Goal: Task Accomplishment & Management: Complete application form

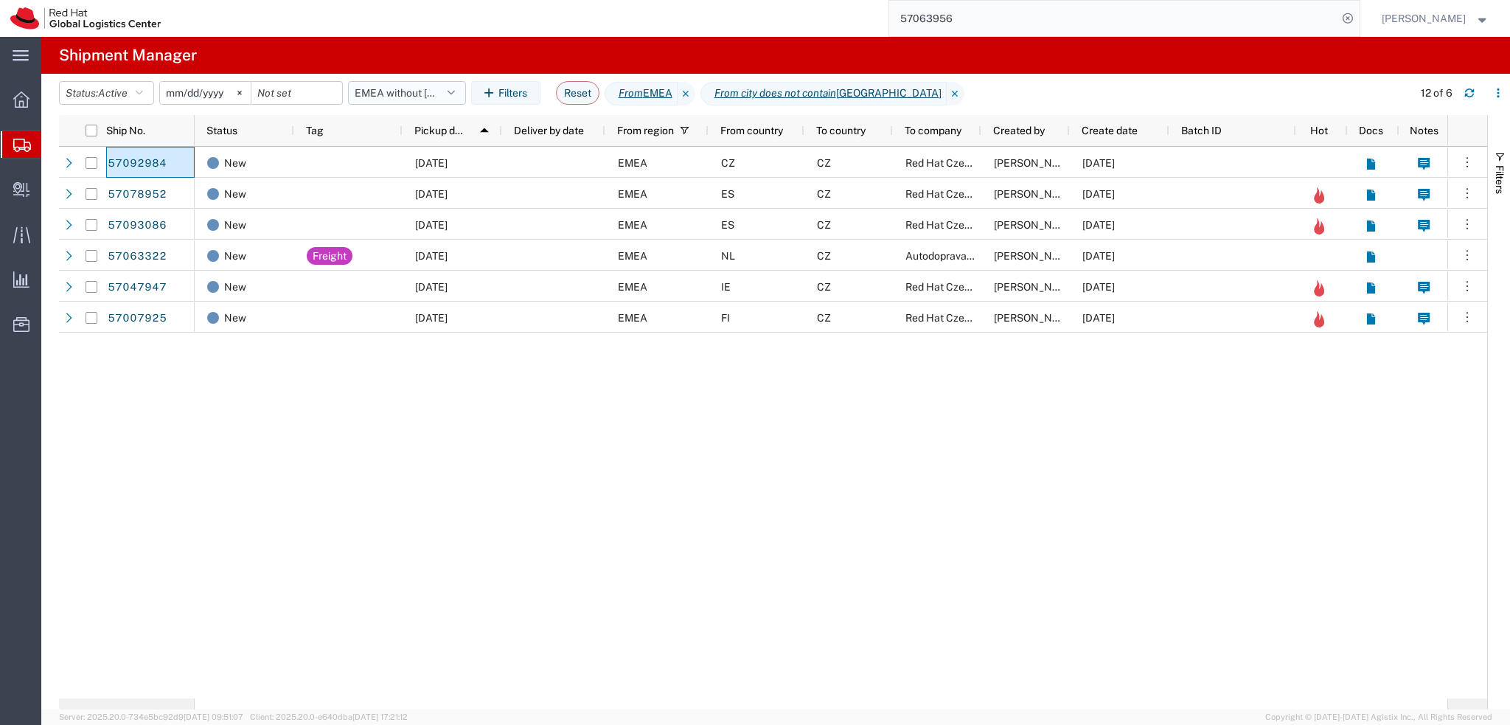
click at [416, 88] on button "EMEA without [GEOGRAPHIC_DATA]" at bounding box center [407, 93] width 118 height 24
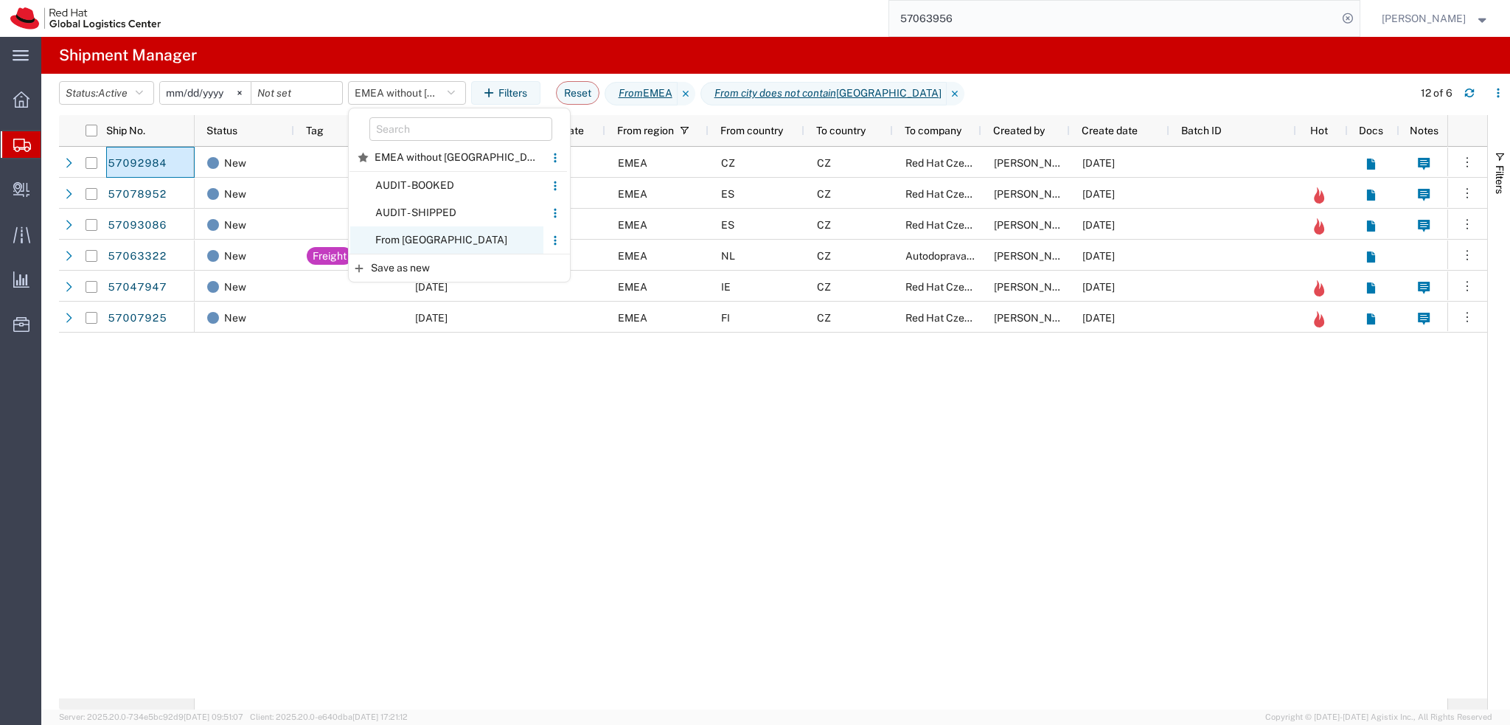
click at [439, 236] on span "From [GEOGRAPHIC_DATA]" at bounding box center [446, 239] width 193 height 27
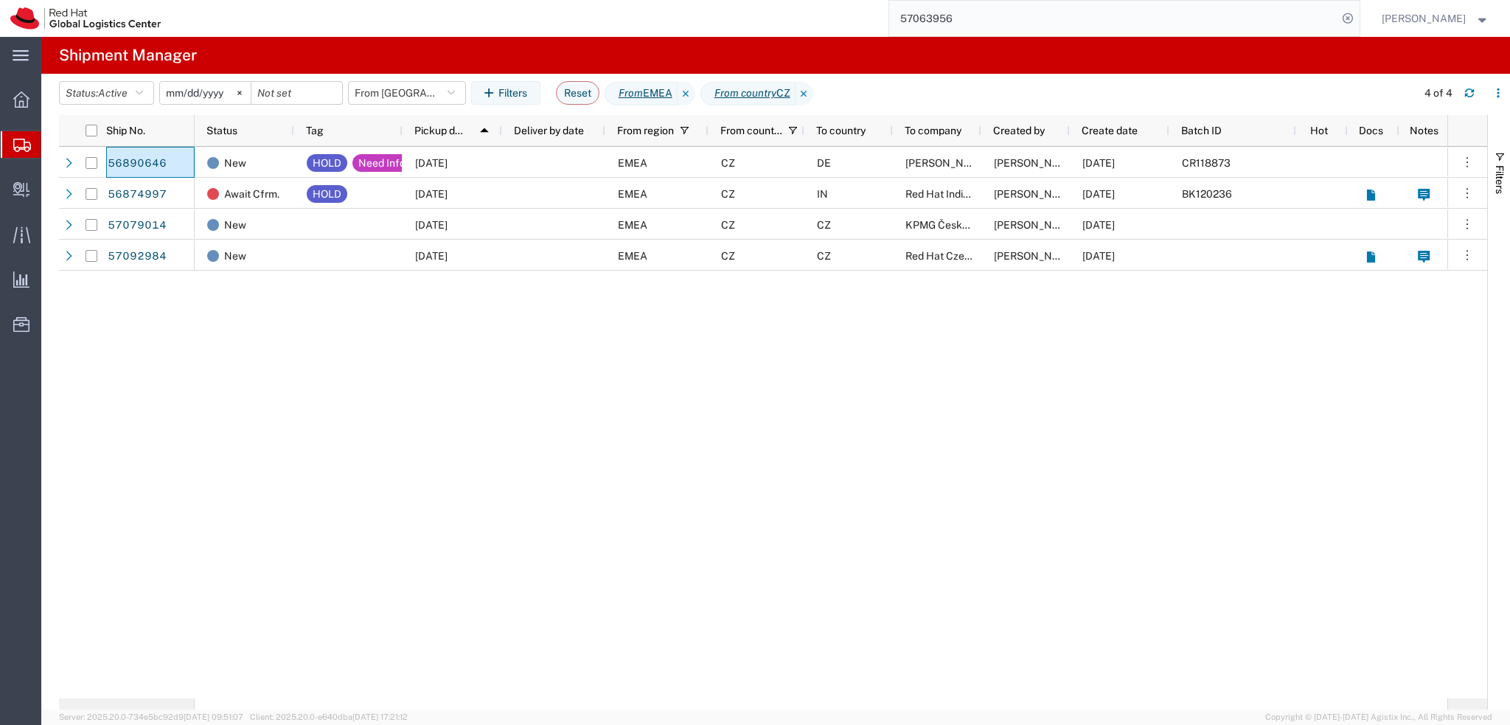
click at [1021, 14] on input "57063956" at bounding box center [1113, 18] width 448 height 35
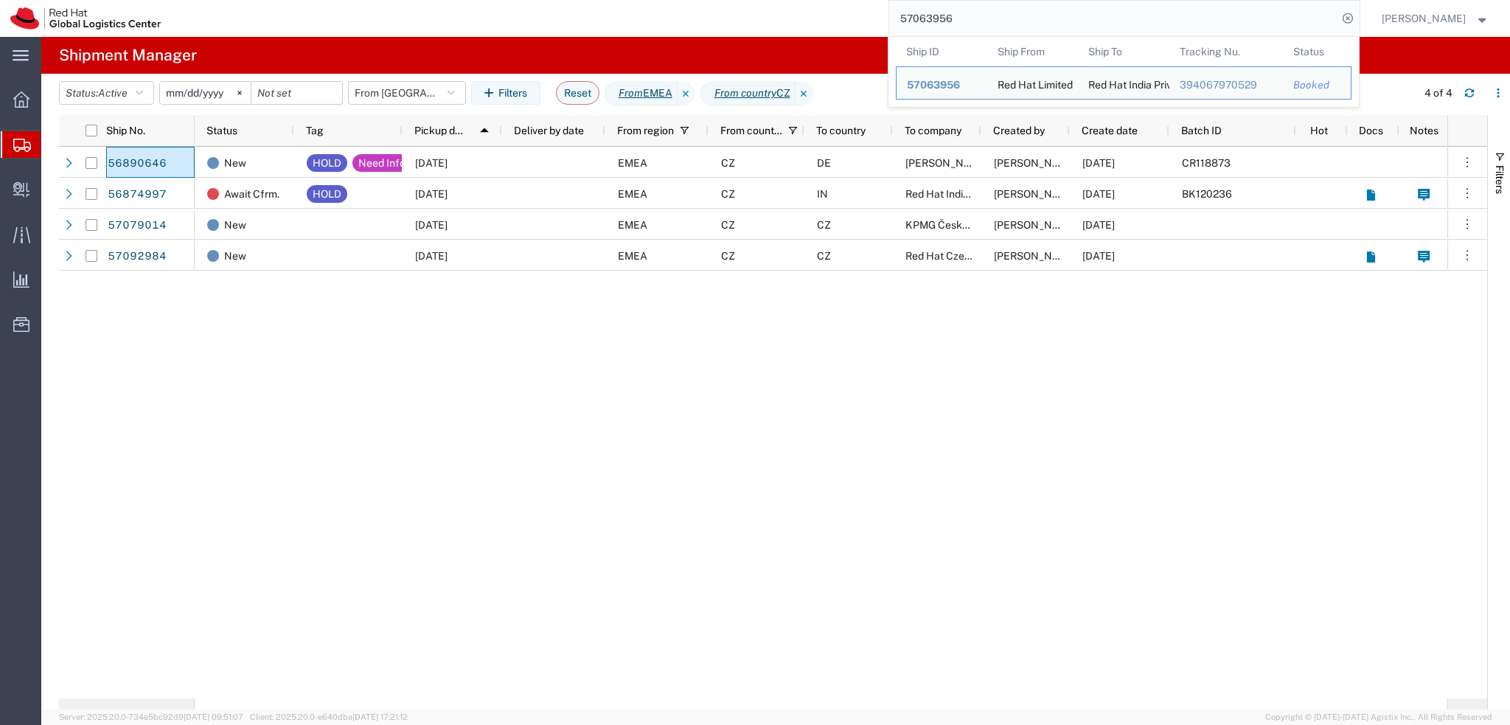
paste input "86088803"
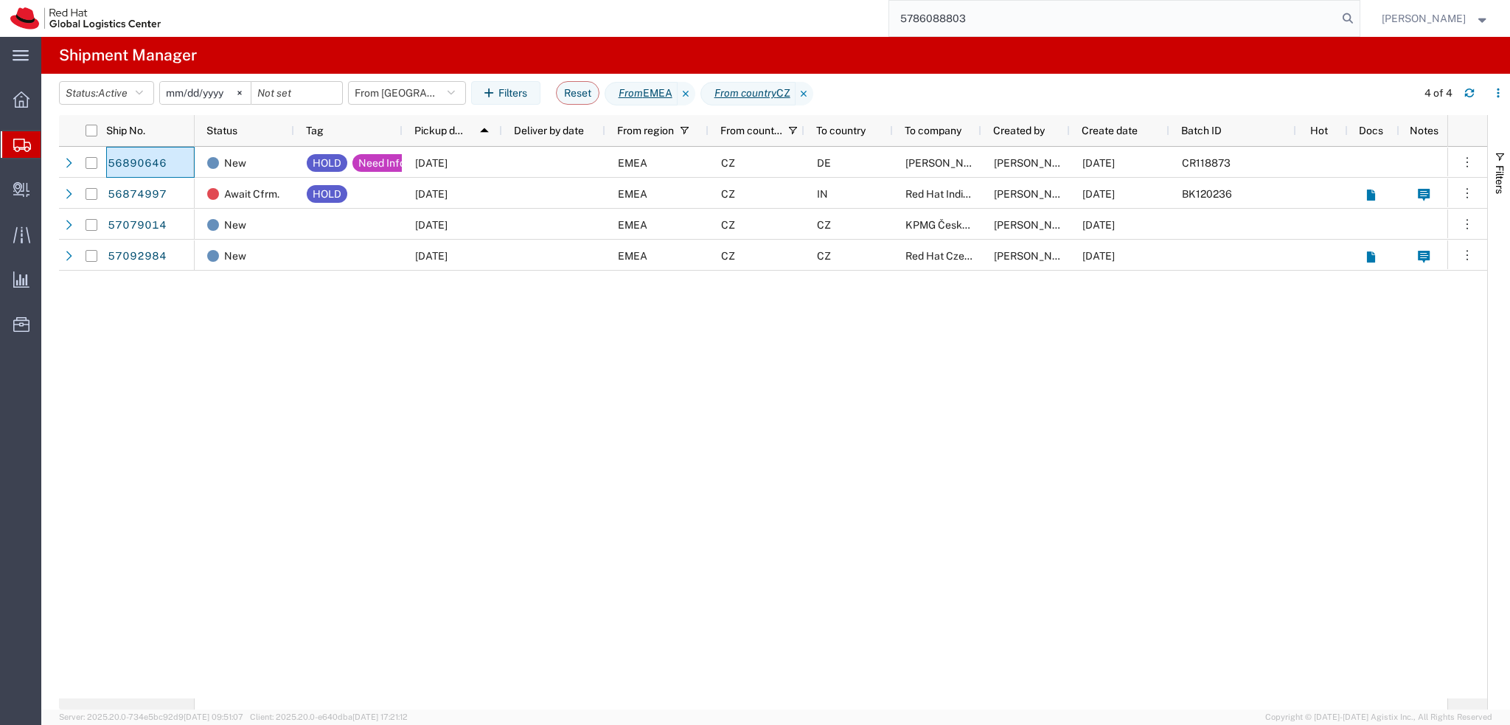
type input "5786088803"
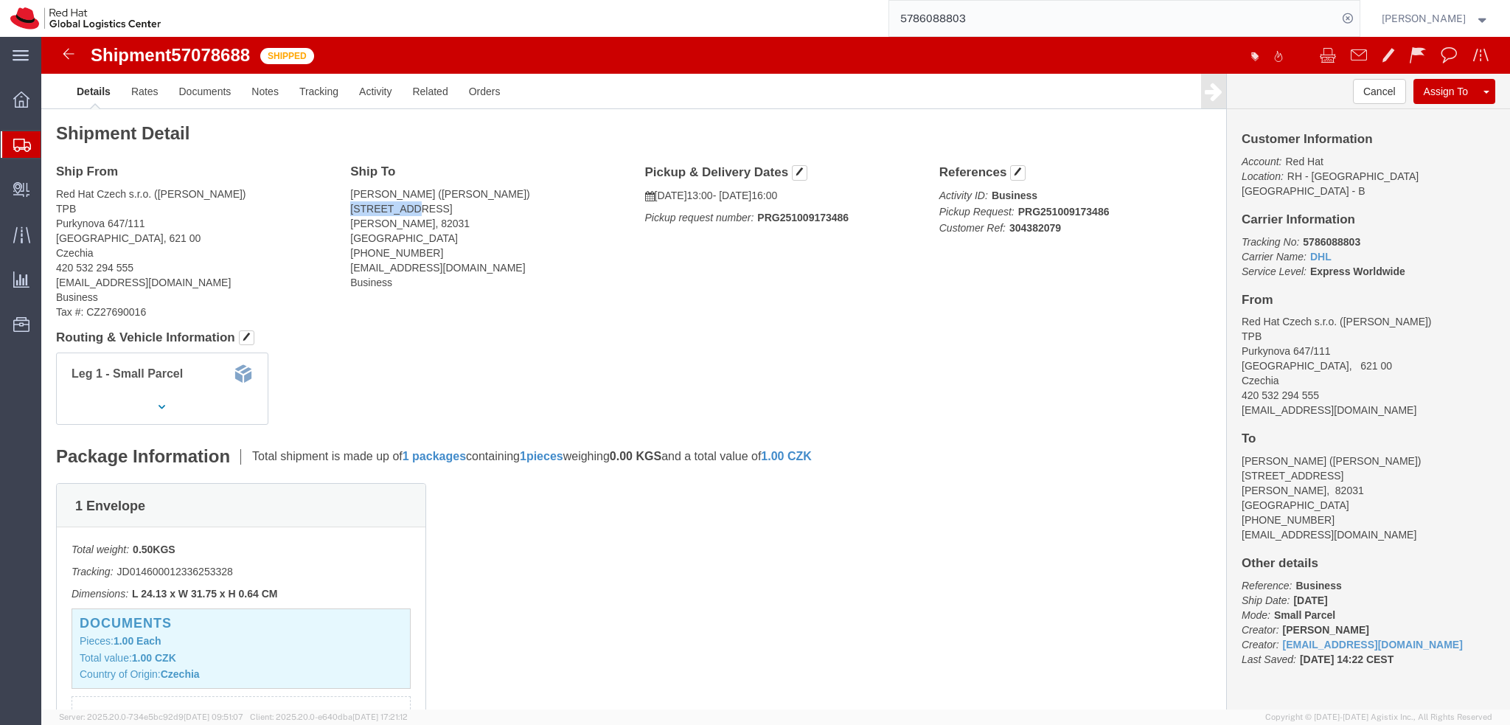
drag, startPoint x: 362, startPoint y: 171, endPoint x: 307, endPoint y: 175, distance: 55.4
click address "Joe Oteng-Mensah (Joe Oteng-Mensah) Hirtenweg 6 Grünwald, 82031 Germany +49 89 …"
copy address "Hirtenweg 6"
drag, startPoint x: 387, startPoint y: 187, endPoint x: 299, endPoint y: 188, distance: 87.8
click div "Ship To Joe Oteng-Mensah (Joe Oteng-Mensah) Hirtenweg 6 Grünwald, 82031 Germany…"
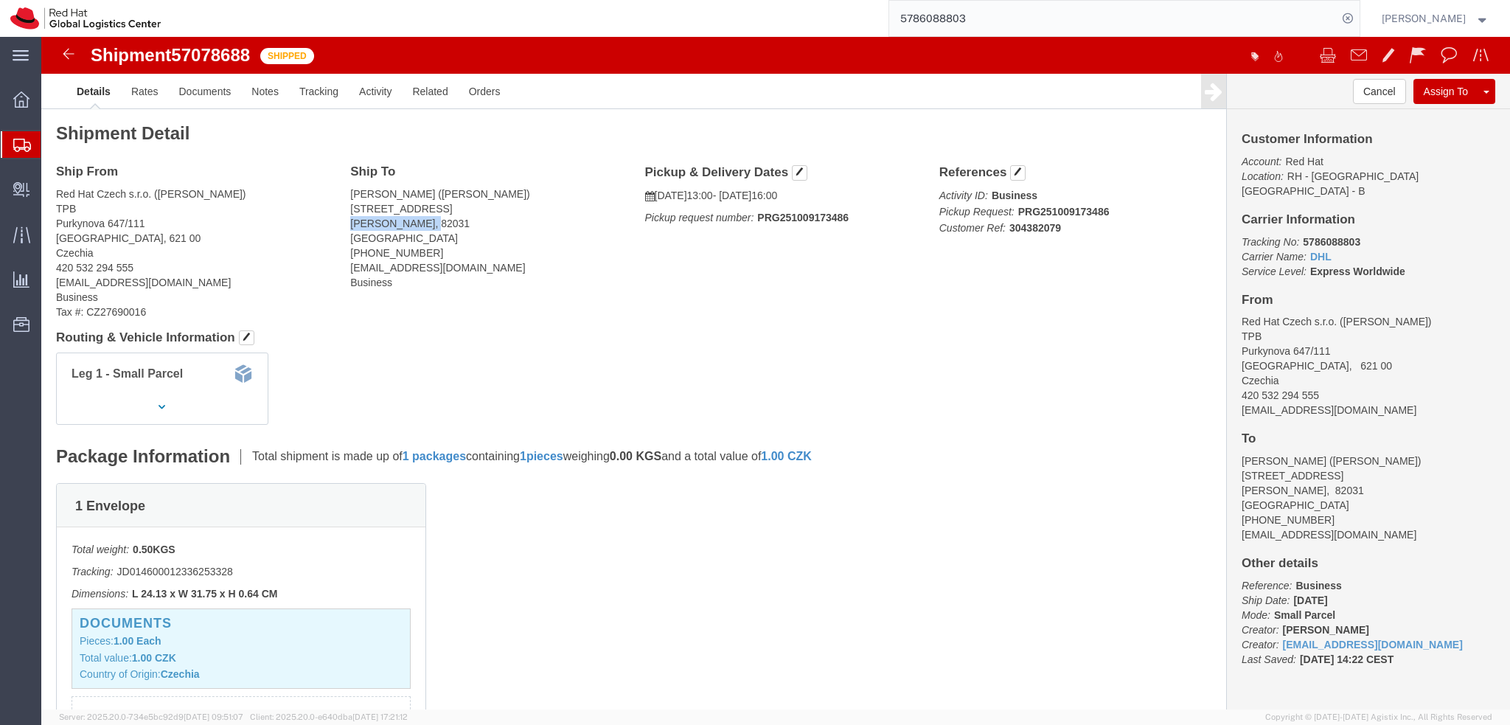
copy address "Grünwald, 82031"
click address "Joe Oteng-Mensah (Joe Oteng-Mensah) Hirtenweg 6 Grünwald, 82031 Germany +49 89 …"
drag, startPoint x: 413, startPoint y: 234, endPoint x: 307, endPoint y: 235, distance: 106.2
click address "Joe Oteng-Mensah (Joe Oteng-Mensah) Hirtenweg 6 Grünwald, 82031 Germany +49 89 …"
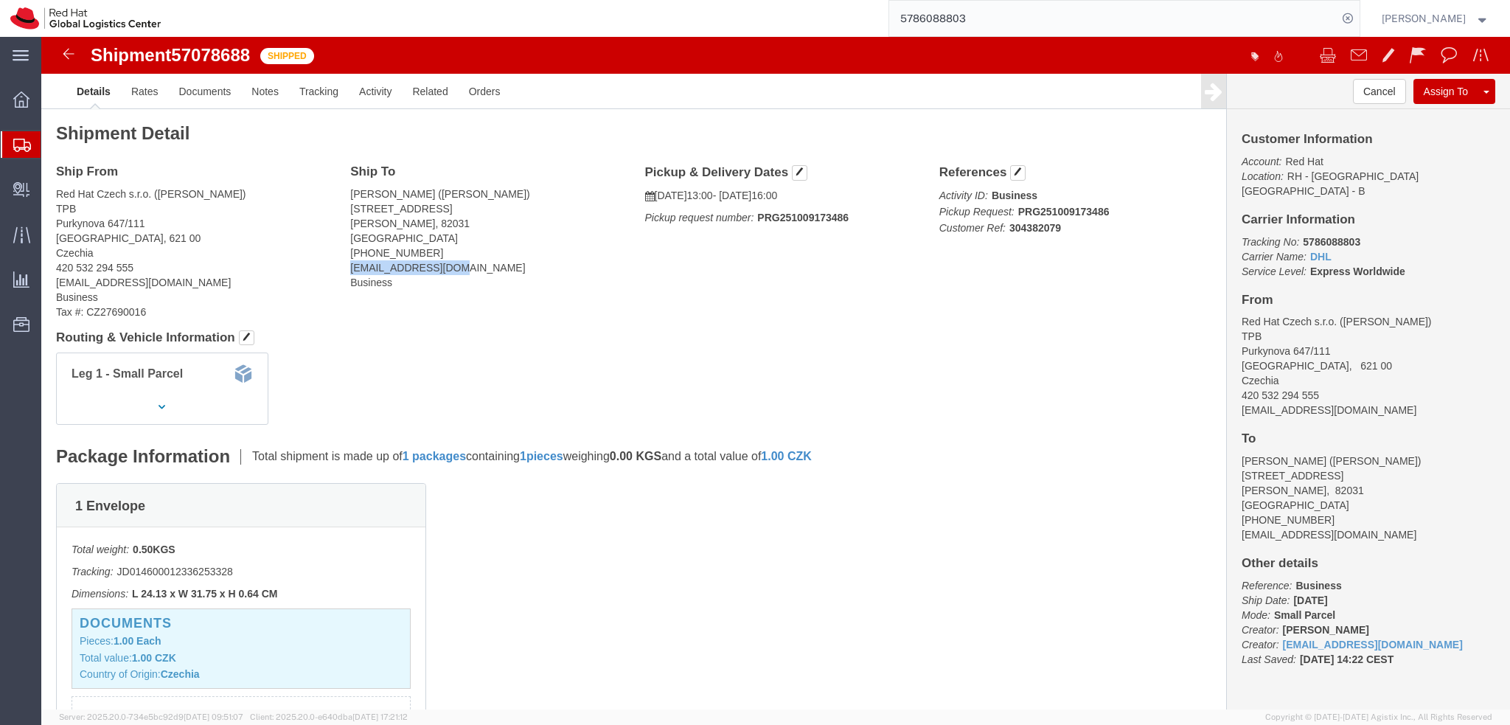
copy address "jotengme@redhat.com"
click address "Joe Oteng-Mensah (Joe Oteng-Mensah) Hirtenweg 6 Grünwald, 82031 Germany +49 89 …"
drag, startPoint x: 1303, startPoint y: 190, endPoint x: 1321, endPoint y: 202, distance: 22.3
click b "5786088803"
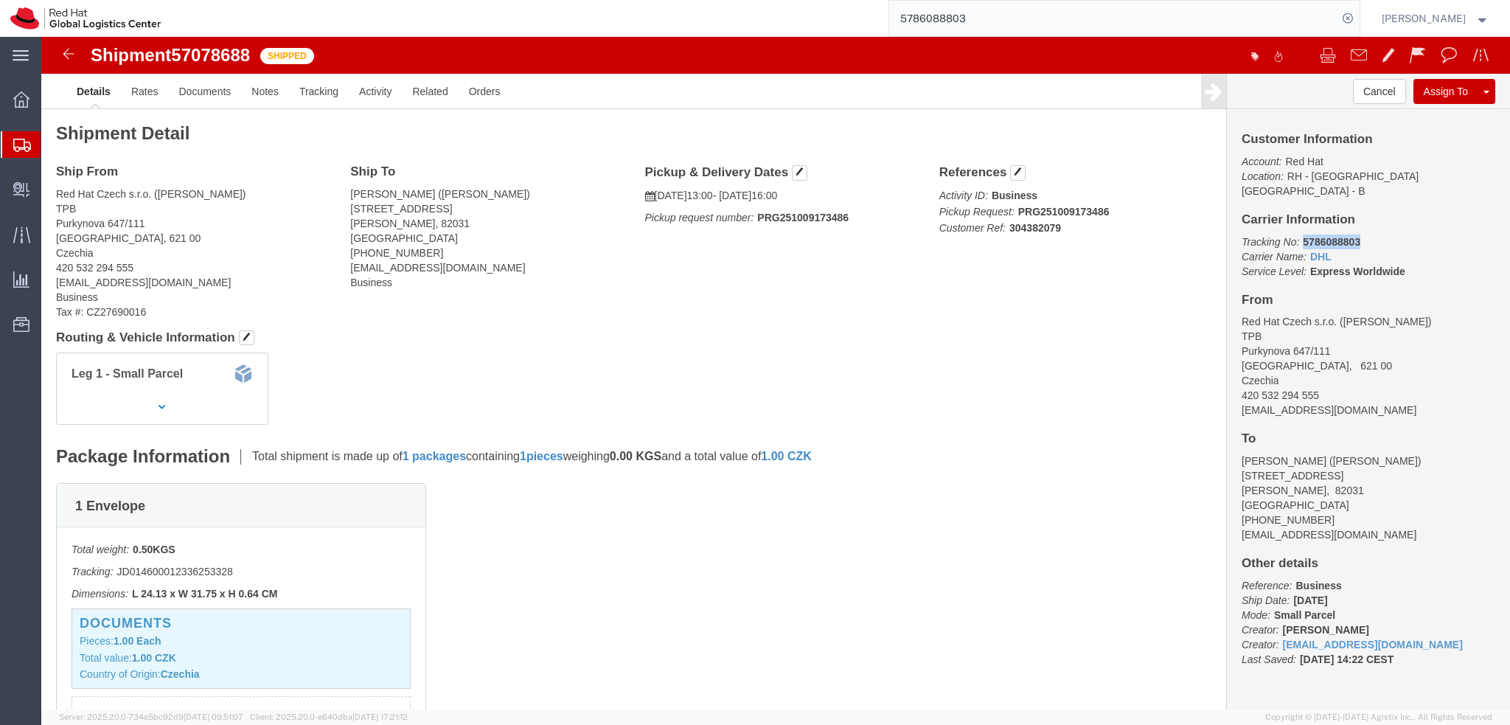
click b "5786088803"
drag, startPoint x: 1268, startPoint y: 185, endPoint x: 1280, endPoint y: 185, distance: 11.8
click b "5786088803"
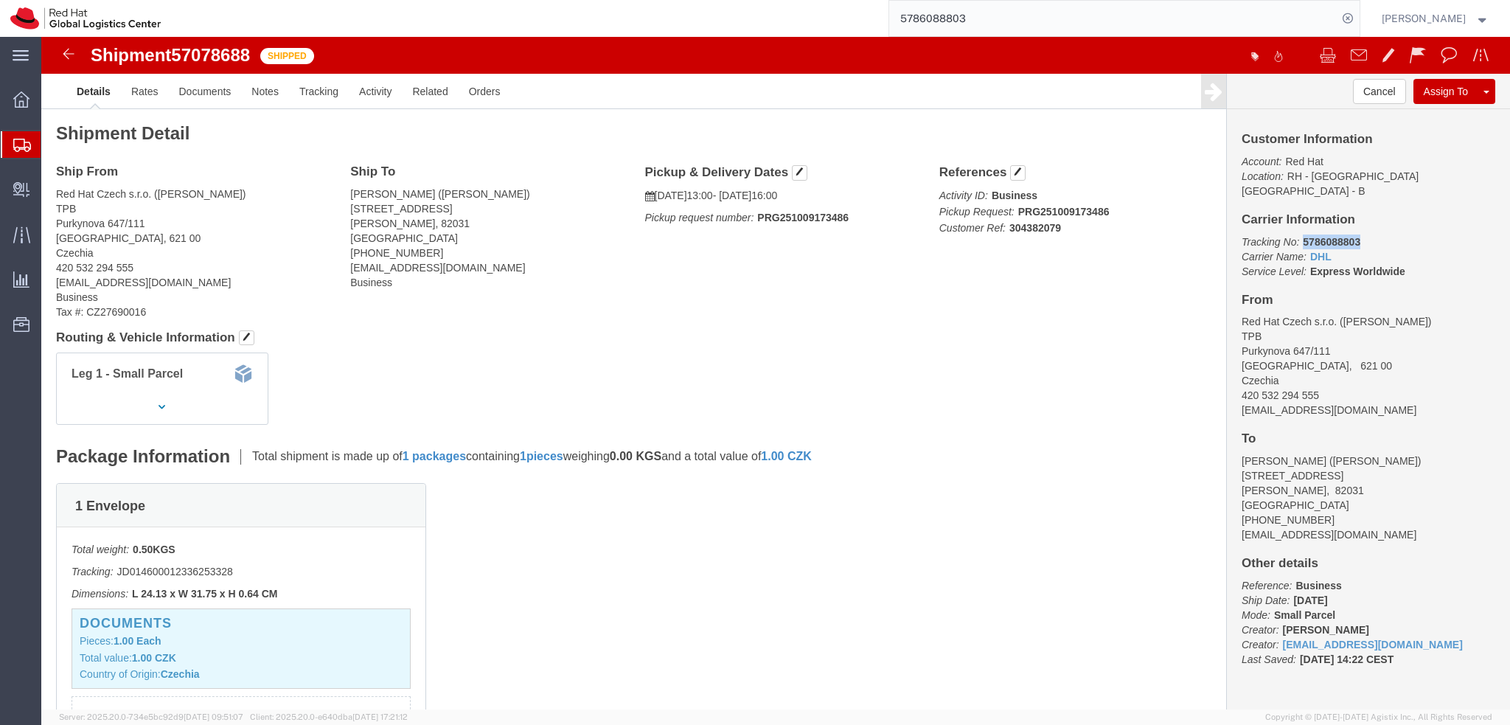
copy b "5786088803"
click b "5786088803"
copy b "5786088803"
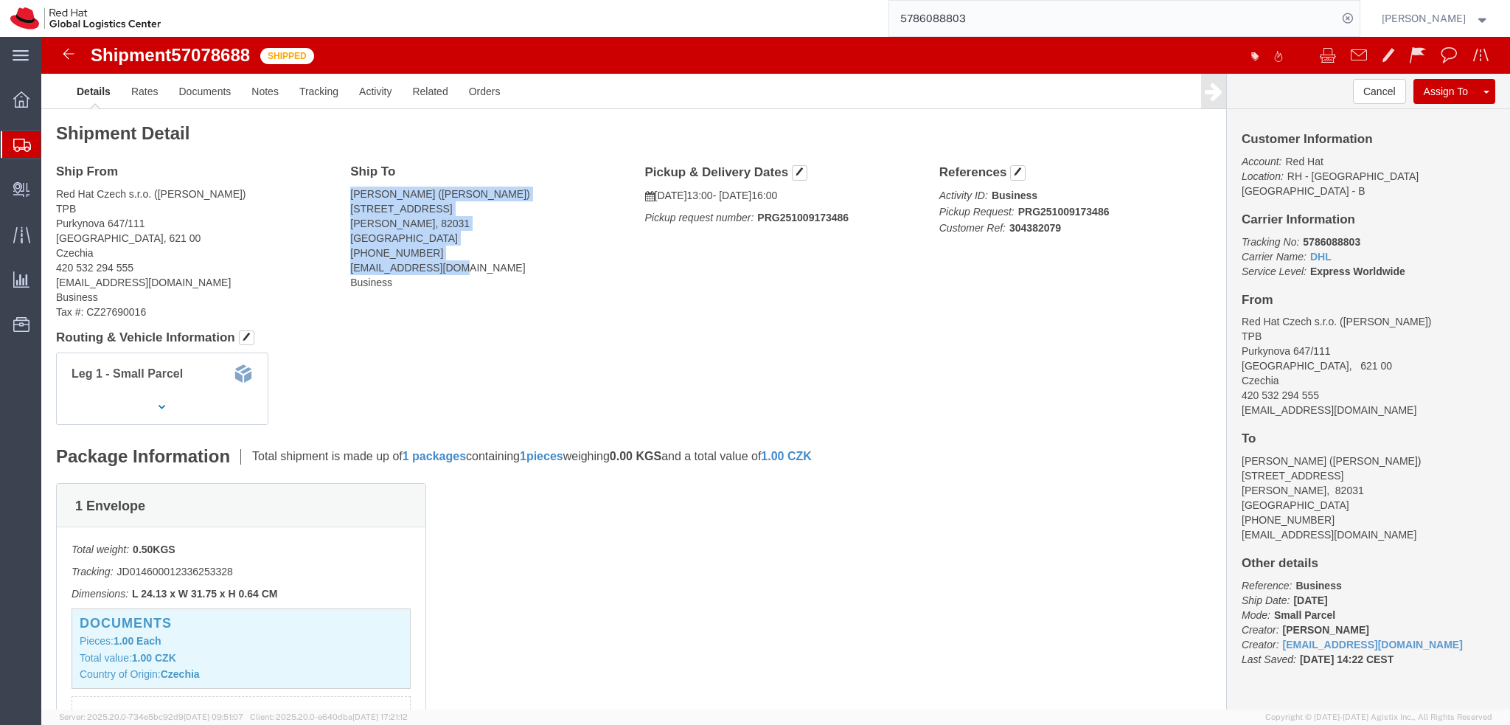
drag, startPoint x: 307, startPoint y: 157, endPoint x: 428, endPoint y: 229, distance: 140.2
click address "Joe Oteng-Mensah (Joe Oteng-Mensah) Hirtenweg 6 Grünwald, 82031 Germany +49 89 …"
copy address "Joe Oteng-Mensah (Joe Oteng-Mensah) Hirtenweg 6 Grünwald, 82031 Germany +49 89 …"
click div "Ship From Red Hat Czech s.r.o. (Barbora Kurtin) TPB Purkynova 647/111 BRNO, 621…"
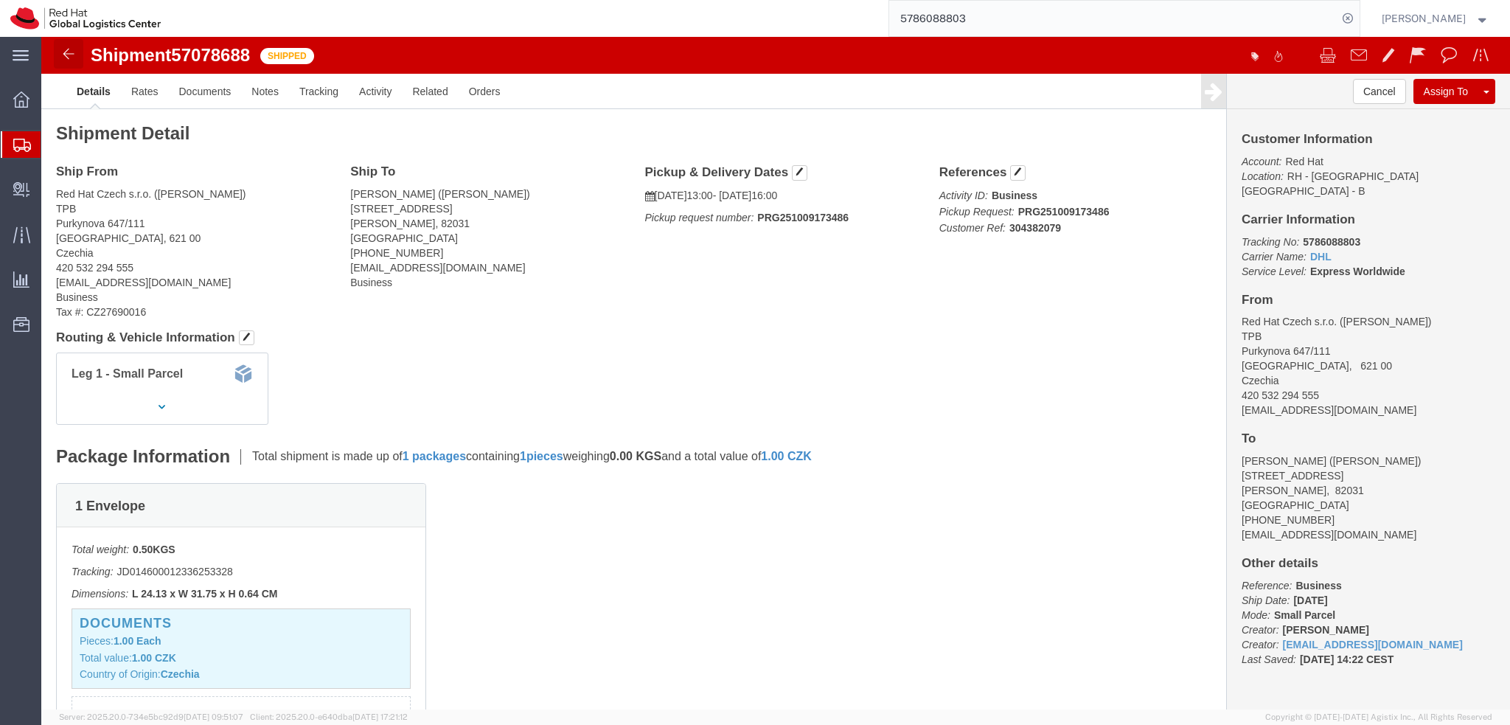
click link
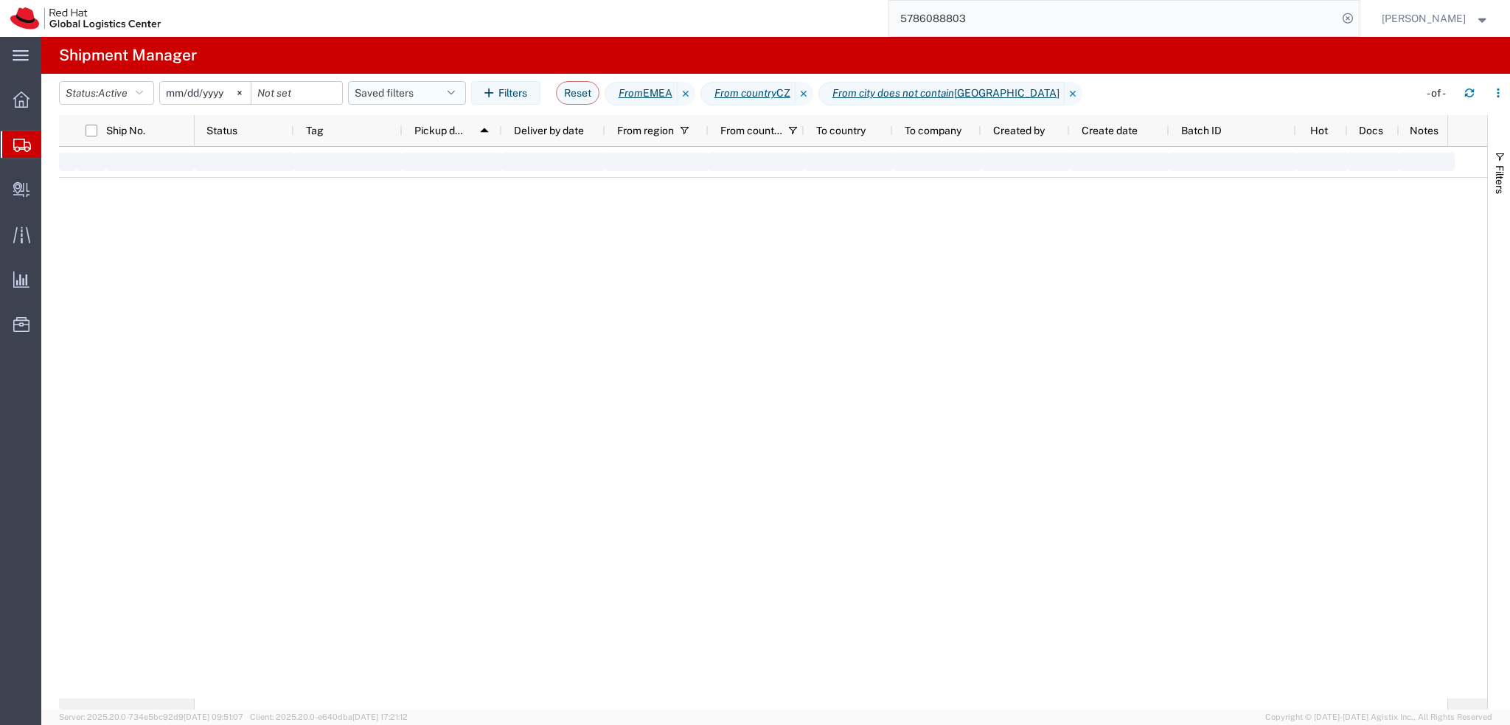
click at [404, 97] on button "Saved filters" at bounding box center [407, 93] width 118 height 24
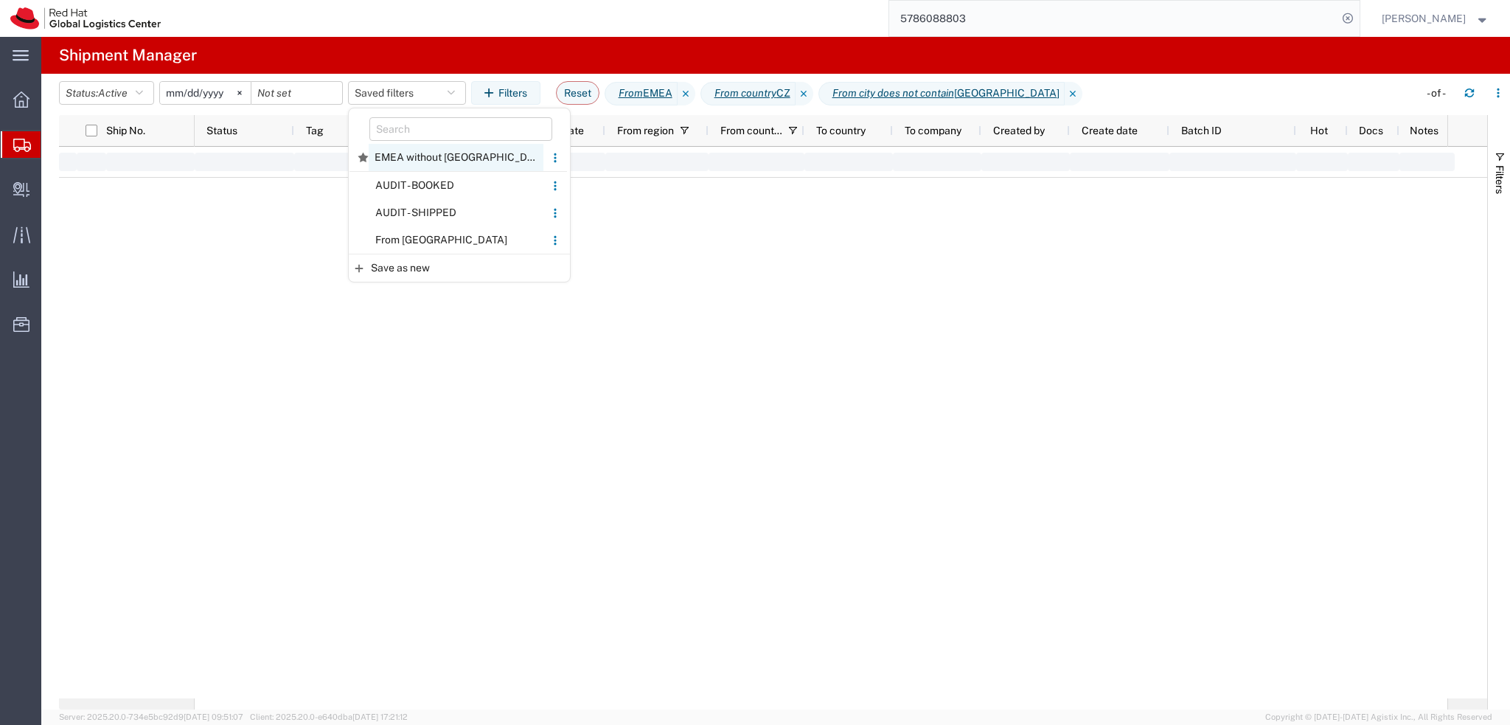
click at [419, 164] on span "EMEA without Brno" at bounding box center [456, 157] width 175 height 27
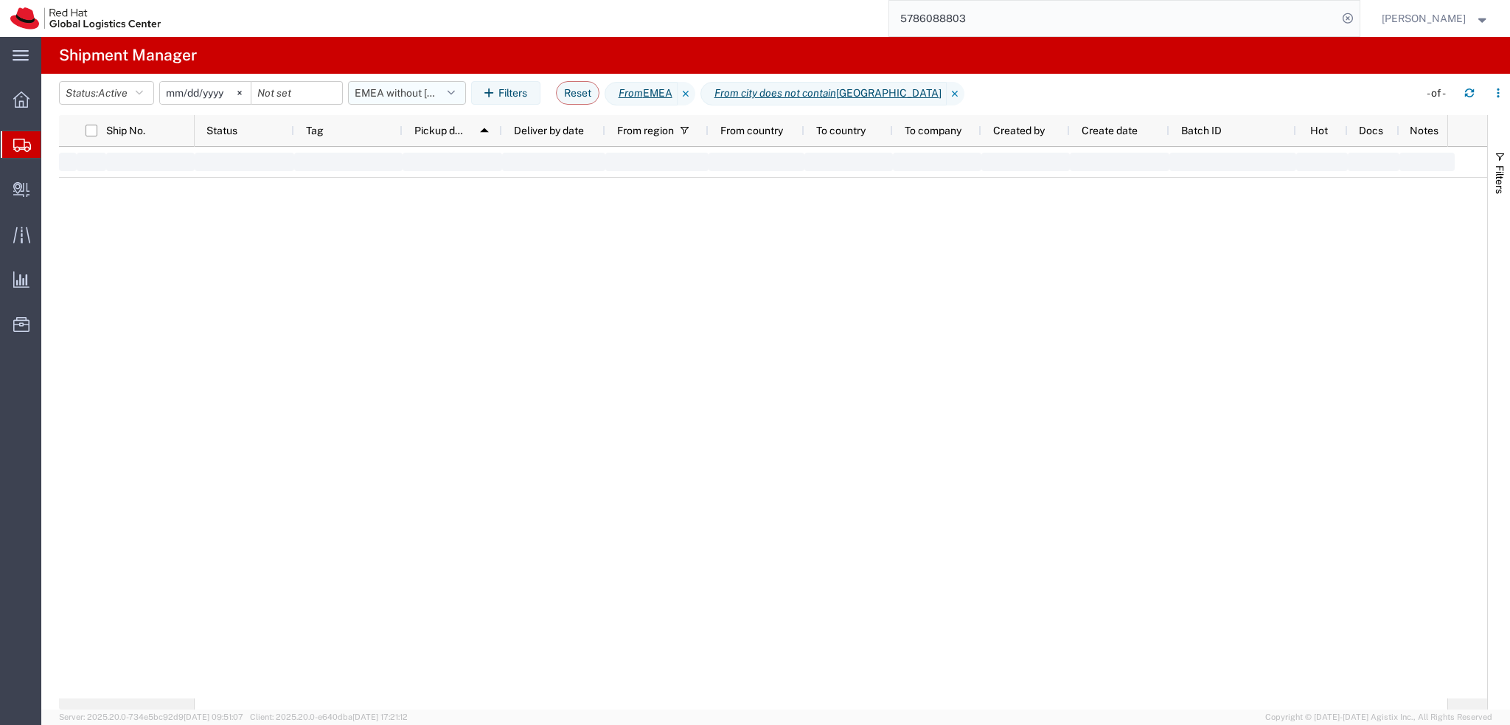
click at [425, 88] on button "EMEA without Brno" at bounding box center [407, 93] width 118 height 24
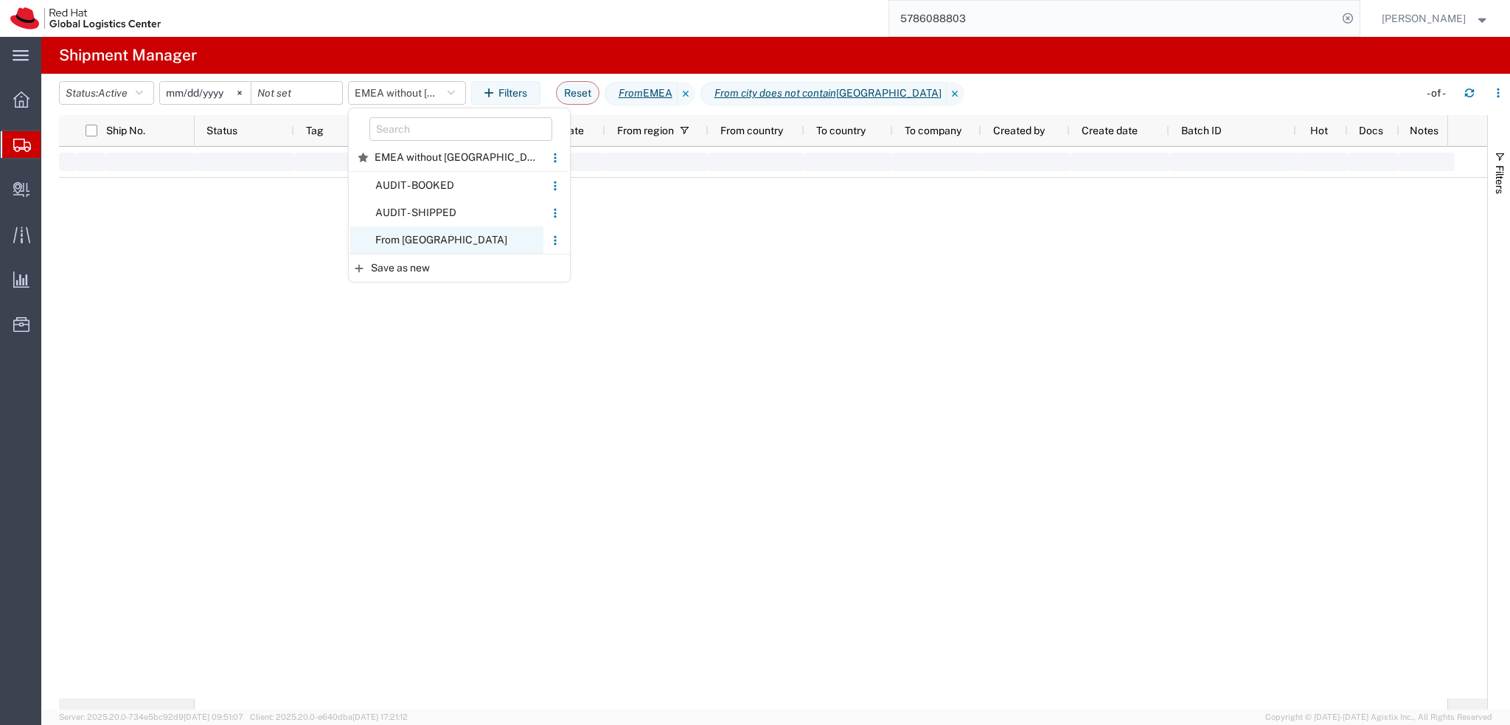
click at [448, 244] on span "From CZ" at bounding box center [446, 239] width 193 height 27
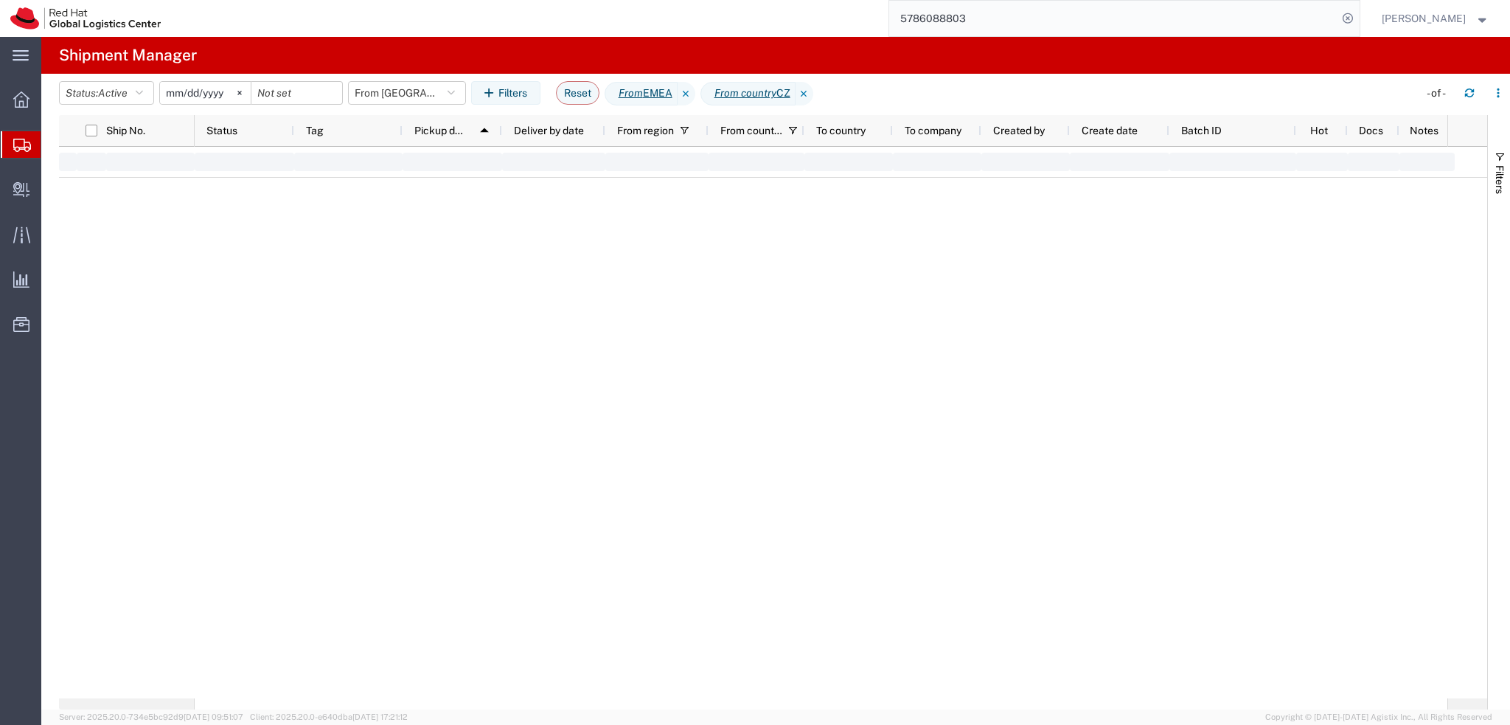
click at [389, 107] on agx-table-filter-chips "Status: Active Active All Approved Booked Canceled Delivered Denied New On Hold…" at bounding box center [735, 98] width 1352 height 34
click at [383, 100] on button "From CZ" at bounding box center [407, 93] width 118 height 24
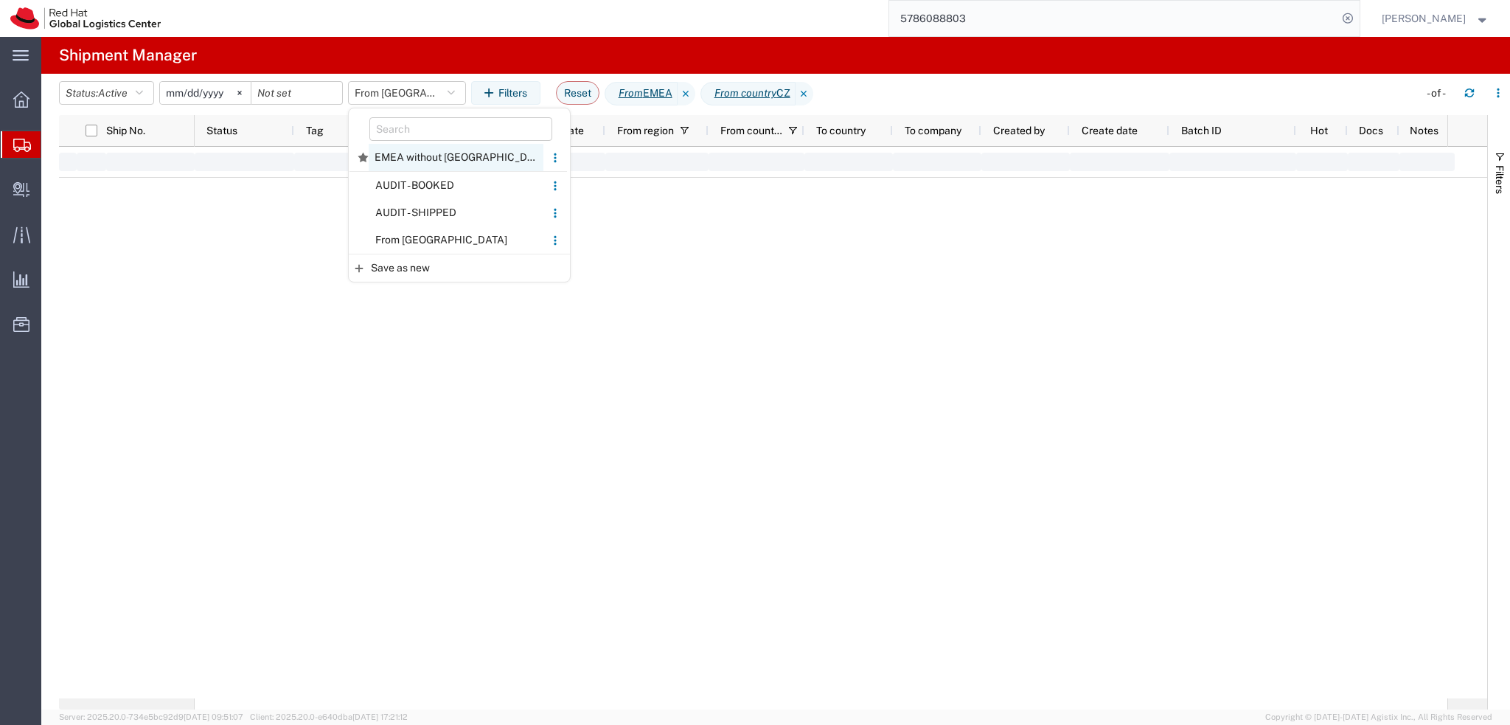
click at [431, 151] on span "EMEA without Brno" at bounding box center [456, 157] width 175 height 27
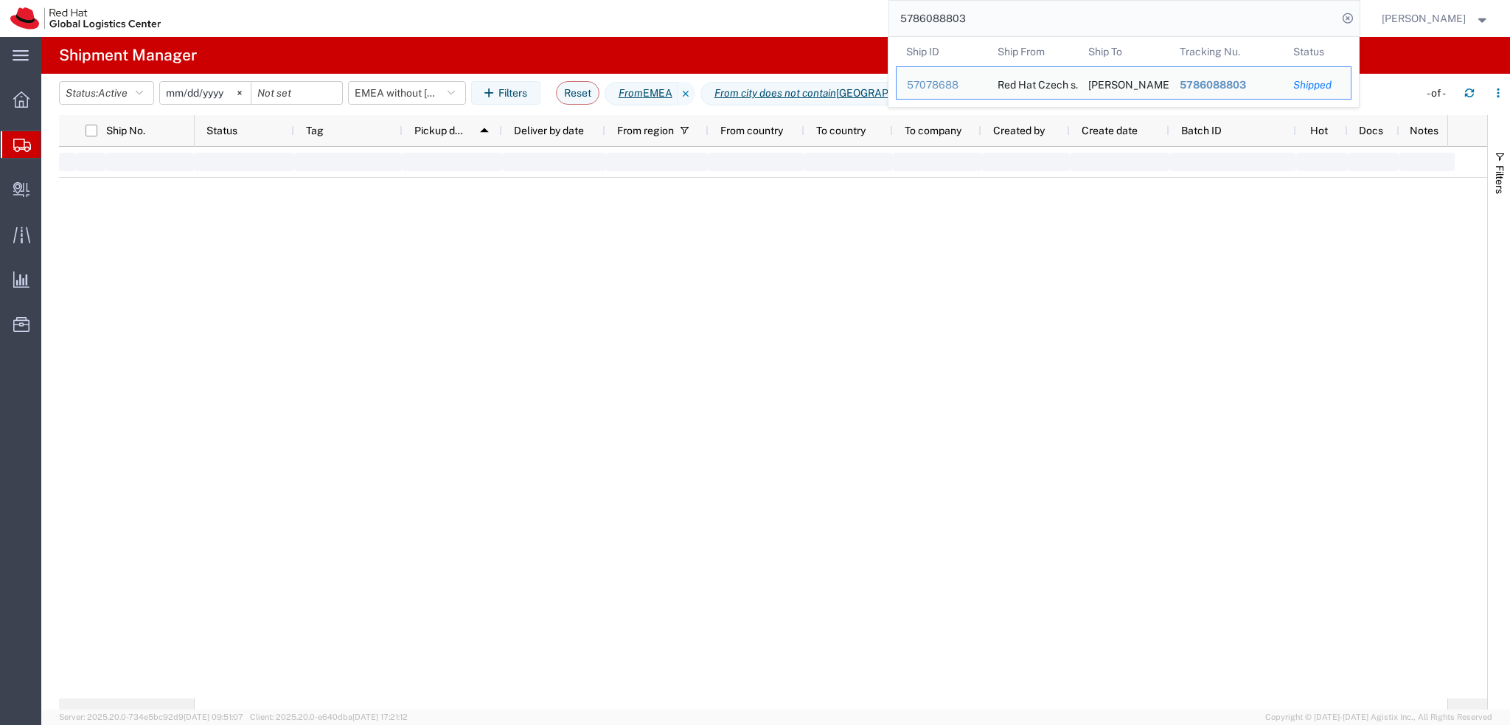
click at [1033, 21] on input "5786088803" at bounding box center [1113, 18] width 448 height 35
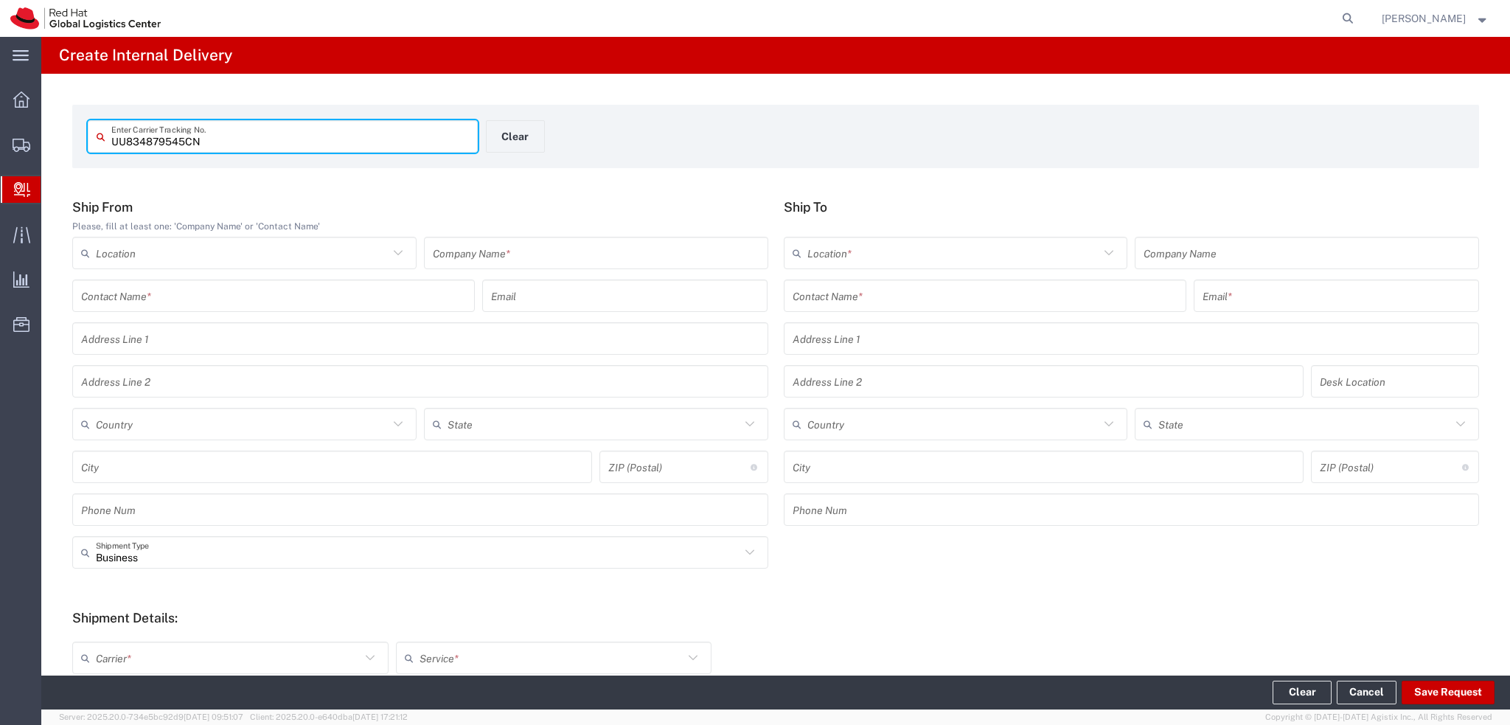
type input "UU834879545CN"
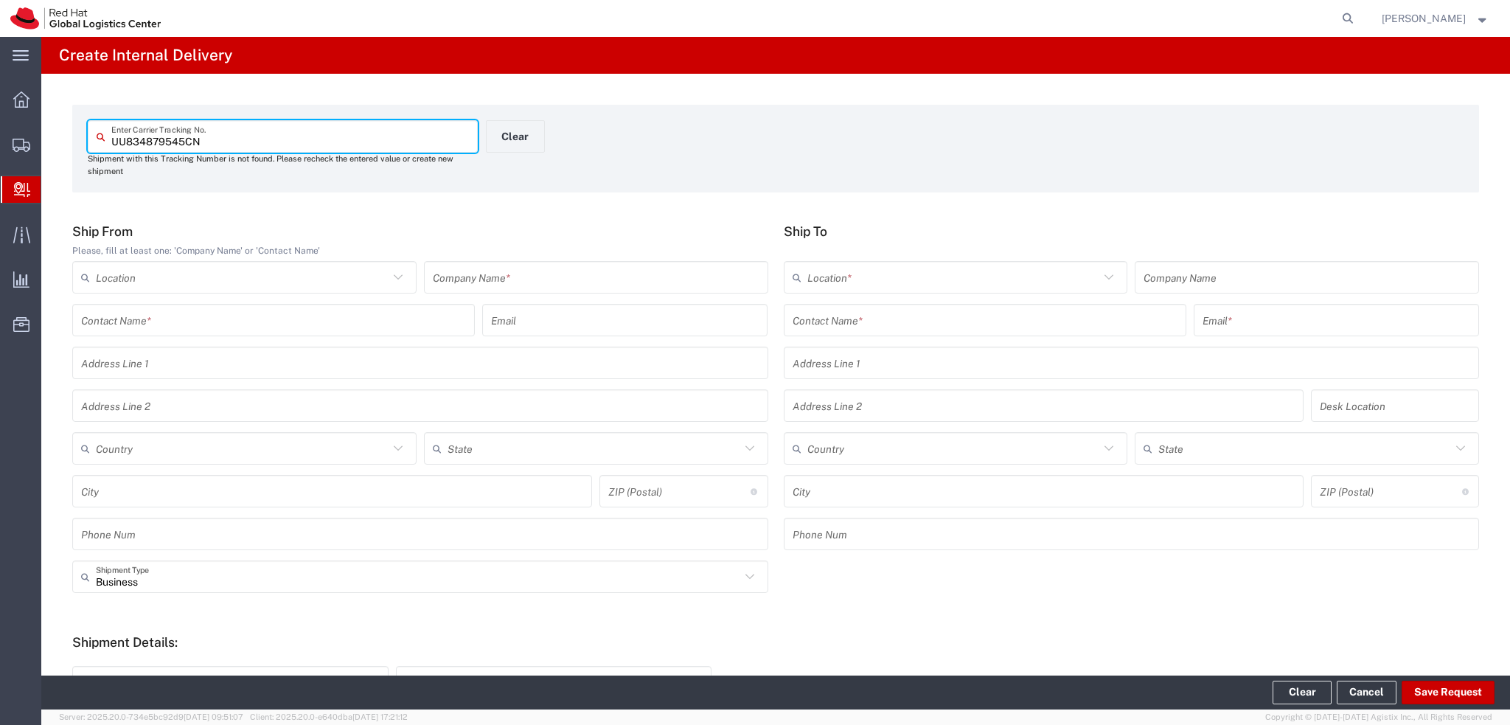
click at [531, 282] on input "text" at bounding box center [596, 278] width 327 height 26
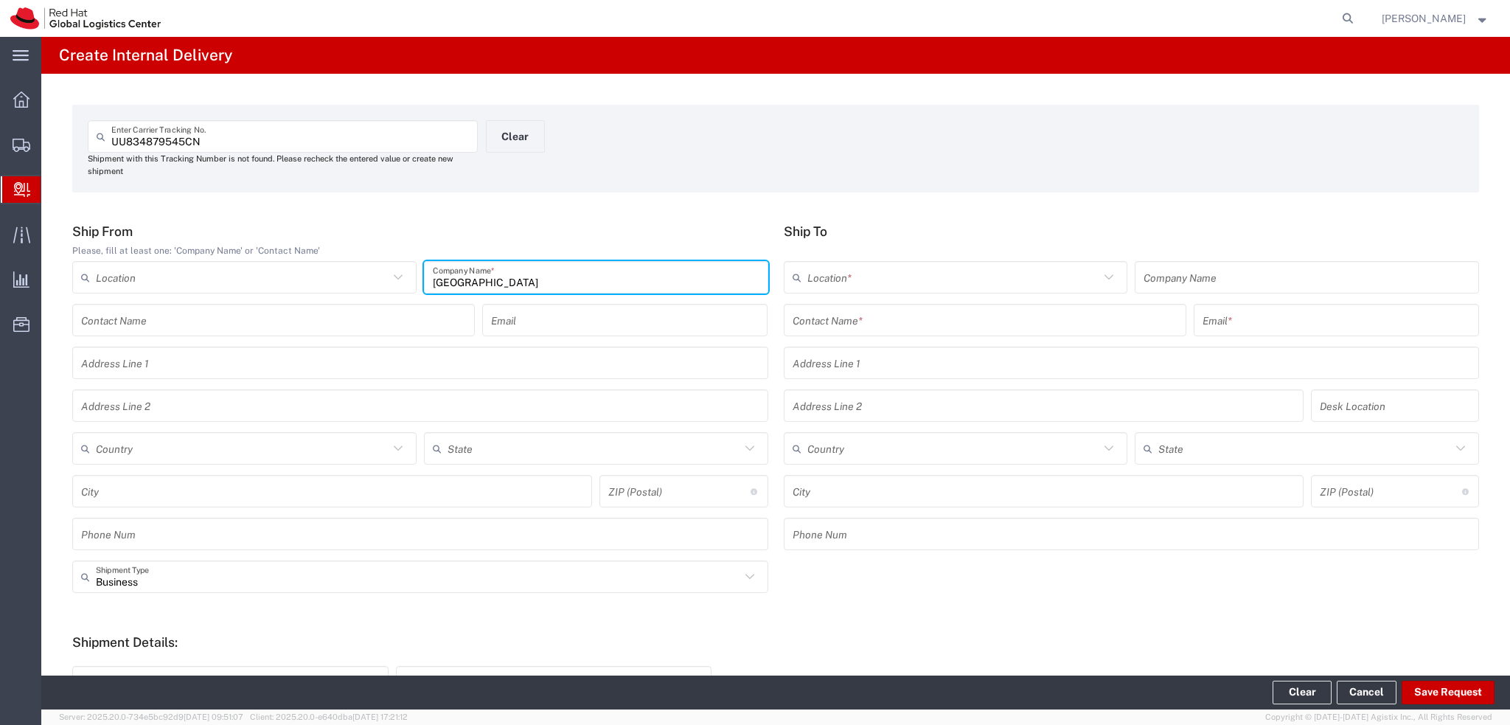
type input "[GEOGRAPHIC_DATA]"
click at [876, 315] on input "text" at bounding box center [985, 320] width 385 height 26
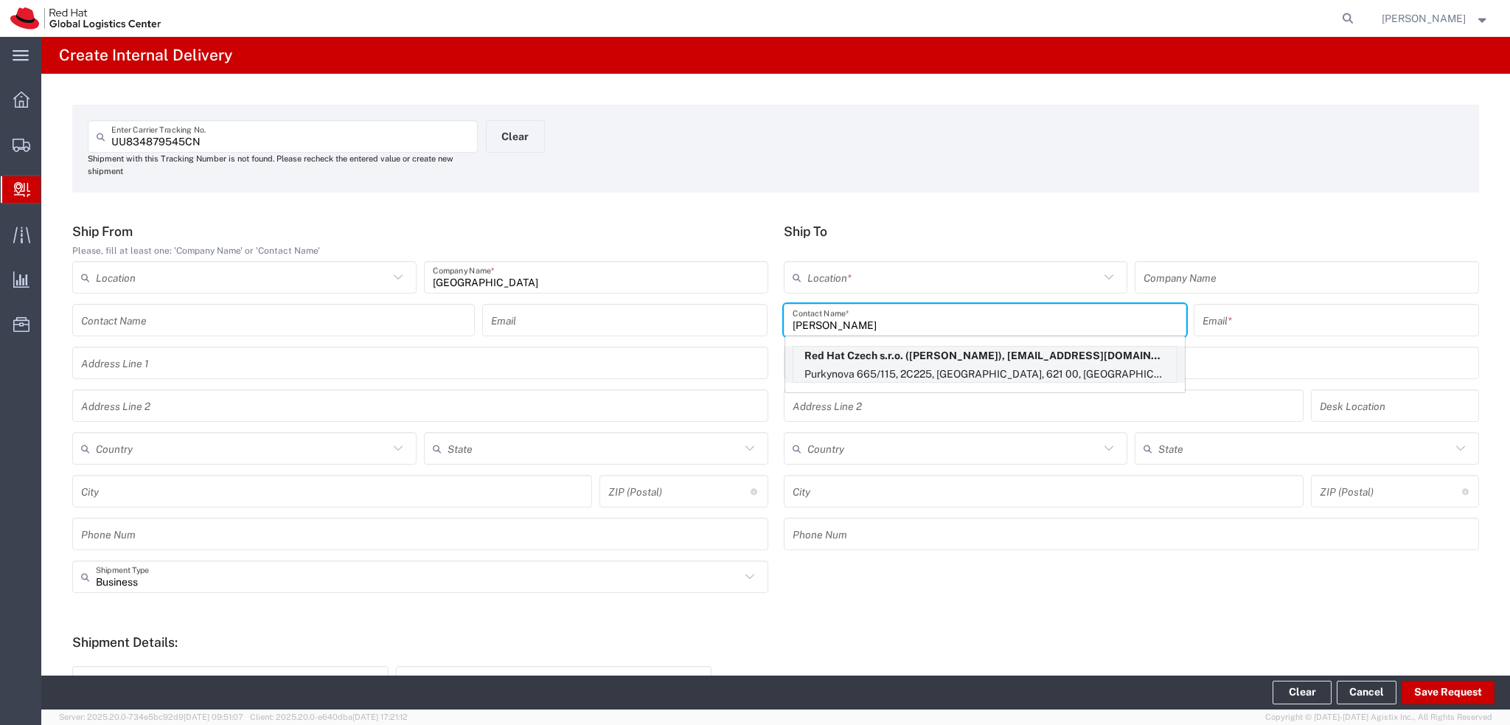
type input "Jan Bru"
click at [990, 364] on p "Red Hat Czech s.r.o. (Jan Bruzl), jbruzl@redhat.com" at bounding box center [984, 356] width 383 height 18
type input "RH - [GEOGRAPHIC_DATA] [GEOGRAPHIC_DATA] - C"
type input "Red Hat Czech s.r.o."
type input "Jan Bruzl"
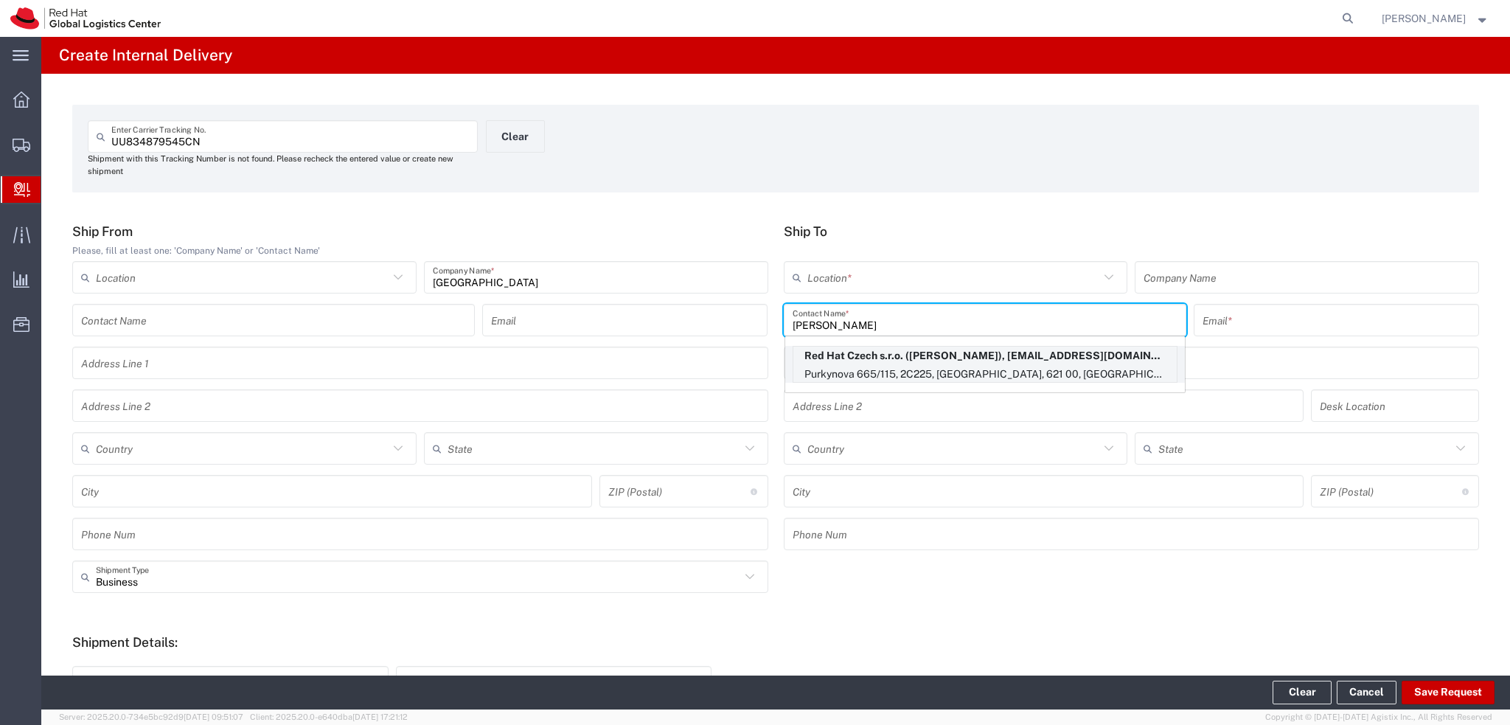
type input "jbruzl@redhat.com"
type input "Purkynova 665/115"
type input "2C225"
type input "Czechia"
type input "[GEOGRAPHIC_DATA]"
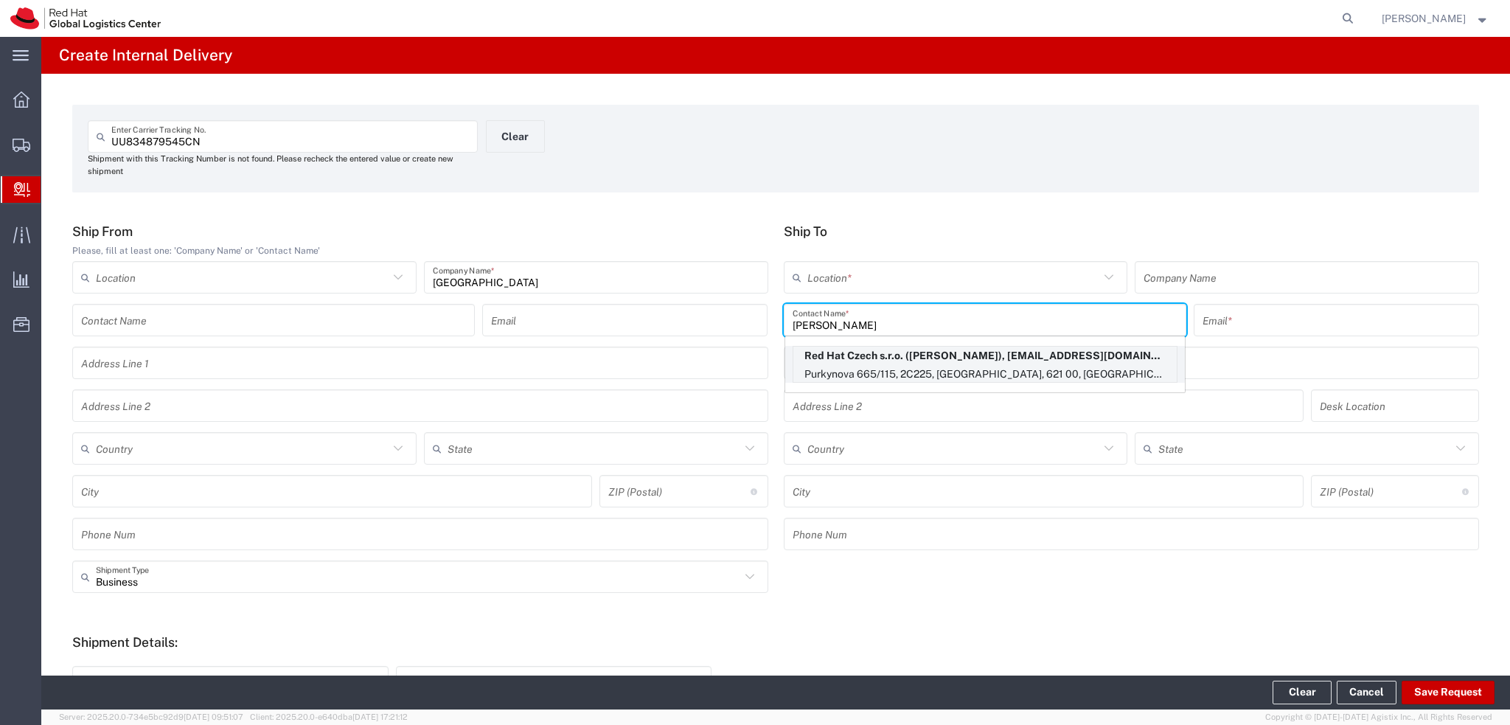
type input "621 00"
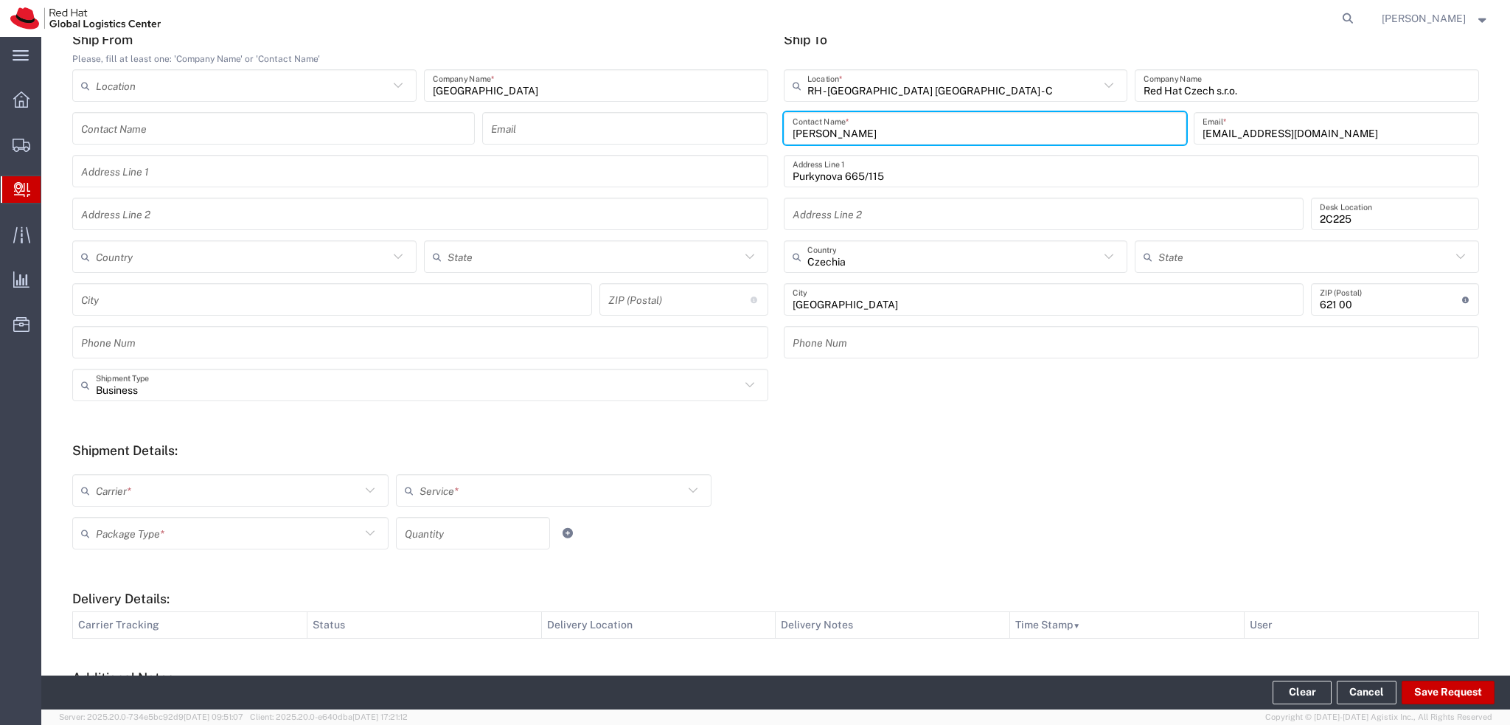
scroll to position [221, 0]
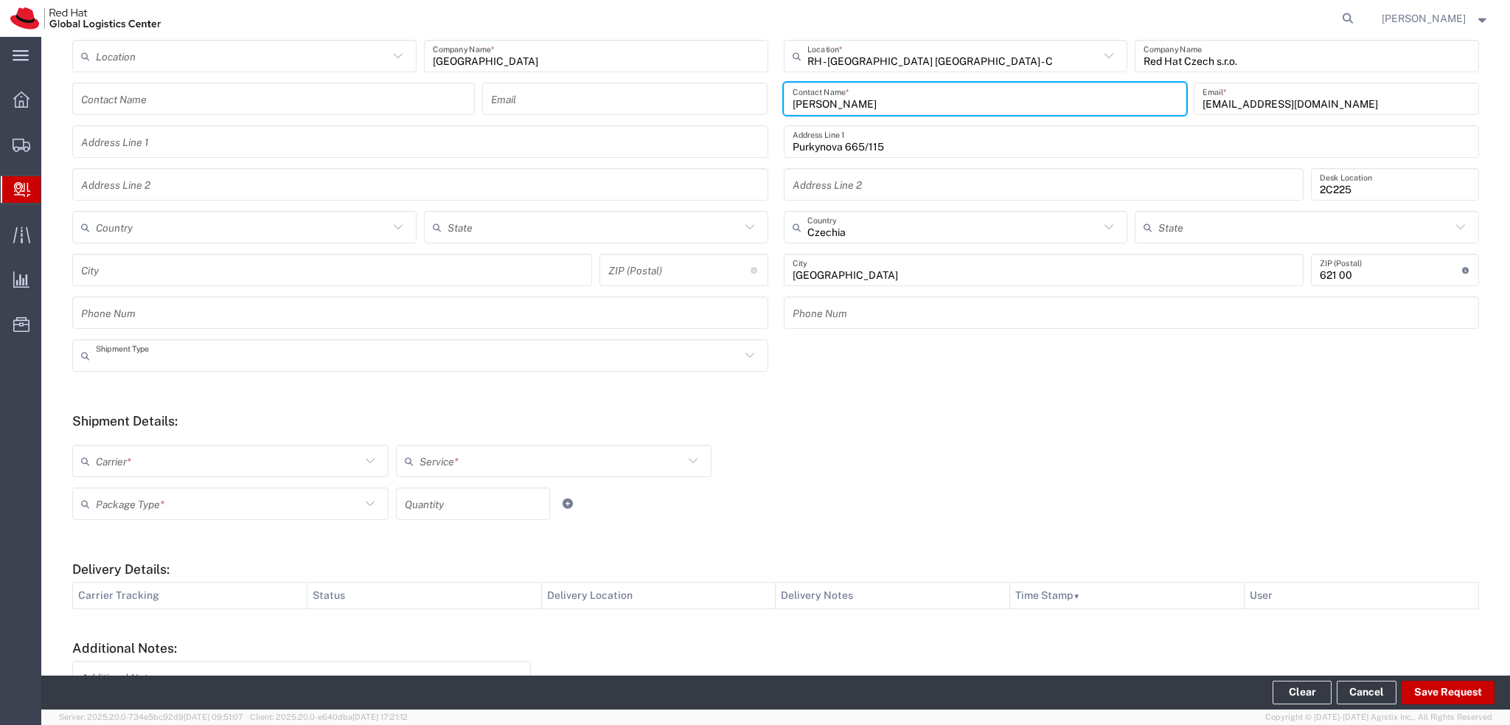
click at [174, 359] on input "text" at bounding box center [418, 356] width 644 height 26
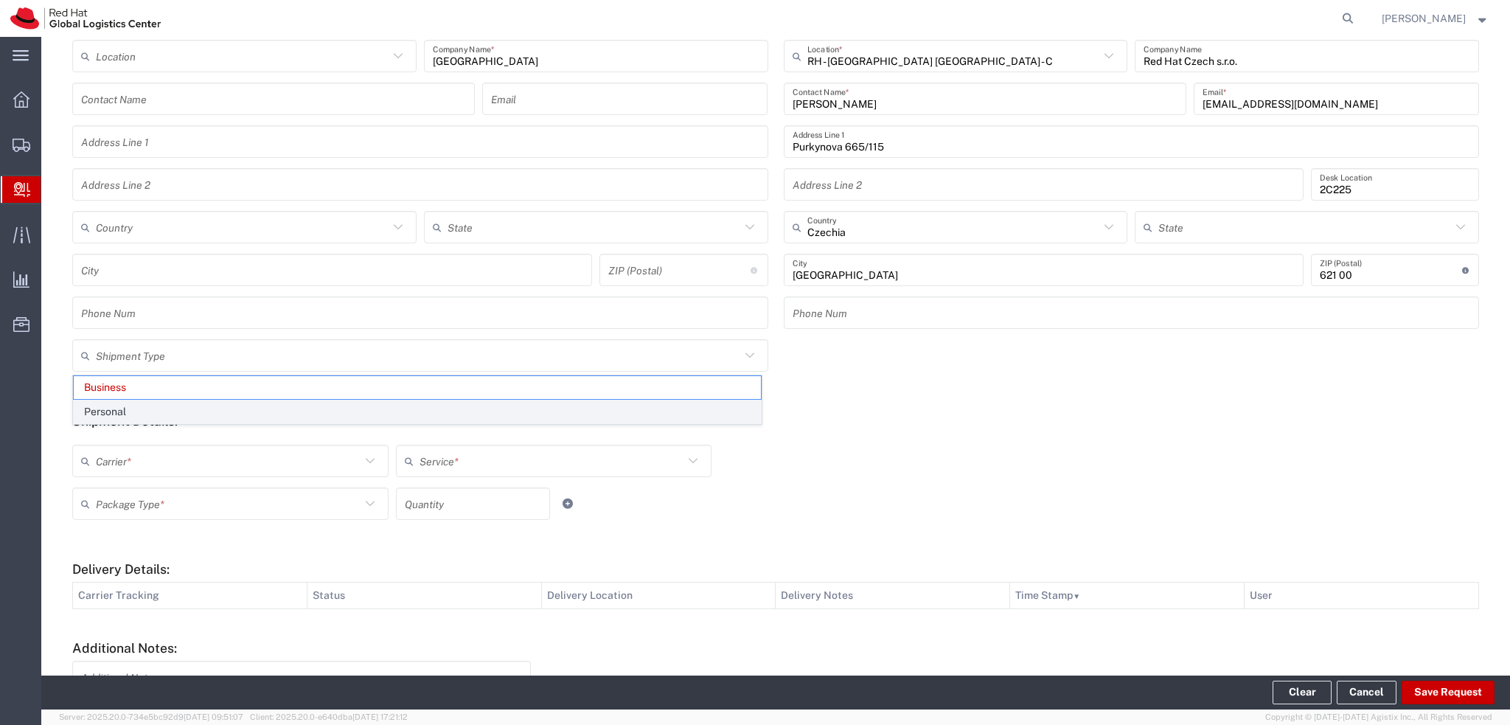
click at [147, 412] on span "Personal" at bounding box center [417, 411] width 687 height 23
type input "Personal"
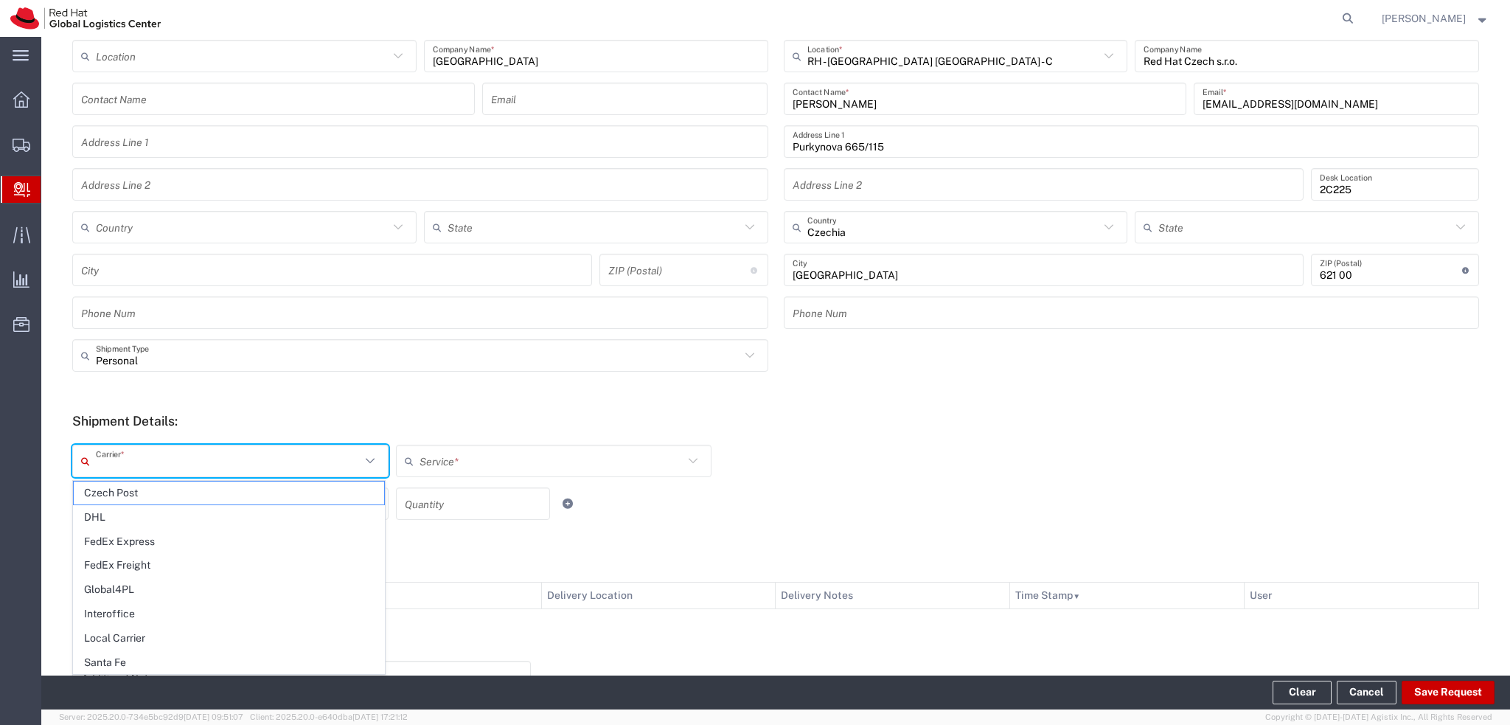
click at [180, 456] on input "text" at bounding box center [228, 461] width 265 height 26
click at [147, 487] on span "Czech Post" at bounding box center [229, 493] width 310 height 23
type input "Czech Post"
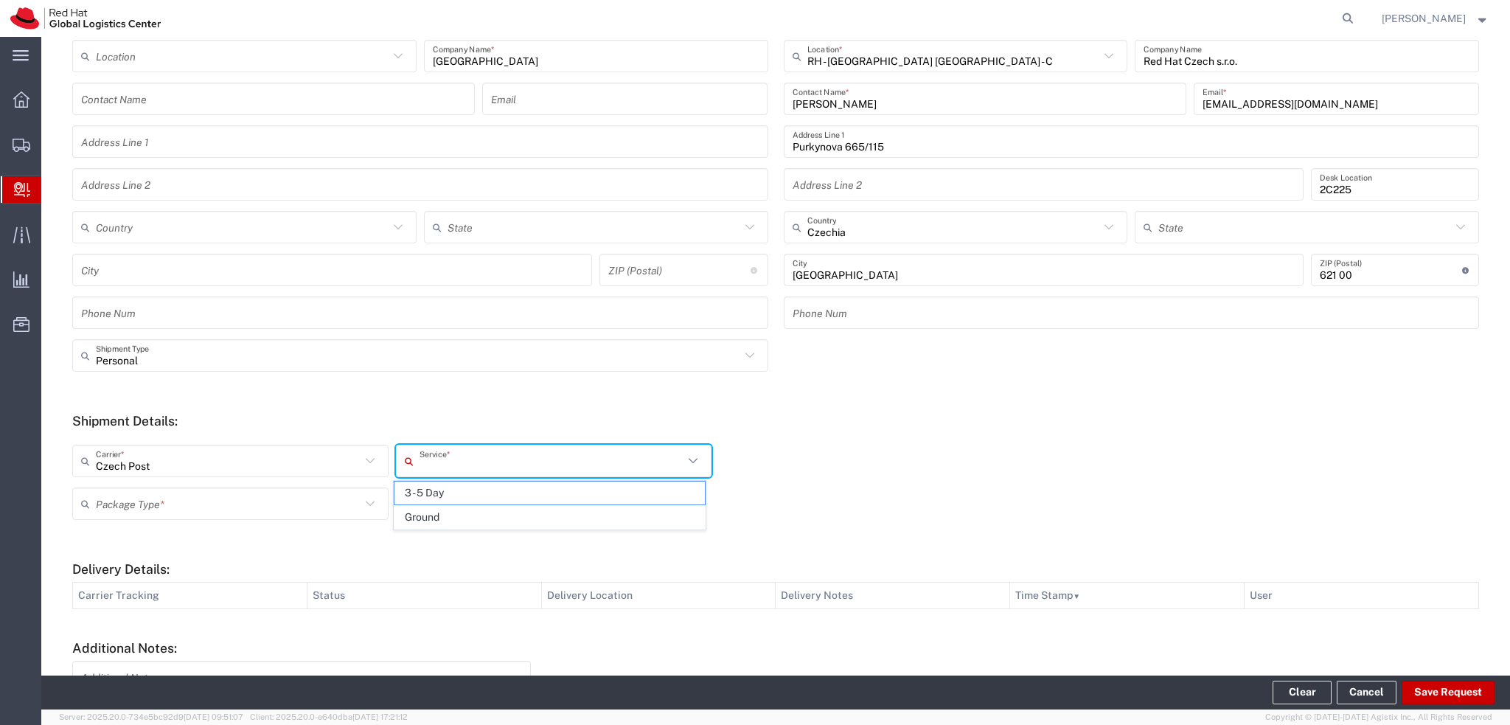
click at [487, 470] on input "text" at bounding box center [552, 461] width 265 height 26
click at [452, 515] on span "Ground" at bounding box center [550, 517] width 310 height 23
type input "Ground"
click at [218, 509] on input "text" at bounding box center [228, 504] width 265 height 26
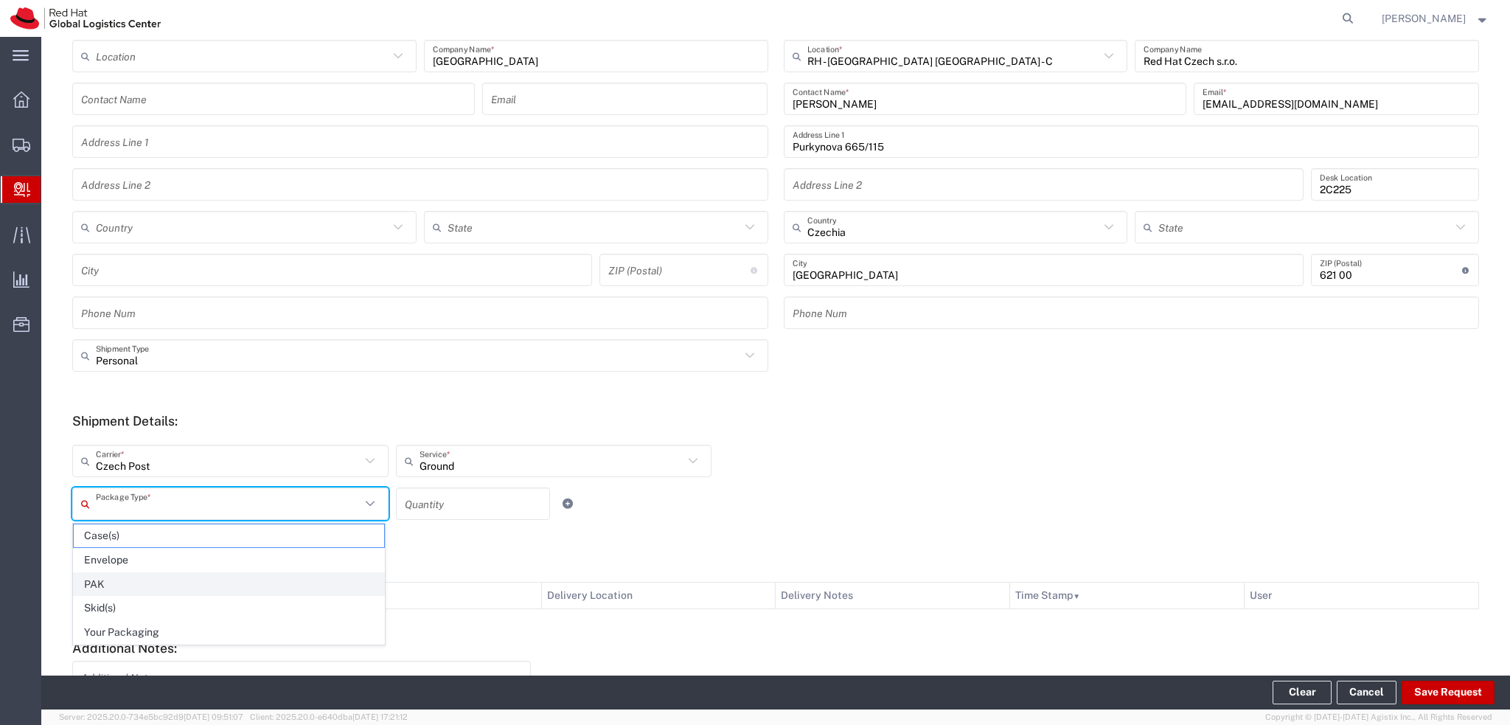
click at [146, 577] on span "PAK" at bounding box center [229, 584] width 310 height 23
type input "PAK"
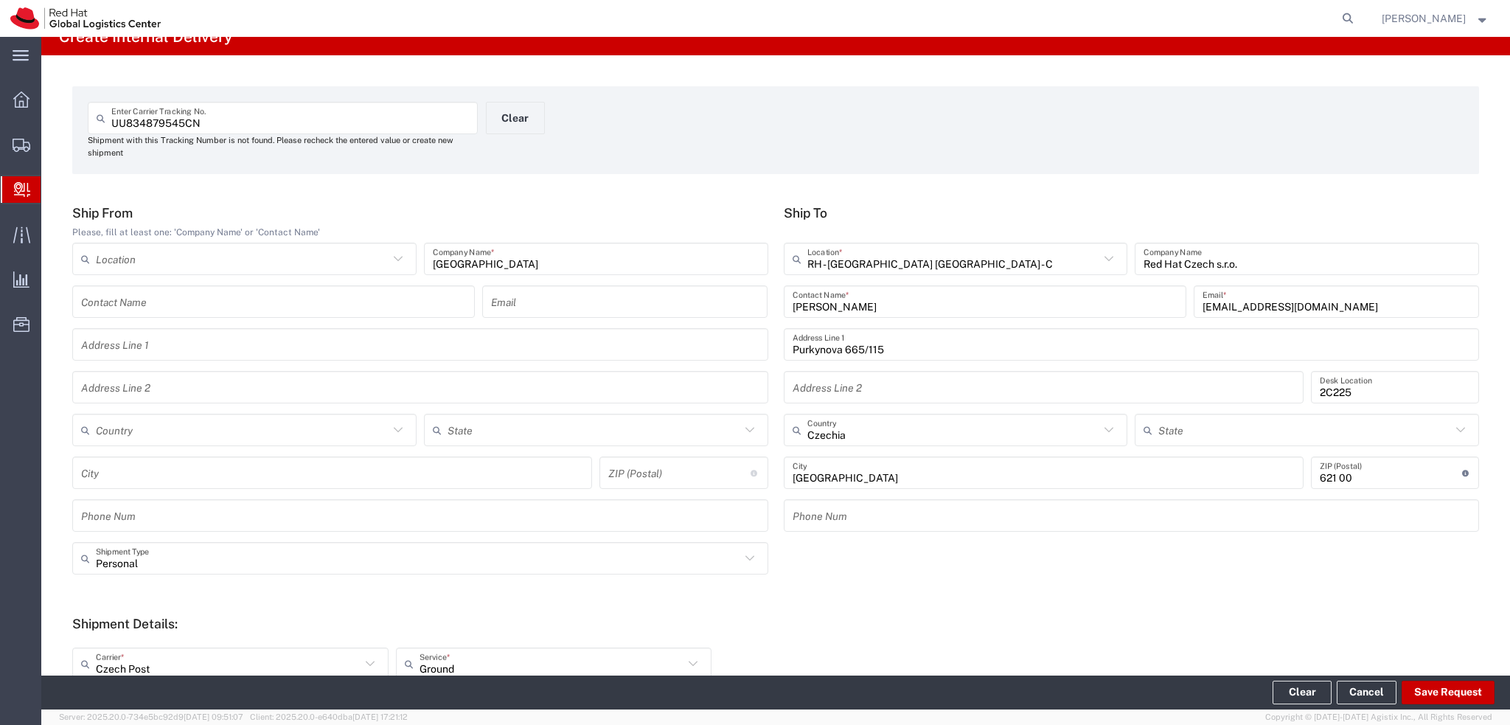
scroll to position [0, 0]
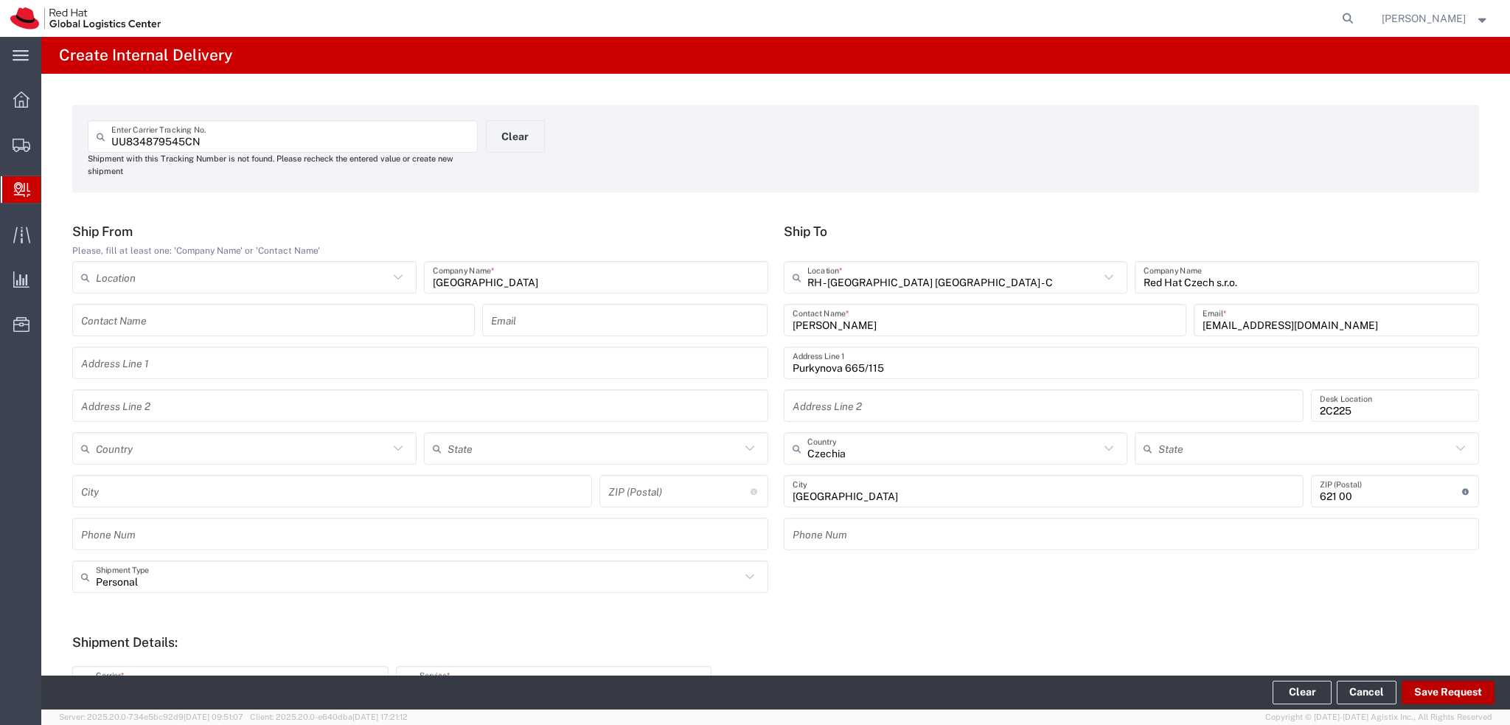
click at [1458, 698] on button "Save Request" at bounding box center [1448, 693] width 93 height 24
type input "Personal"
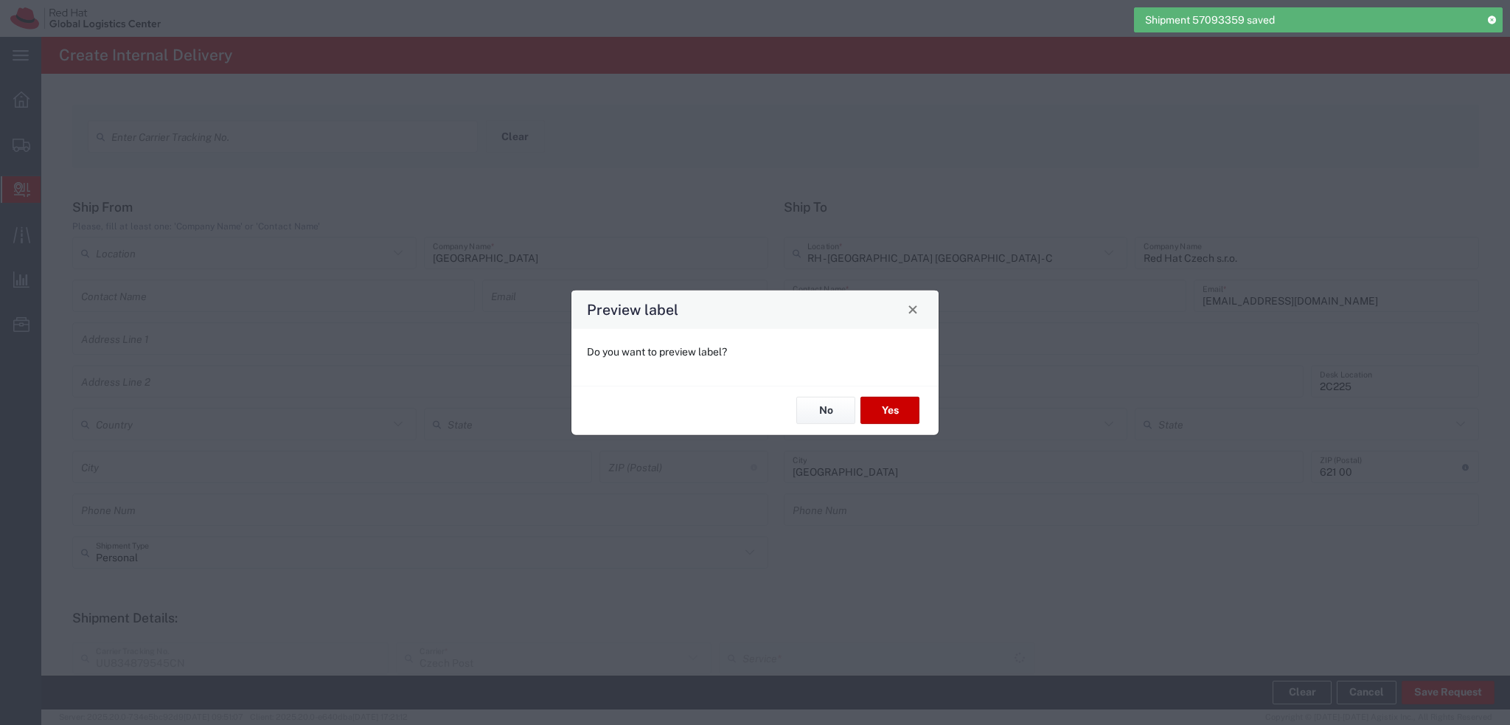
type input "PAK"
type input "Ground"
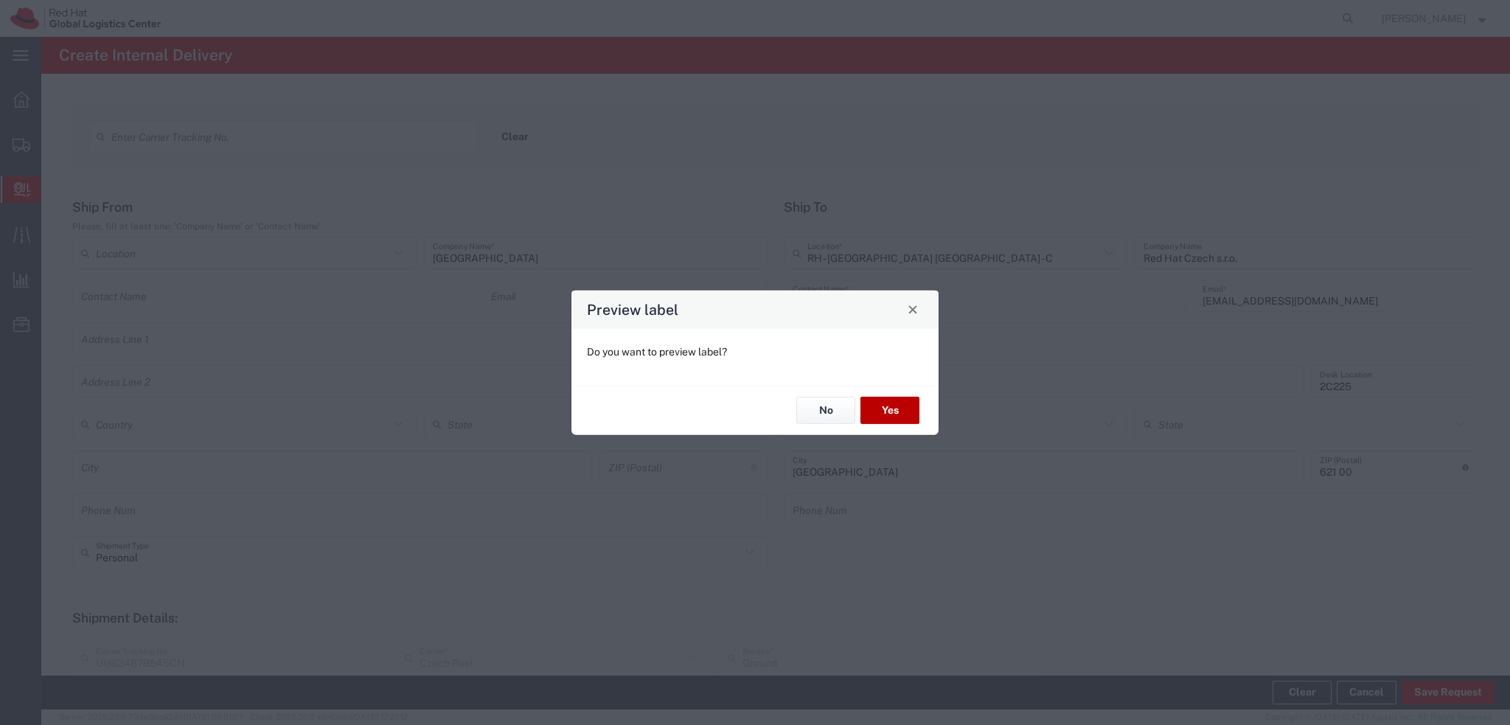
click at [891, 415] on button "Yes" at bounding box center [890, 410] width 59 height 27
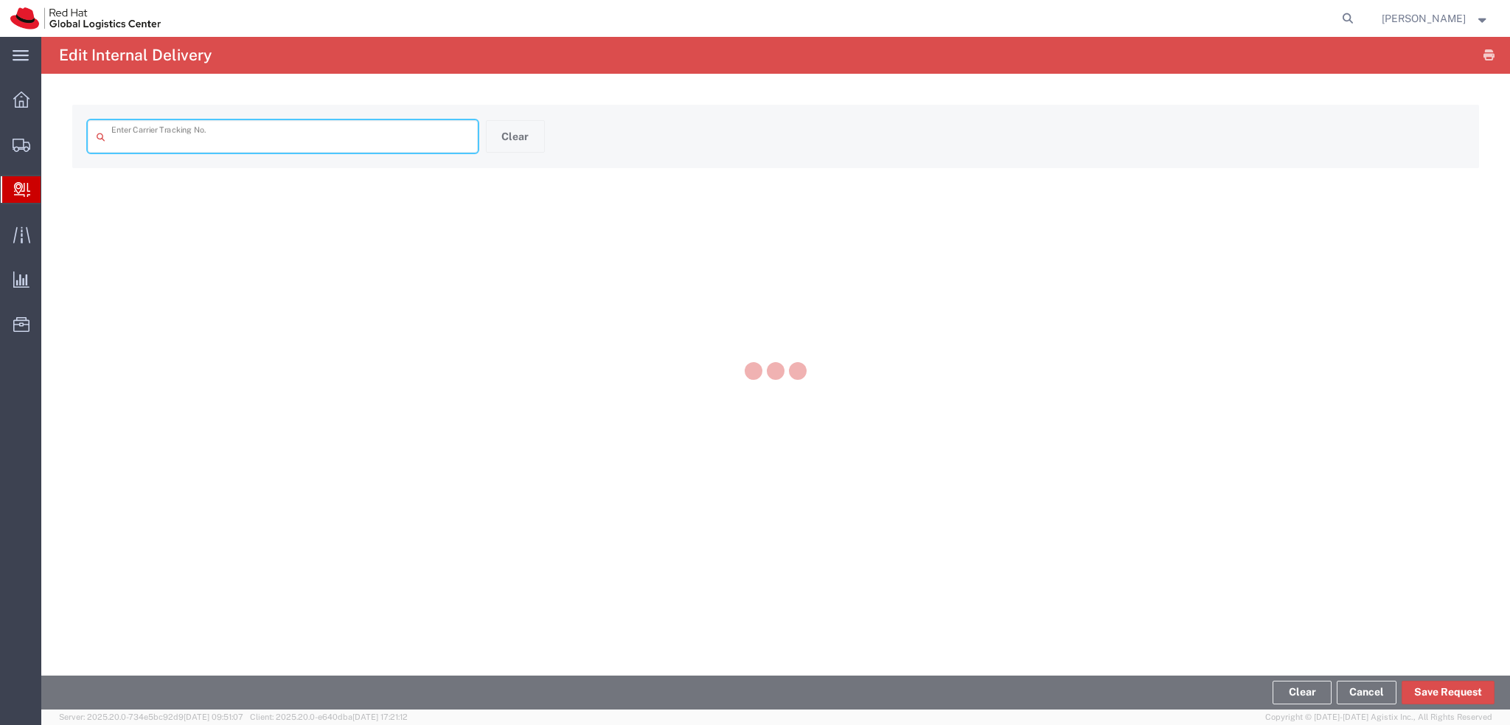
type input "UU834879545CN"
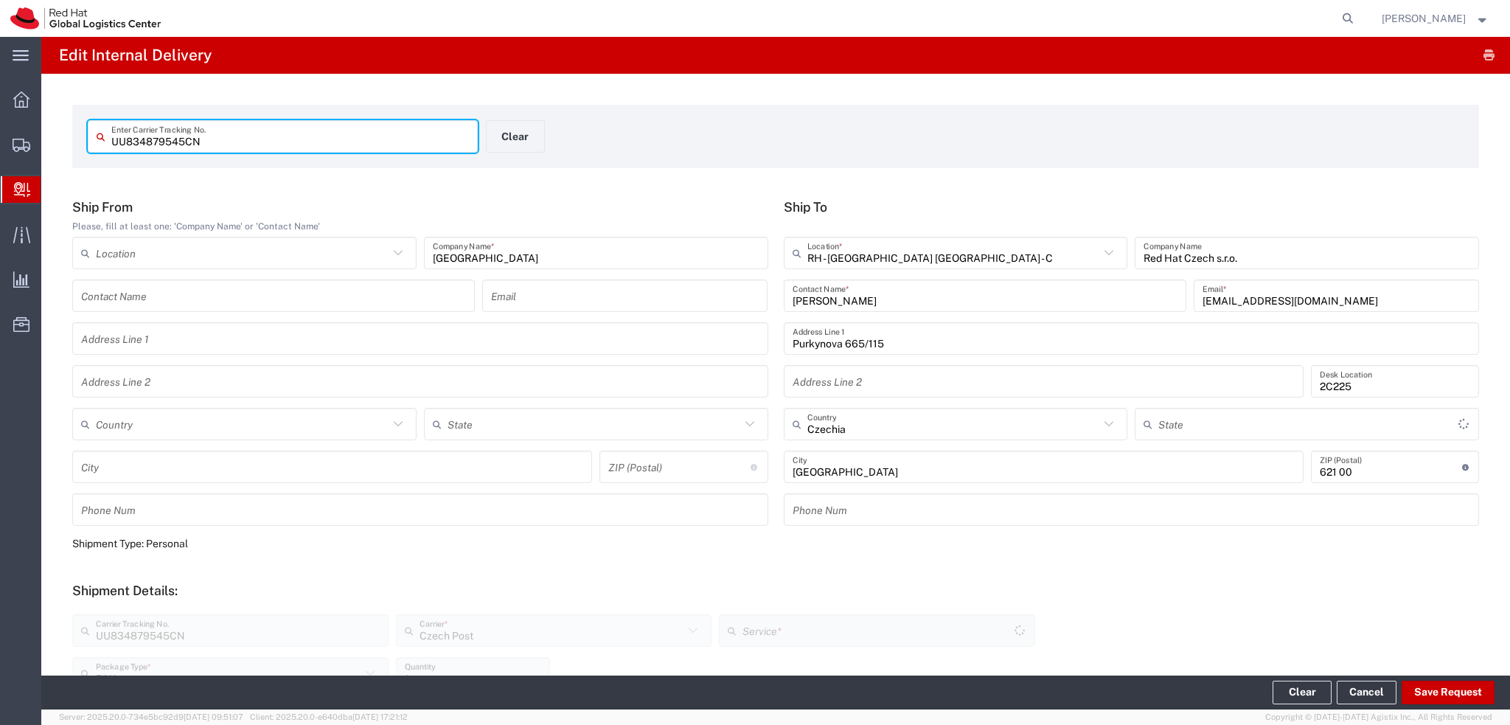
type input "Ground"
click at [504, 142] on button "Clear" at bounding box center [515, 136] width 59 height 32
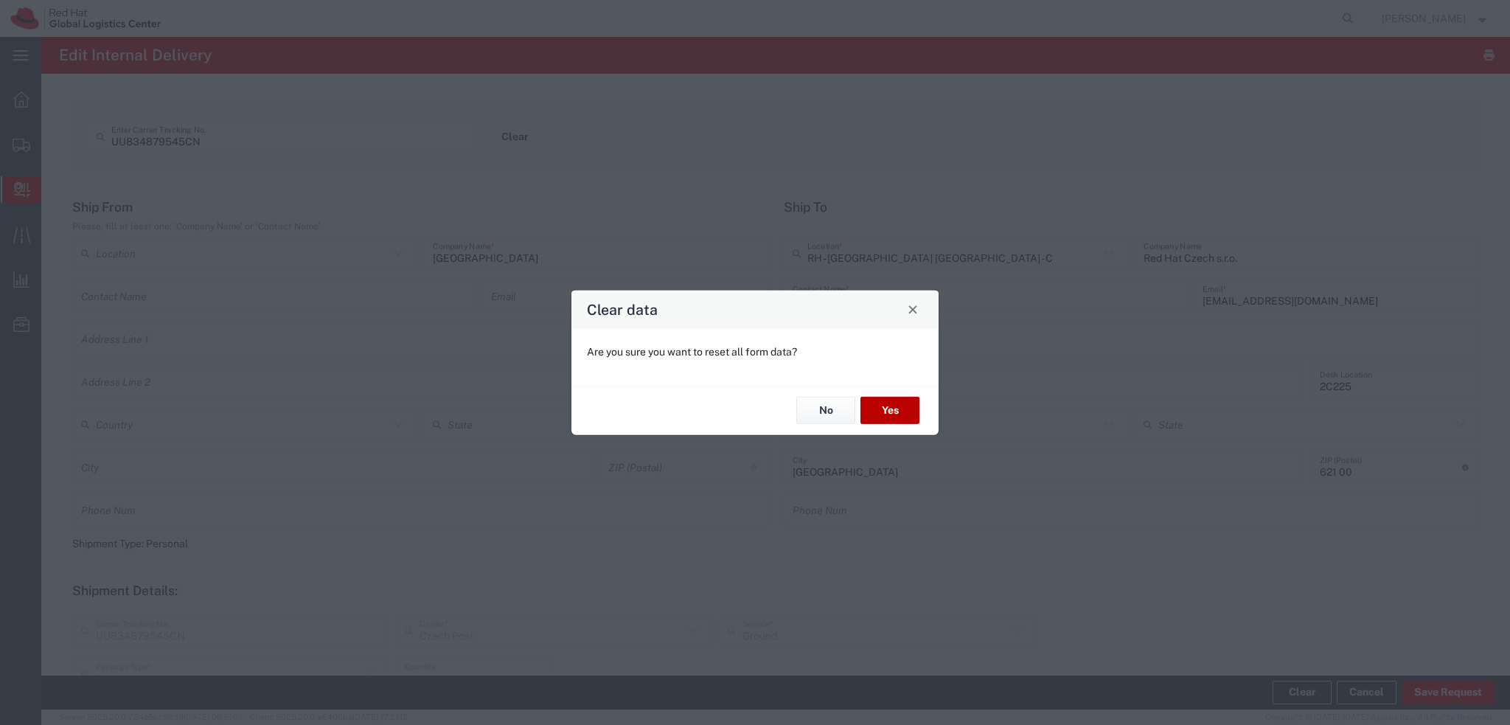
click at [888, 406] on button "Yes" at bounding box center [890, 410] width 59 height 27
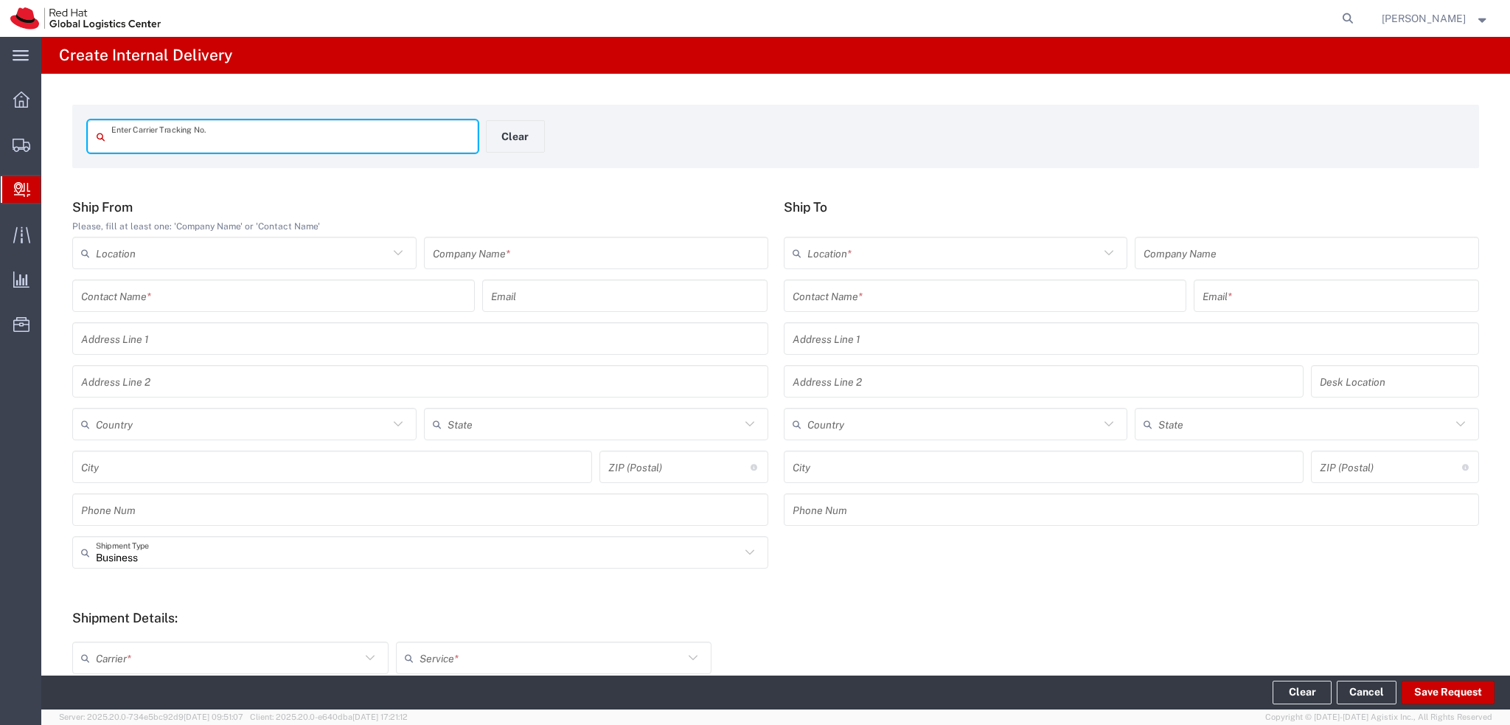
click at [582, 253] on input "text" at bounding box center [596, 253] width 327 height 26
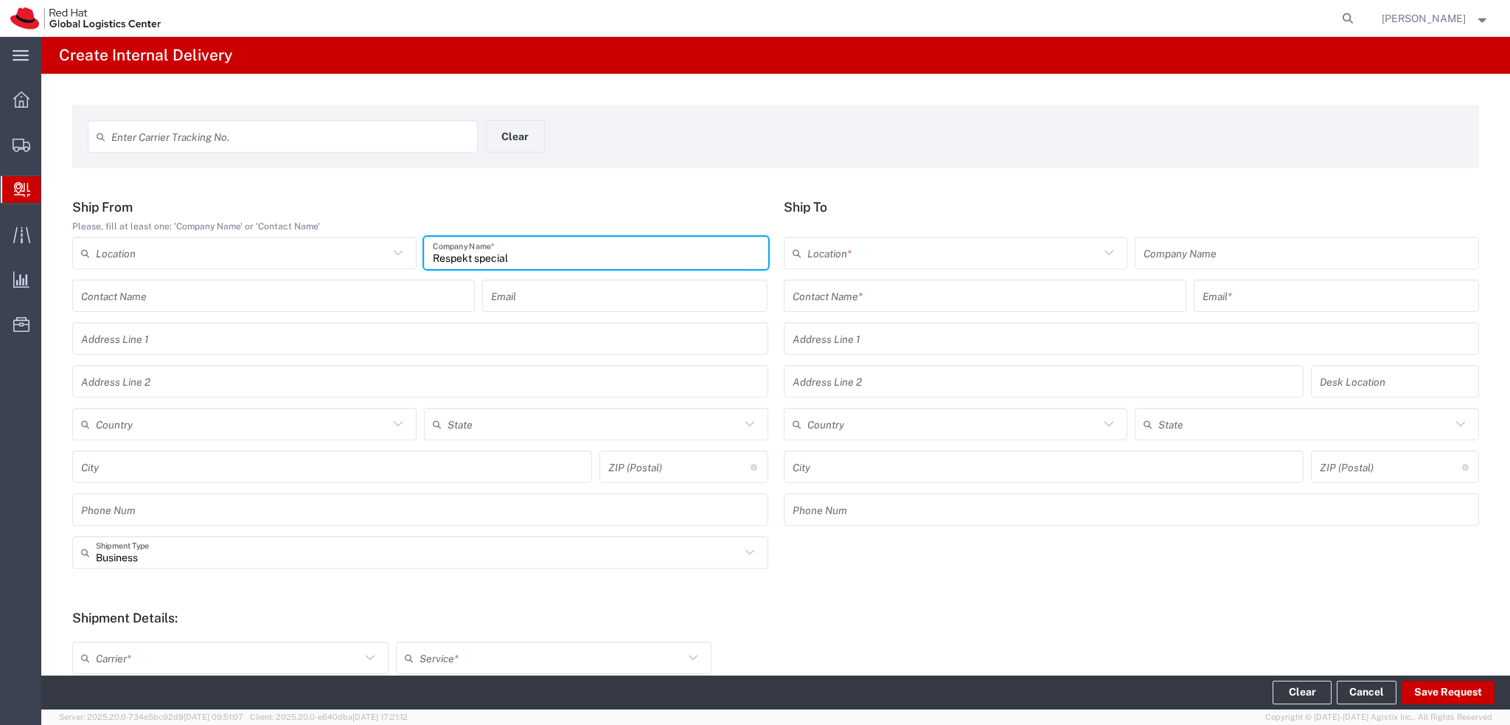
type input "Respekt special"
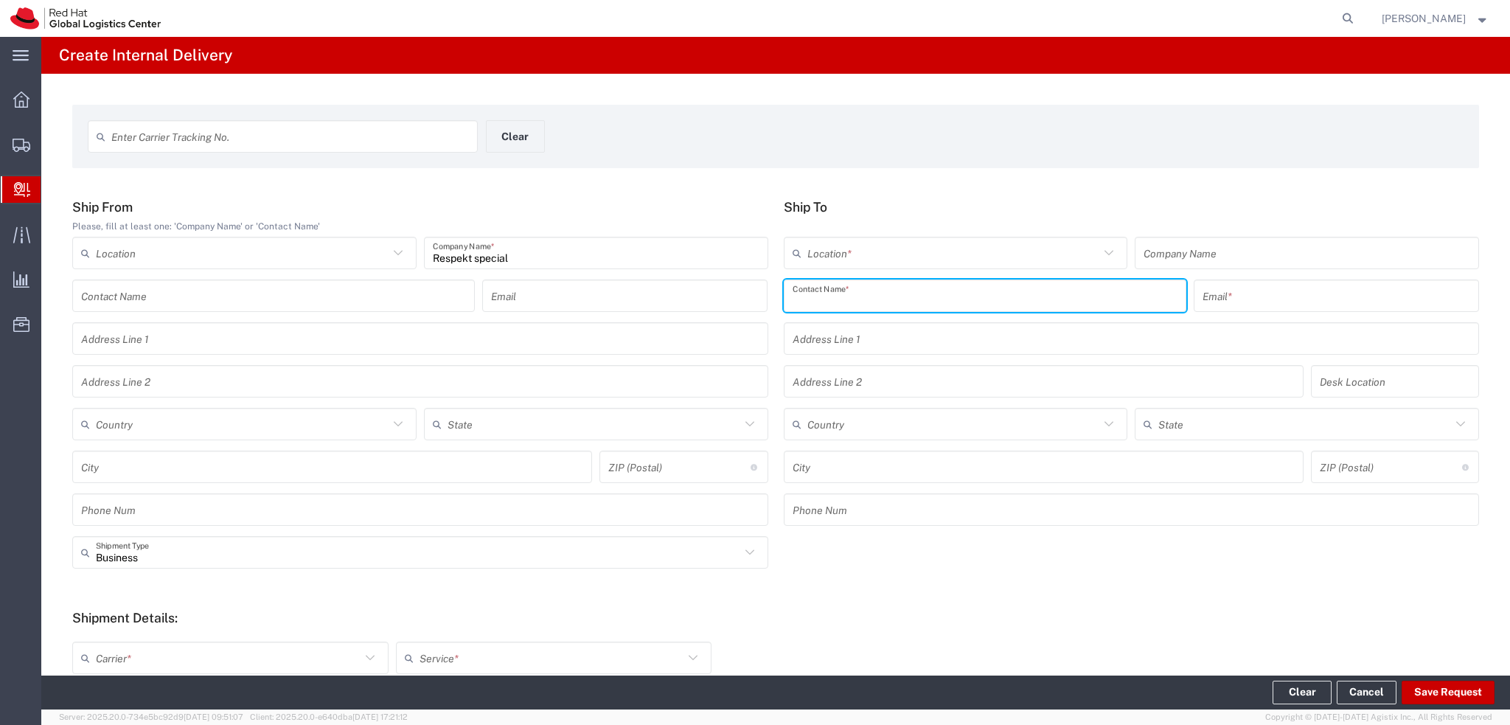
click at [841, 296] on input "text" at bounding box center [985, 296] width 385 height 26
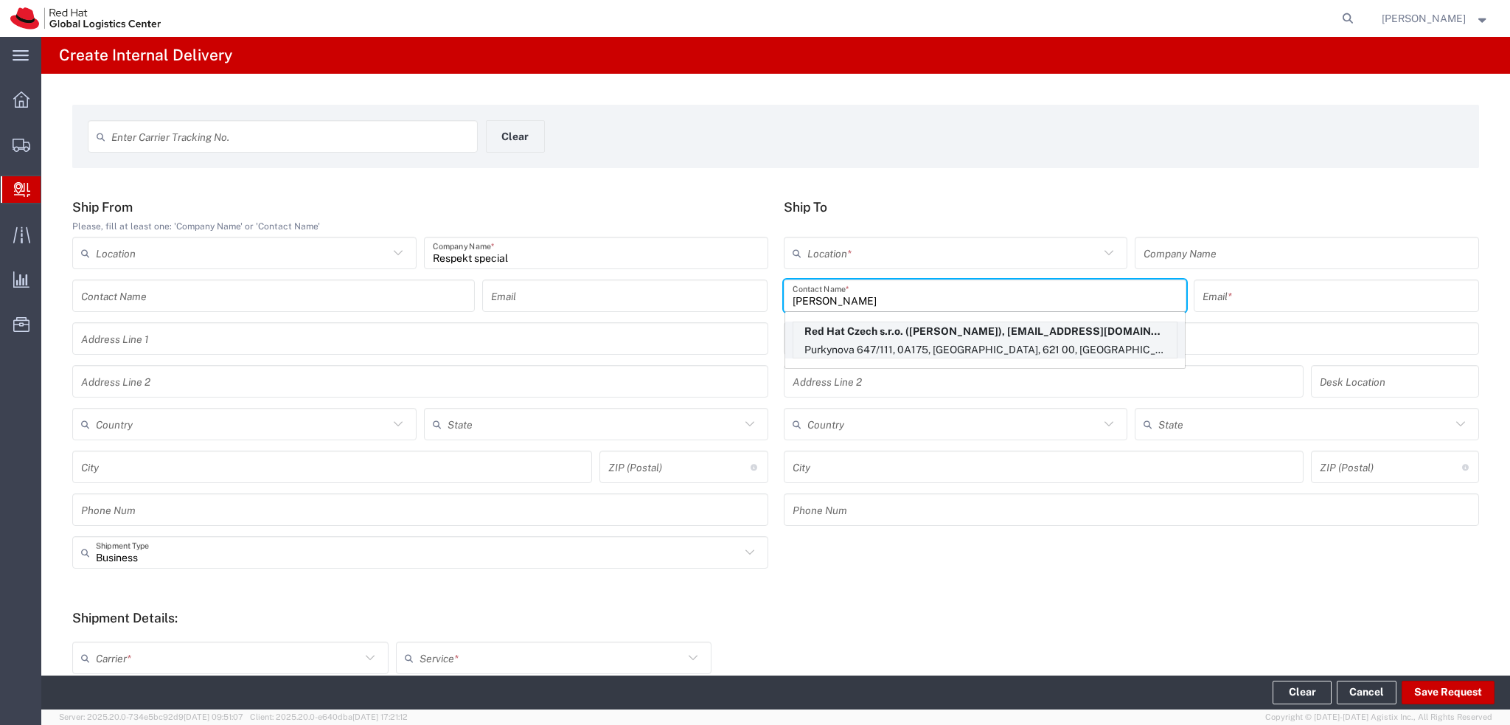
type input "Jiri Kroup"
click at [932, 347] on p "Purkynova 647/111, 0A175, BRNO, 621 00, CZ" at bounding box center [984, 350] width 383 height 18
type input "RH - [GEOGRAPHIC_DATA] [GEOGRAPHIC_DATA] - B"
type input "Red Hat Czech s.r.o."
type input "Jiri Kroupa"
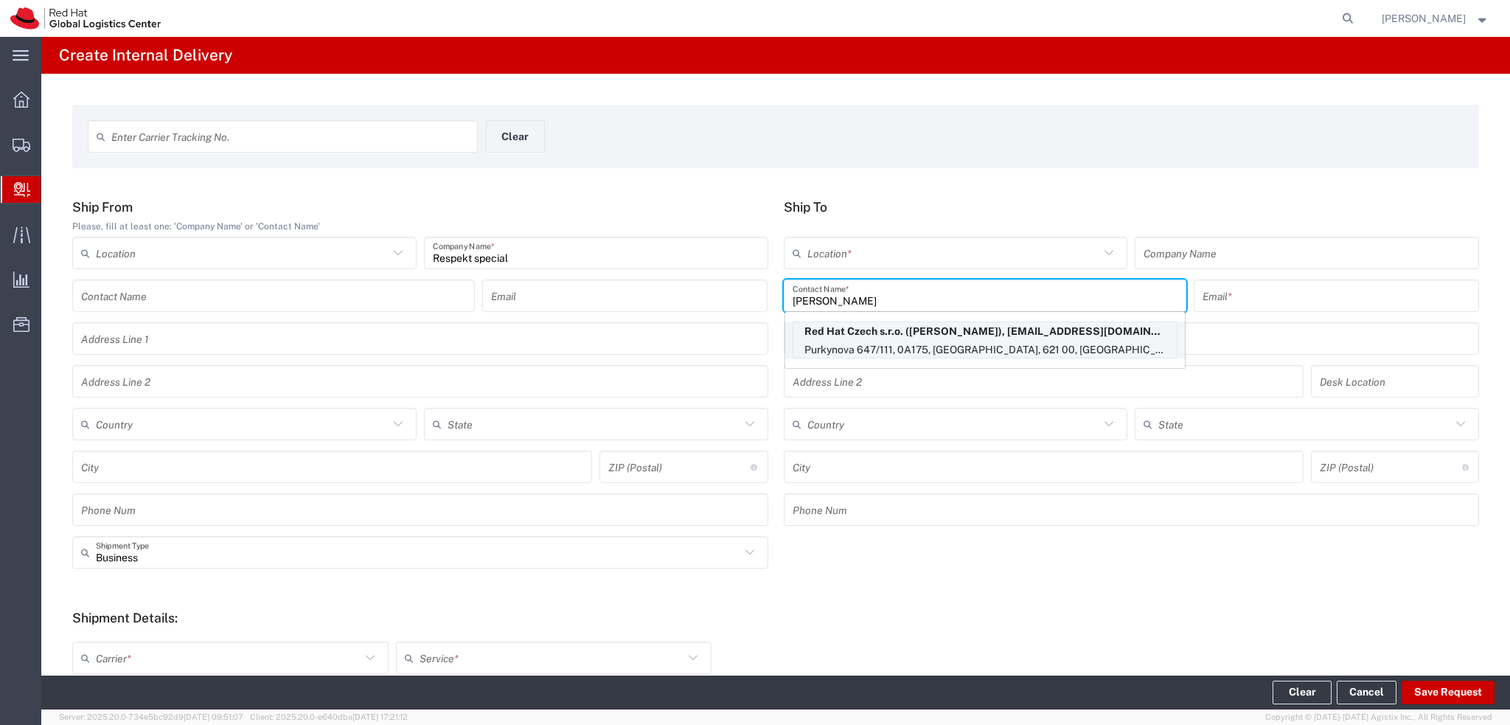
type input "jkroupa@redhat.com"
type input "Purkynova 647/111"
type input "0A175"
type input "Czechia"
type input "[GEOGRAPHIC_DATA]"
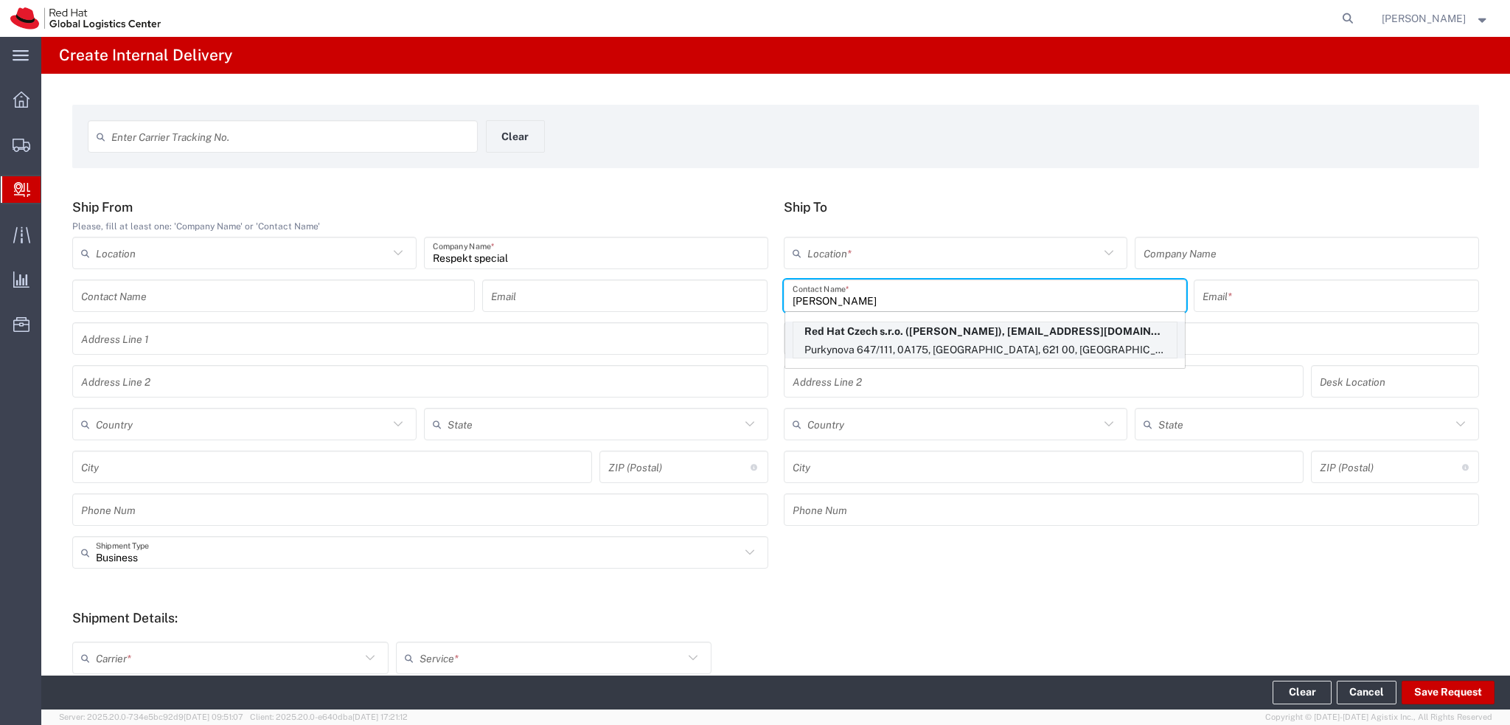
type input "621 00"
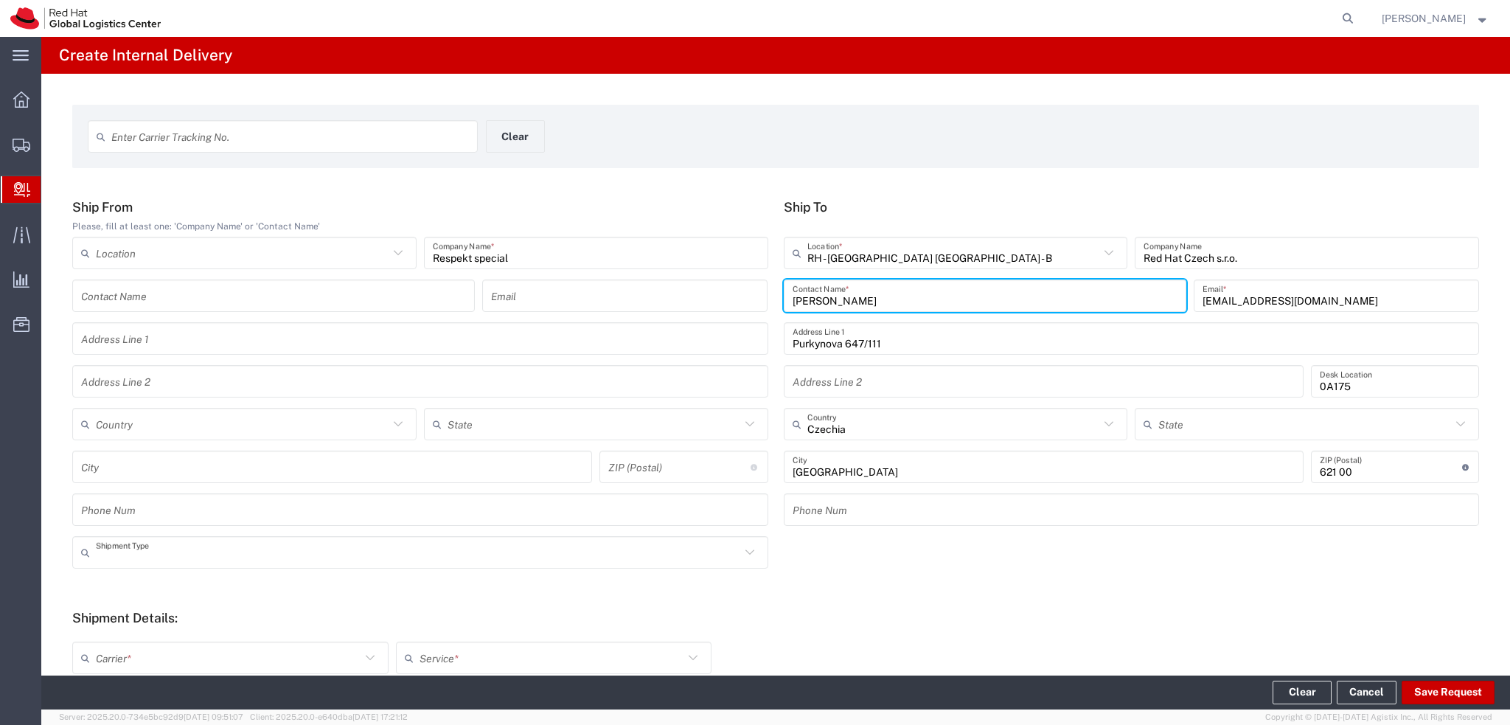
click at [296, 552] on input "text" at bounding box center [418, 553] width 644 height 26
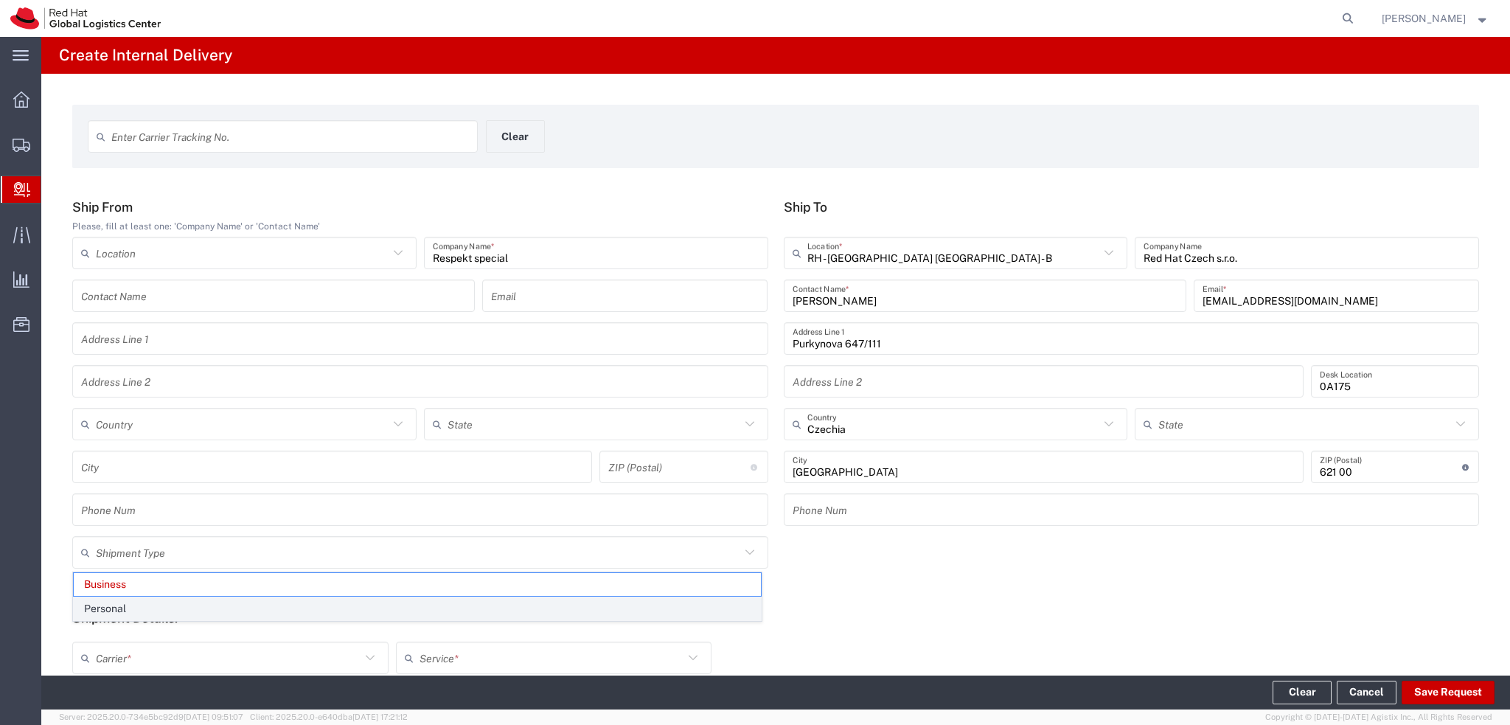
click at [104, 615] on span "Personal" at bounding box center [417, 608] width 687 height 23
type input "Personal"
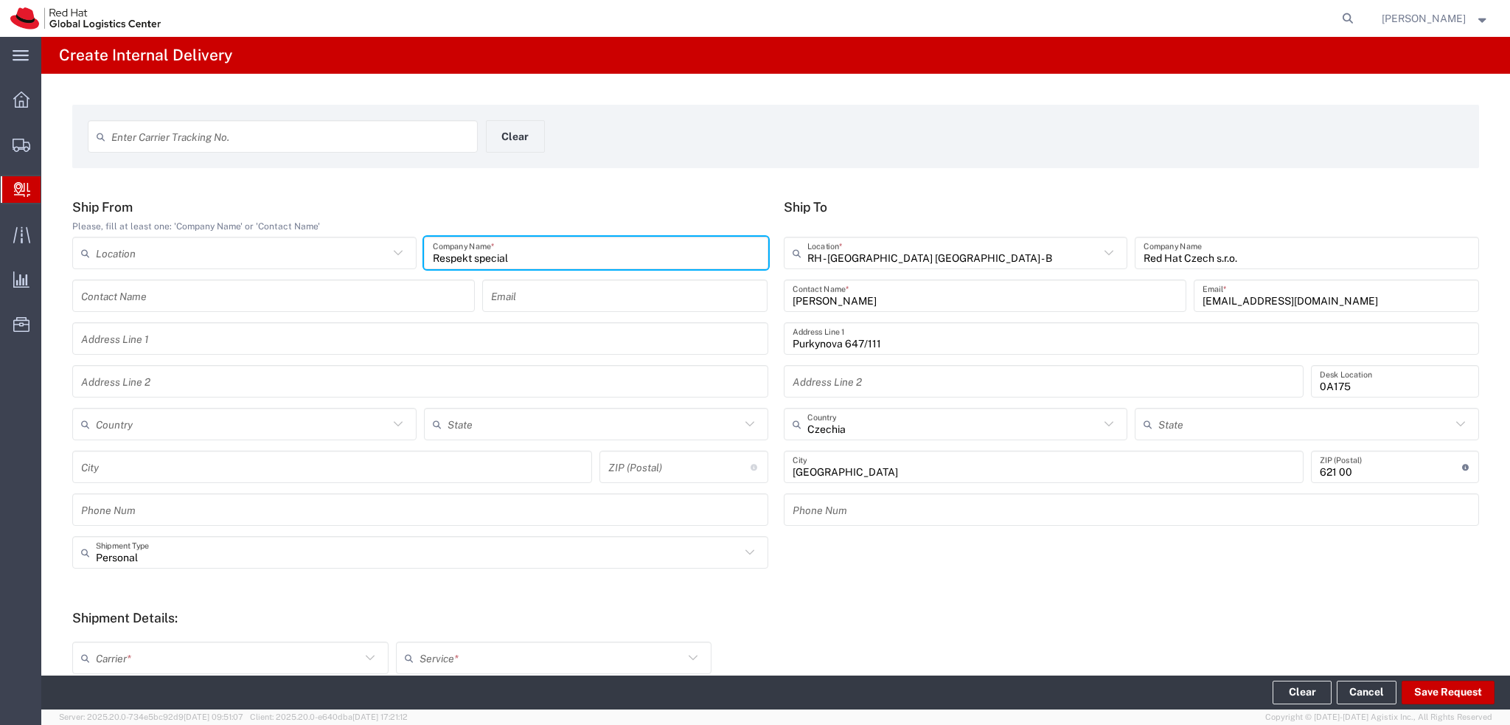
click at [531, 251] on input "Respekt special" at bounding box center [596, 253] width 327 height 26
click at [489, 256] on input "Respekt special" at bounding box center [596, 253] width 327 height 26
type input "Respekt magazine"
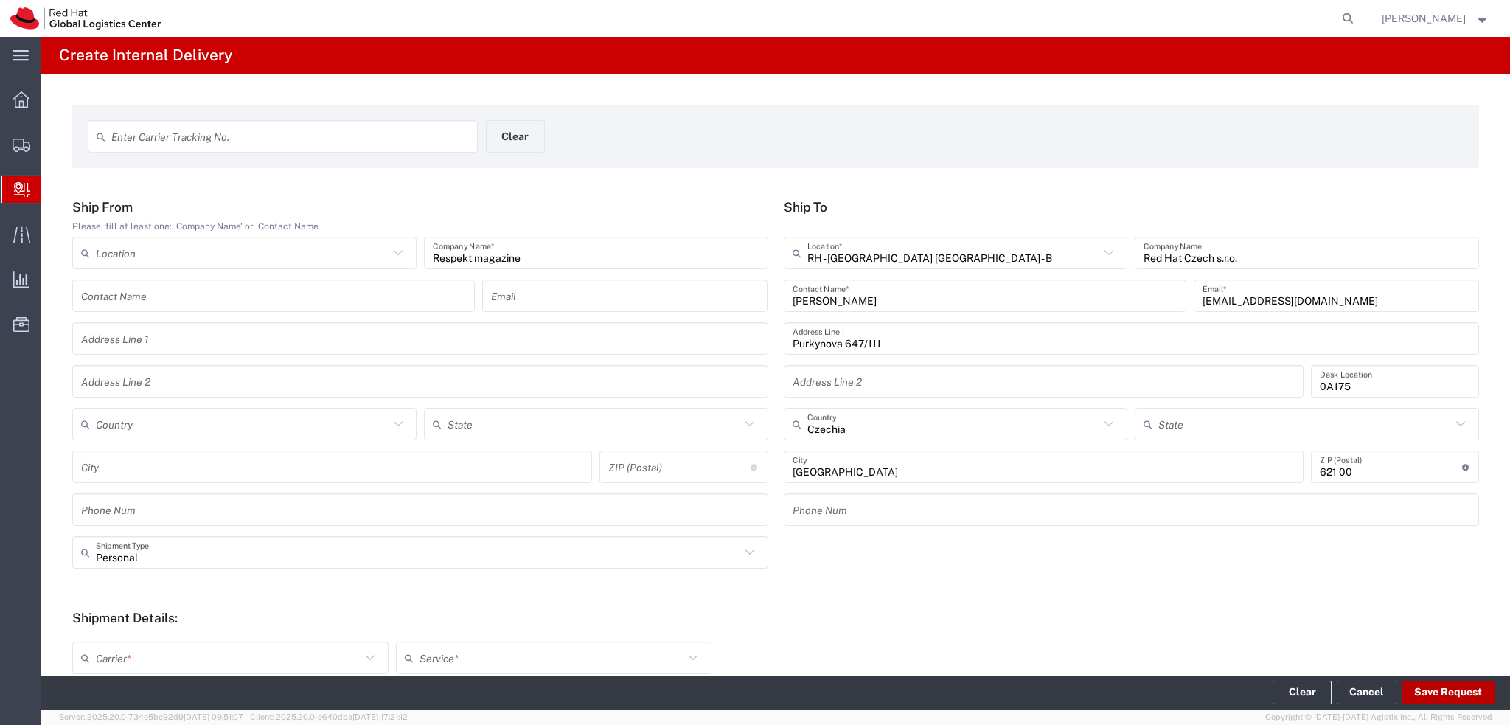
click at [1445, 695] on button "Save Request" at bounding box center [1448, 693] width 93 height 24
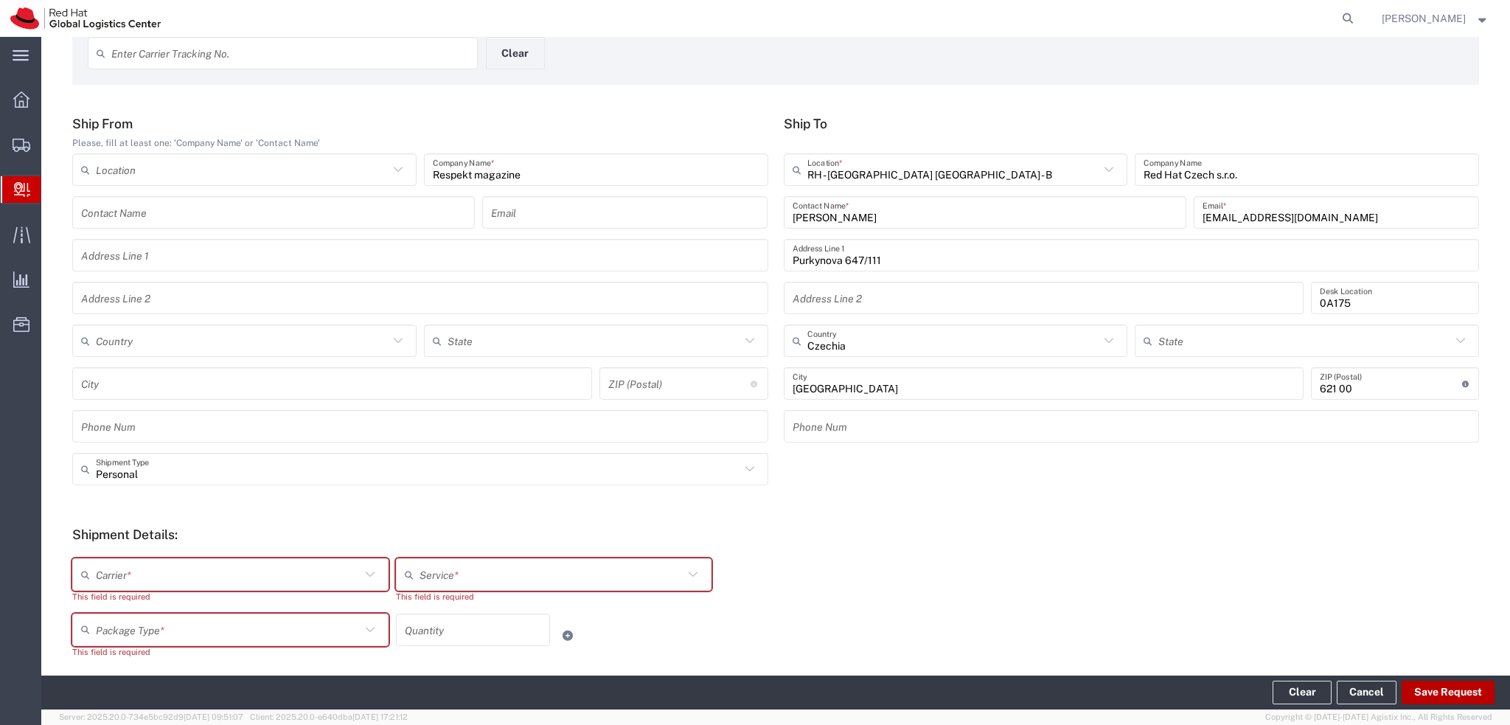
scroll to position [147, 0]
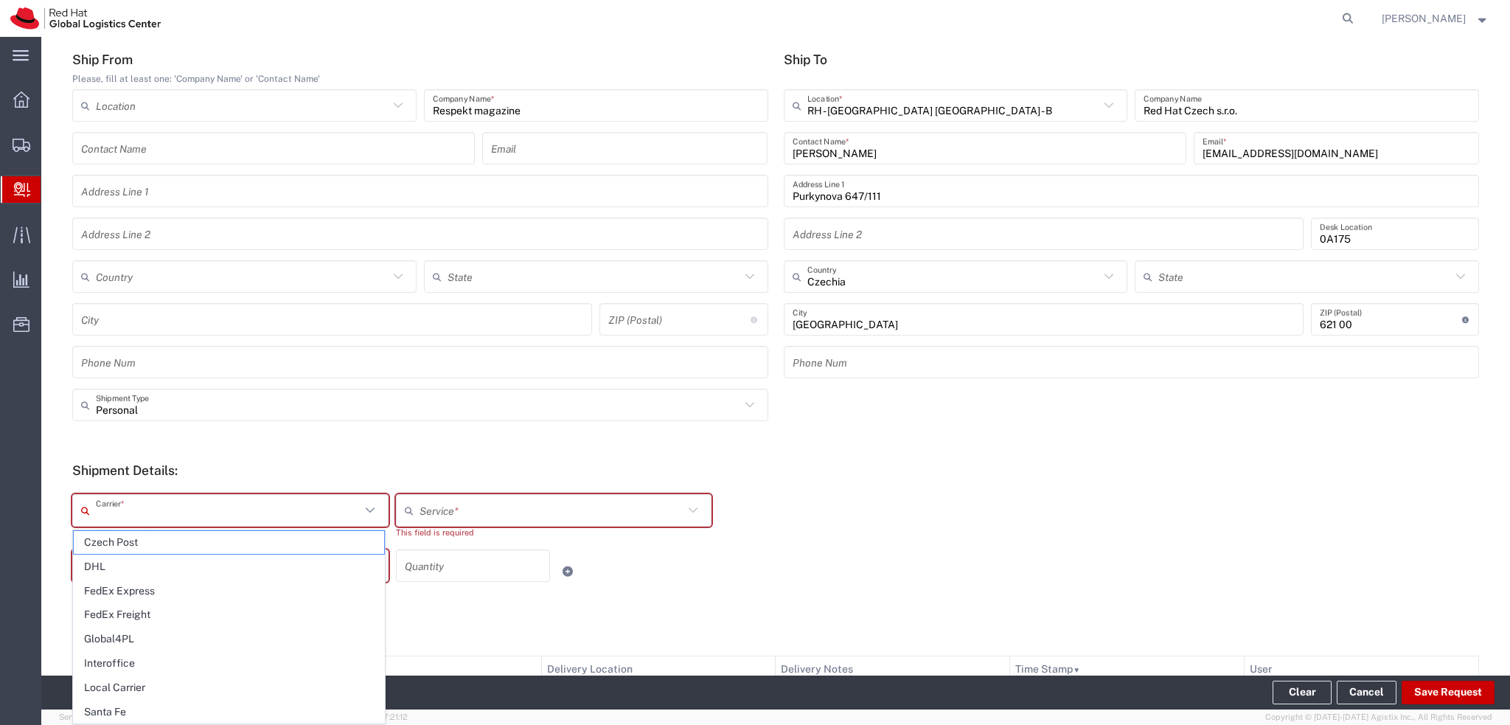
click at [215, 510] on input "text" at bounding box center [228, 511] width 265 height 26
click at [191, 539] on span "Czech Post" at bounding box center [229, 542] width 310 height 23
type input "Czech Post"
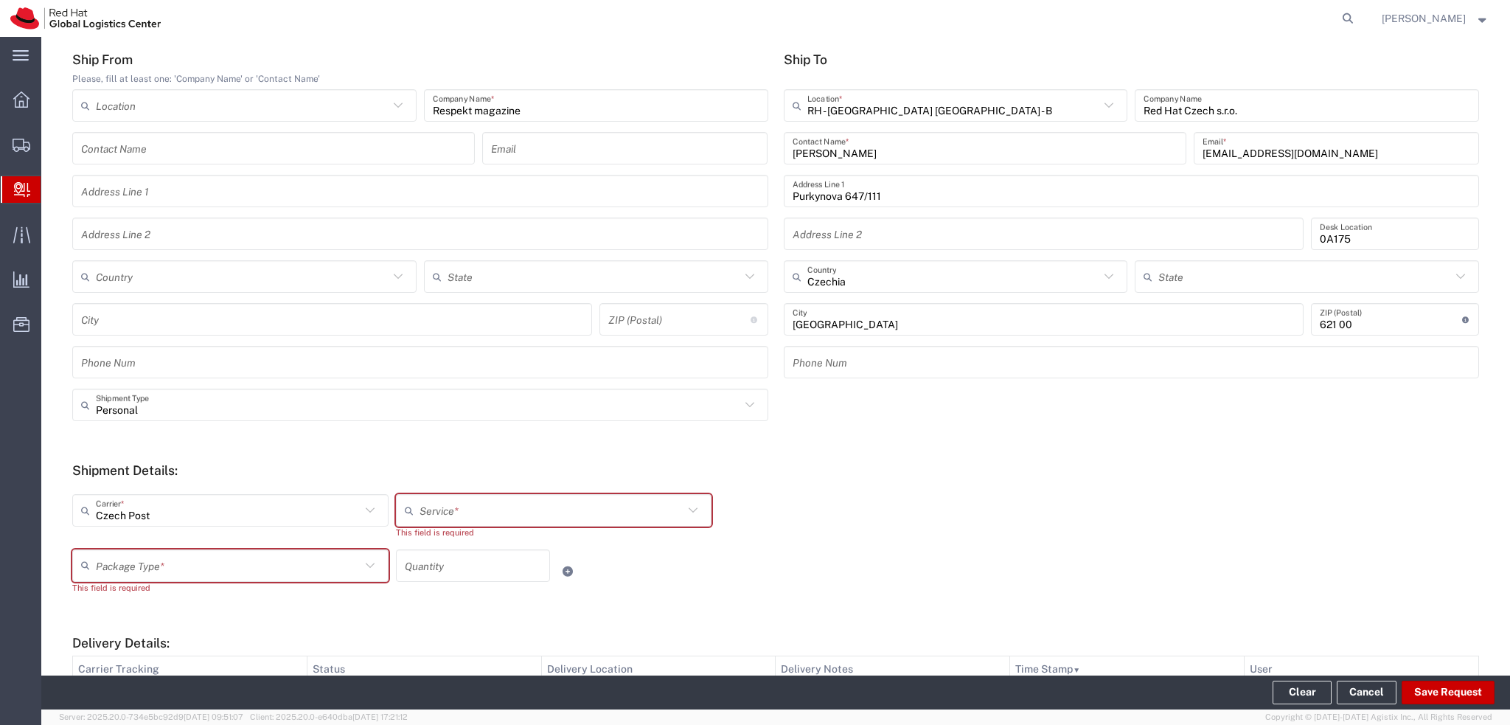
click at [459, 507] on input "text" at bounding box center [552, 511] width 265 height 26
click at [455, 558] on span "Ground" at bounding box center [550, 566] width 310 height 23
type input "Ground"
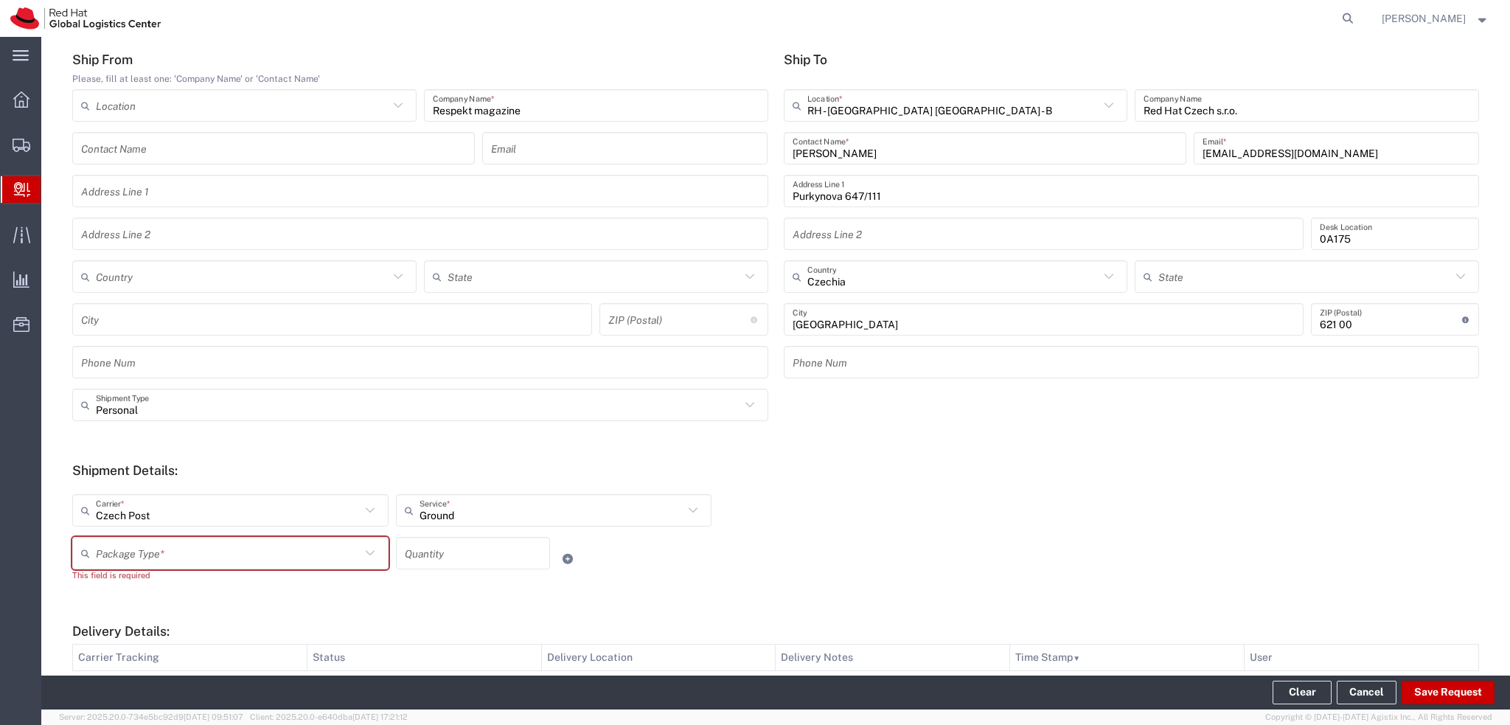
click at [205, 551] on input "text" at bounding box center [228, 554] width 265 height 26
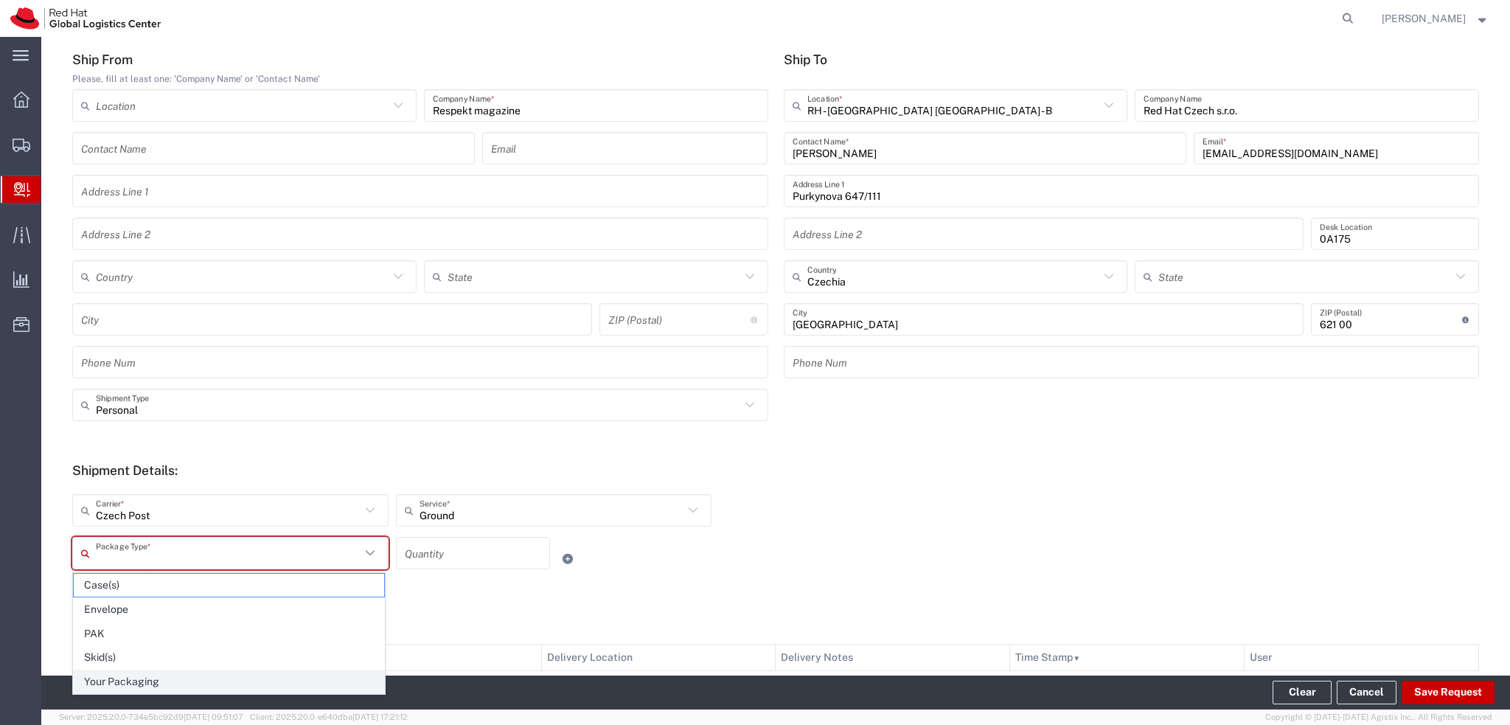
click at [141, 678] on span "Your Packaging" at bounding box center [229, 681] width 310 height 23
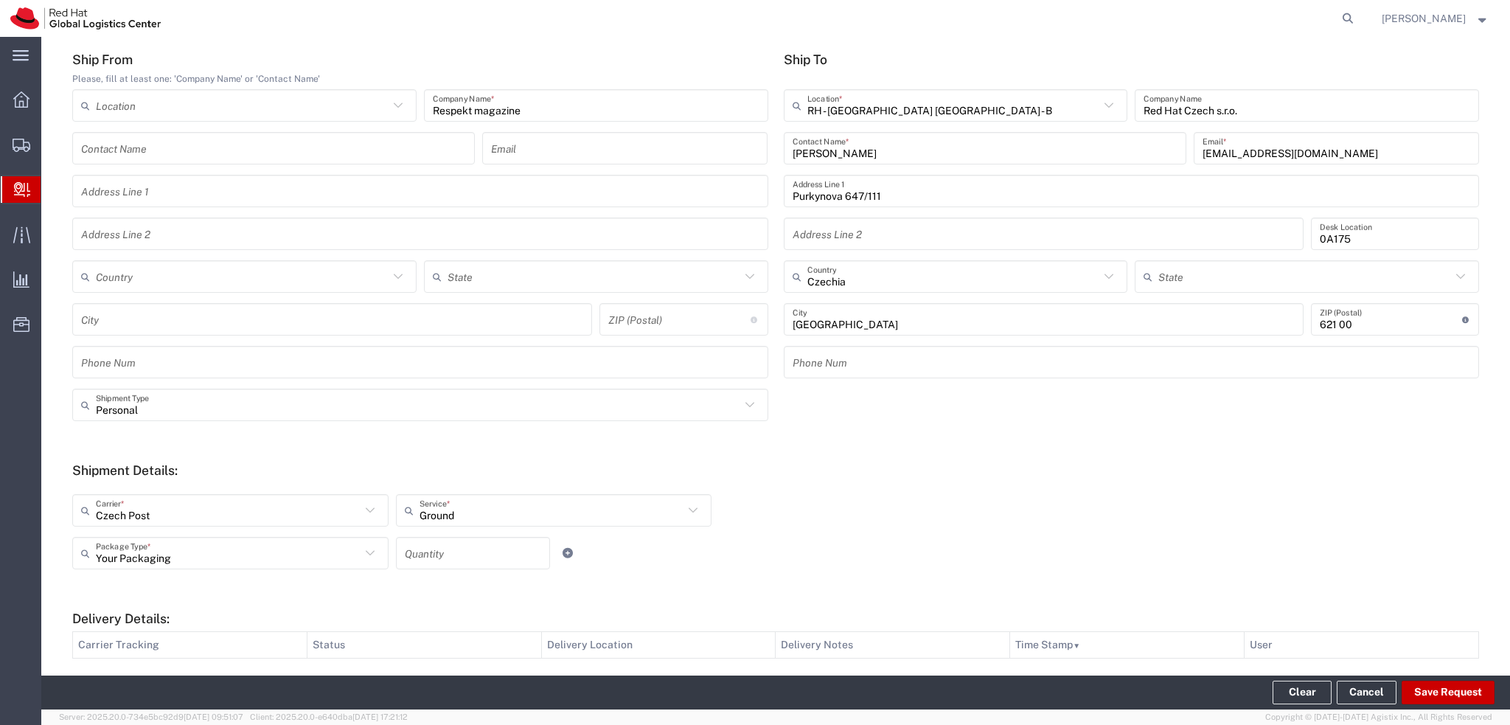
click at [133, 547] on input "Your Packaging" at bounding box center [228, 554] width 265 height 26
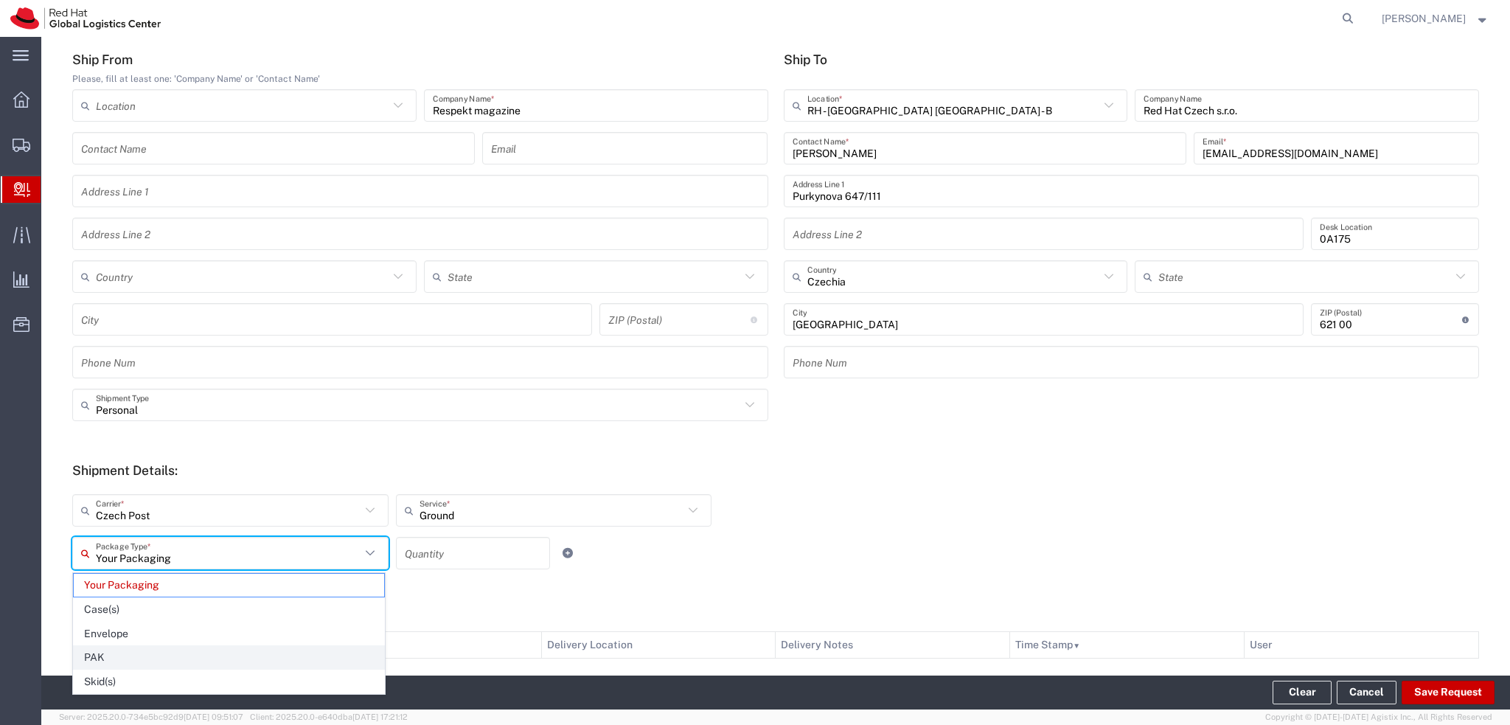
click at [142, 651] on span "PAK" at bounding box center [229, 657] width 310 height 23
type input "PAK"
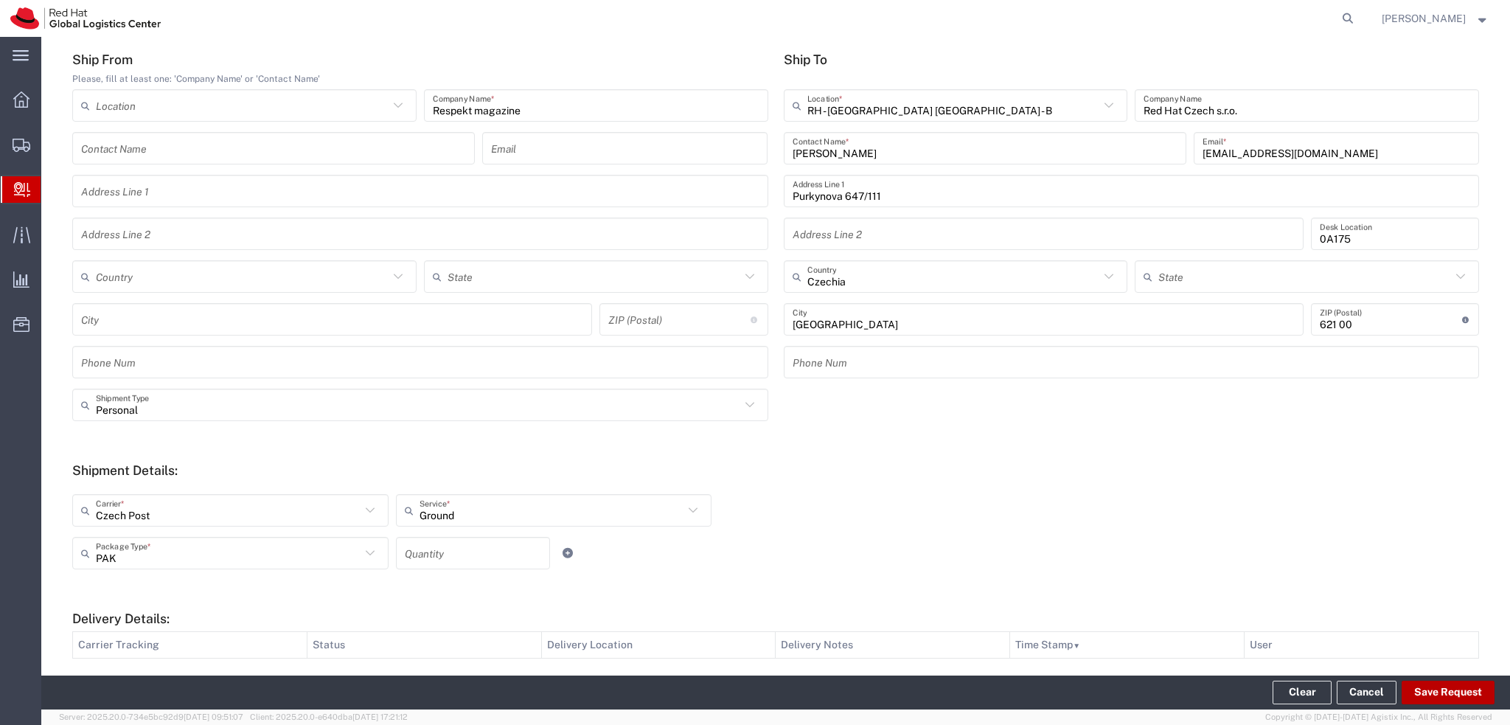
click at [1437, 689] on button "Save Request" at bounding box center [1448, 693] width 93 height 24
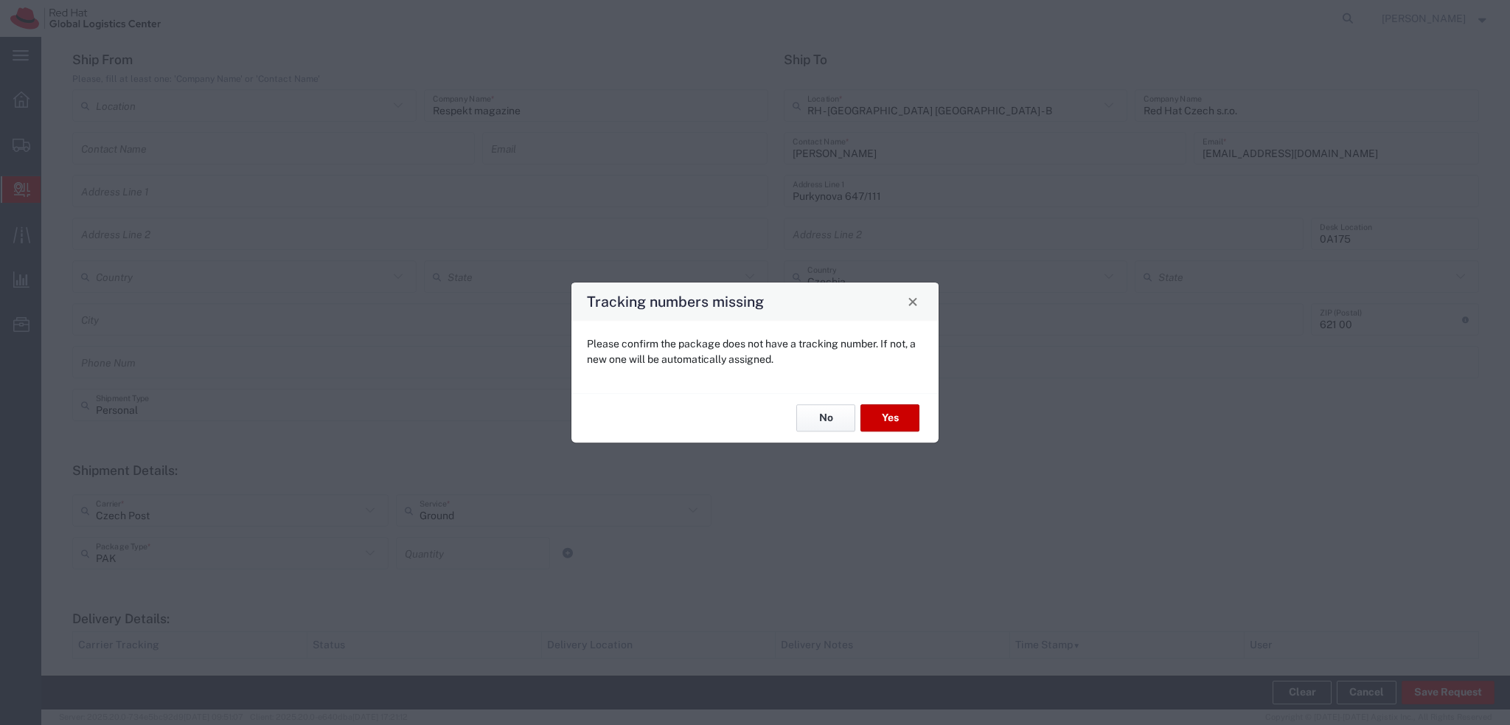
click at [820, 422] on button "No" at bounding box center [825, 418] width 59 height 27
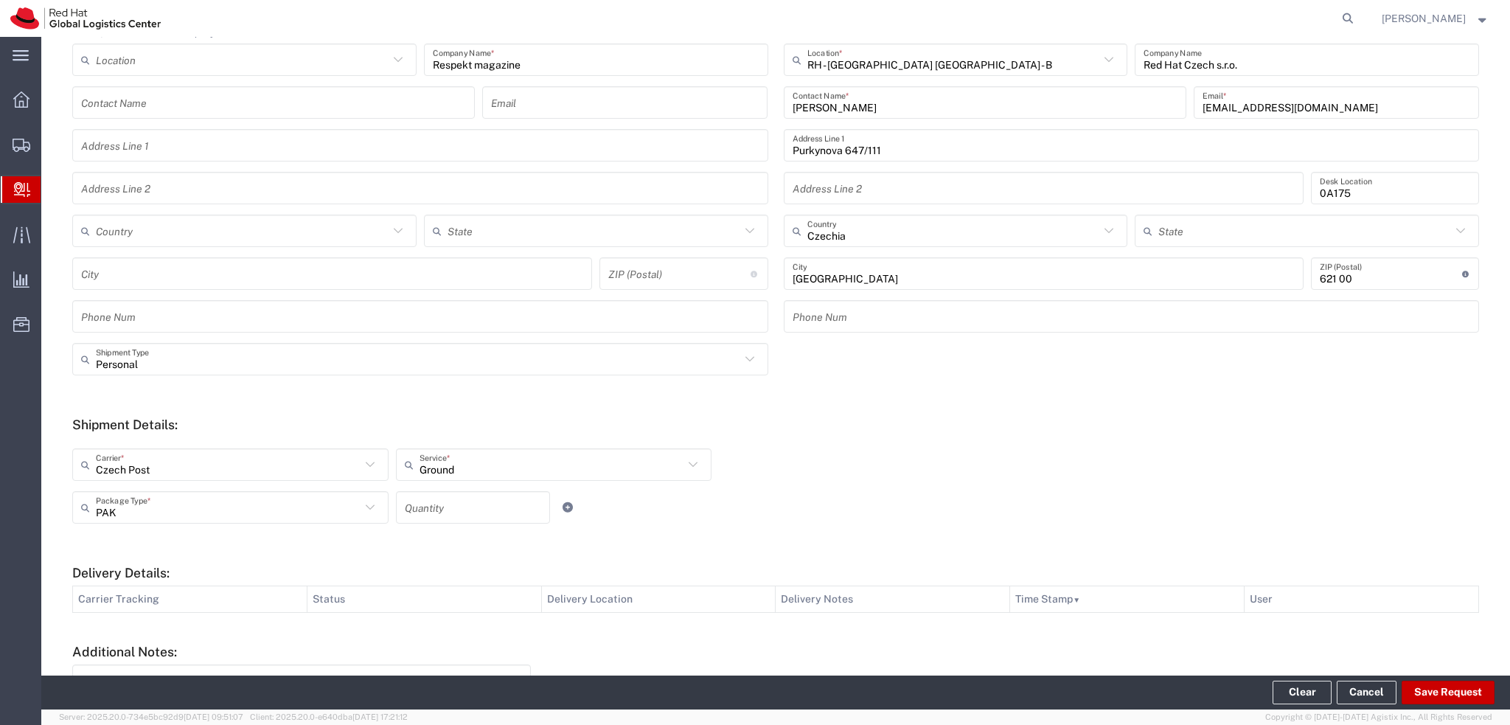
scroll to position [221, 0]
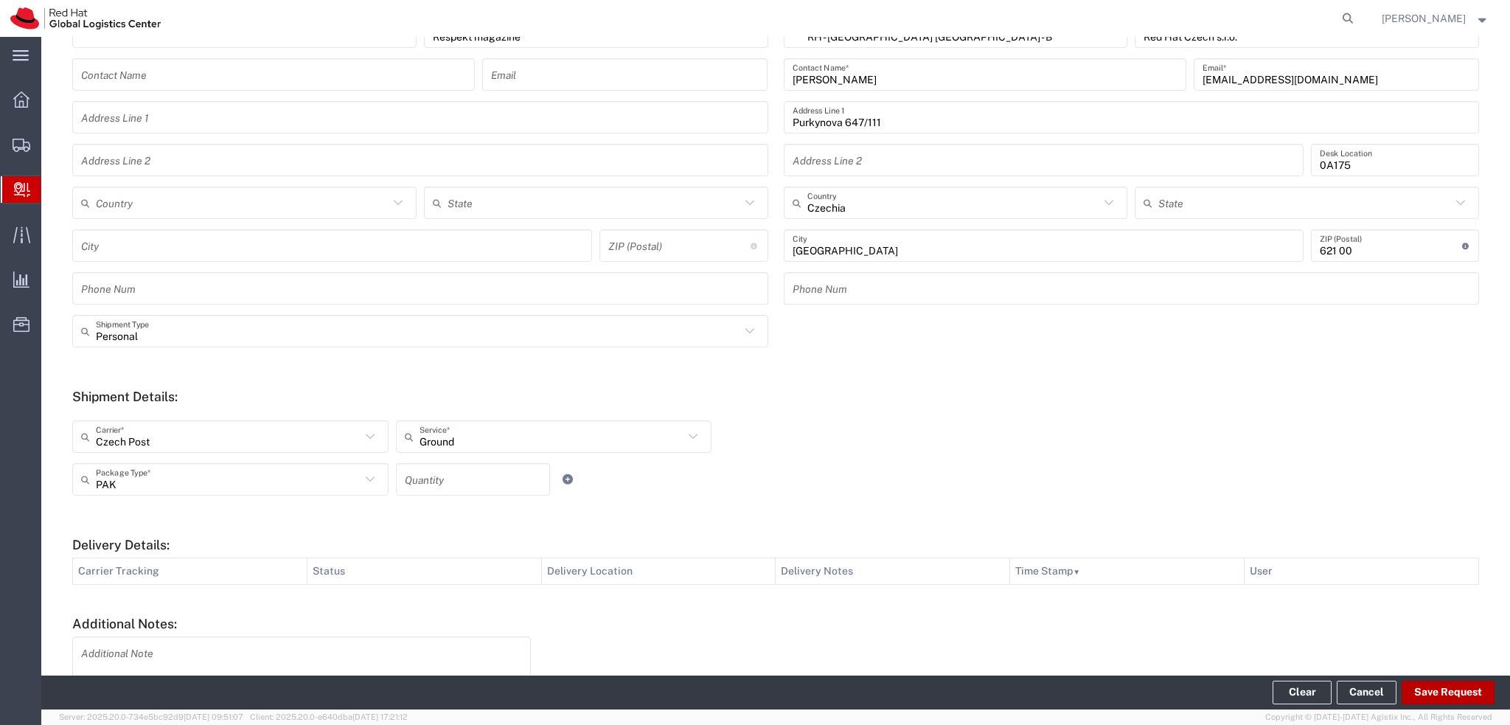
click at [1428, 693] on button "Save Request" at bounding box center [1448, 693] width 93 height 24
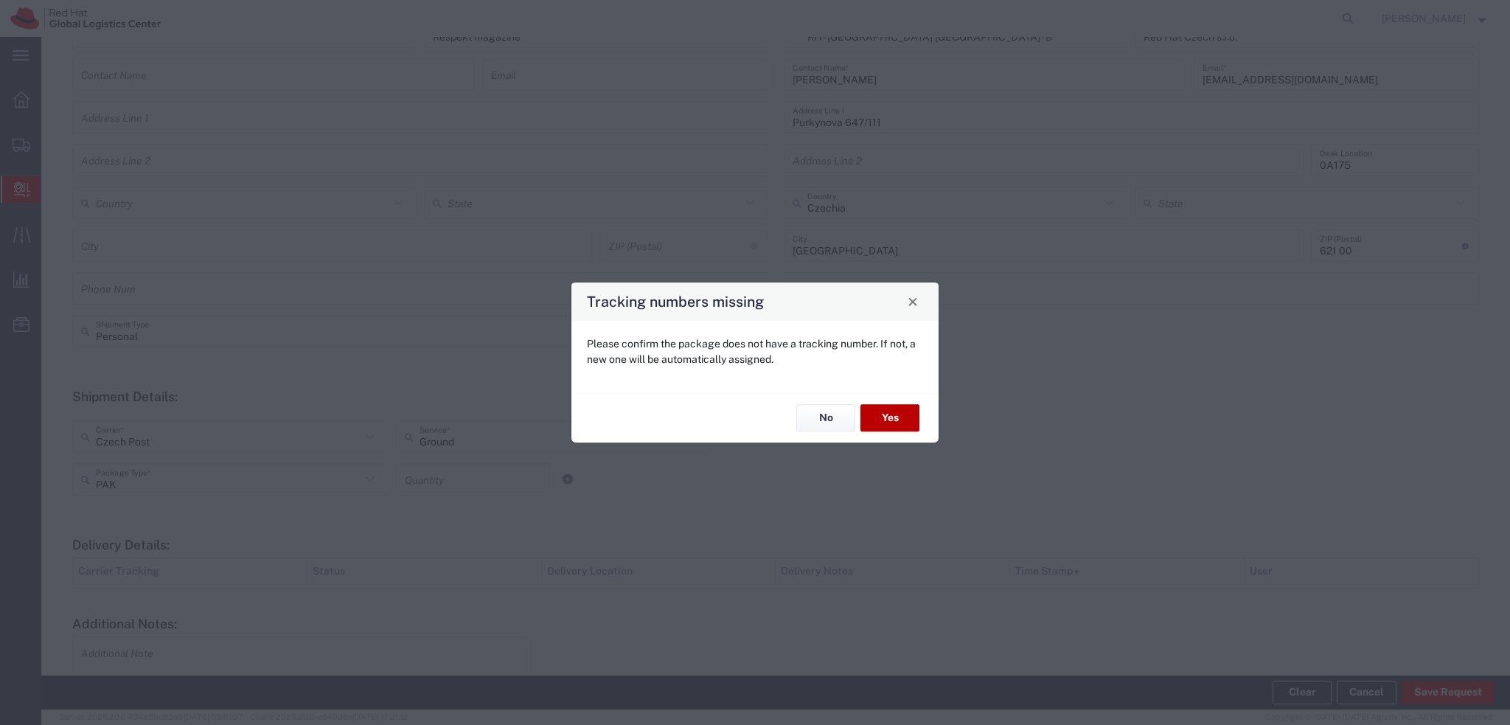
click at [894, 415] on button "Yes" at bounding box center [890, 418] width 59 height 27
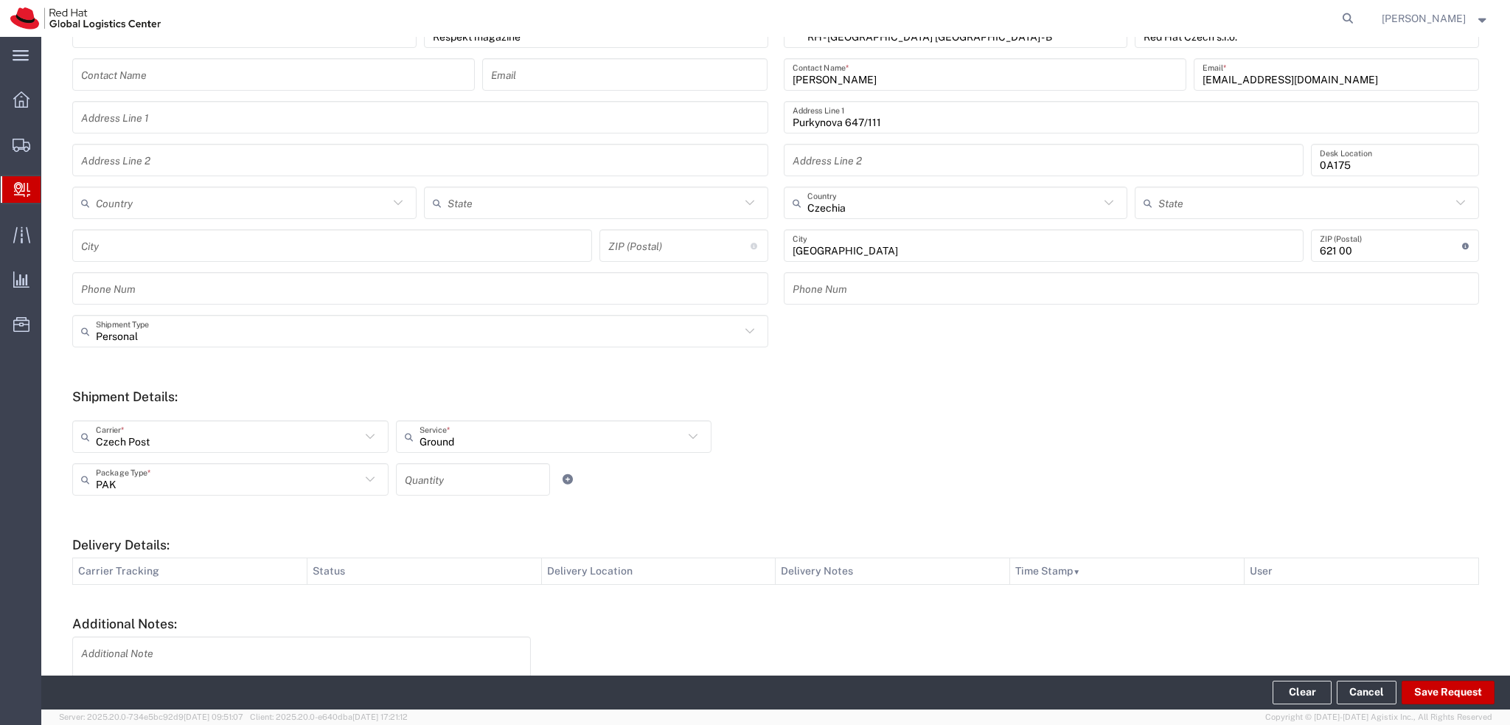
type input "Personal"
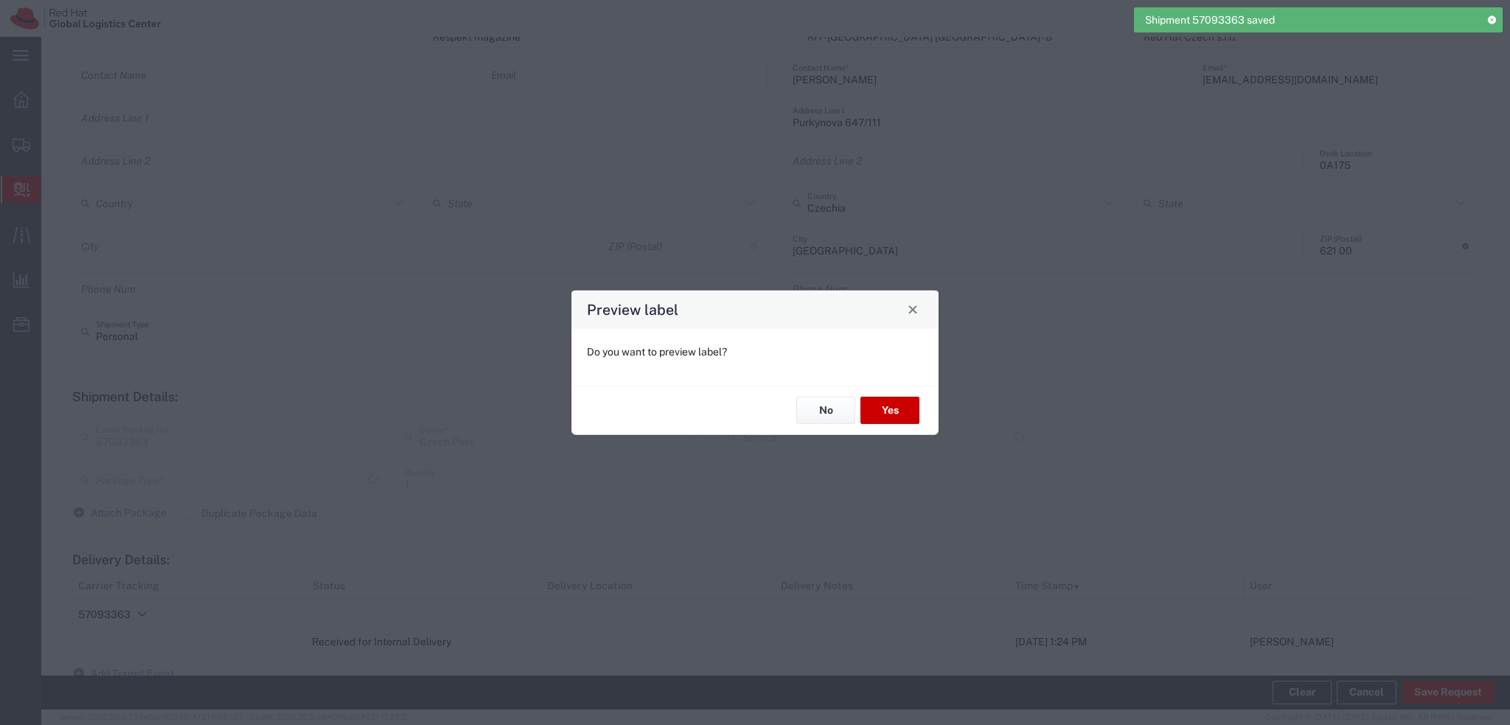
type input "PAK"
type input "Ground"
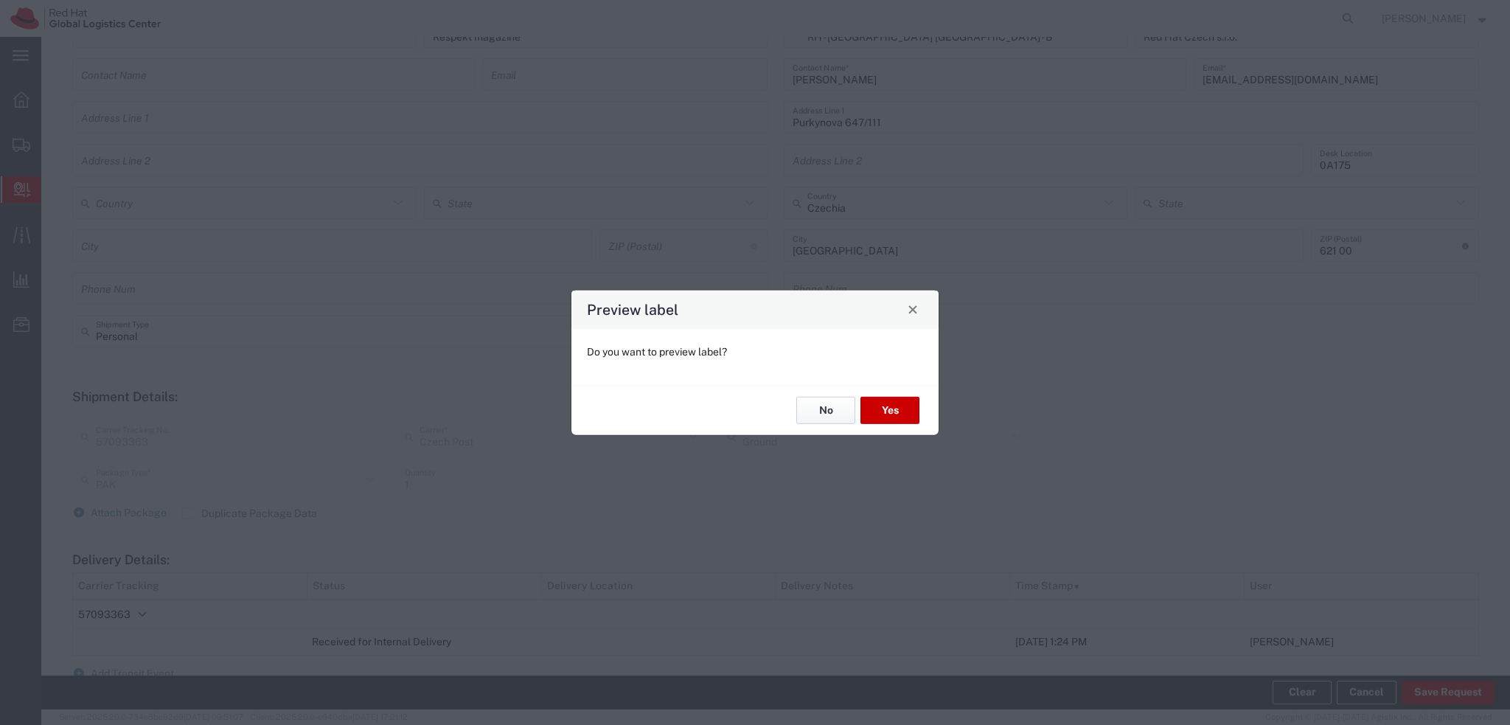
click at [813, 414] on button "No" at bounding box center [825, 410] width 59 height 27
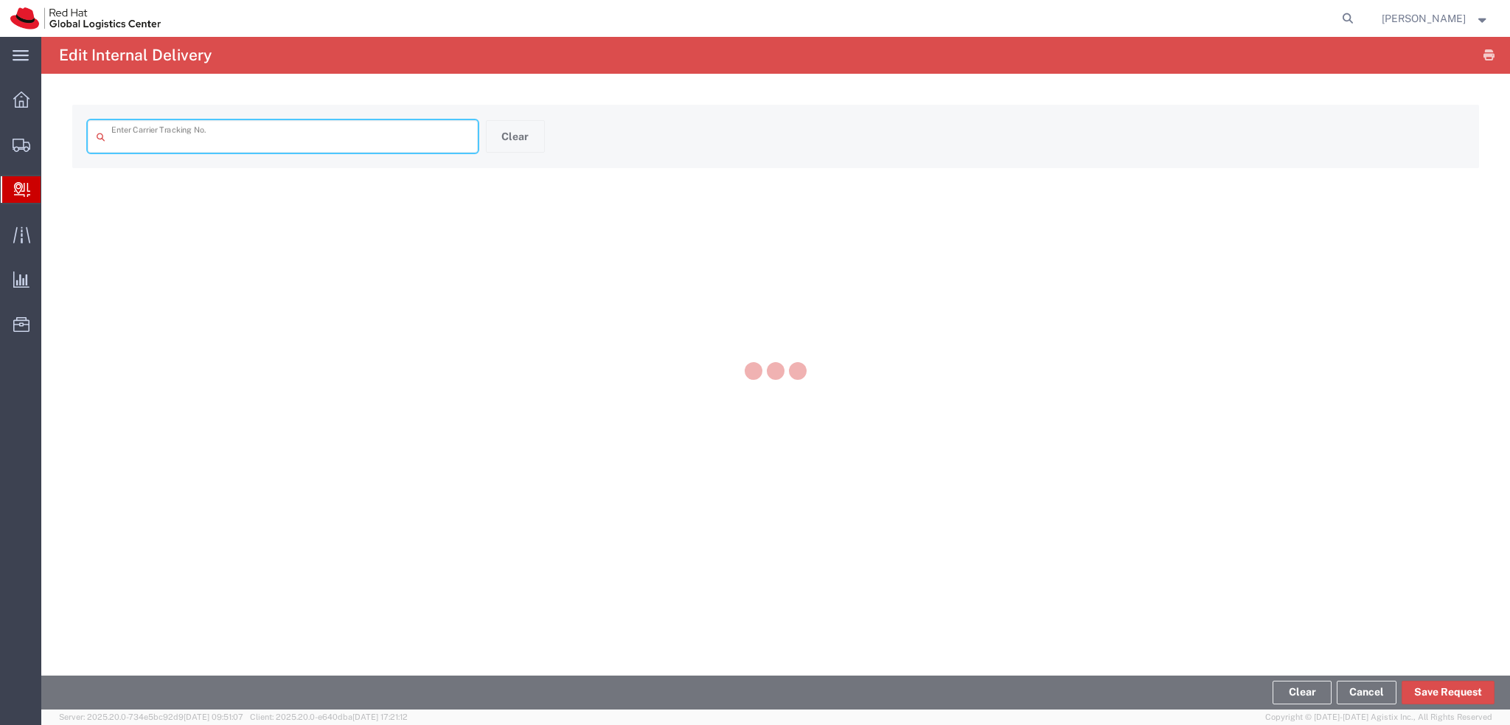
type input "57093363"
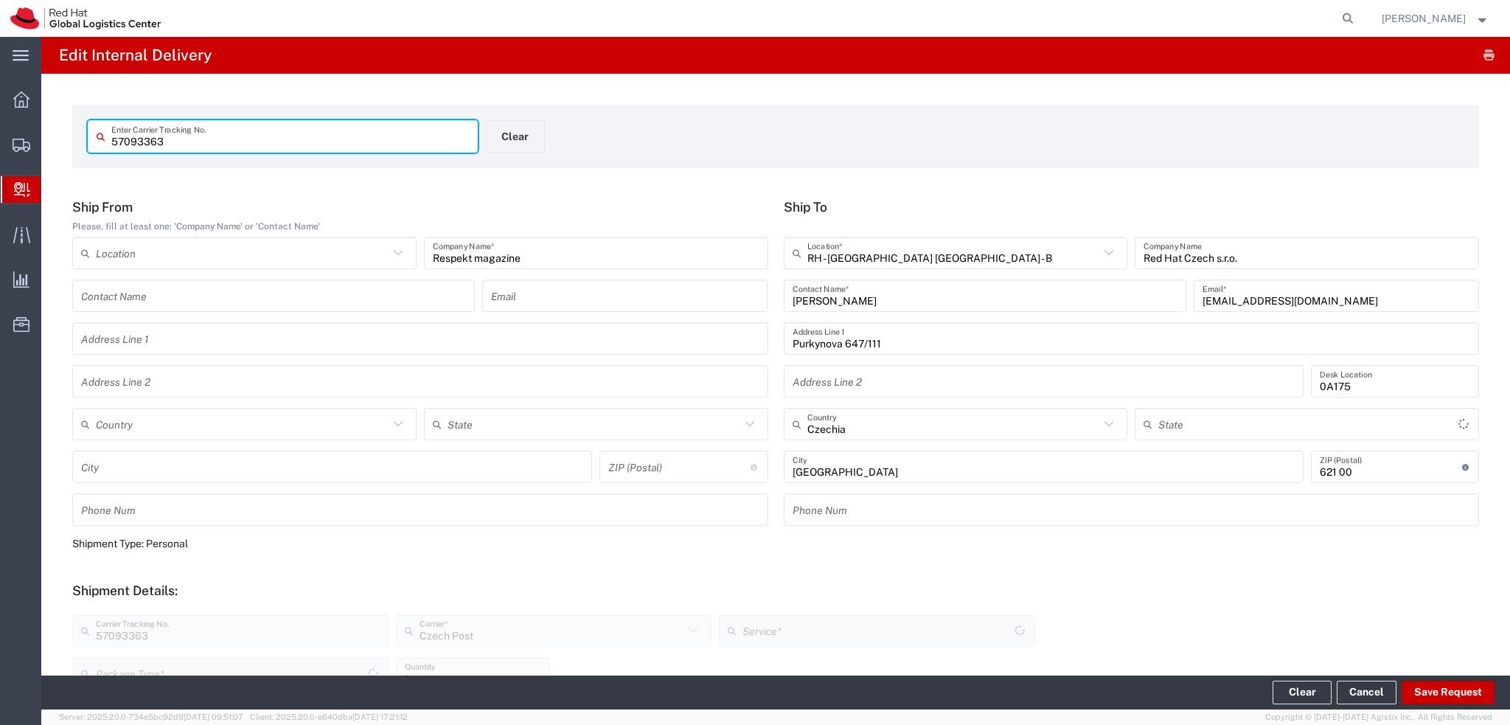
type input "PAK"
type input "Ground"
click at [525, 139] on button "Clear" at bounding box center [515, 136] width 59 height 32
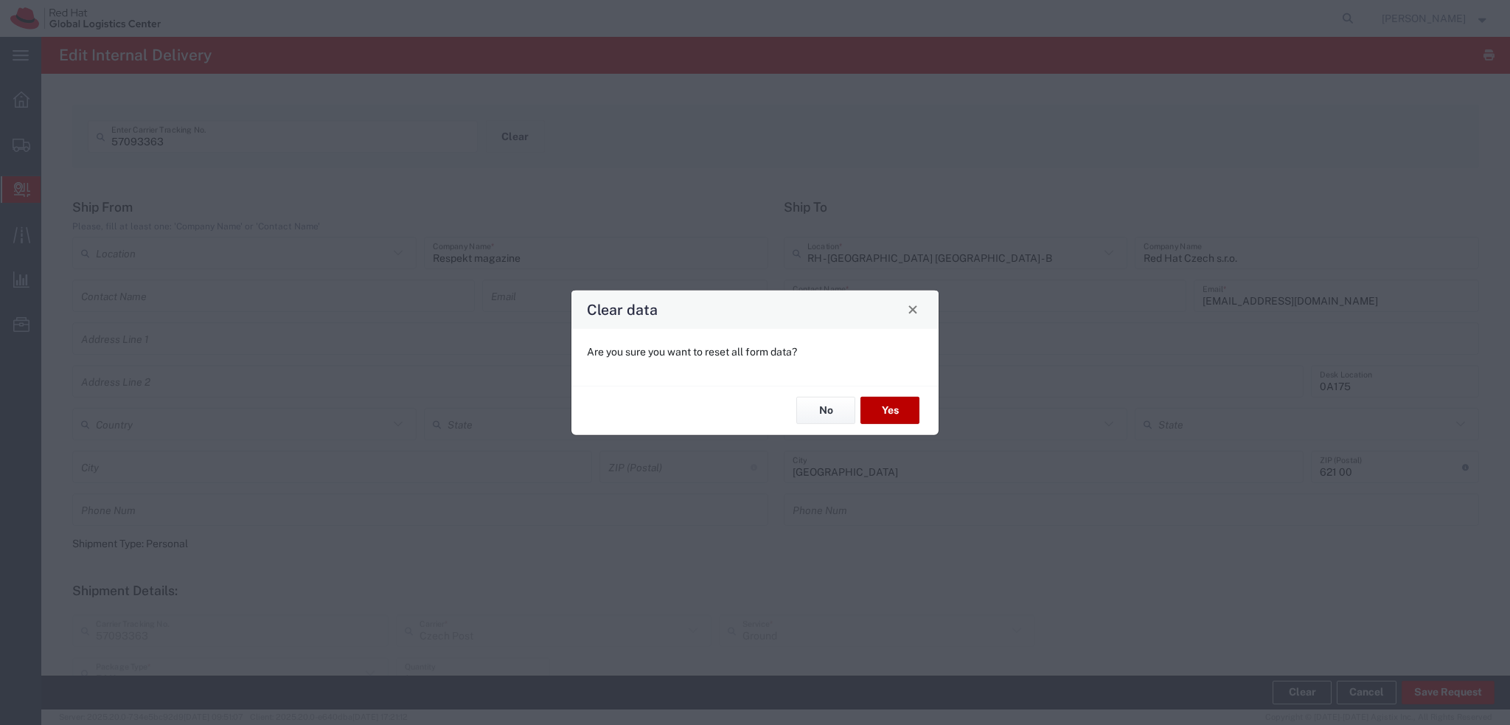
click at [897, 412] on button "Yes" at bounding box center [890, 410] width 59 height 27
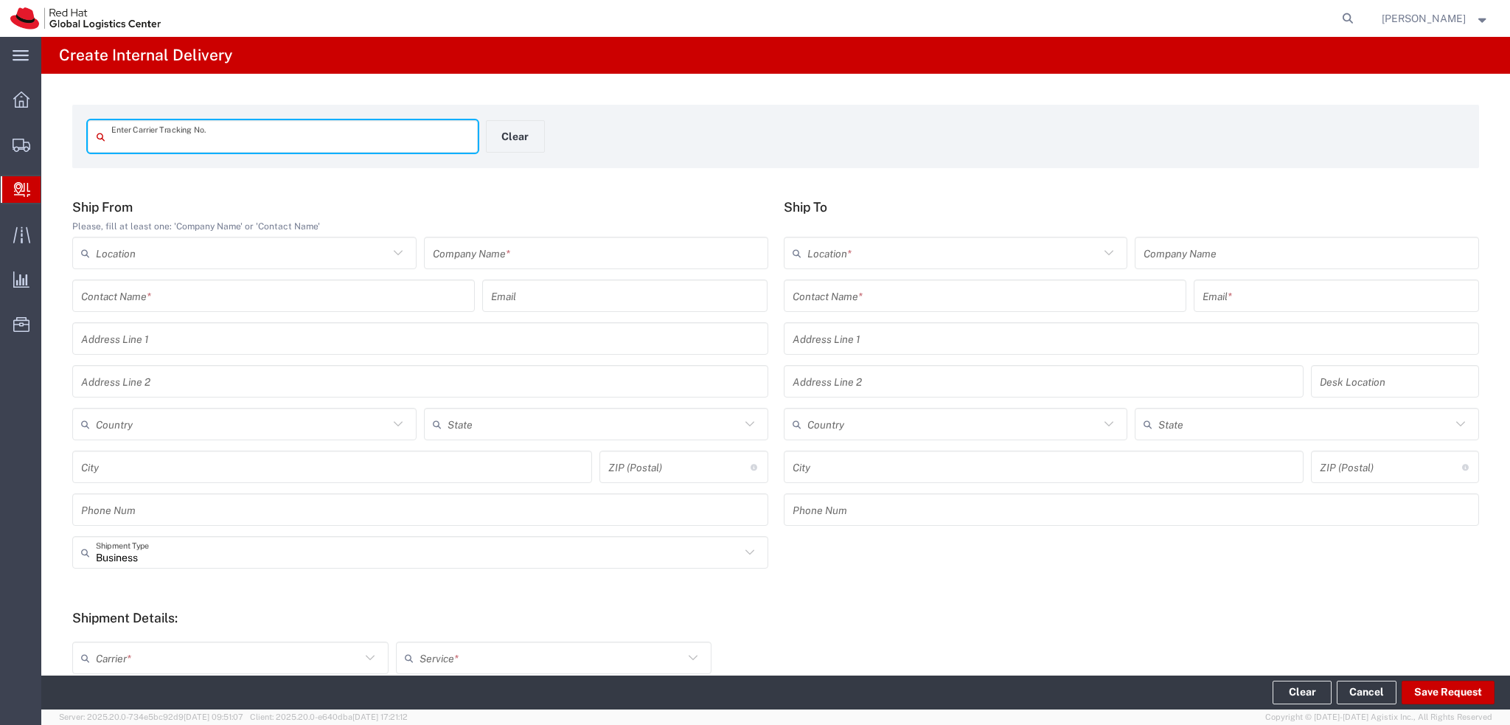
click at [223, 139] on input "text" at bounding box center [290, 137] width 358 height 26
type input "RT050014753DE"
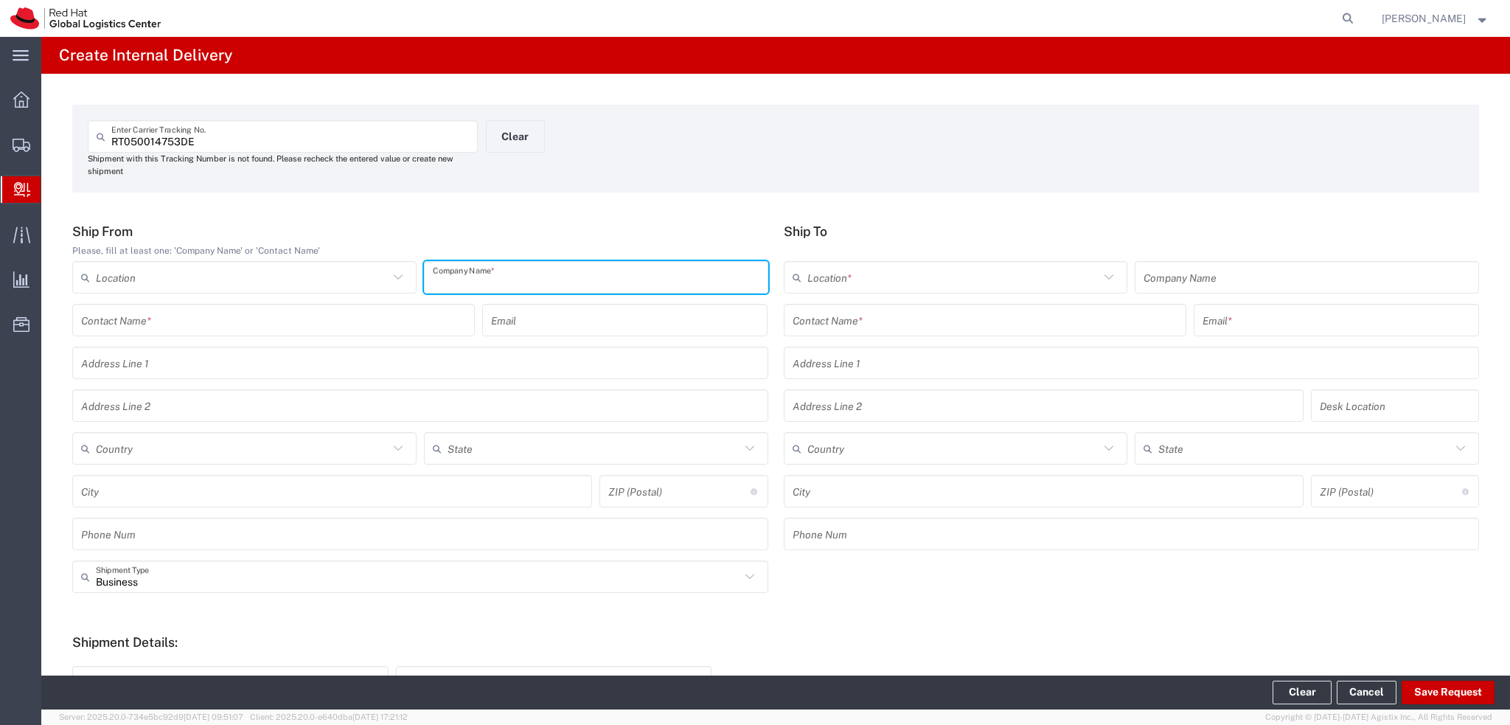
click at [516, 280] on input "text" at bounding box center [596, 278] width 327 height 26
click at [473, 282] on input "text" at bounding box center [596, 278] width 327 height 26
click at [516, 270] on input "text" at bounding box center [596, 278] width 327 height 26
type input "Dominique Hui-Ching Kuo"
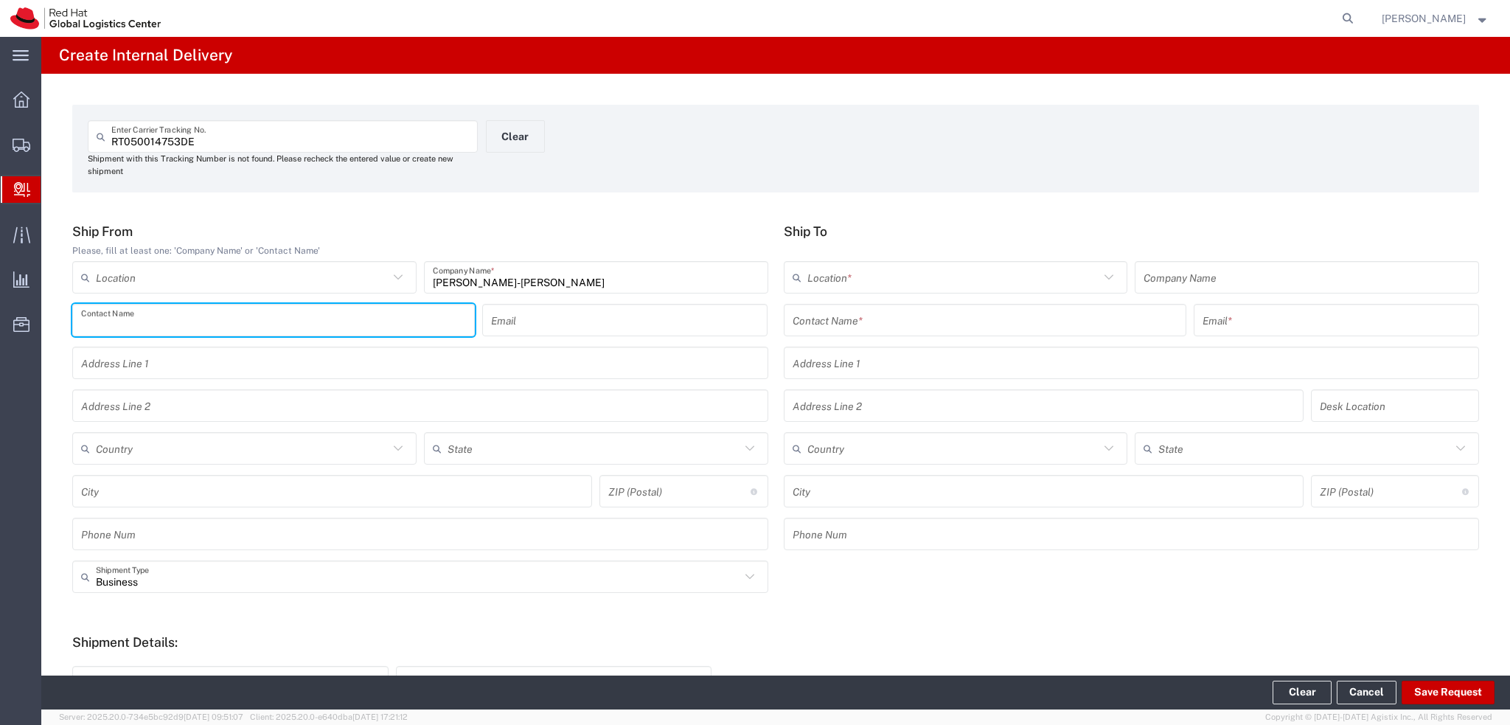
click at [204, 324] on input "text" at bounding box center [273, 320] width 385 height 26
paste input "Dominique Hui-Ching Kuo"
type input "Dominique Hui-Ching Kuo"
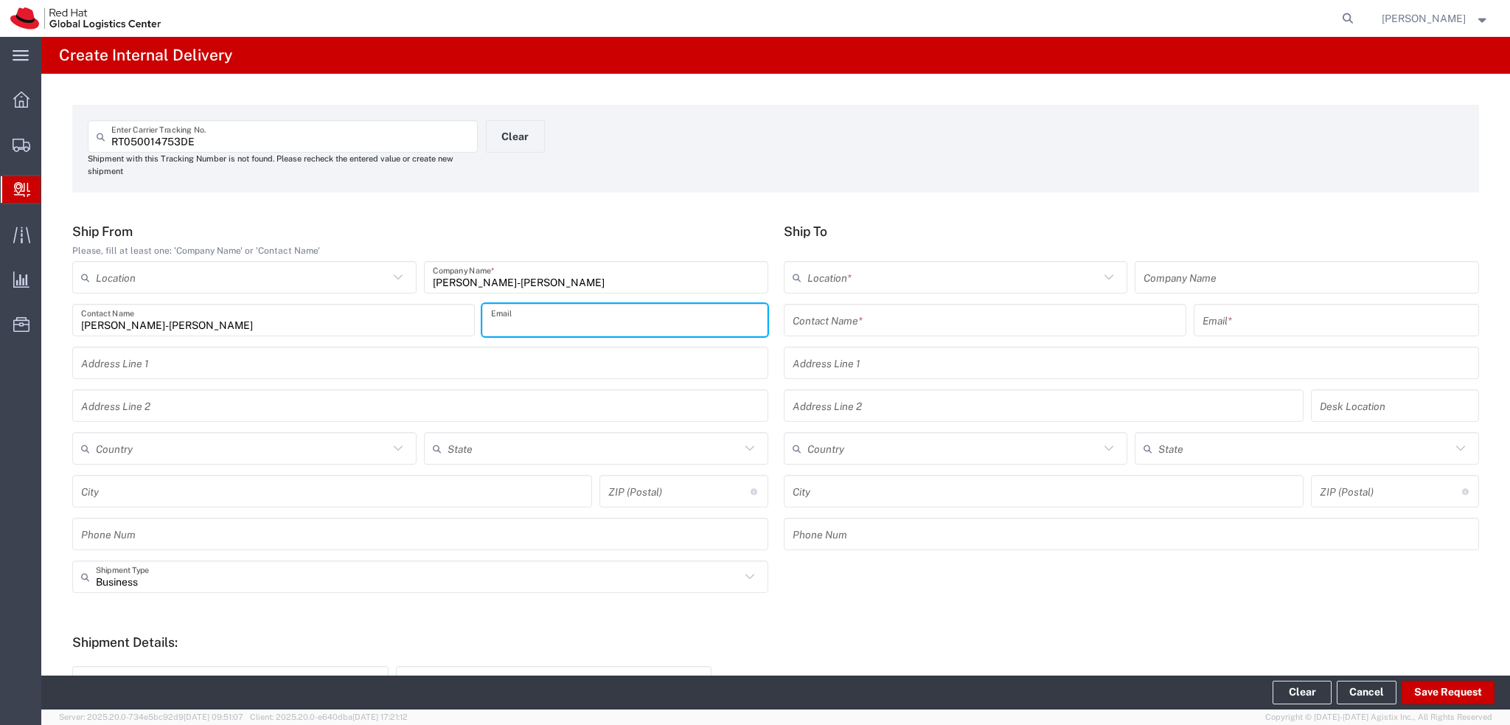
click at [522, 322] on input "text" at bounding box center [625, 320] width 268 height 26
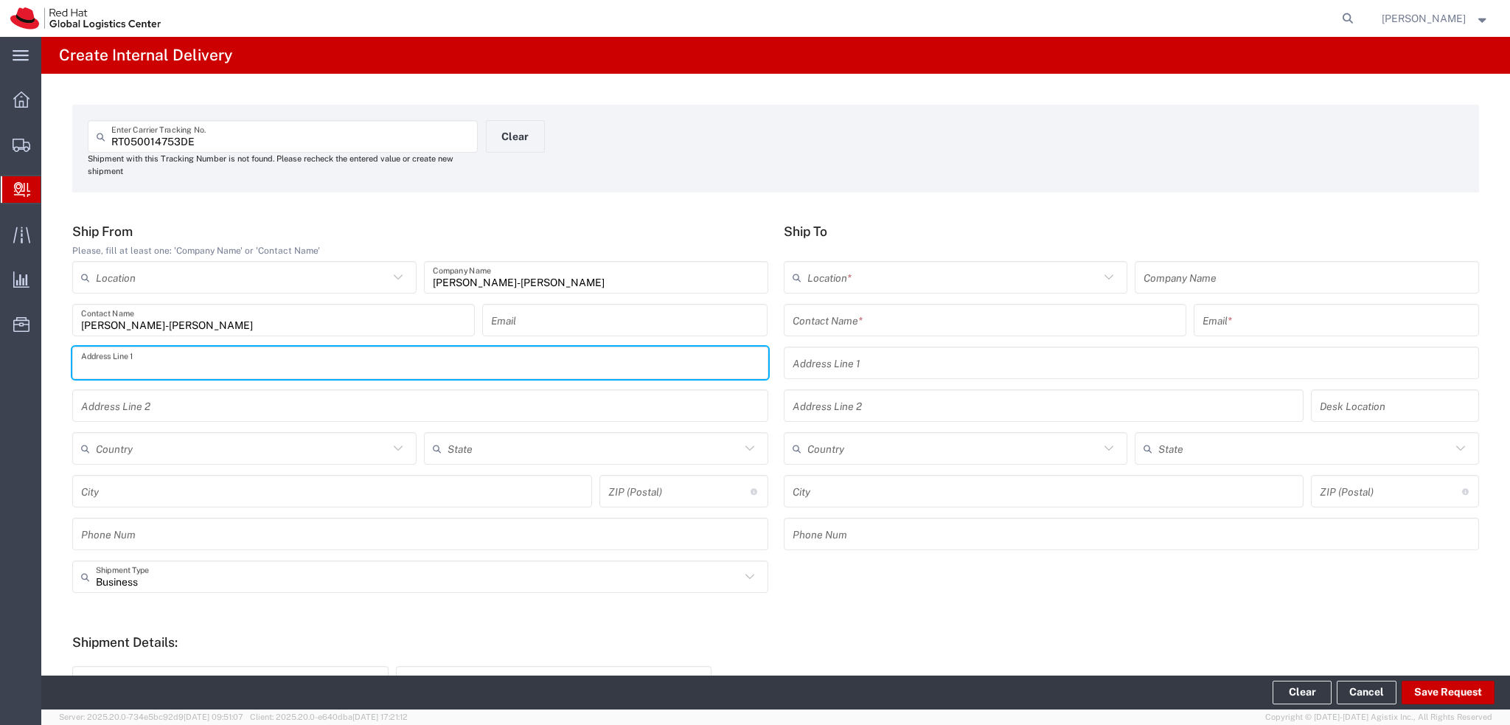
click at [161, 361] on input "text" at bounding box center [420, 363] width 678 height 26
type input "Sammy - Dreehsel street, 39"
click at [204, 452] on input "text" at bounding box center [242, 449] width 293 height 26
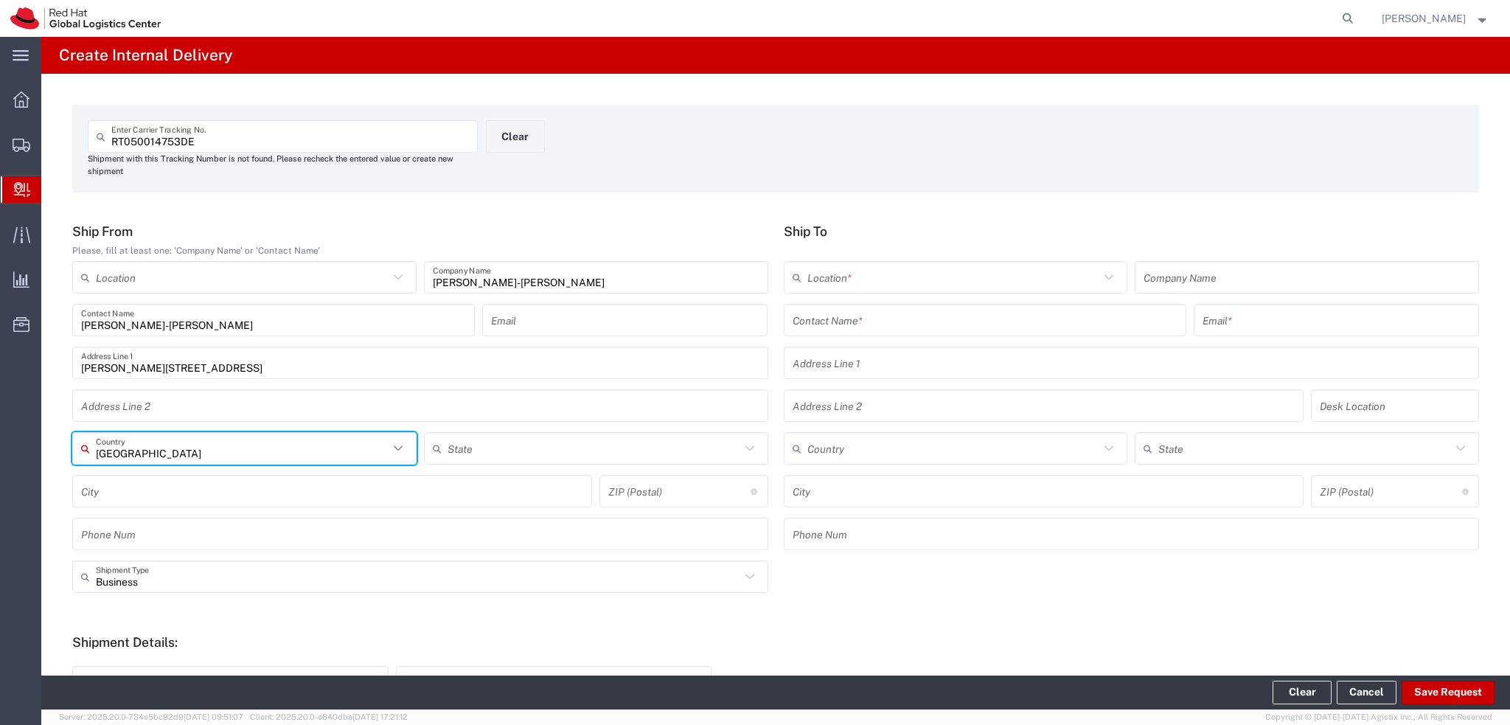
type input "[GEOGRAPHIC_DATA]"
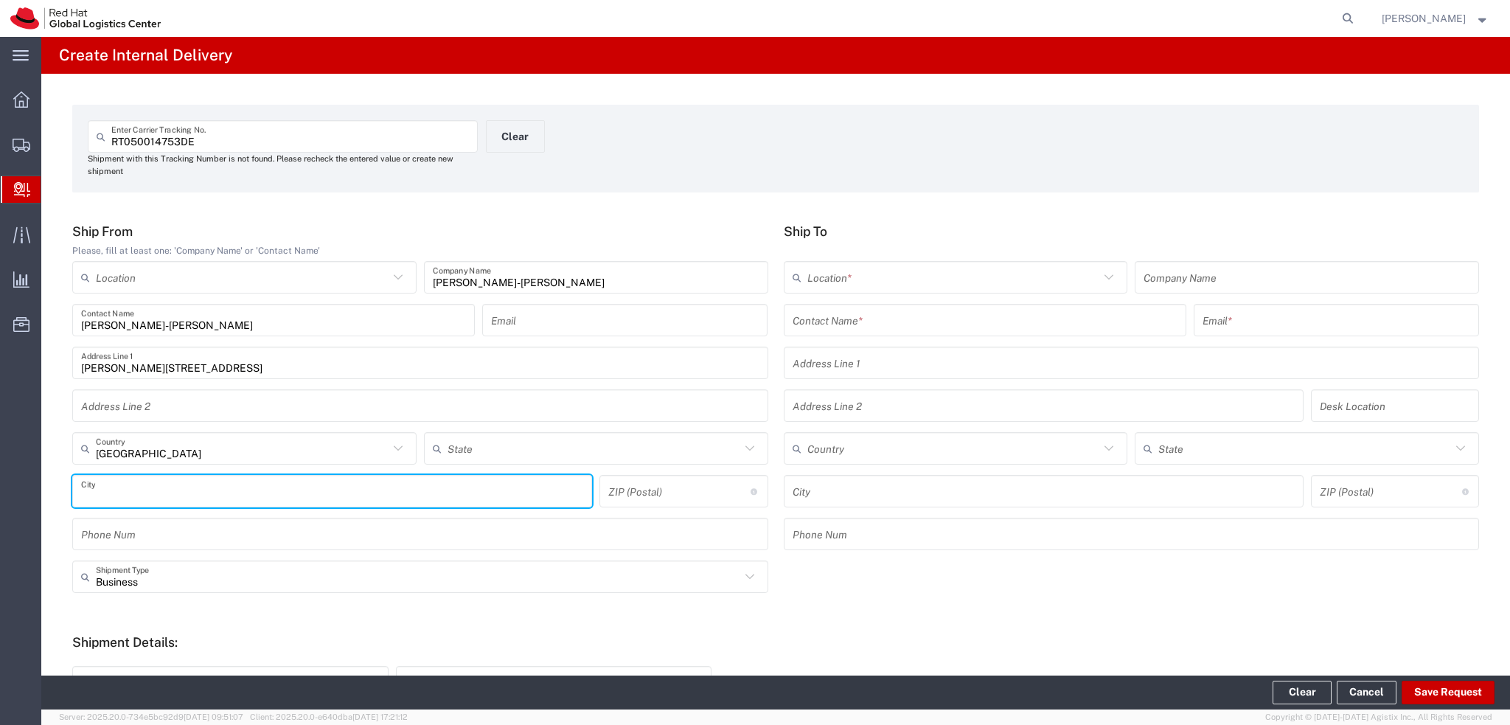
click at [197, 496] on input "text" at bounding box center [332, 492] width 502 height 26
type input "Munchen"
click at [647, 496] on input "undefined" at bounding box center [679, 492] width 142 height 26
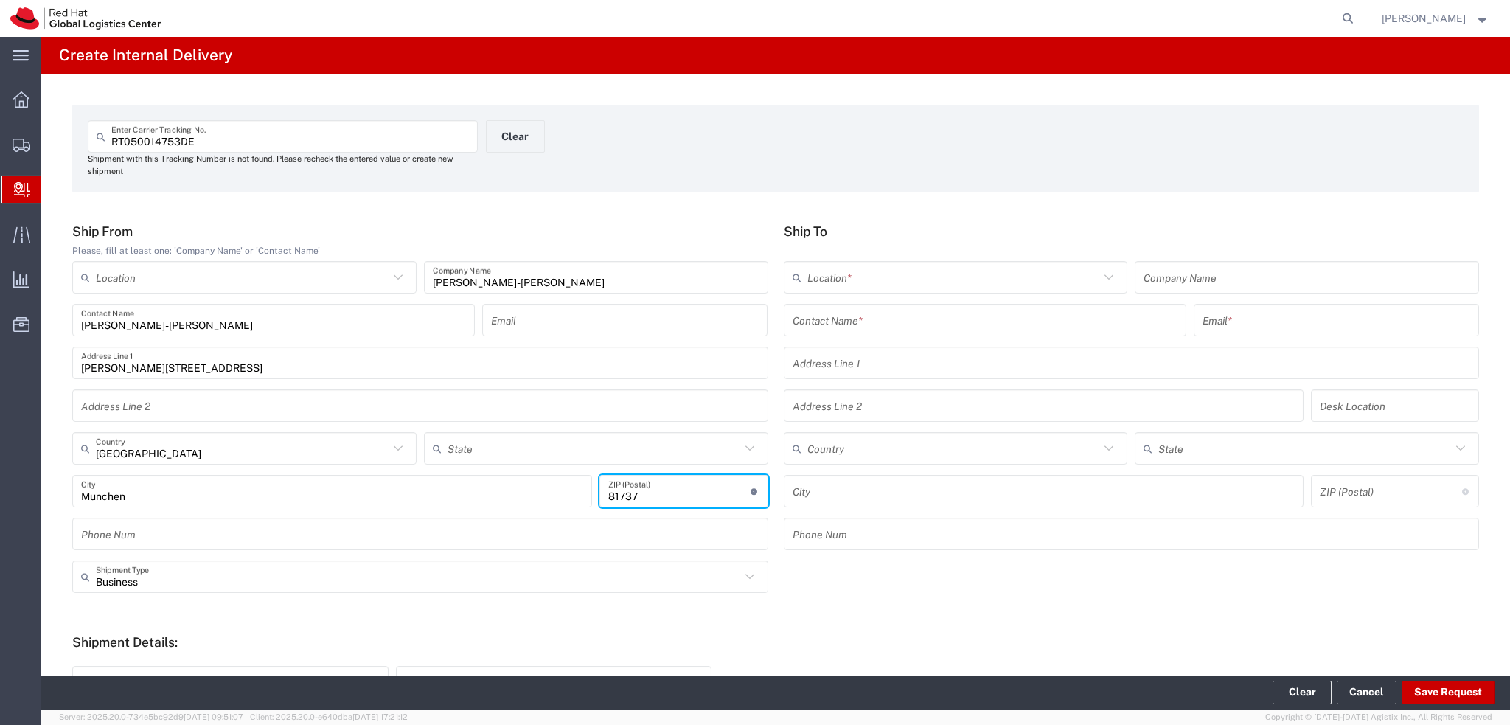
type input "81737"
click at [841, 327] on input "text" at bounding box center [985, 320] width 385 height 26
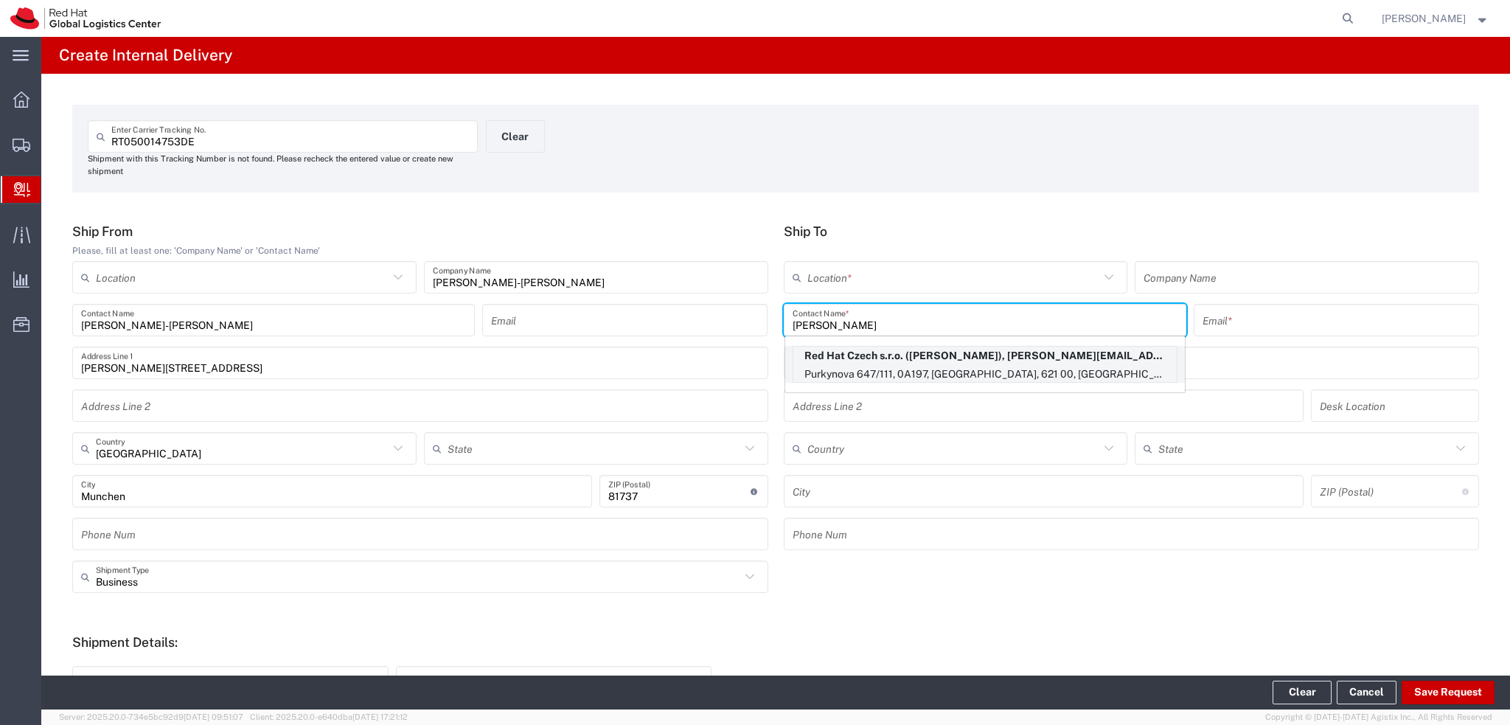
type input "Dana Janak"
click at [964, 360] on p "Red Hat Czech s.r.o. (Dana Janakova), ddurdova@redhat.com" at bounding box center [984, 356] width 383 height 18
type input "RH - [GEOGRAPHIC_DATA] [GEOGRAPHIC_DATA] - B"
type input "Red Hat Czech s.r.o."
type input "Dana Janakova"
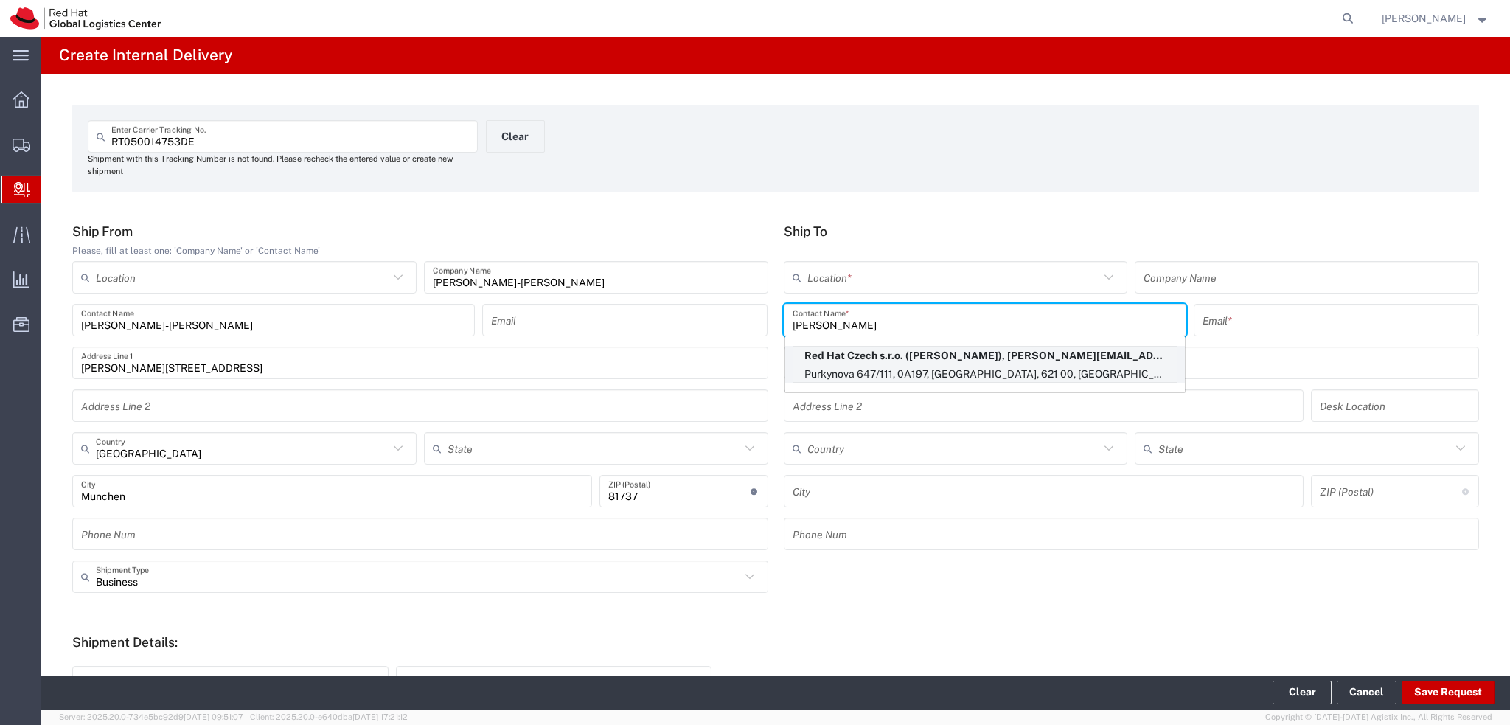
type input "ddurdova@redhat.com"
type input "Purkynova 647/111"
type input "0A197"
type input "Czechia"
type input "[GEOGRAPHIC_DATA]"
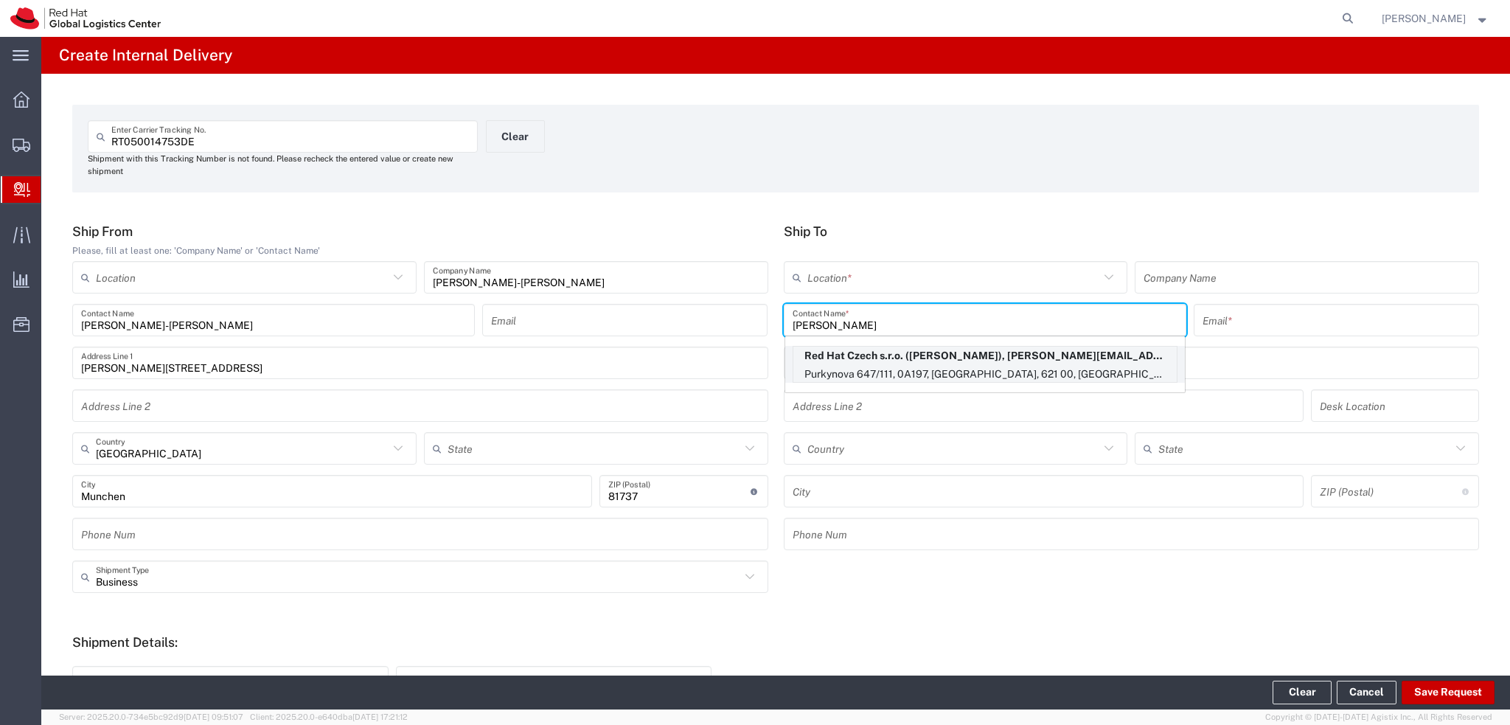
type input "621 00"
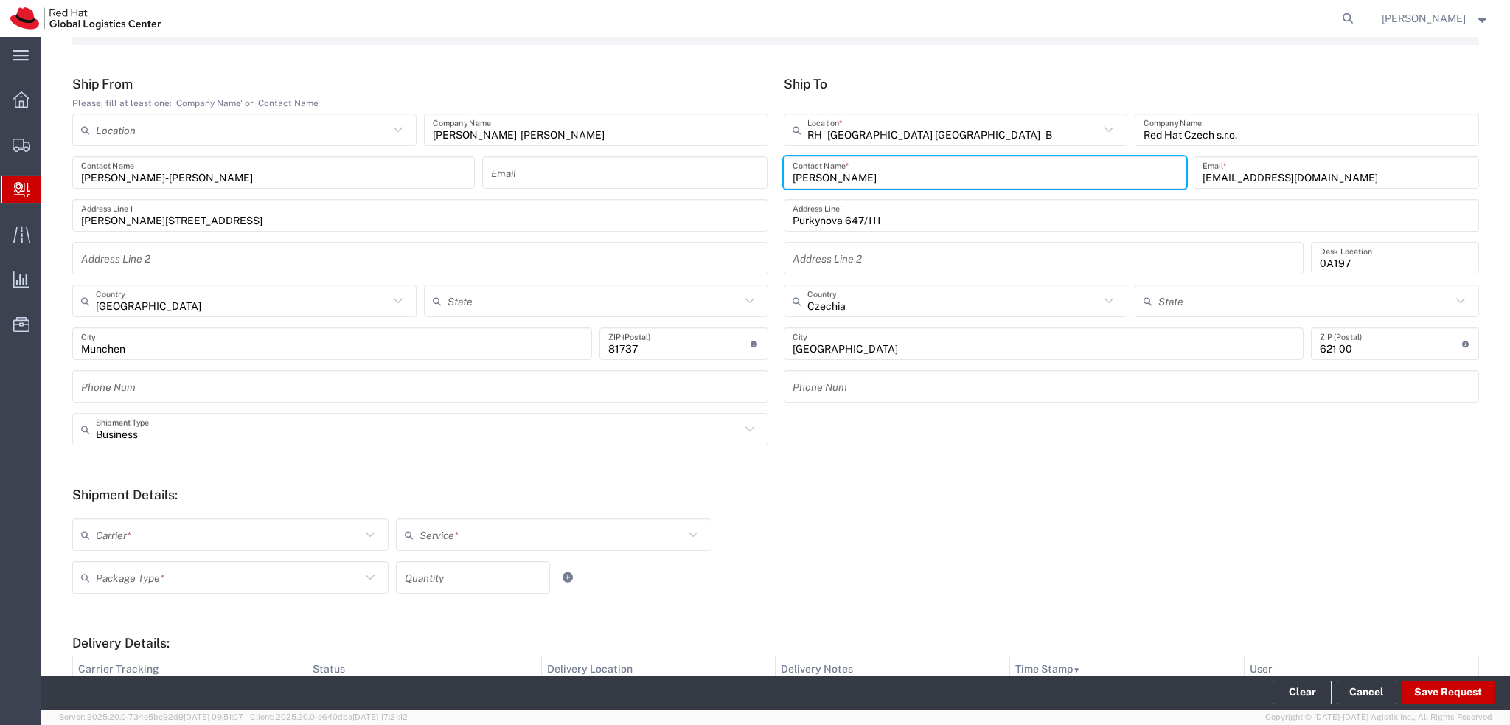
scroll to position [221, 0]
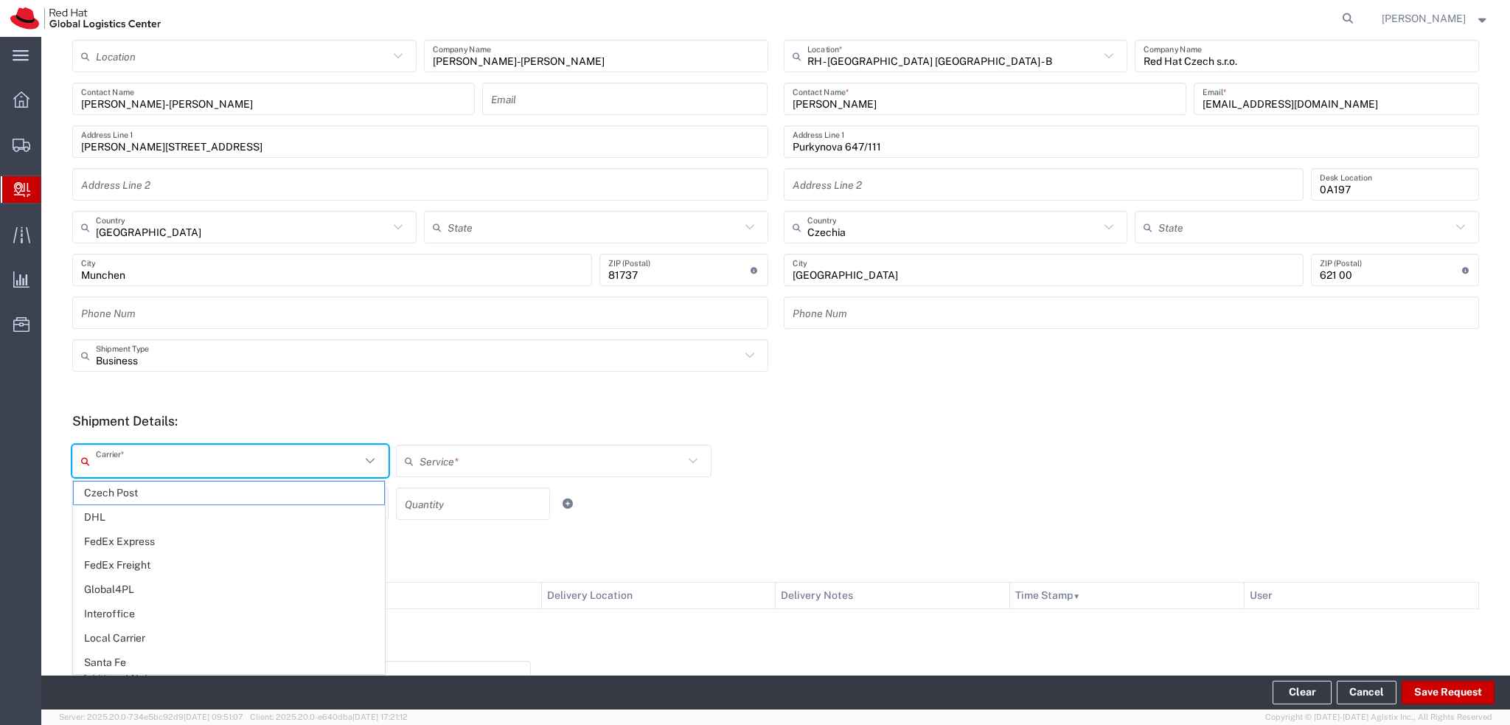
click at [289, 468] on input "text" at bounding box center [228, 461] width 265 height 26
click at [206, 495] on span "Czech Post" at bounding box center [229, 493] width 310 height 23
type input "Czech Post"
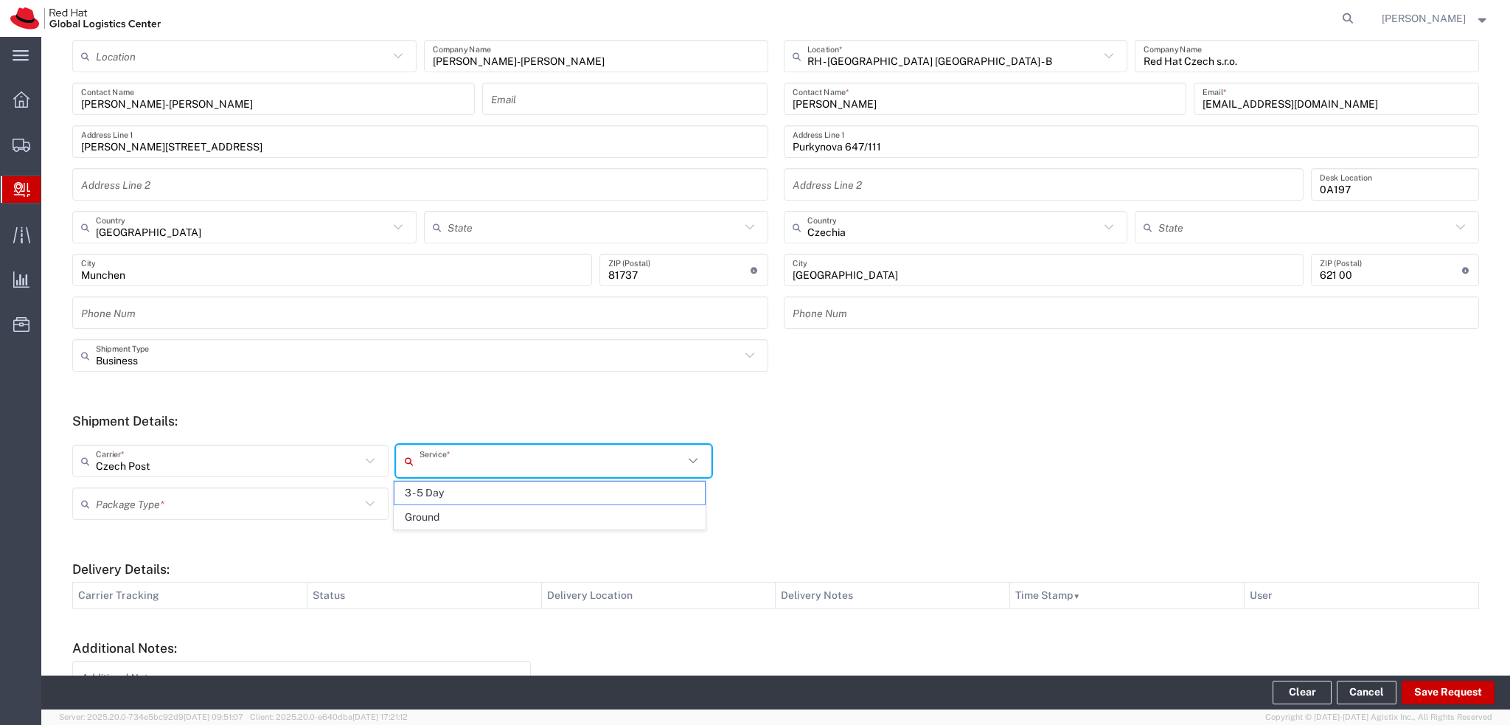
click at [444, 460] on input "text" at bounding box center [552, 461] width 265 height 26
click at [436, 518] on span "Ground" at bounding box center [550, 517] width 310 height 23
type input "Ground"
click at [253, 508] on input "text" at bounding box center [228, 504] width 265 height 26
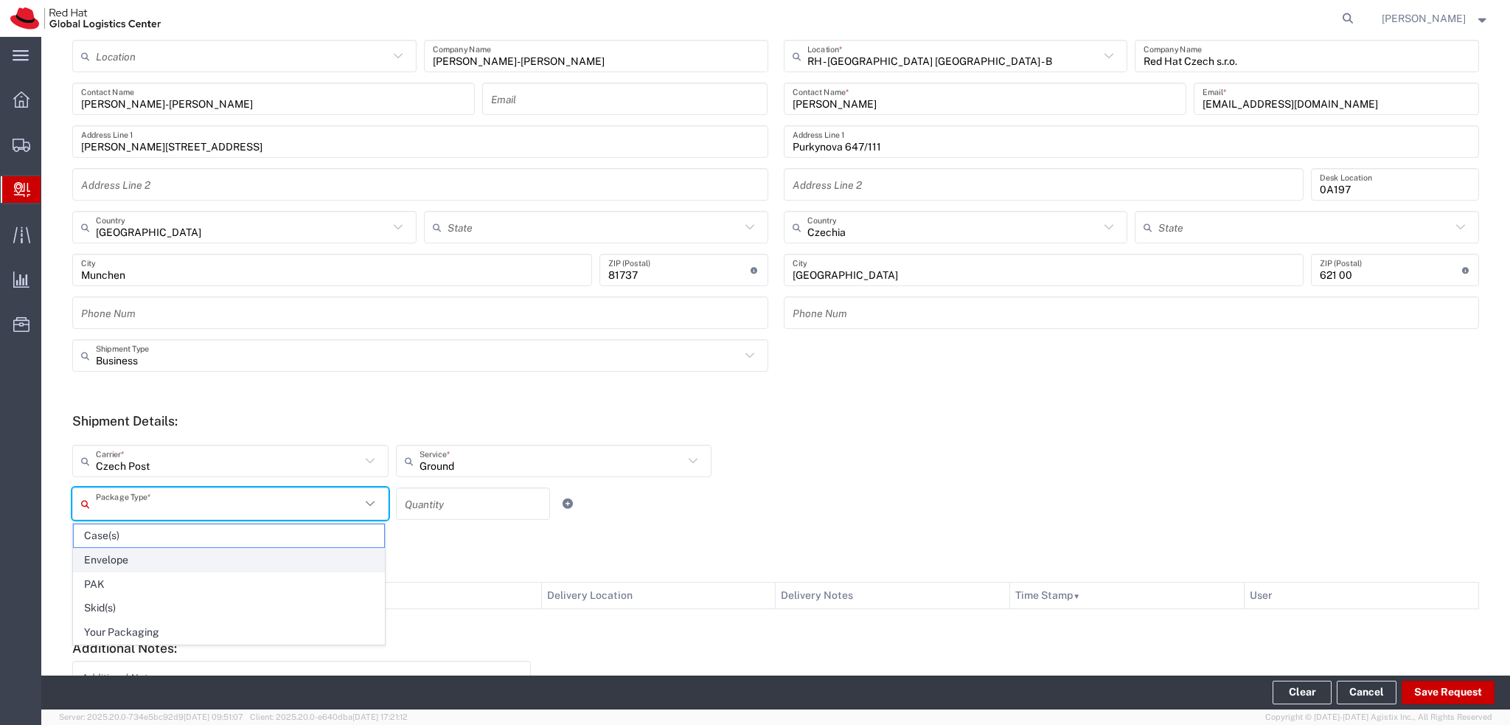
click at [112, 557] on span "Envelope" at bounding box center [229, 560] width 310 height 23
type input "Envelope"
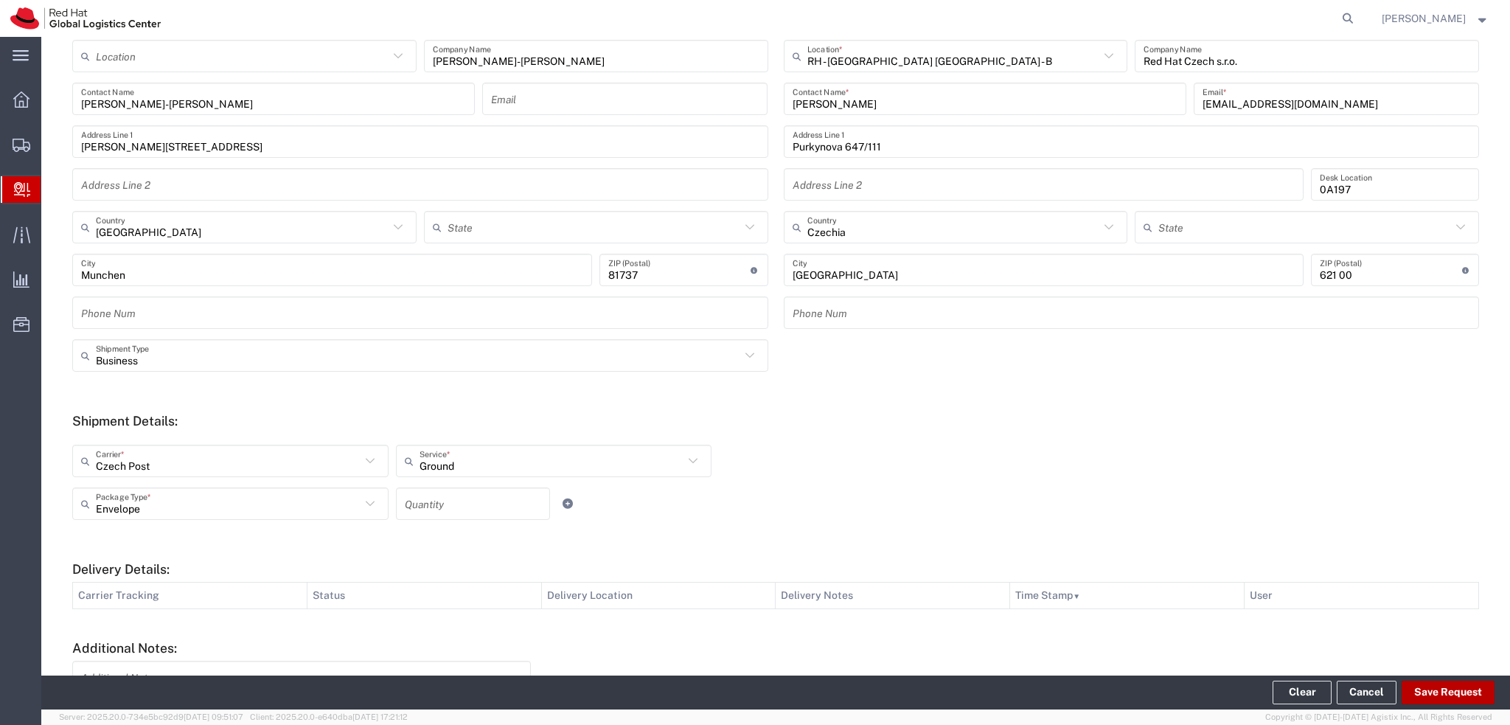
click at [1431, 695] on button "Save Request" at bounding box center [1448, 693] width 93 height 24
type input "[GEOGRAPHIC_DATA]"
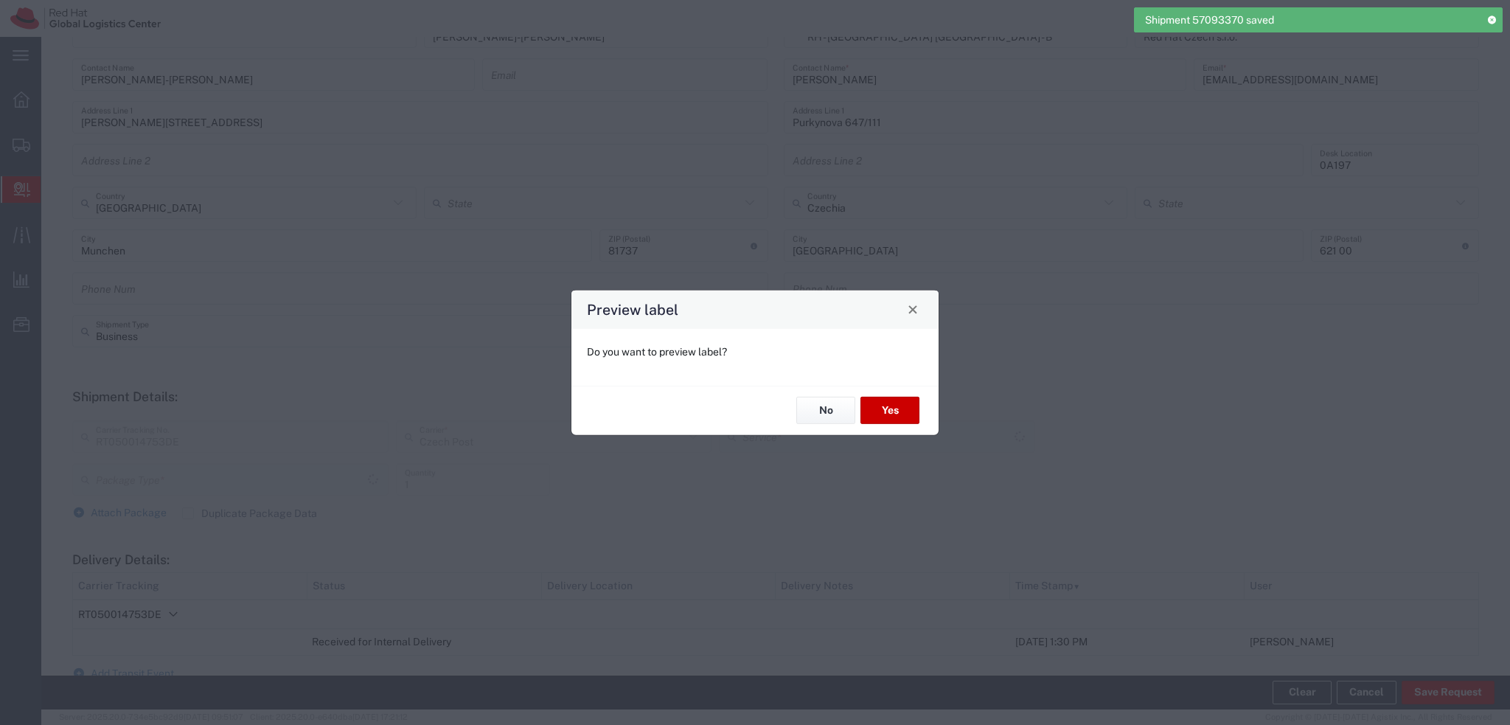
scroll to position [197, 0]
type input "Ground"
type input "Envelope"
click at [890, 411] on button "Yes" at bounding box center [890, 410] width 59 height 27
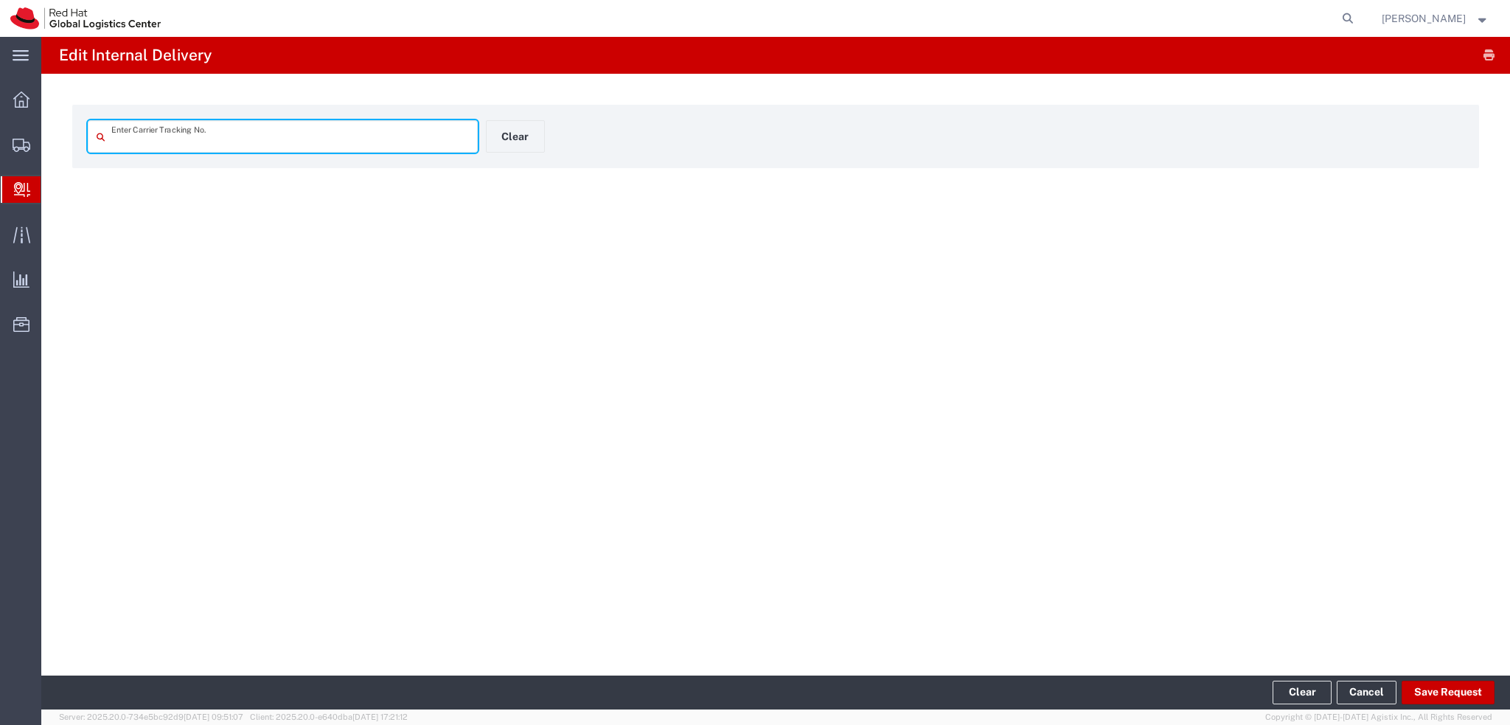
type input "RT050014753DE"
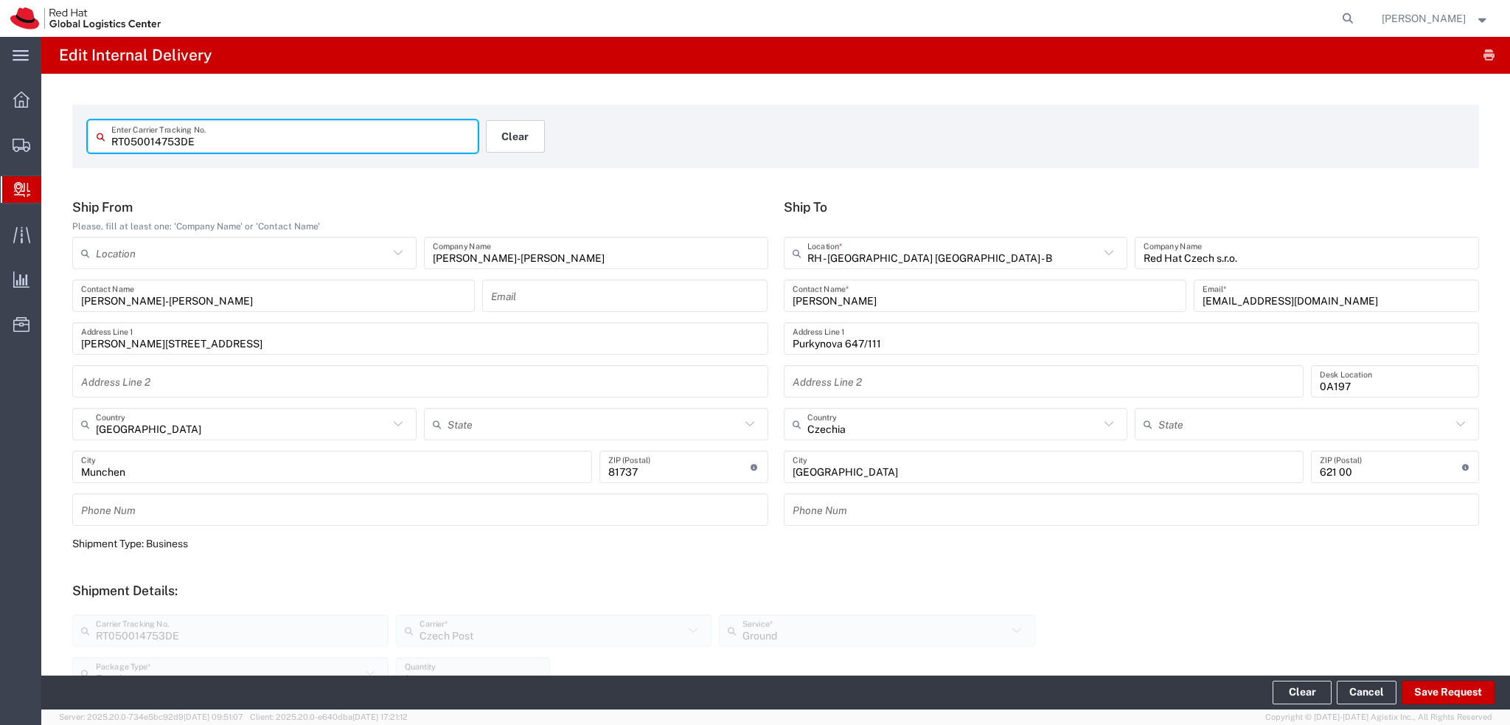
click at [493, 138] on button "Clear" at bounding box center [515, 136] width 59 height 32
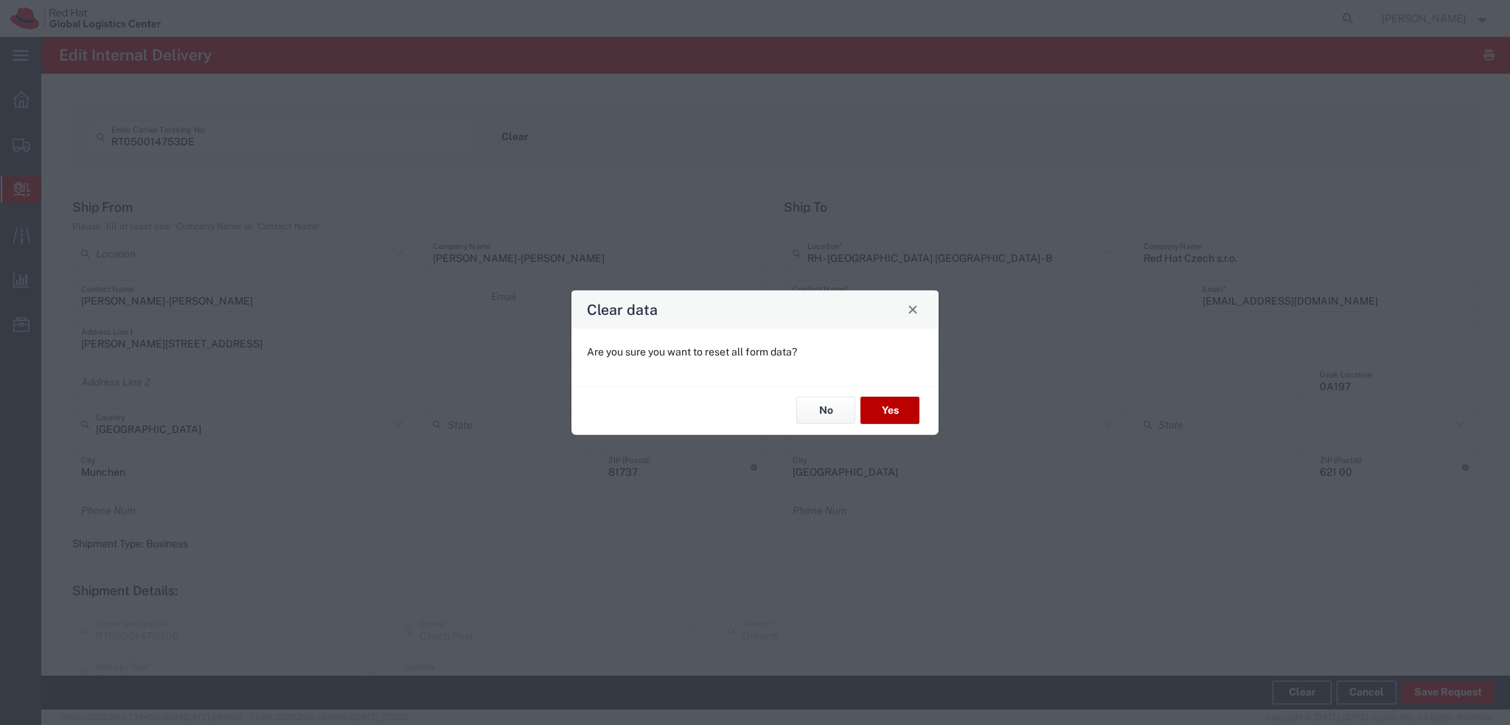
click at [897, 412] on button "Yes" at bounding box center [890, 410] width 59 height 27
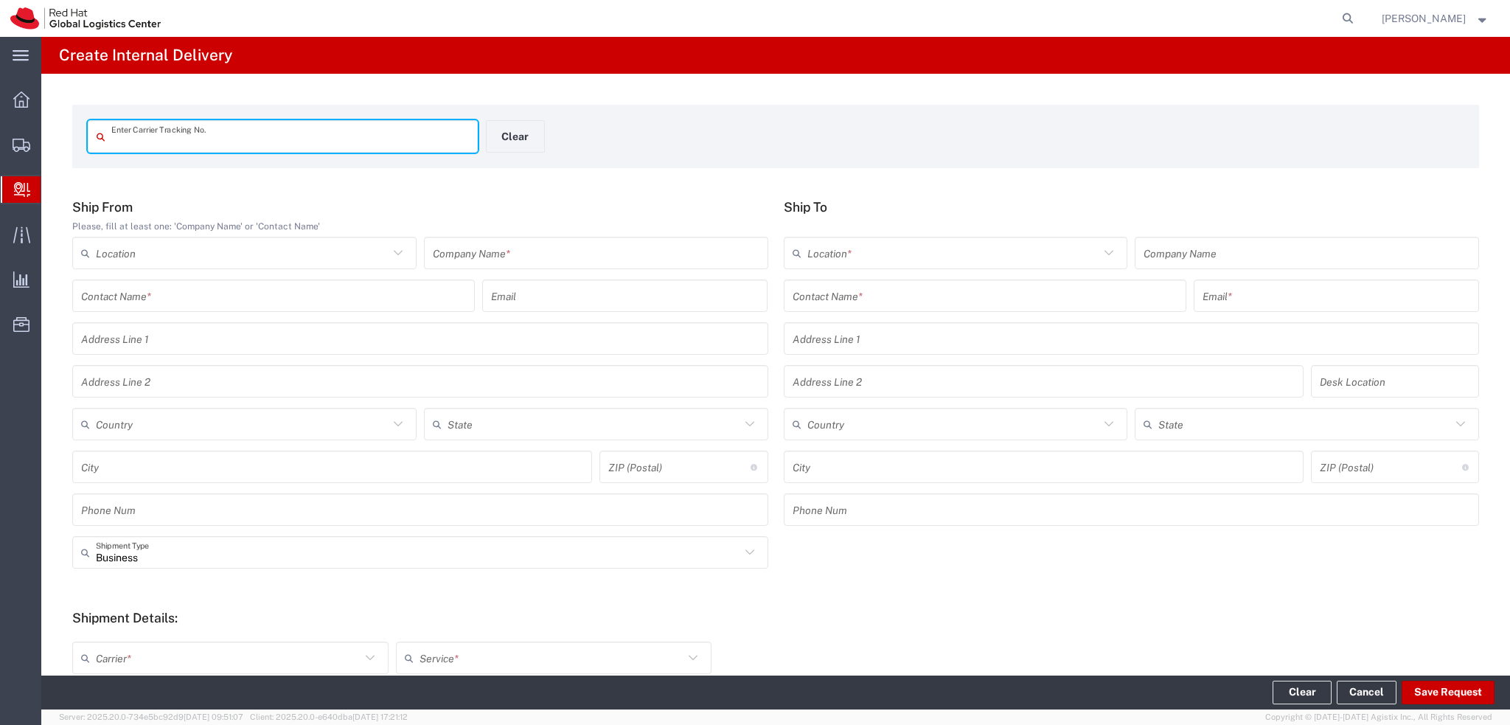
click at [277, 130] on input "text" at bounding box center [290, 137] width 358 height 26
type input "44145410580-86316"
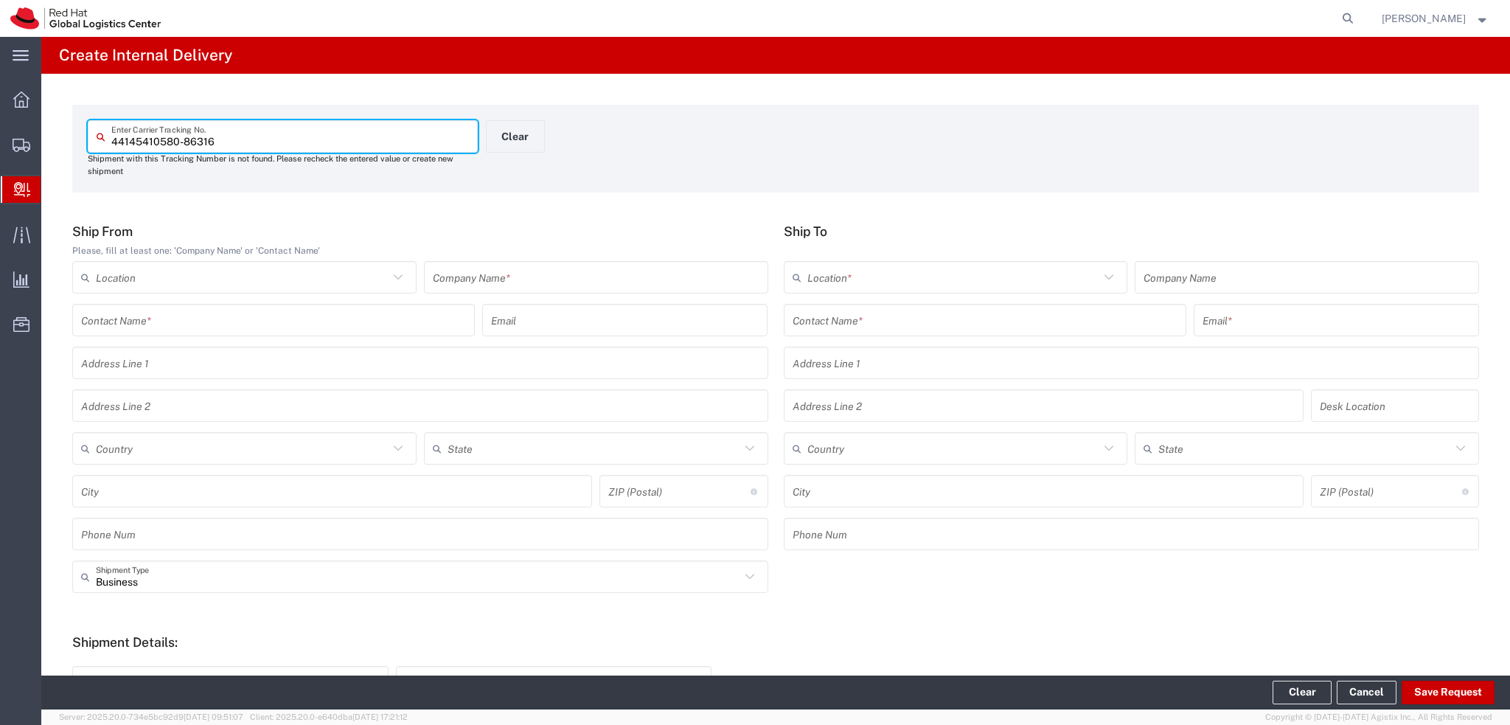
click at [485, 282] on input "text" at bounding box center [596, 278] width 327 height 26
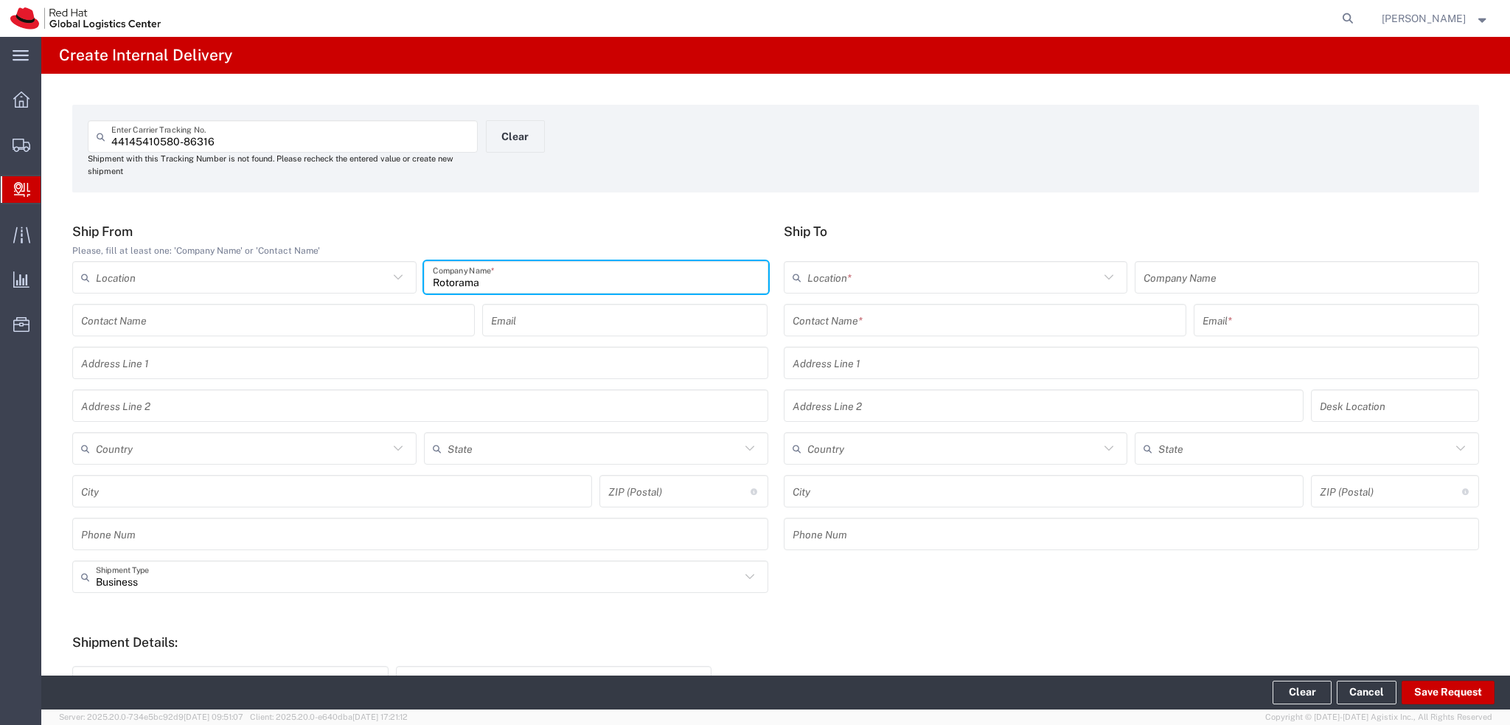
type input "Rotorama"
click at [831, 321] on input "text" at bounding box center [985, 320] width 385 height 26
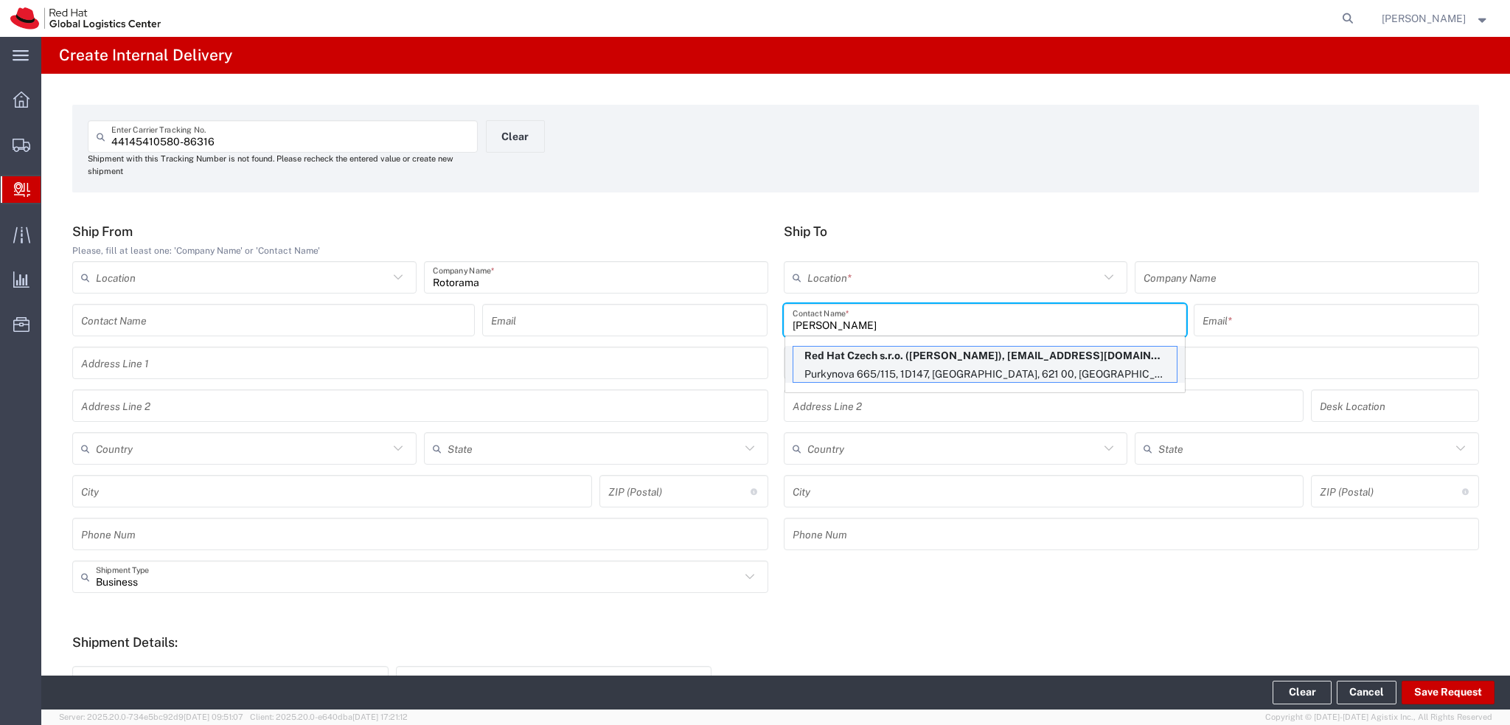
type input "Jiri Peska"
click at [973, 363] on p "Red Hat Czech s.r.o. (Jiri Peska), jpeska@redhat.com" at bounding box center [984, 356] width 383 height 18
type input "RH - [GEOGRAPHIC_DATA] [GEOGRAPHIC_DATA] - C"
type input "Red Hat Czech s.r.o."
type input "jpeska@redhat.com"
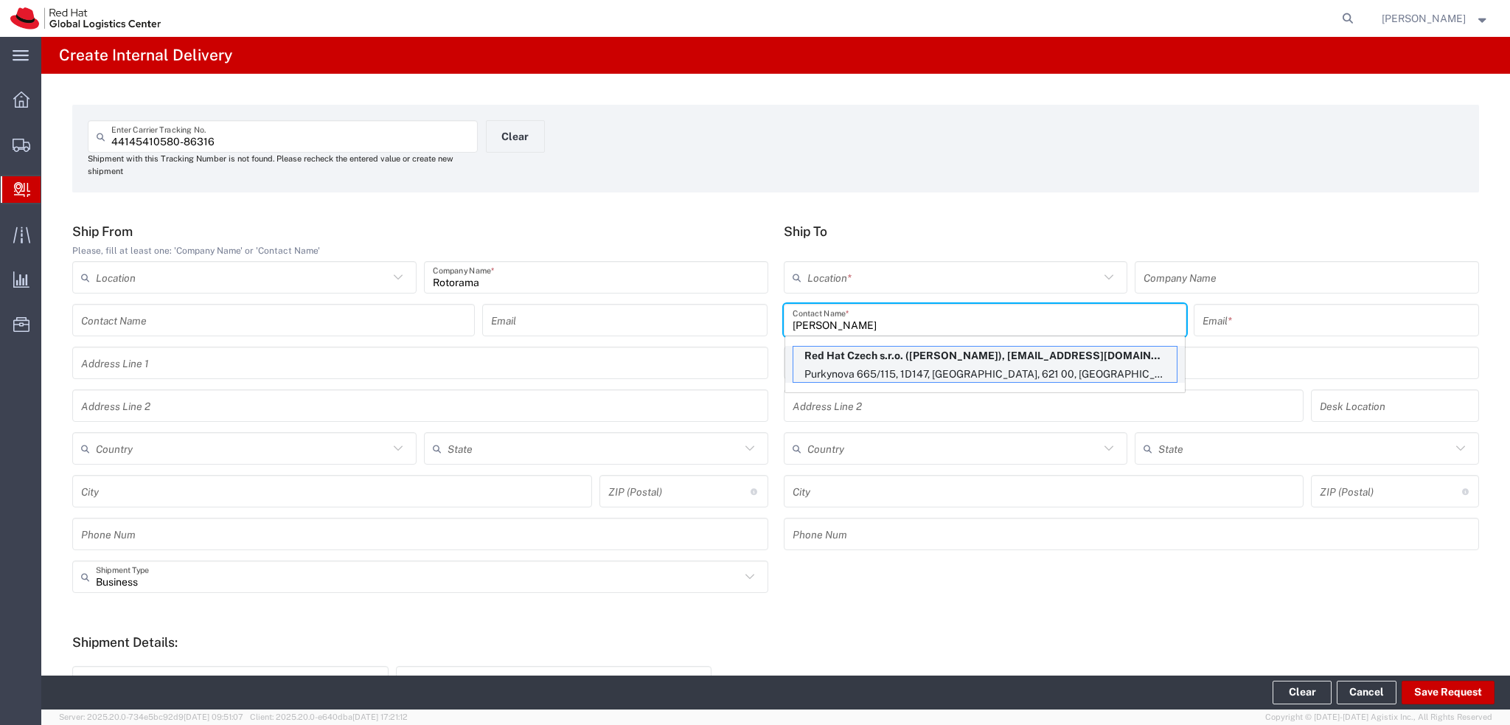
type input "Purkynova 665/115"
type input "1D147"
type input "Czechia"
type input "[GEOGRAPHIC_DATA]"
type input "621 00"
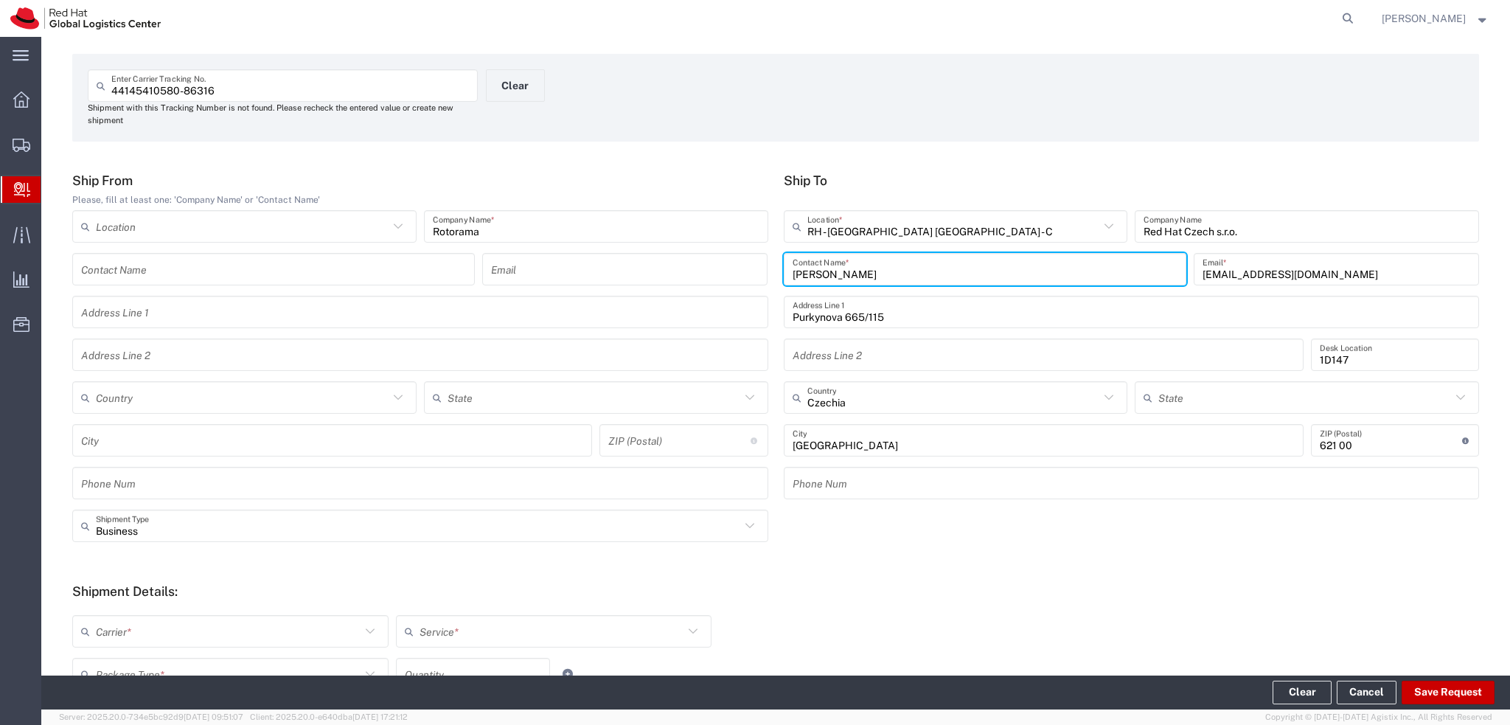
scroll to position [74, 0]
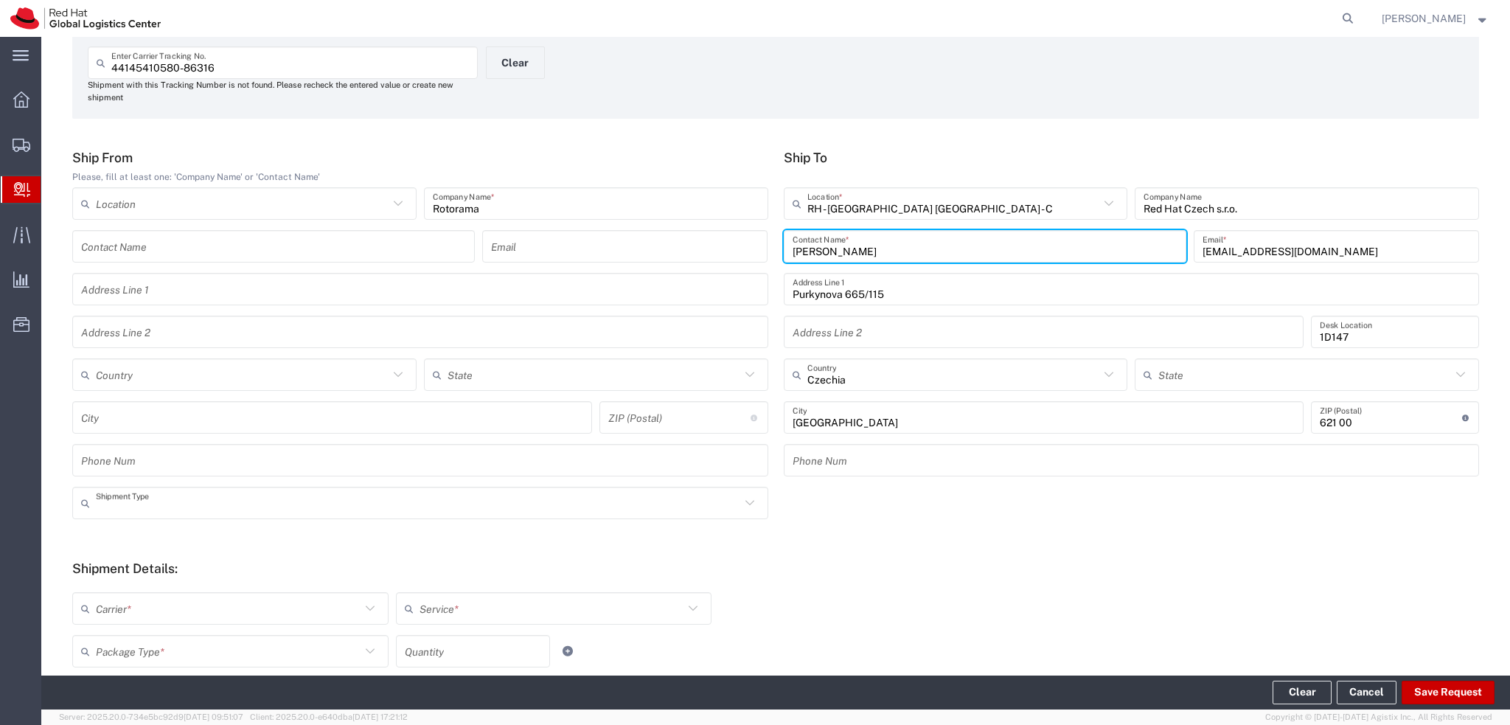
click at [271, 501] on input "text" at bounding box center [418, 503] width 644 height 26
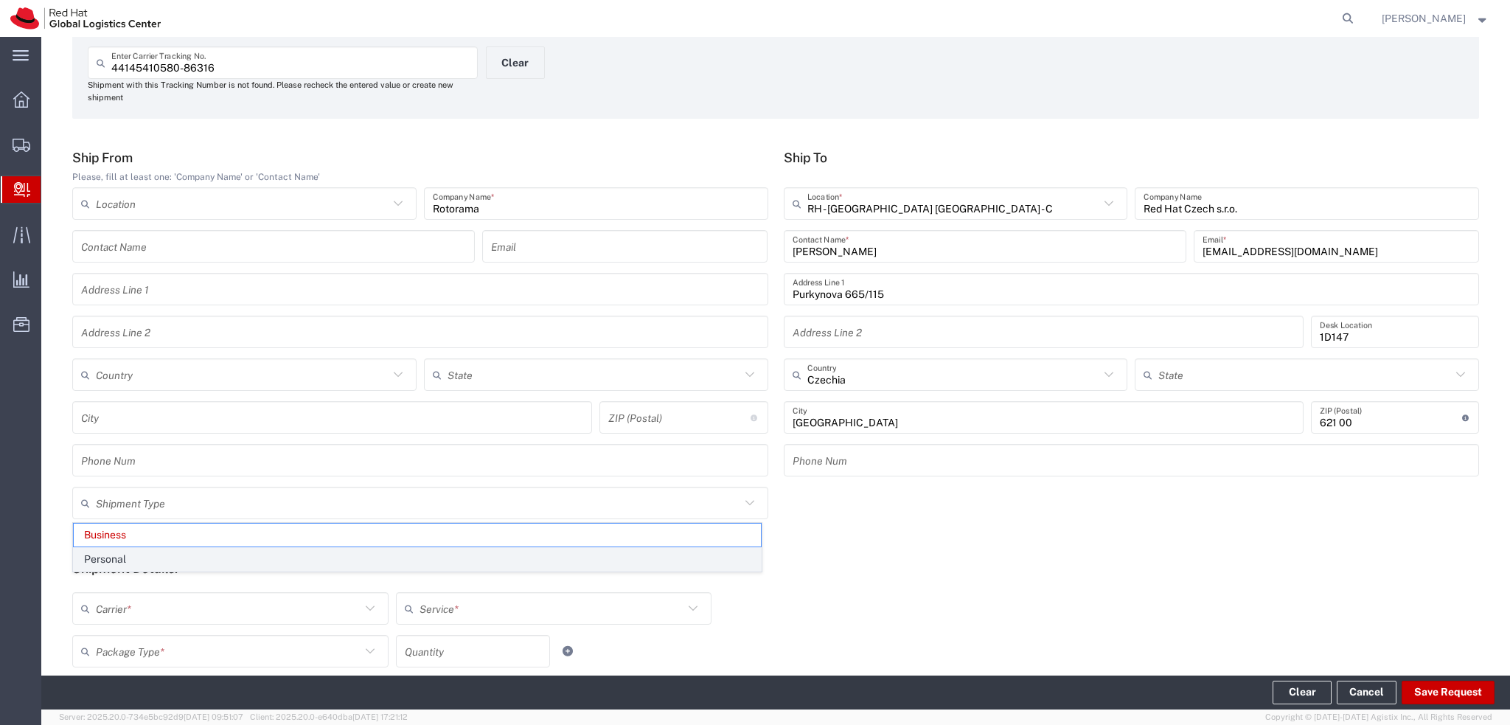
click at [105, 555] on span "Personal" at bounding box center [417, 559] width 687 height 23
type input "Personal"
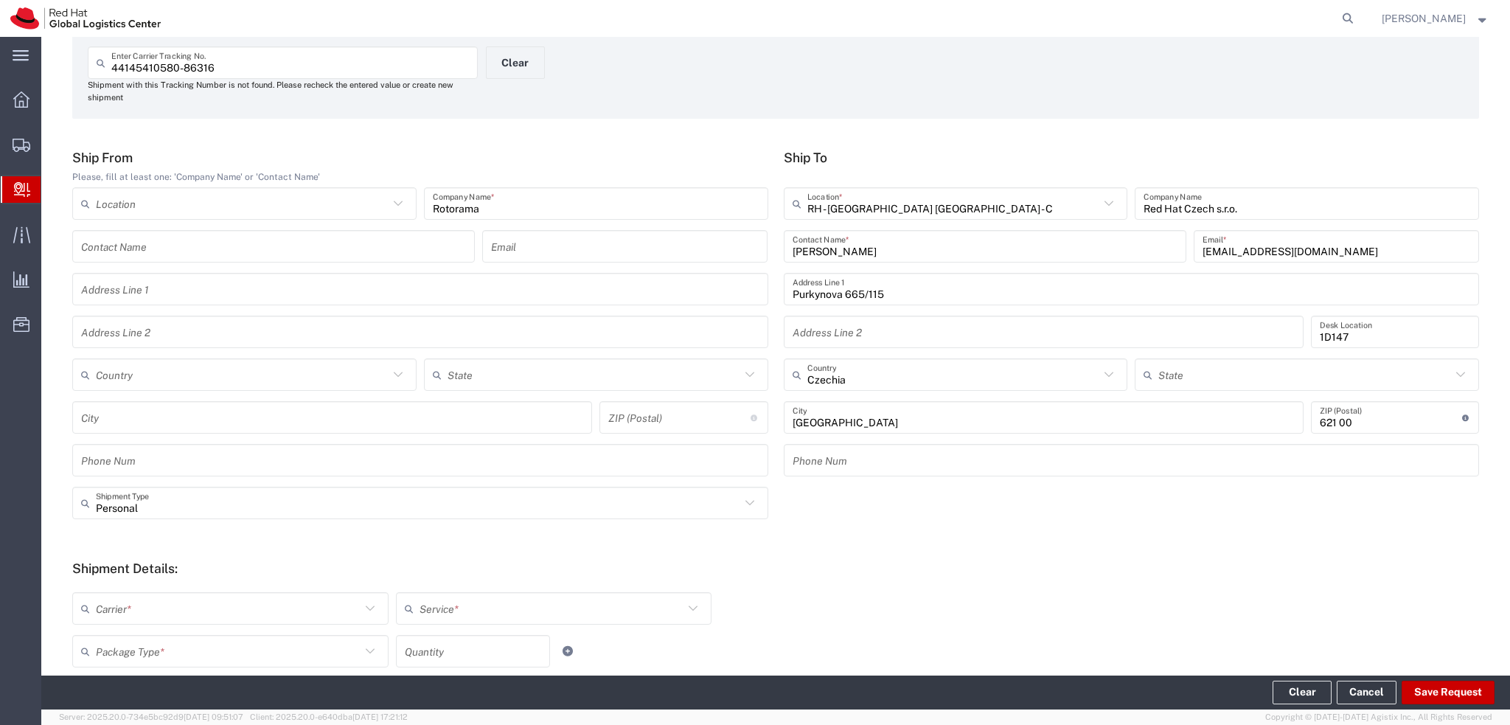
click at [460, 206] on input "Rotorama" at bounding box center [596, 204] width 327 height 26
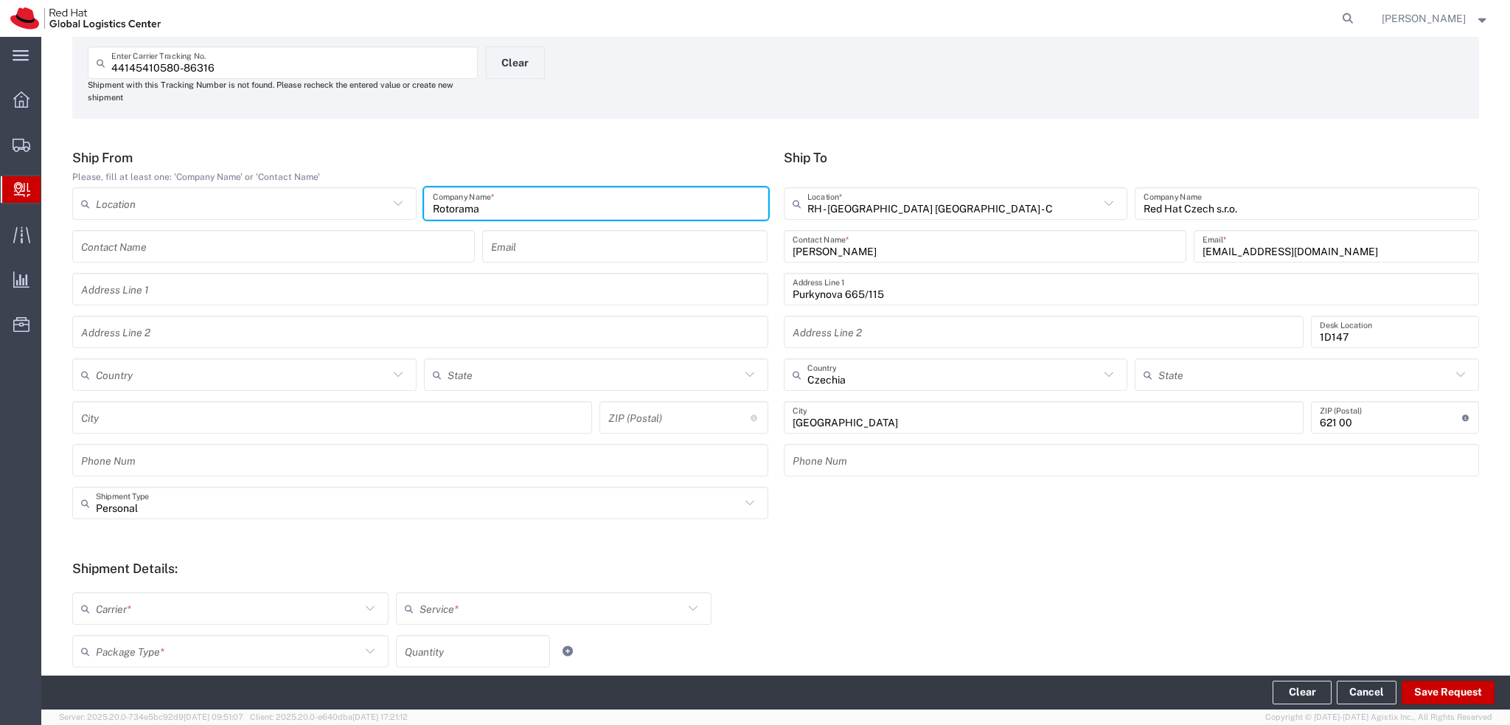
click at [460, 206] on input "Rotorama" at bounding box center [596, 204] width 327 height 26
click at [966, 614] on div "Carrier * Czech Post DHL FedEx Express FedEx Freight Global4PL Interoffice Loca…" at bounding box center [554, 613] width 970 height 43
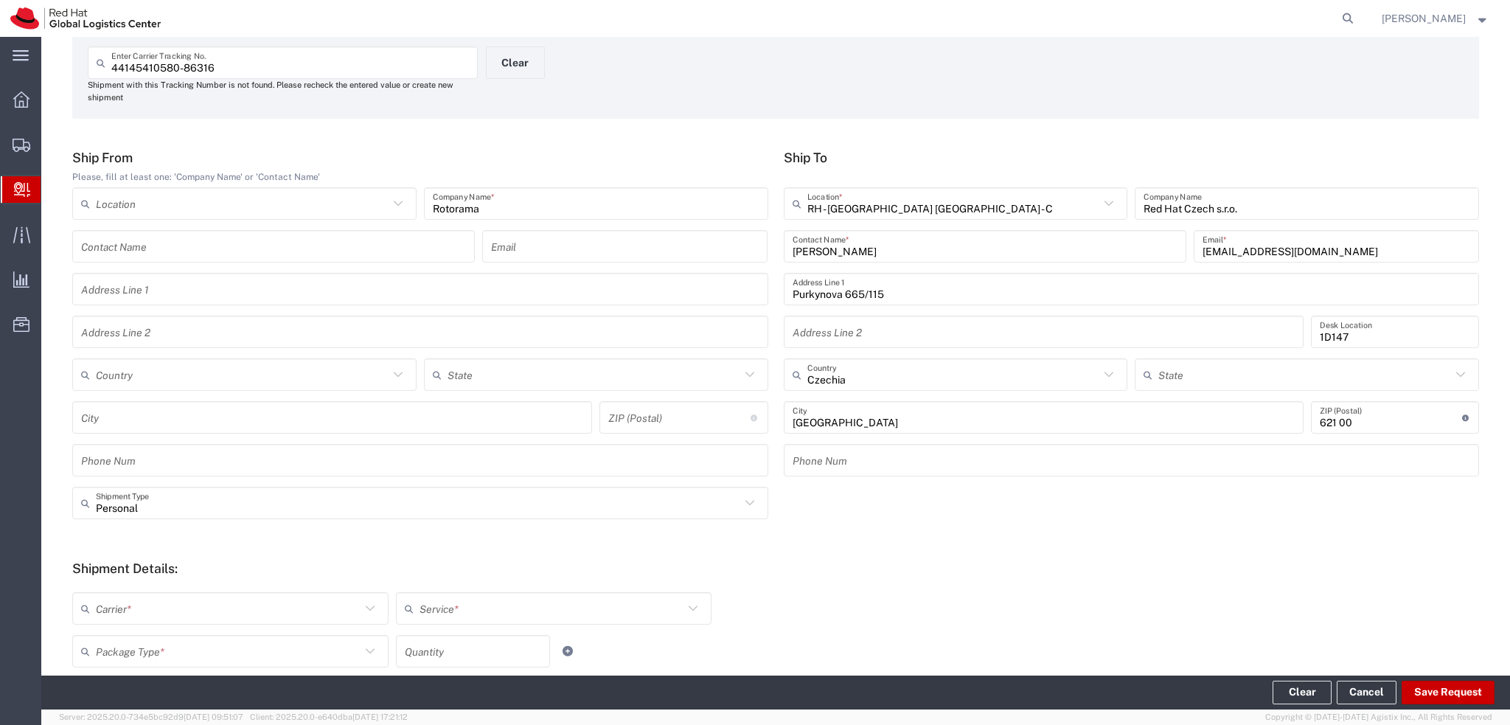
scroll to position [147, 0]
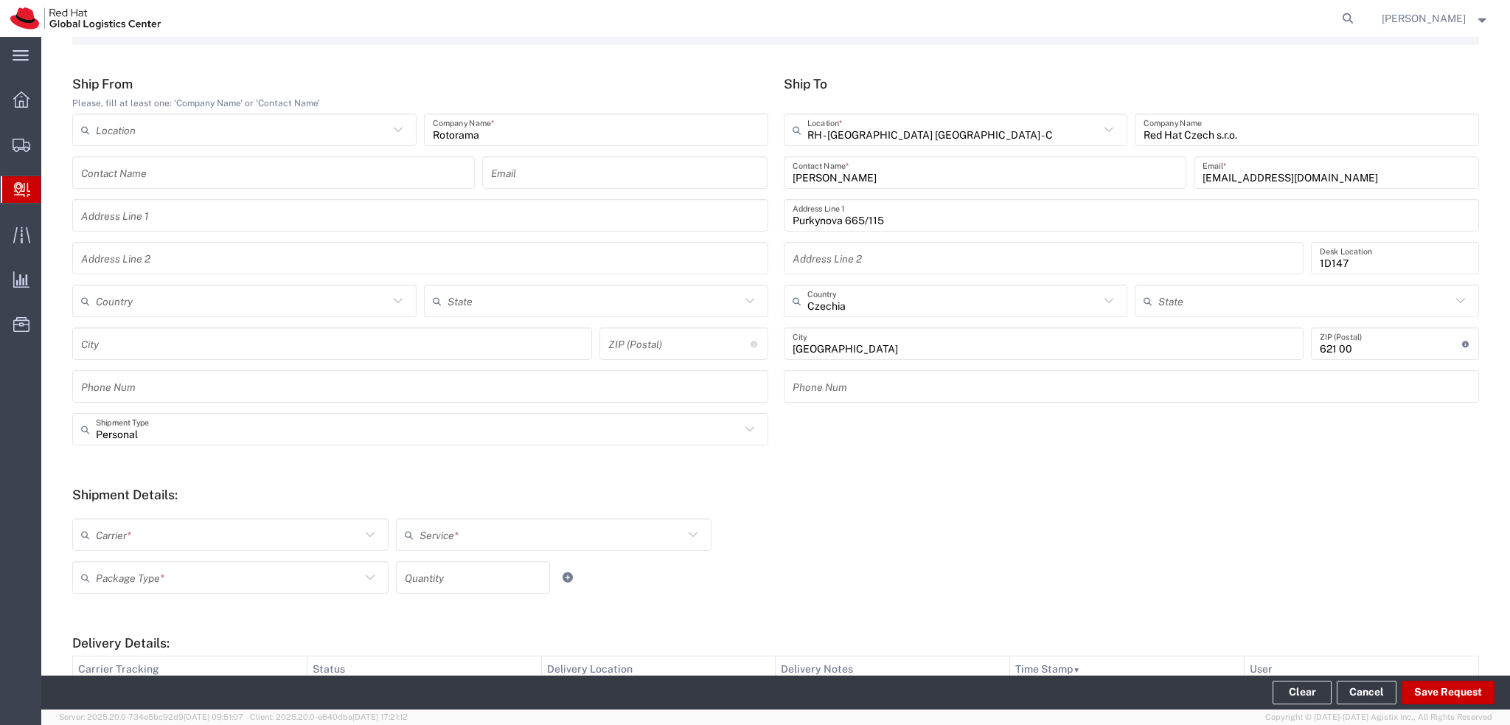
click at [221, 538] on input "text" at bounding box center [228, 535] width 265 height 26
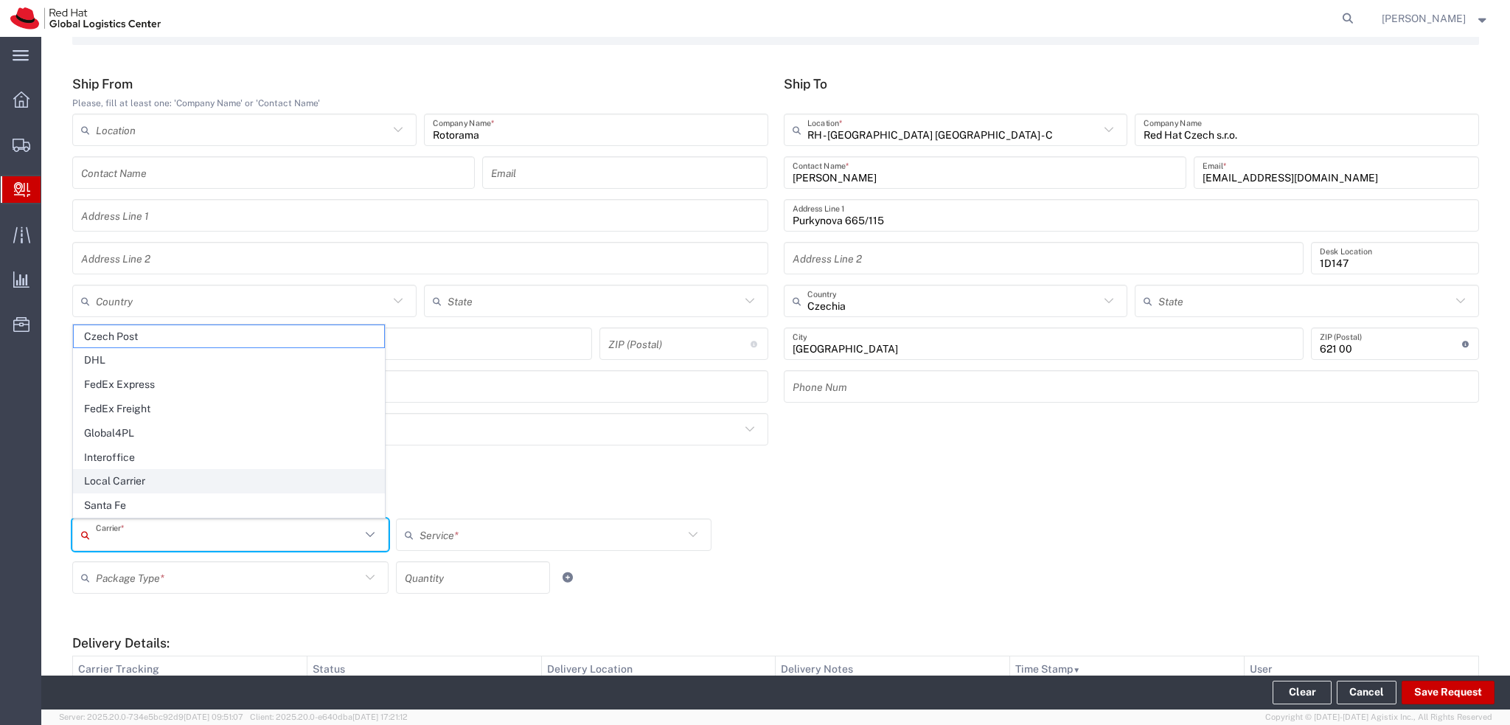
click at [170, 485] on span "Local Carrier" at bounding box center [229, 481] width 310 height 23
type input "Local Carrier"
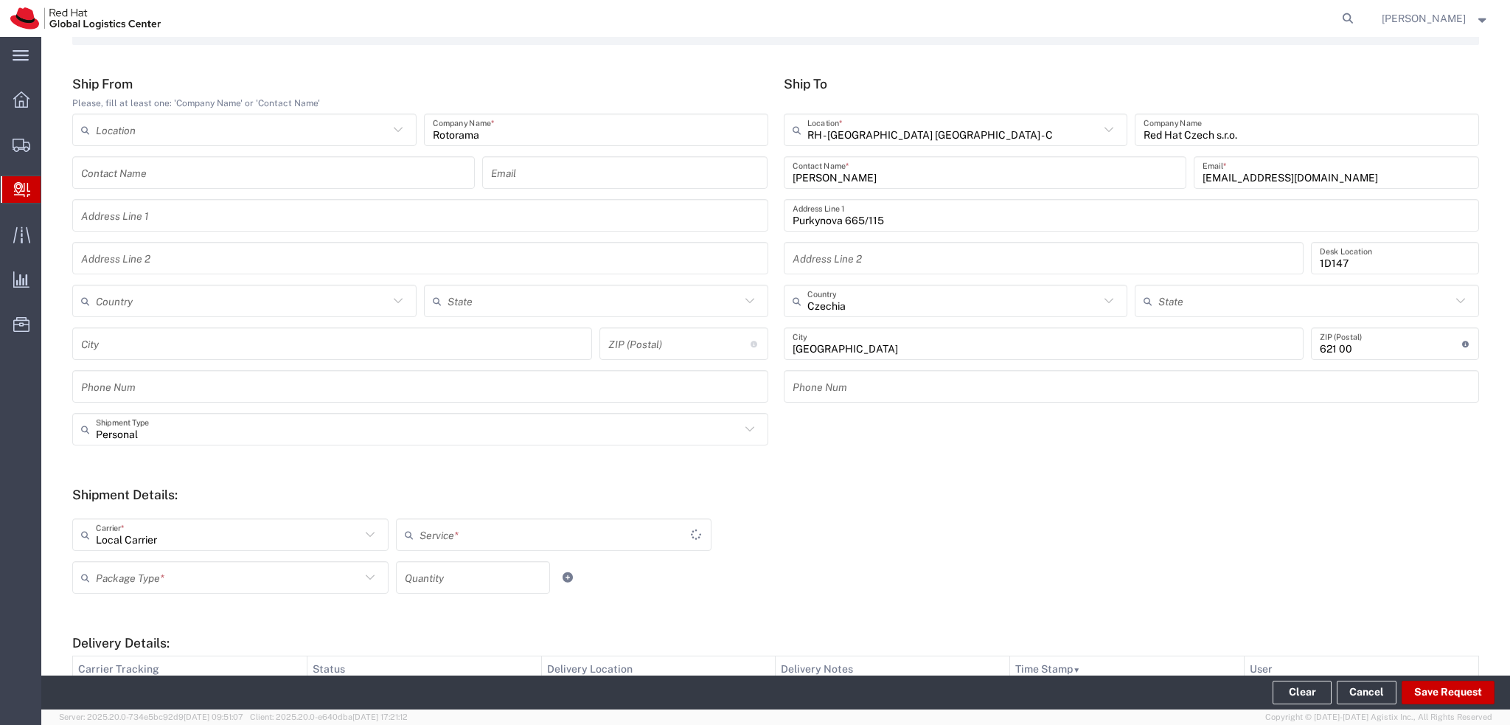
type input "Local_Ground"
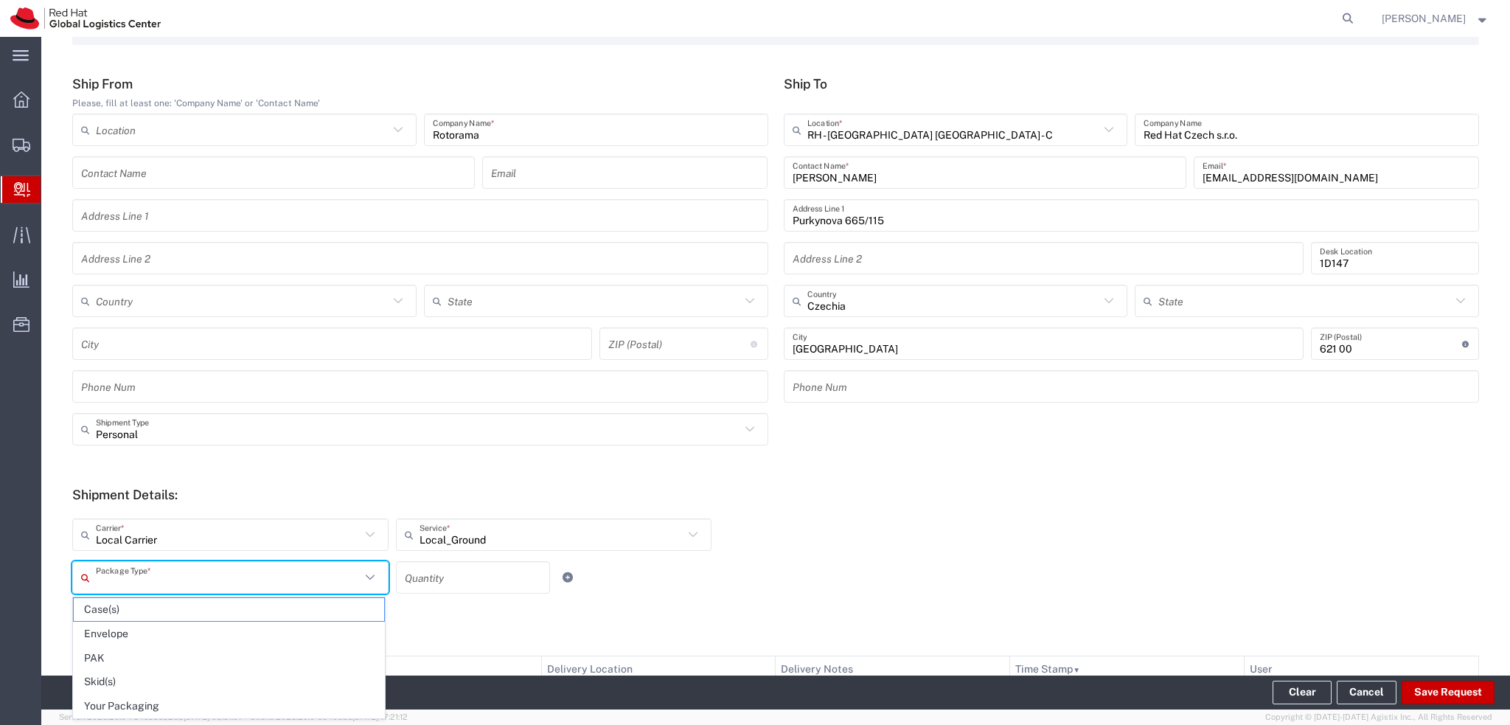
click at [231, 574] on input "text" at bounding box center [228, 578] width 265 height 26
click at [156, 706] on span "Your Packaging" at bounding box center [229, 706] width 310 height 23
type input "Your Packaging"
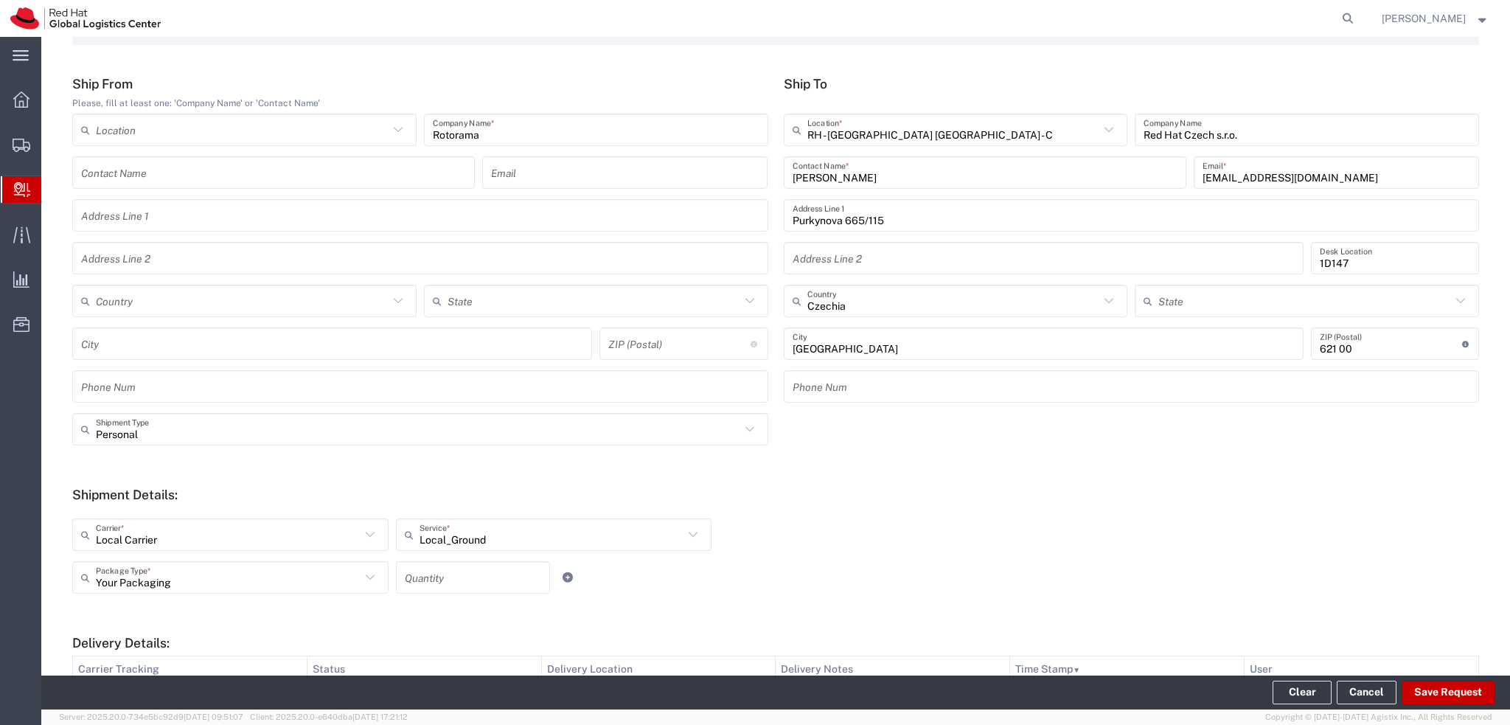
click at [949, 564] on div "Your Packaging Package Type * Case(s) Envelope PAK Skid(s) Your Packaging Quant…" at bounding box center [554, 582] width 970 height 43
click at [1456, 701] on button "Save Request" at bounding box center [1448, 693] width 93 height 24
type input "Personal"
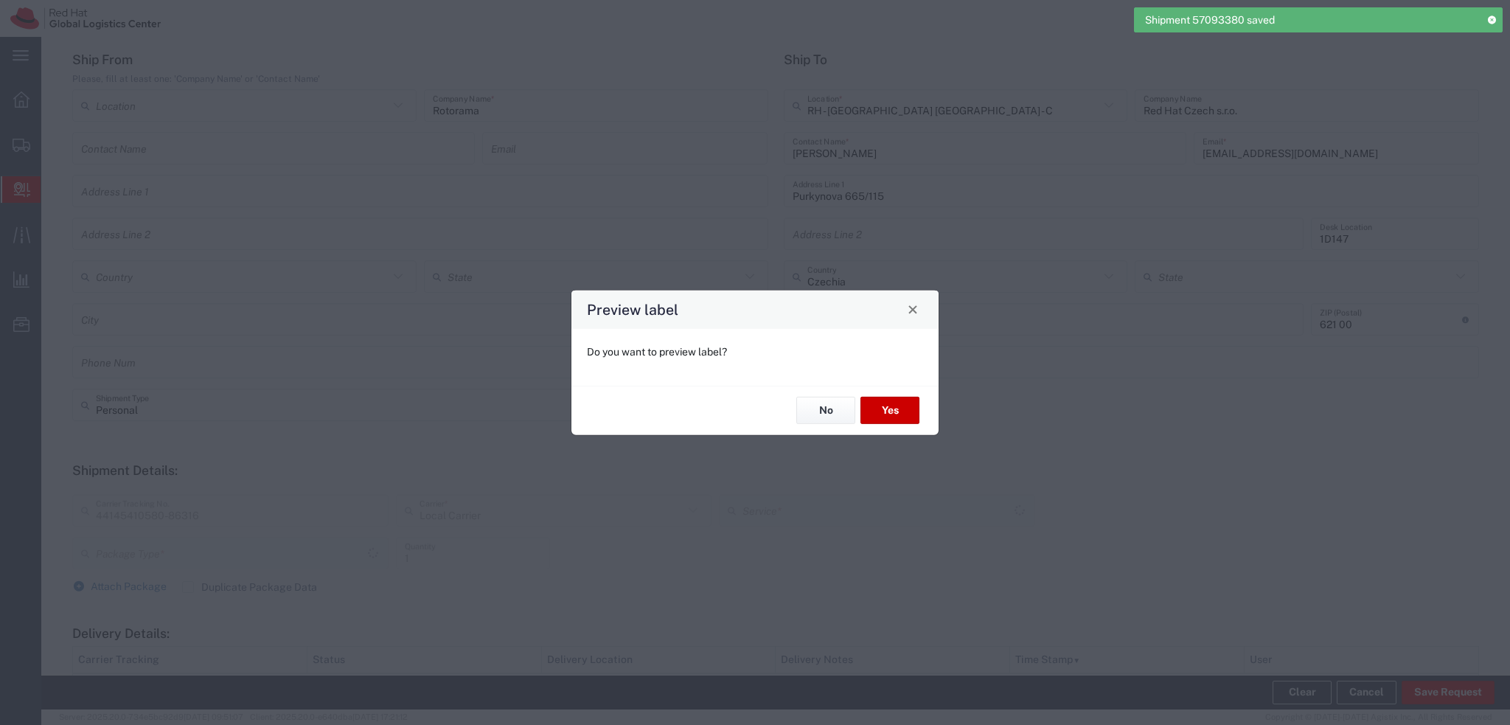
type input "Your Packaging"
type input "Local_Ground"
click at [885, 403] on button "Yes" at bounding box center [890, 410] width 59 height 27
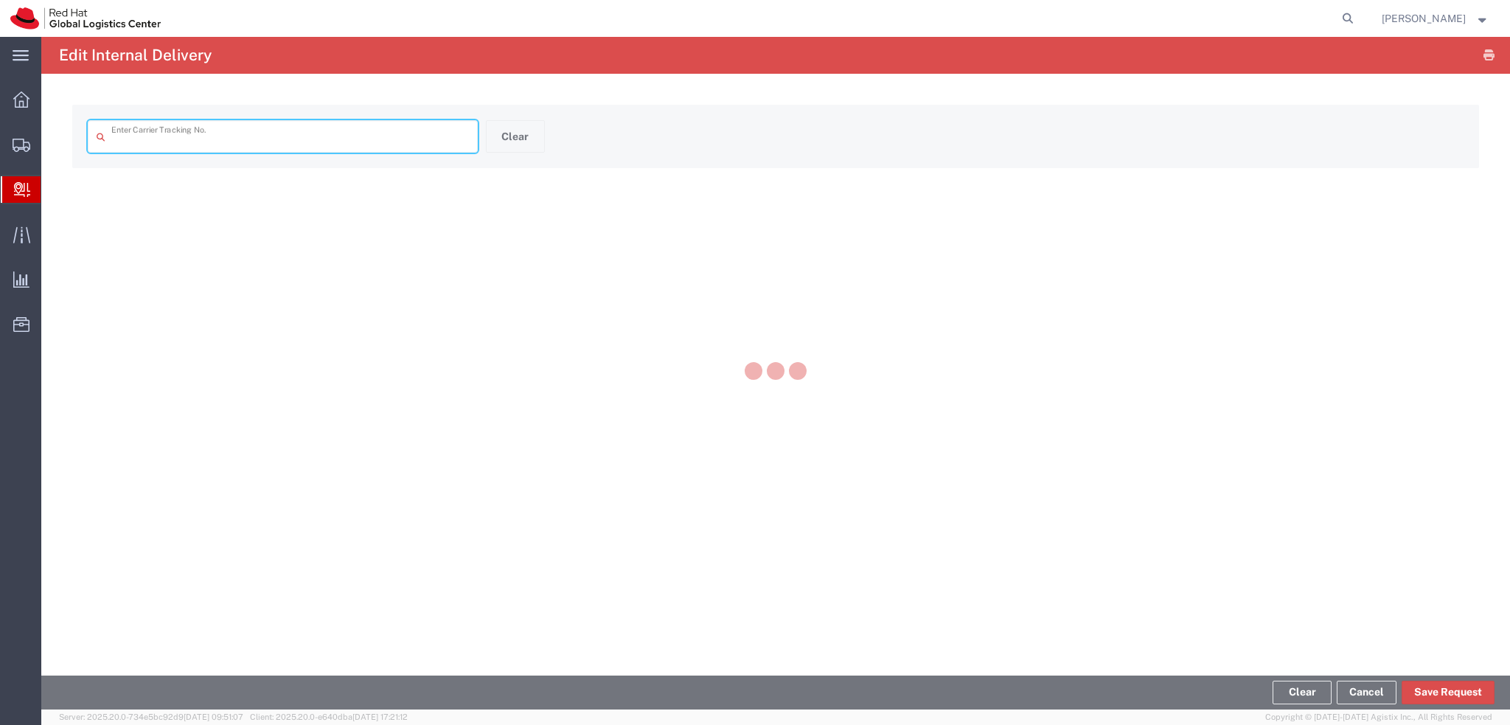
type input "44145410580-86316"
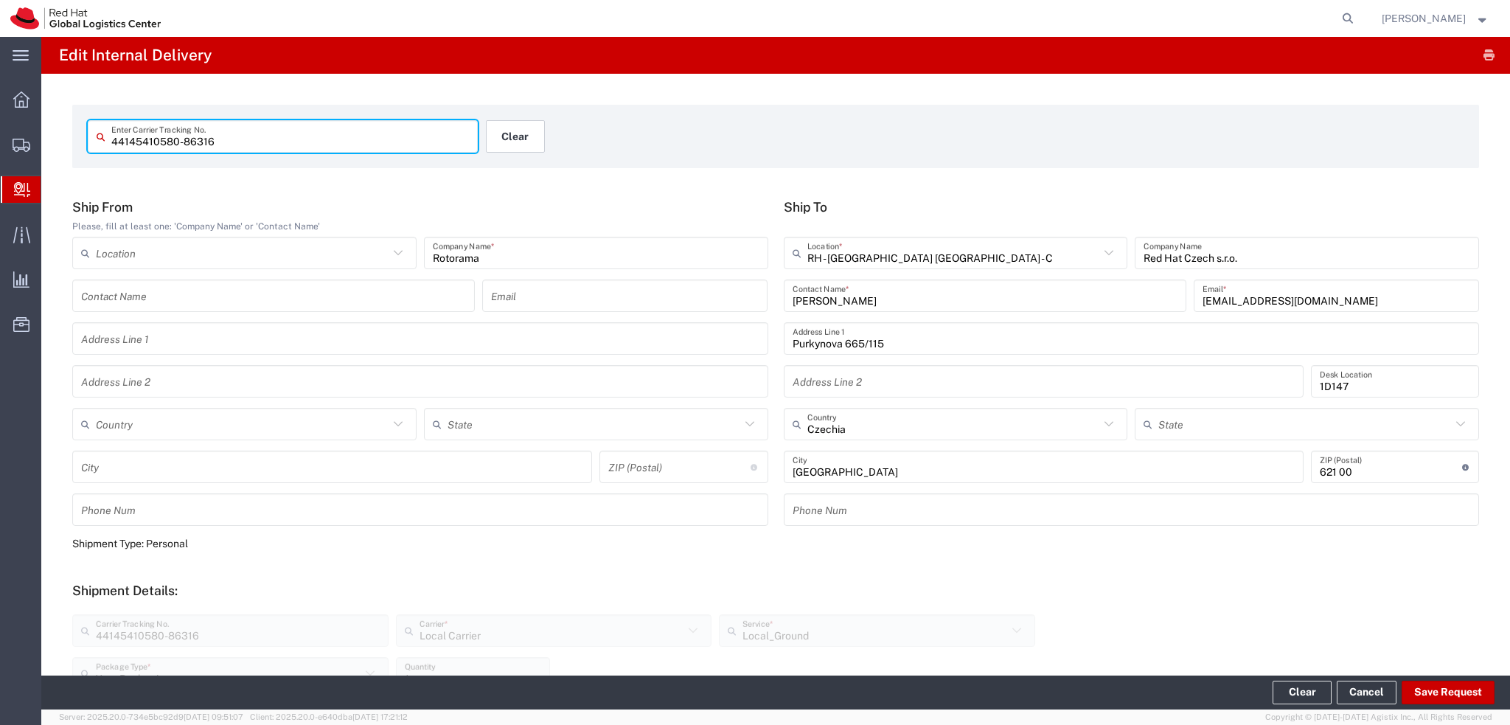
click at [501, 144] on button "Clear" at bounding box center [515, 136] width 59 height 32
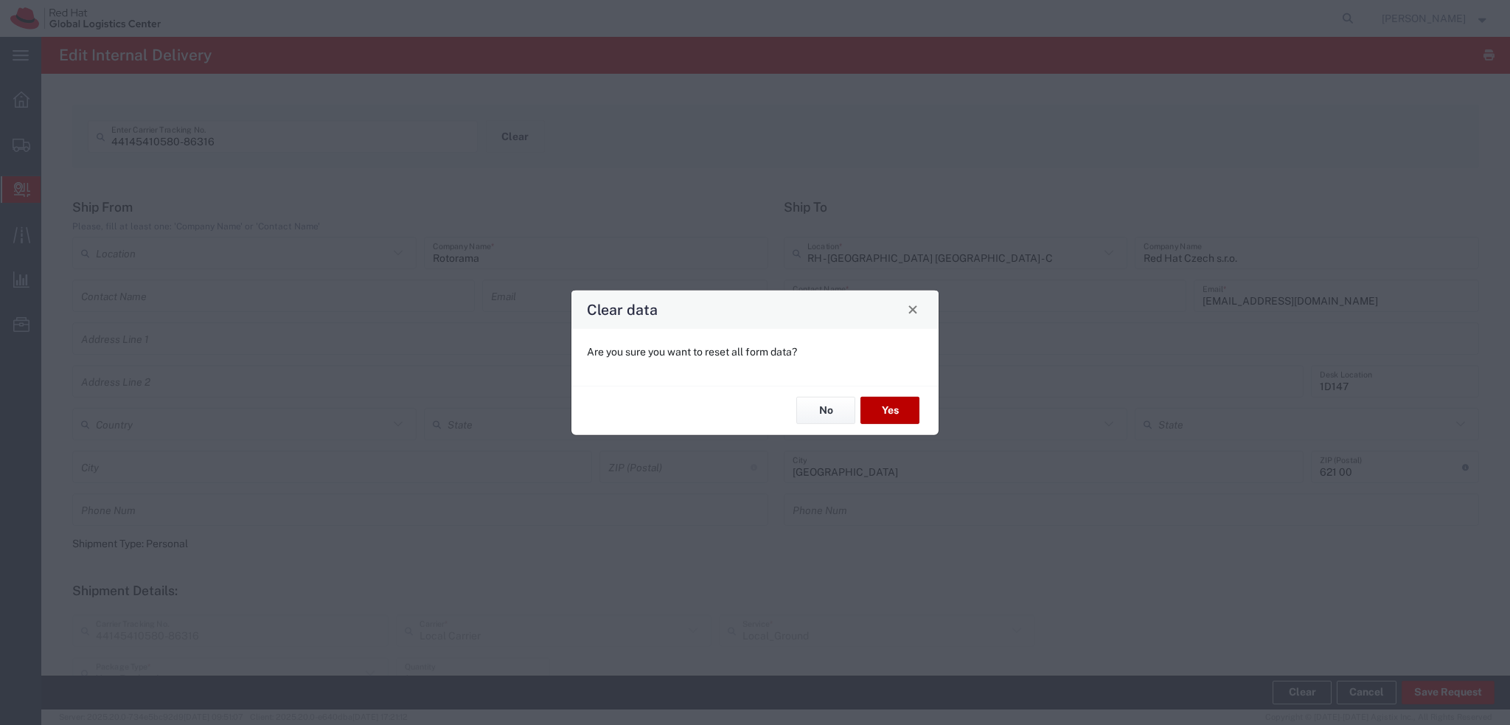
click at [895, 417] on button "Yes" at bounding box center [890, 410] width 59 height 27
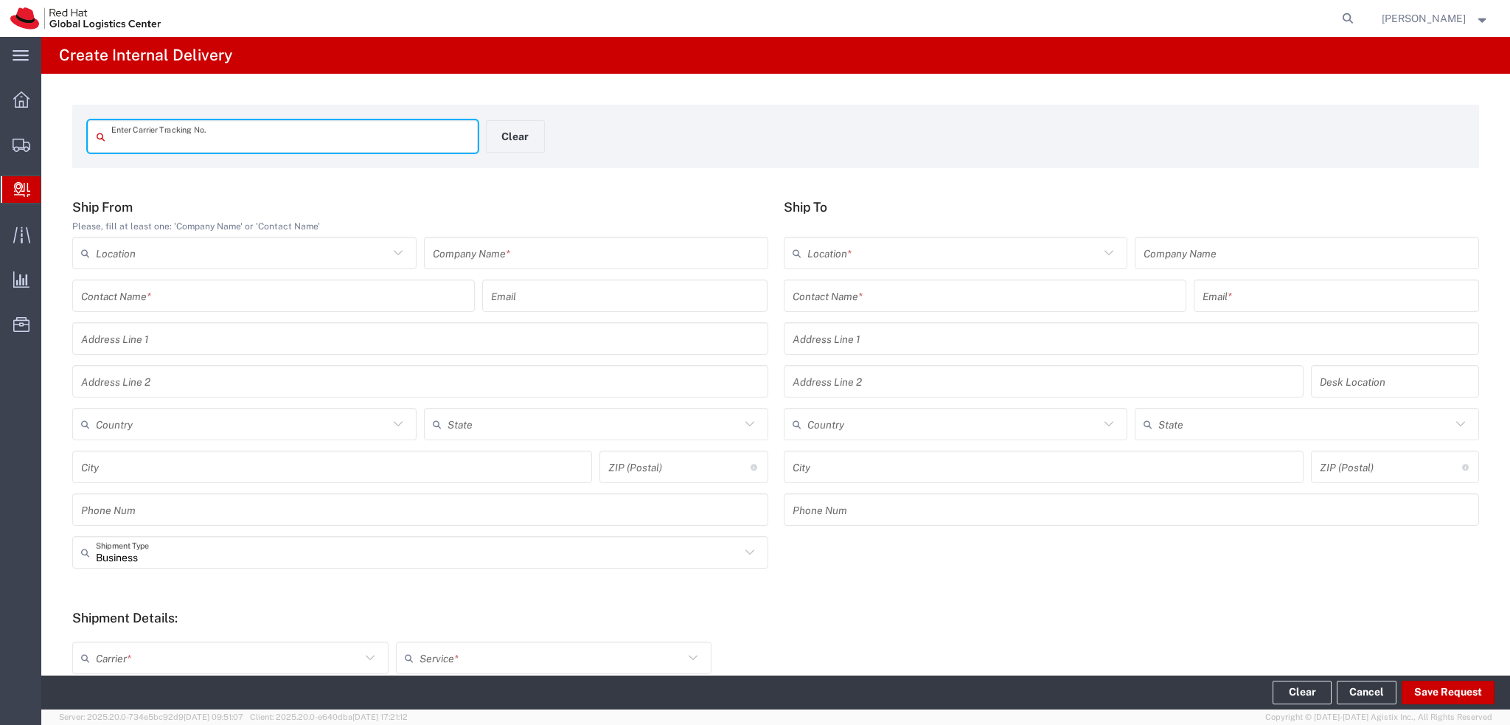
click at [221, 139] on input "text" at bounding box center [290, 137] width 358 height 26
type input "40072721736-86316"
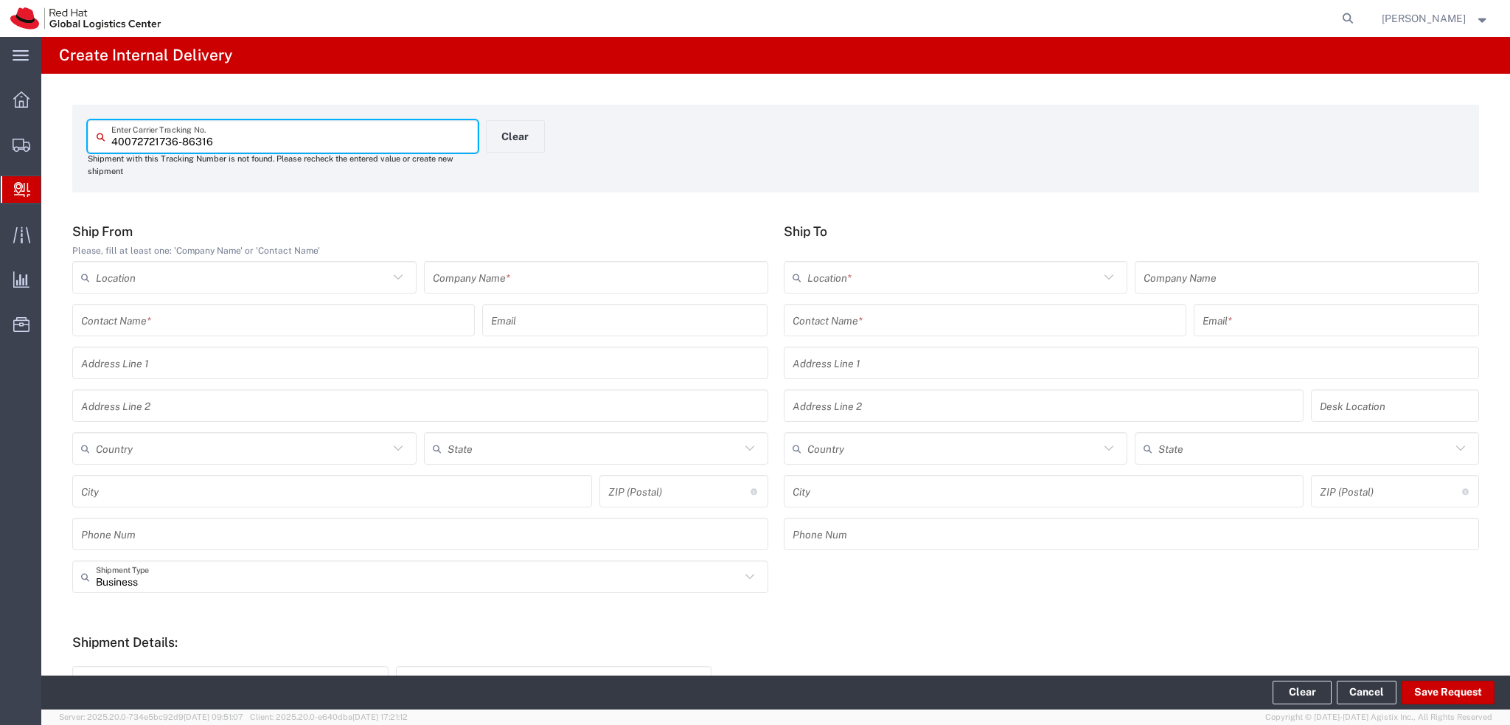
click at [492, 280] on input "text" at bounding box center [596, 278] width 327 height 26
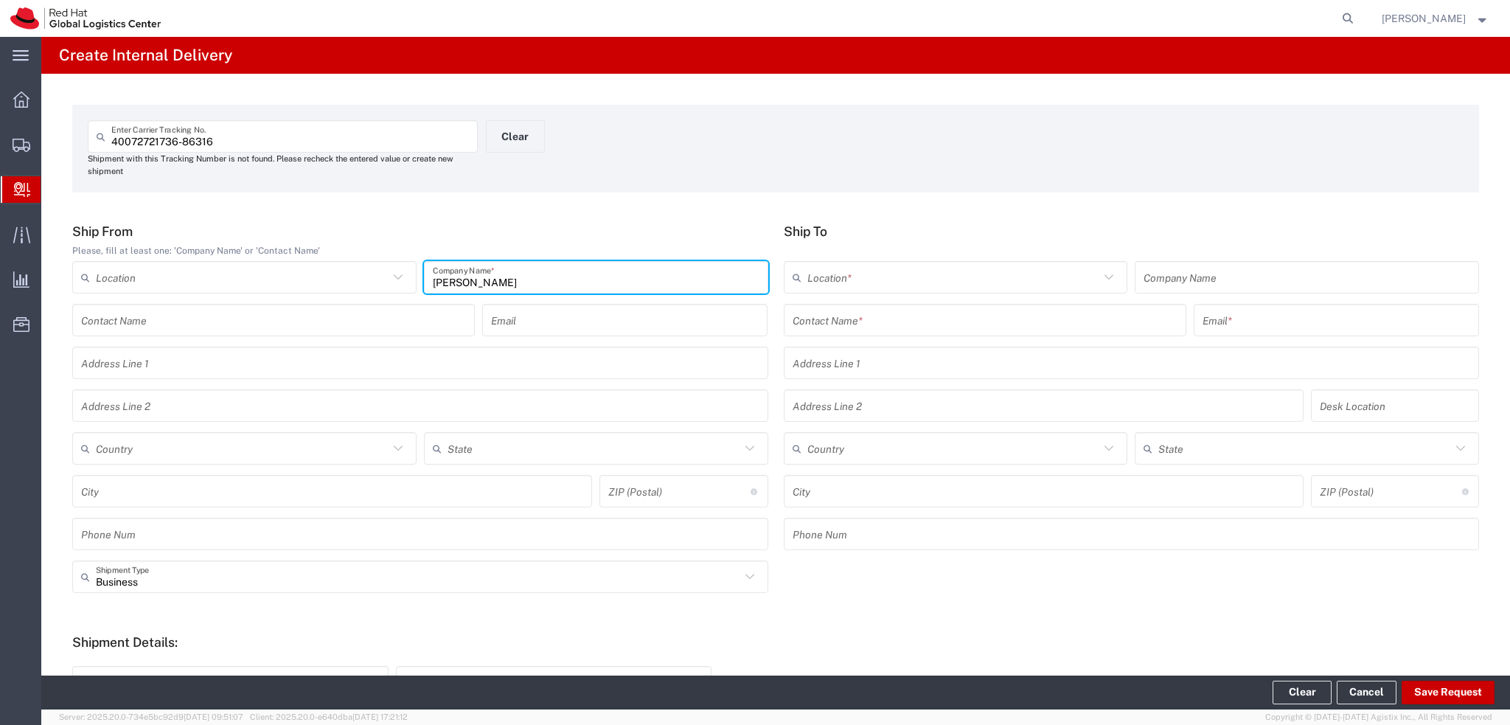
drag, startPoint x: 547, startPoint y: 282, endPoint x: 420, endPoint y: 288, distance: 126.9
click at [424, 288] on div "Katerina Pruchova Company Name *" at bounding box center [596, 277] width 344 height 32
type input "Katerina Pruchova"
click at [192, 327] on input "text" at bounding box center [273, 320] width 385 height 26
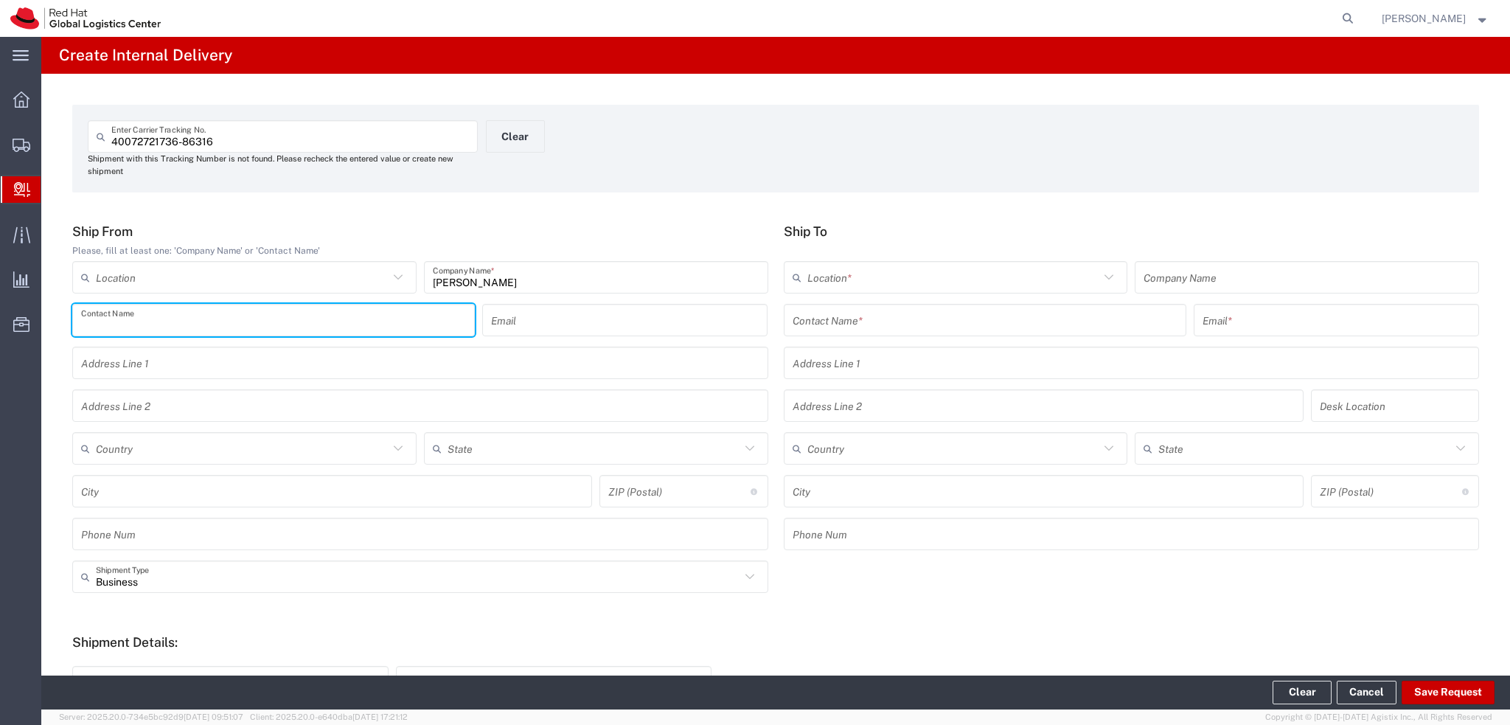
paste input "Katerina Pruchova"
type input "Katerina Pruchova"
click at [873, 315] on input "text" at bounding box center [985, 320] width 385 height 26
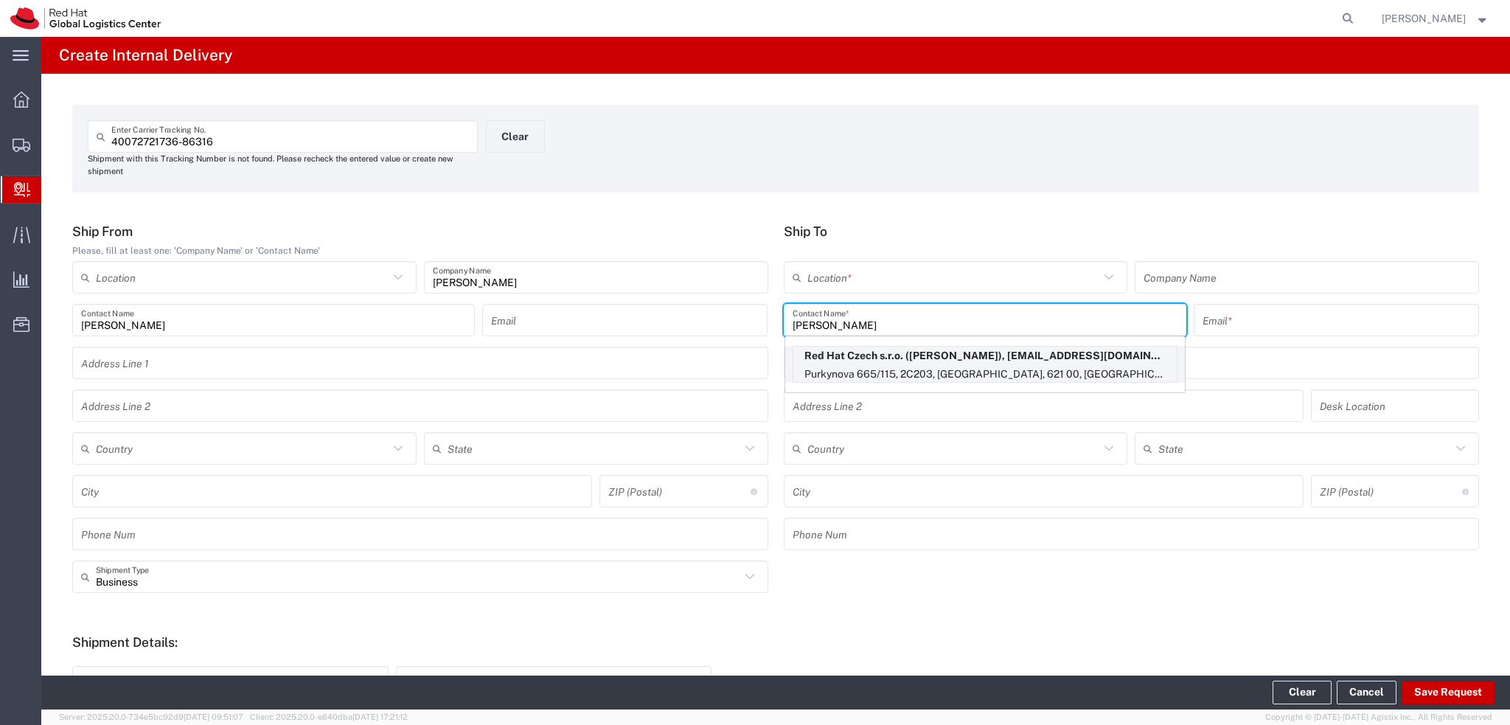
type input "Michaela Mala"
click at [965, 358] on p "Red Hat Czech s.r.o. (Michaela Malatin), mmalatin@redhat.com" at bounding box center [984, 356] width 383 height 18
type input "RH - [GEOGRAPHIC_DATA] [GEOGRAPHIC_DATA] - C"
type input "Red Hat Czech s.r.o."
type input "Michaela Malatin"
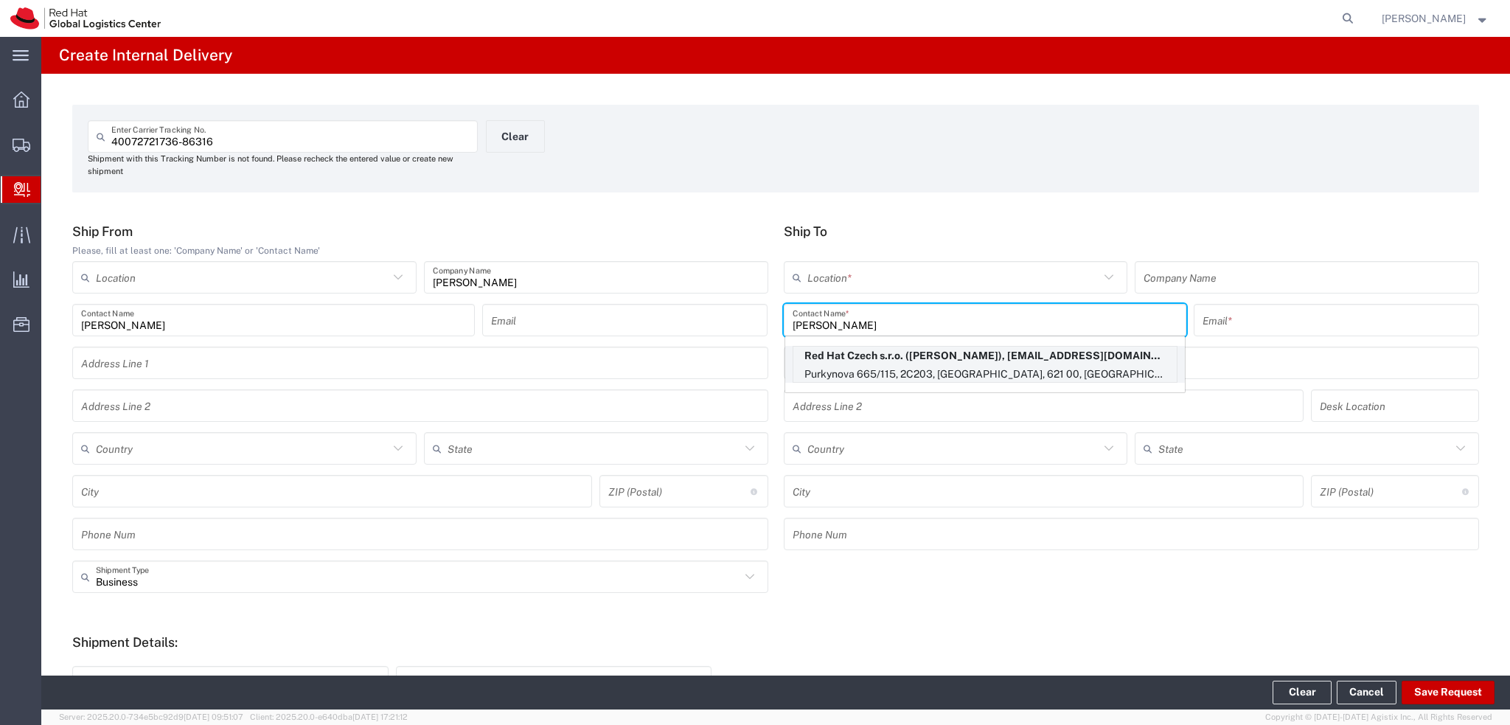
type input "mmalatin@redhat.com"
type input "Purkynova 665/115"
type input "2C203"
type input "Czechia"
type input "[GEOGRAPHIC_DATA]"
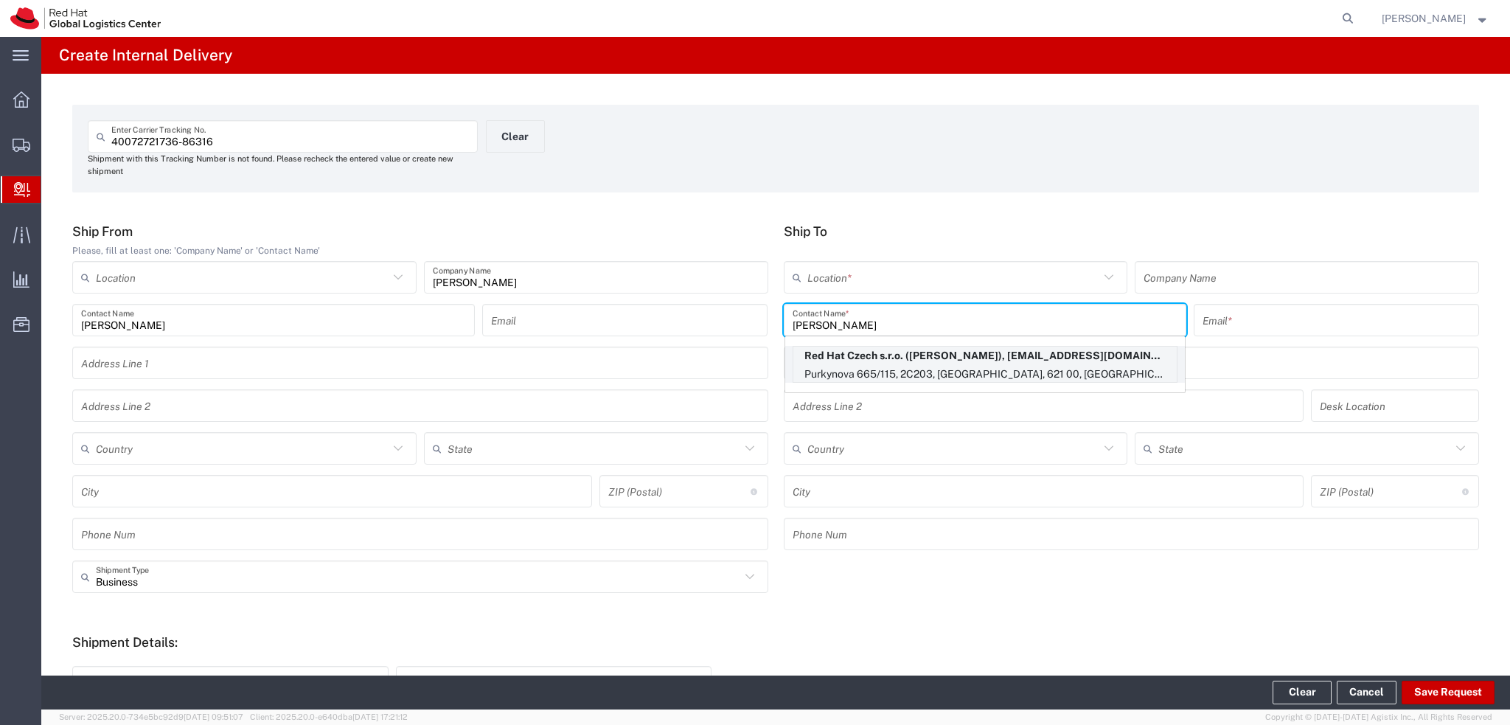
type input "621 00"
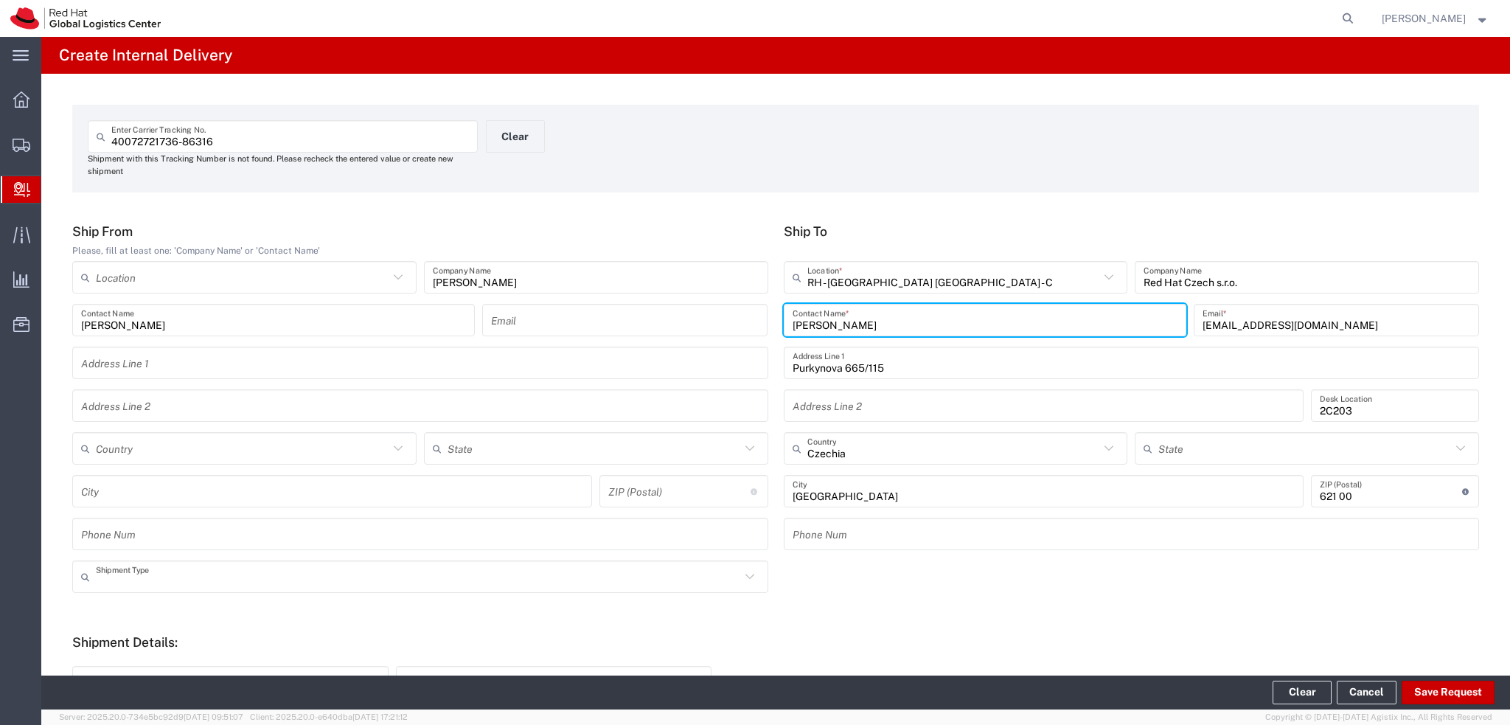
click at [368, 570] on input "text" at bounding box center [418, 577] width 644 height 26
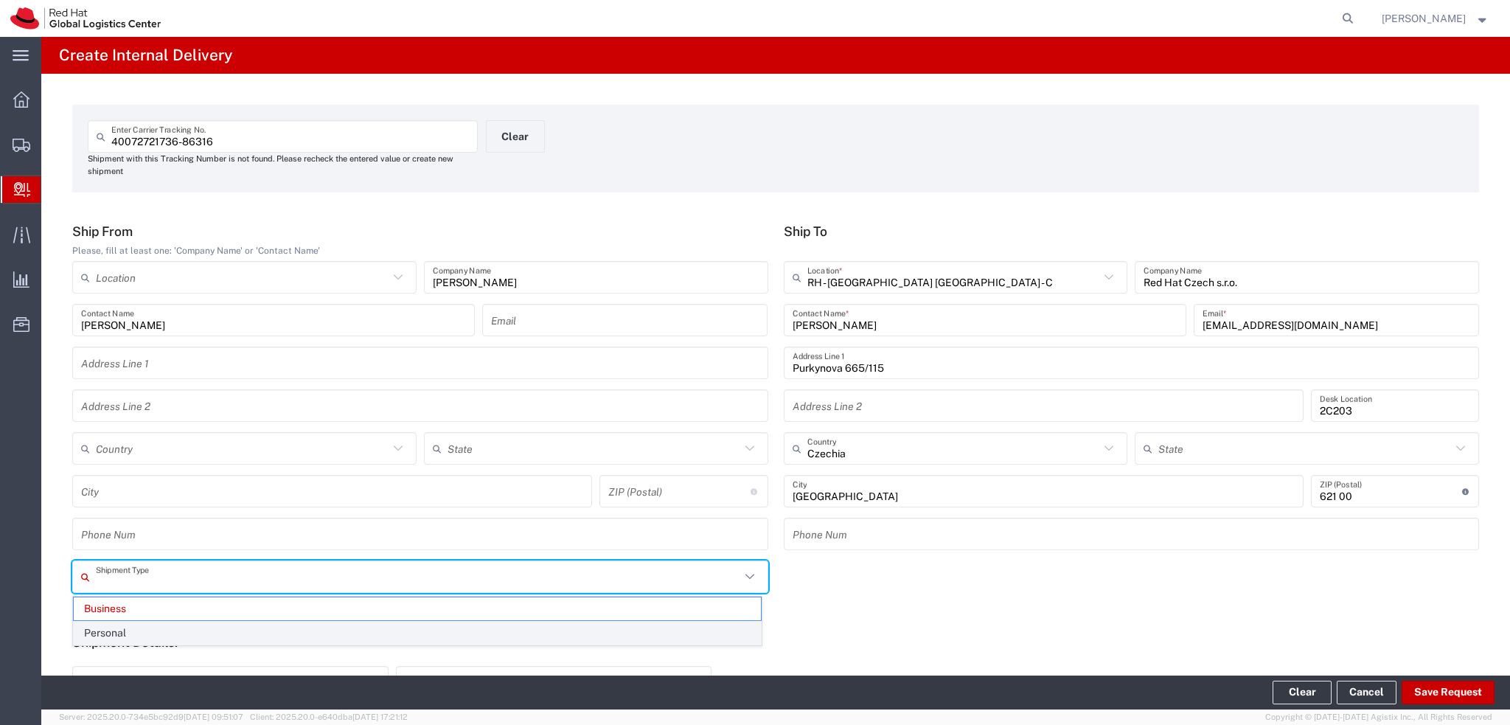
click at [116, 631] on span "Personal" at bounding box center [417, 633] width 687 height 23
type input "Personal"
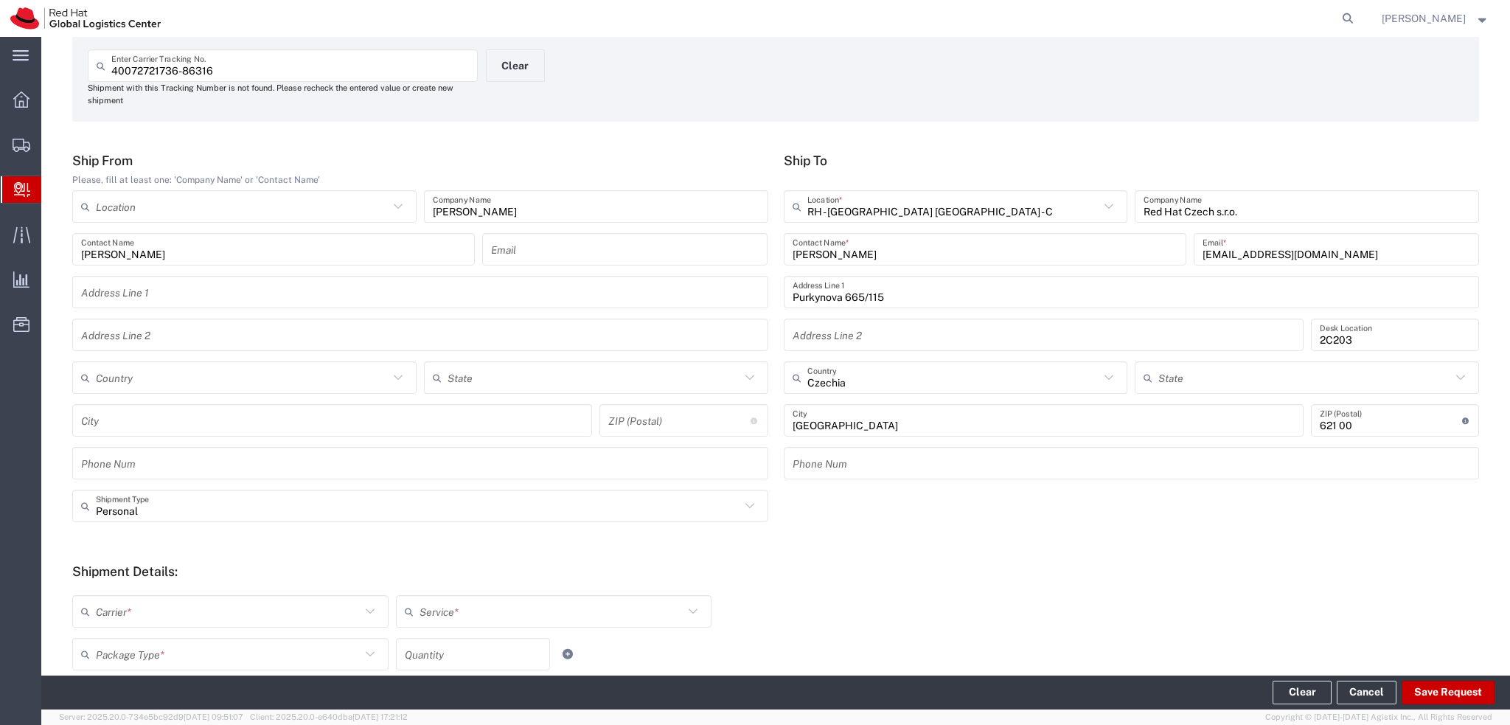
scroll to position [221, 0]
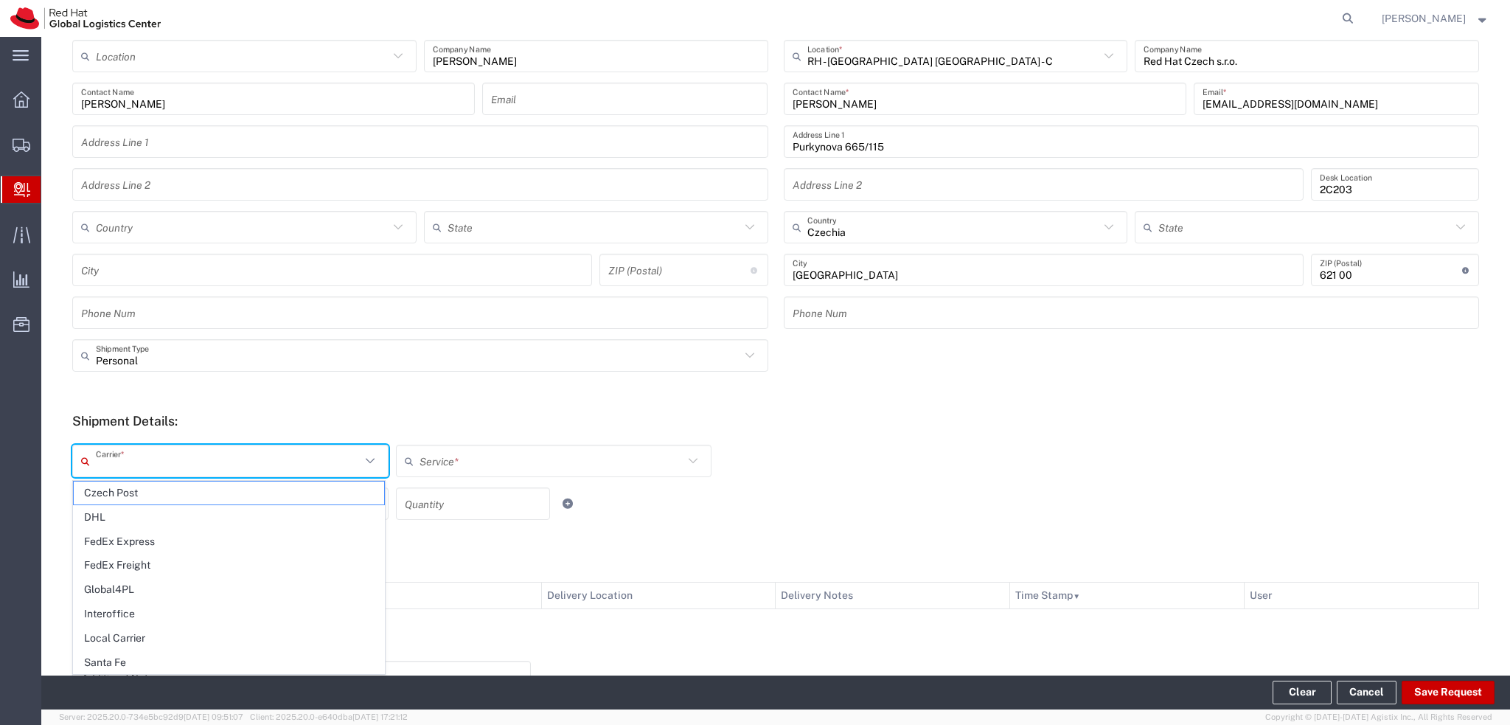
click at [198, 457] on input "text" at bounding box center [228, 461] width 265 height 26
click at [155, 642] on span "Local Carrier" at bounding box center [229, 638] width 310 height 23
type input "Local Carrier"
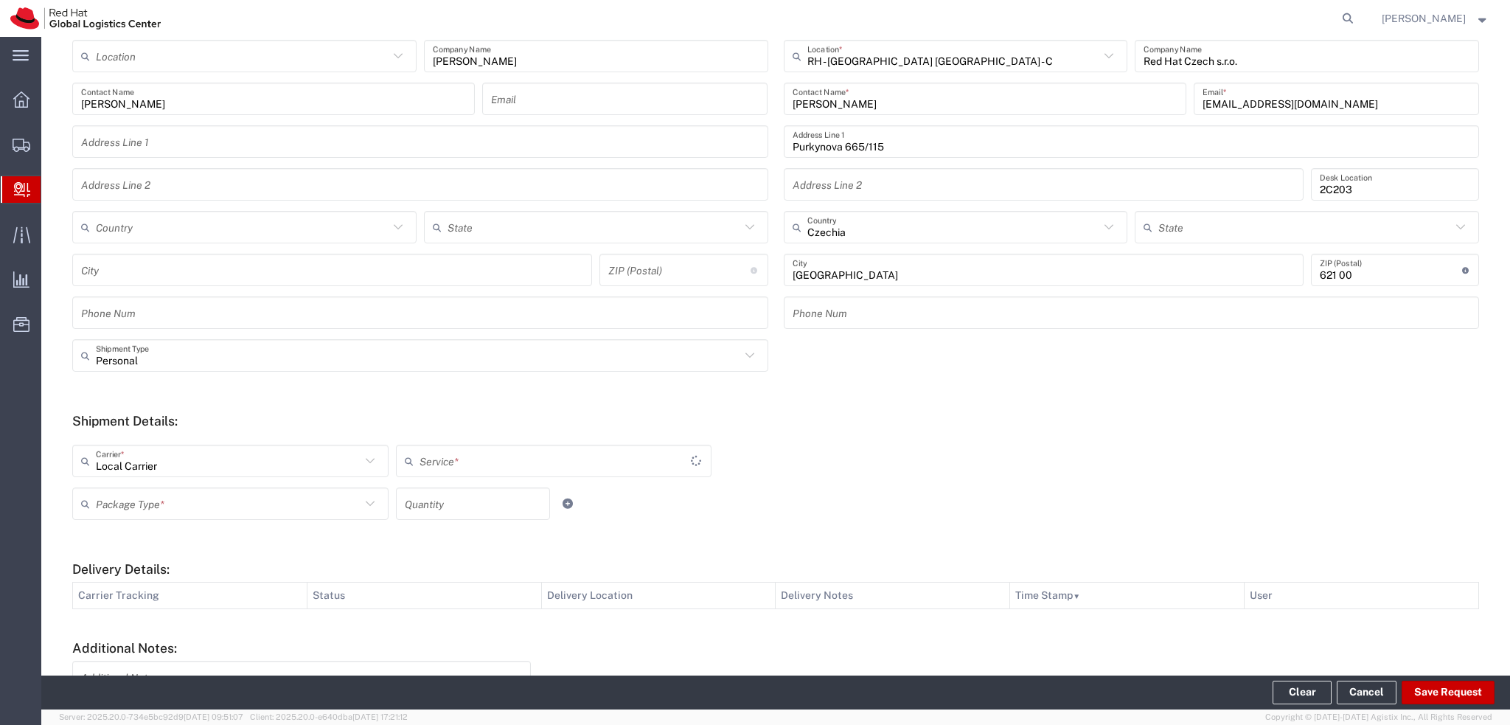
type input "Local_Ground"
click at [249, 514] on input "text" at bounding box center [228, 504] width 265 height 26
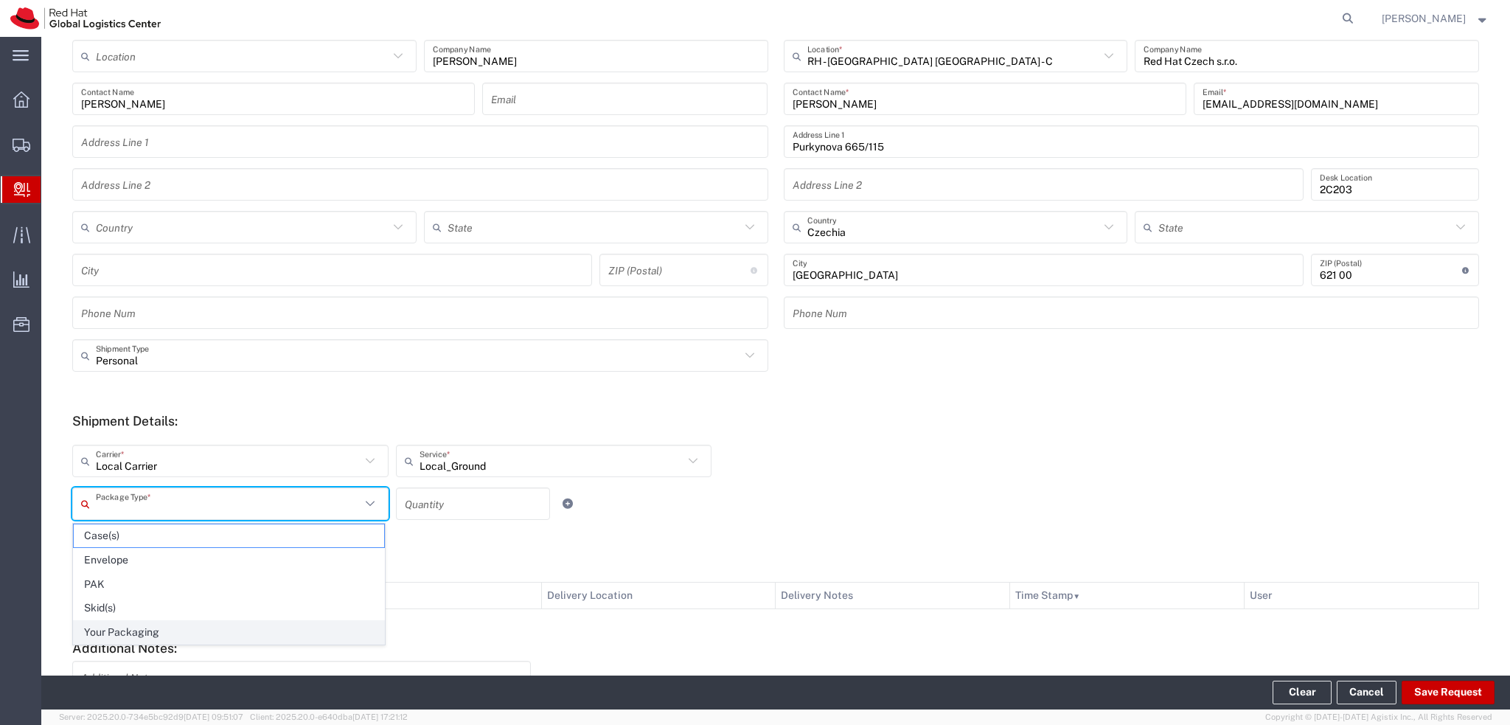
click at [171, 636] on span "Your Packaging" at bounding box center [229, 632] width 310 height 23
type input "Your Packaging"
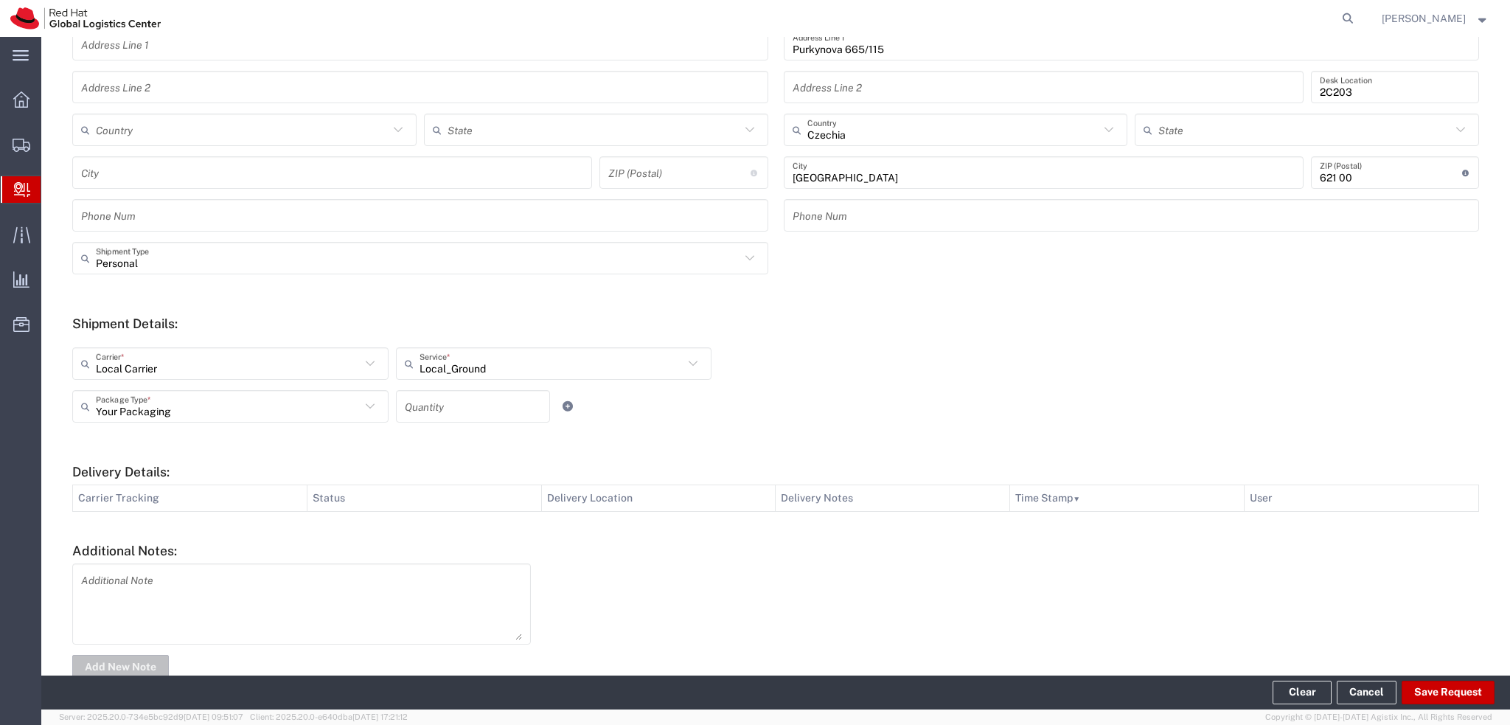
scroll to position [353, 0]
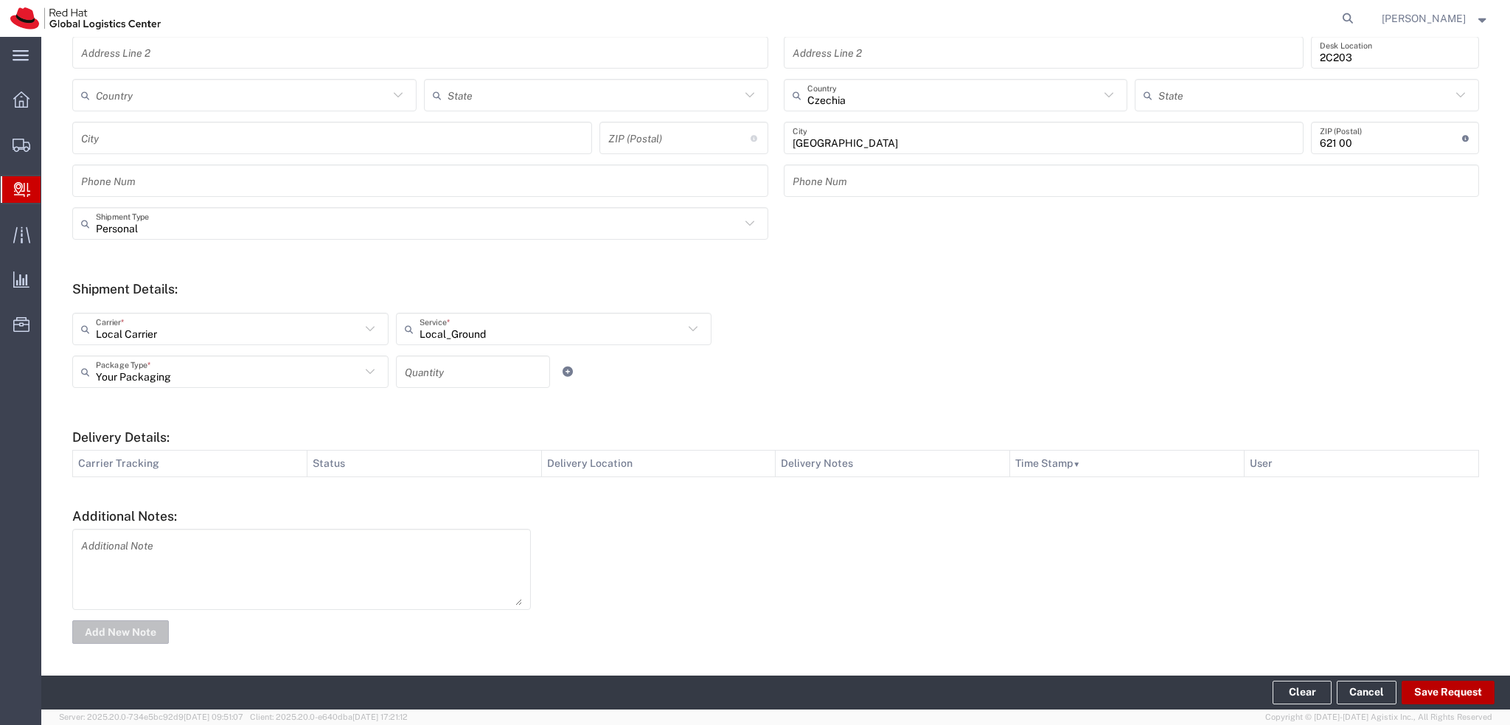
click at [1435, 700] on button "Save Request" at bounding box center [1448, 693] width 93 height 24
type input "Personal"
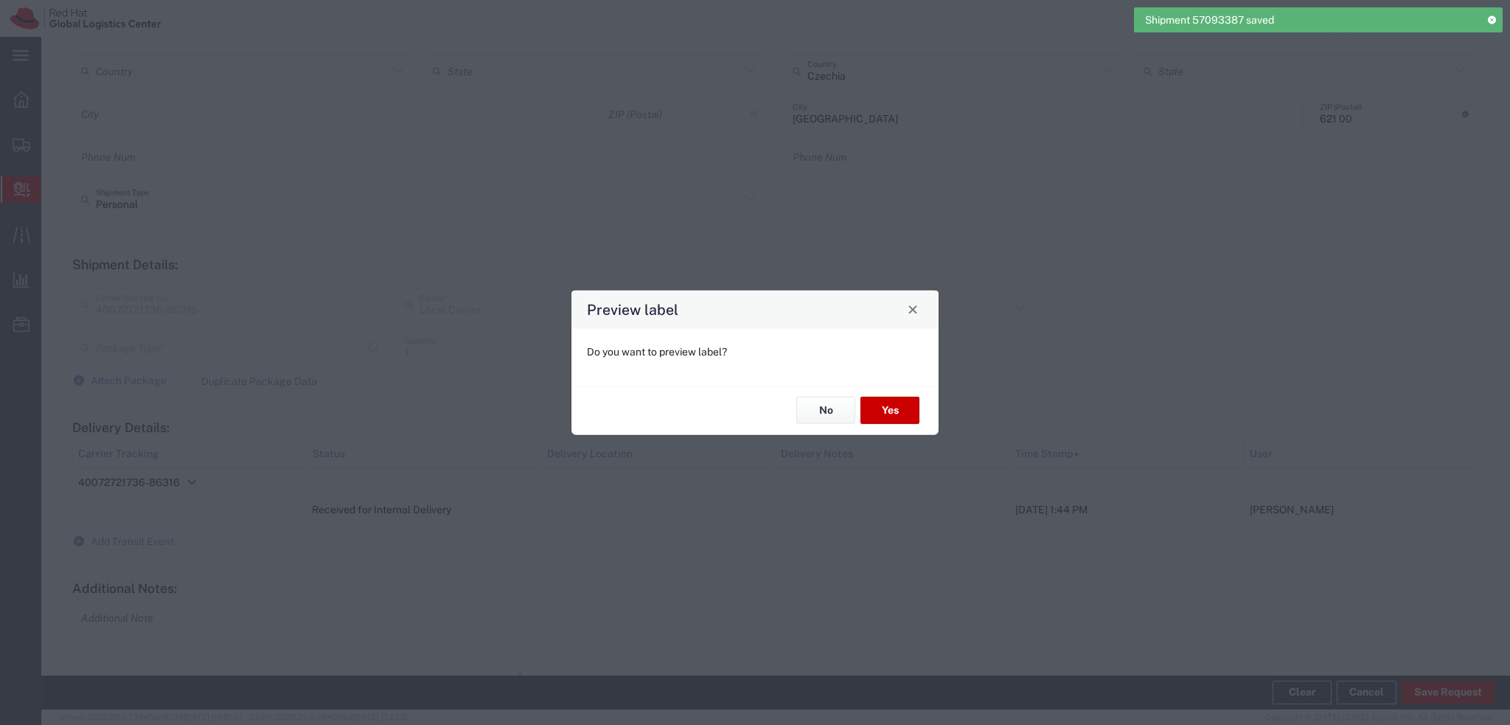
scroll to position [329, 0]
type input "Your Packaging"
type input "Local_Ground"
click at [876, 416] on button "Yes" at bounding box center [890, 410] width 59 height 27
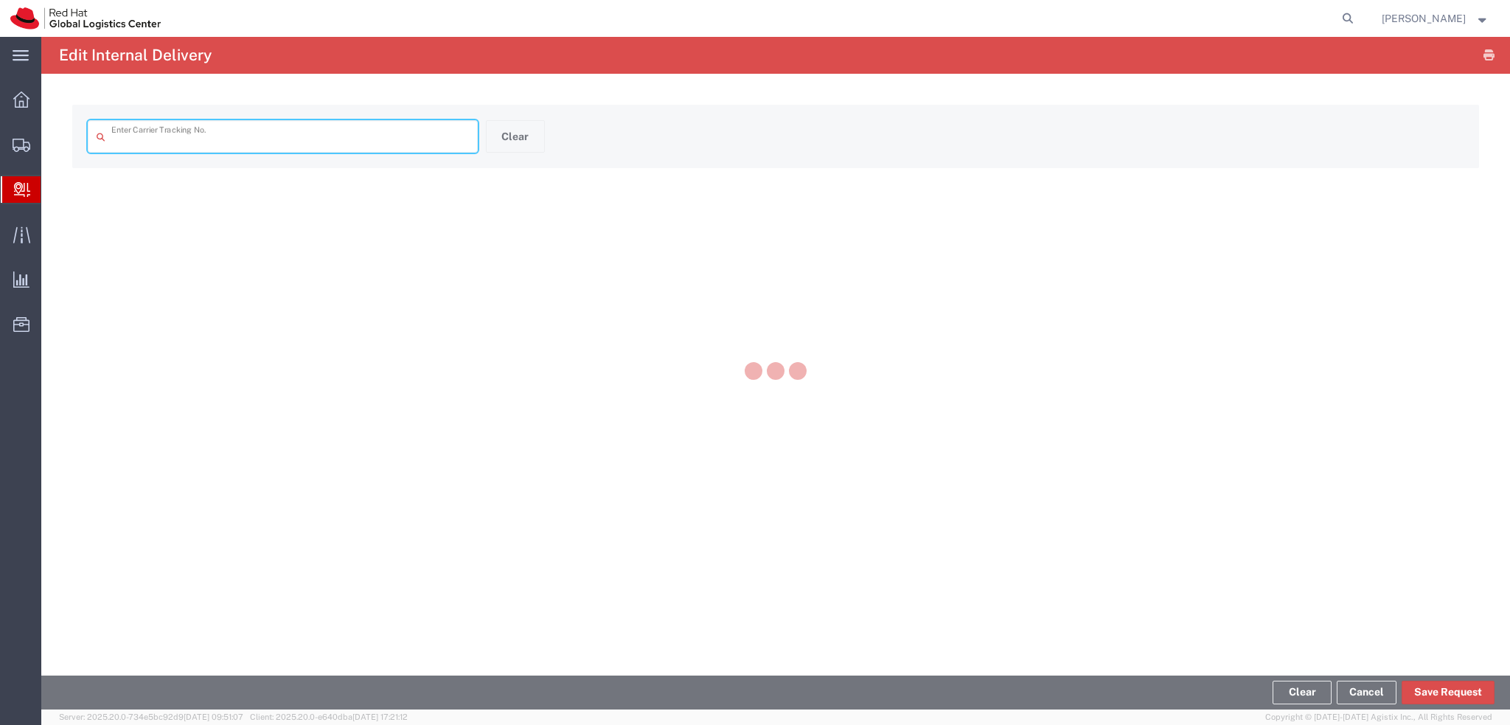
type input "40072721736-86316"
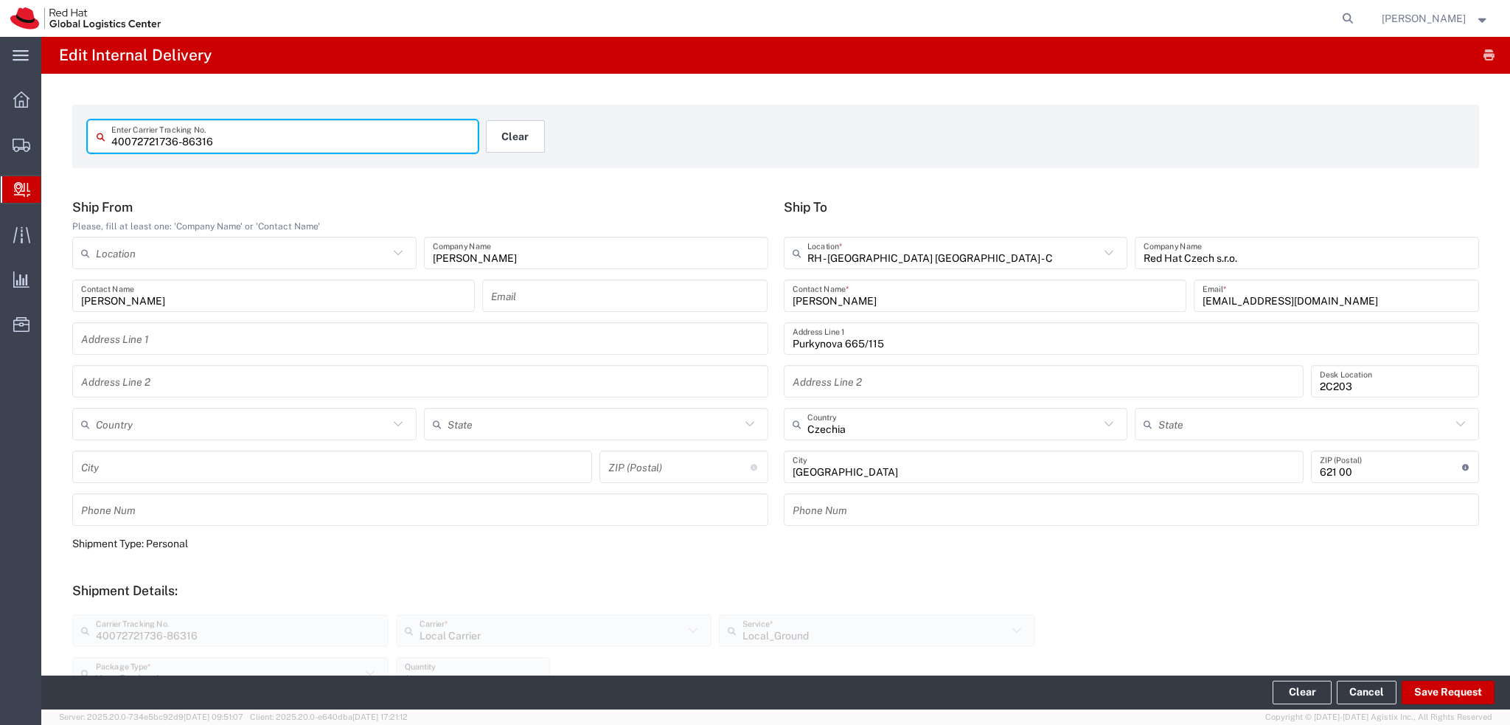
click at [510, 133] on button "Clear" at bounding box center [515, 136] width 59 height 32
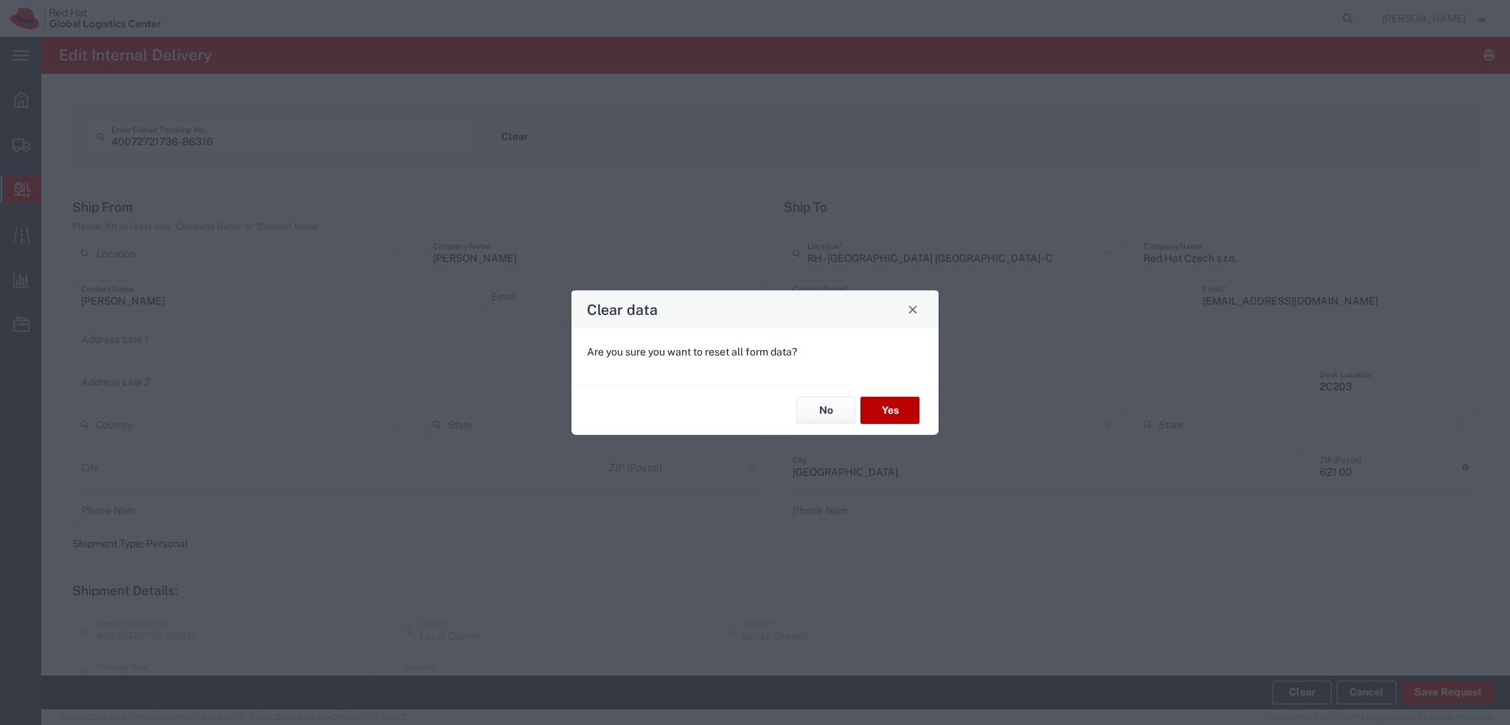
click at [908, 411] on button "Yes" at bounding box center [890, 410] width 59 height 27
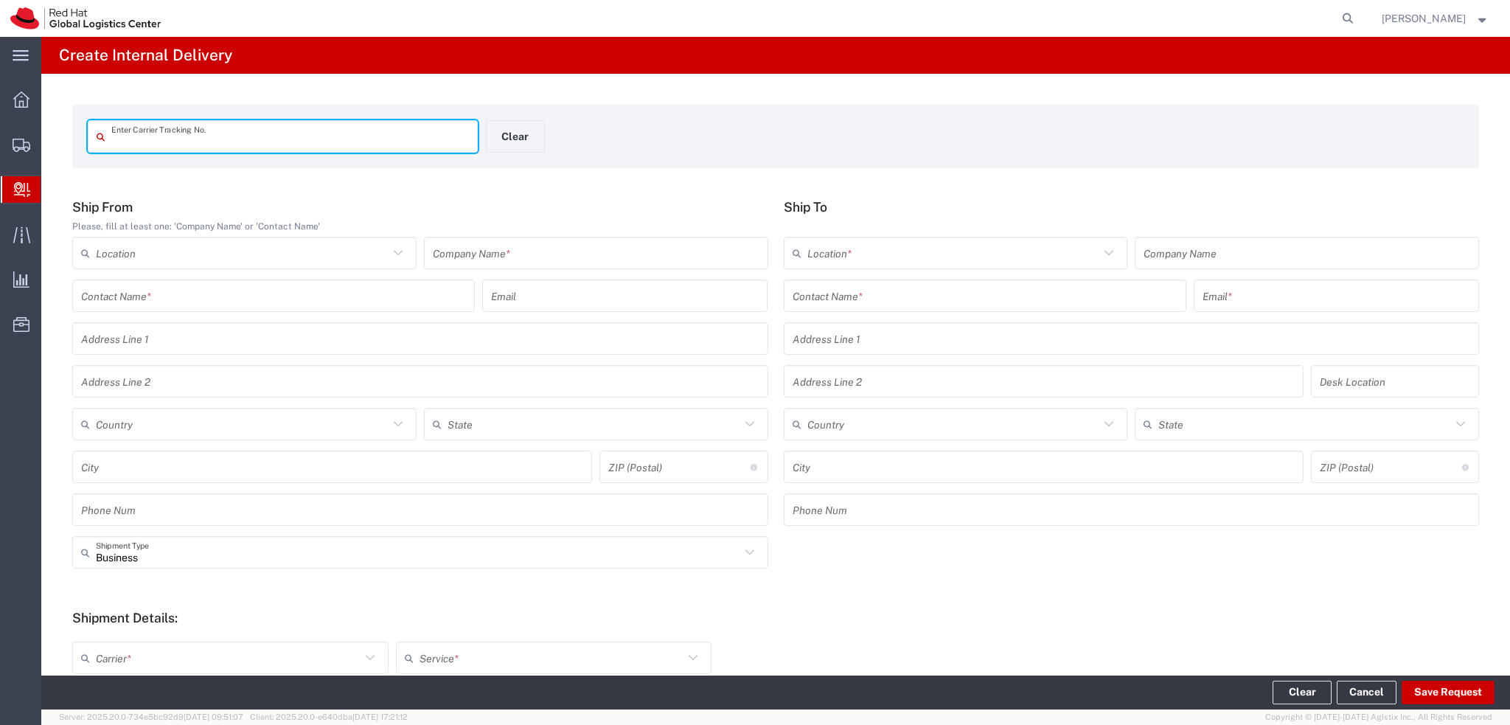
click at [334, 139] on input "text" at bounding box center [290, 137] width 358 height 26
type input "I"
type input "Z9630838870"
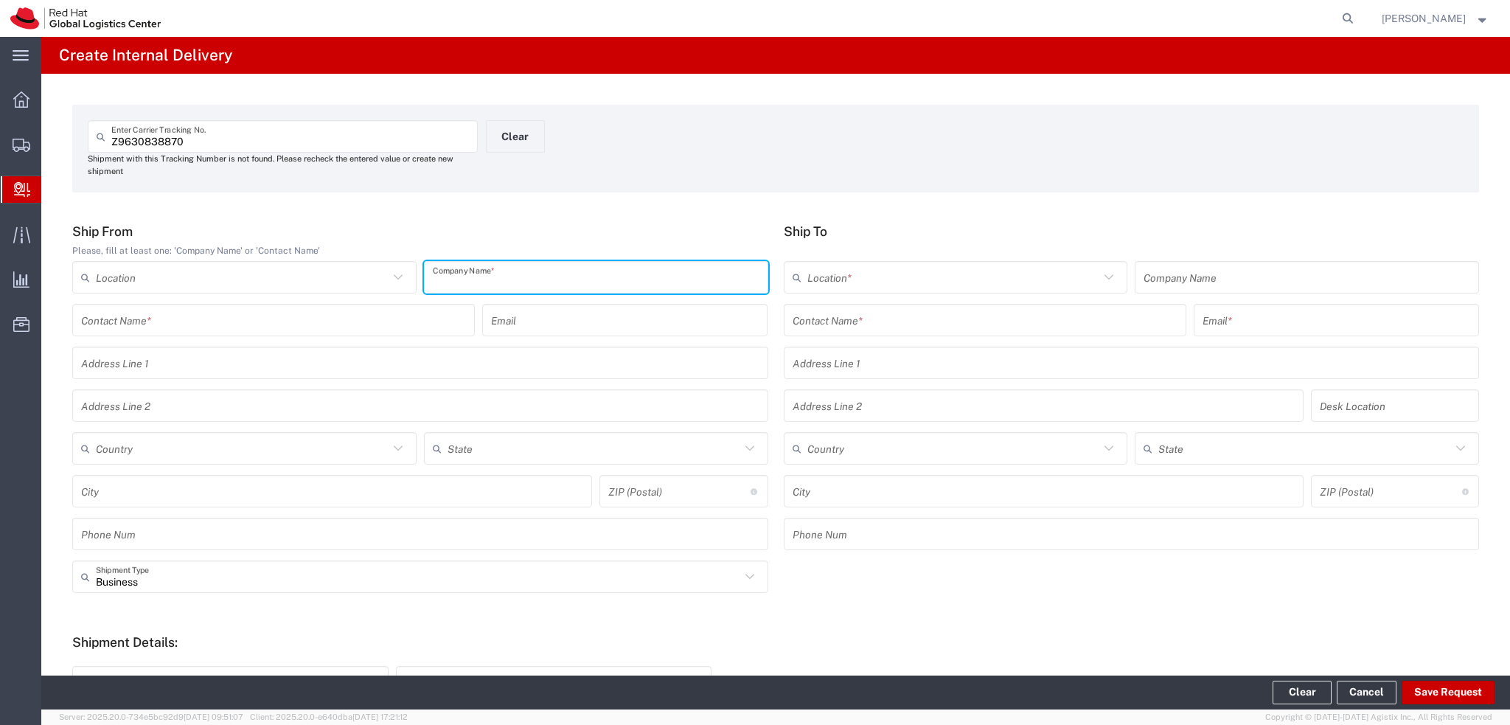
click at [538, 285] on input "text" at bounding box center [596, 278] width 327 height 26
type input "X"
type input "IC Music"
click at [826, 271] on input "text" at bounding box center [953, 278] width 293 height 26
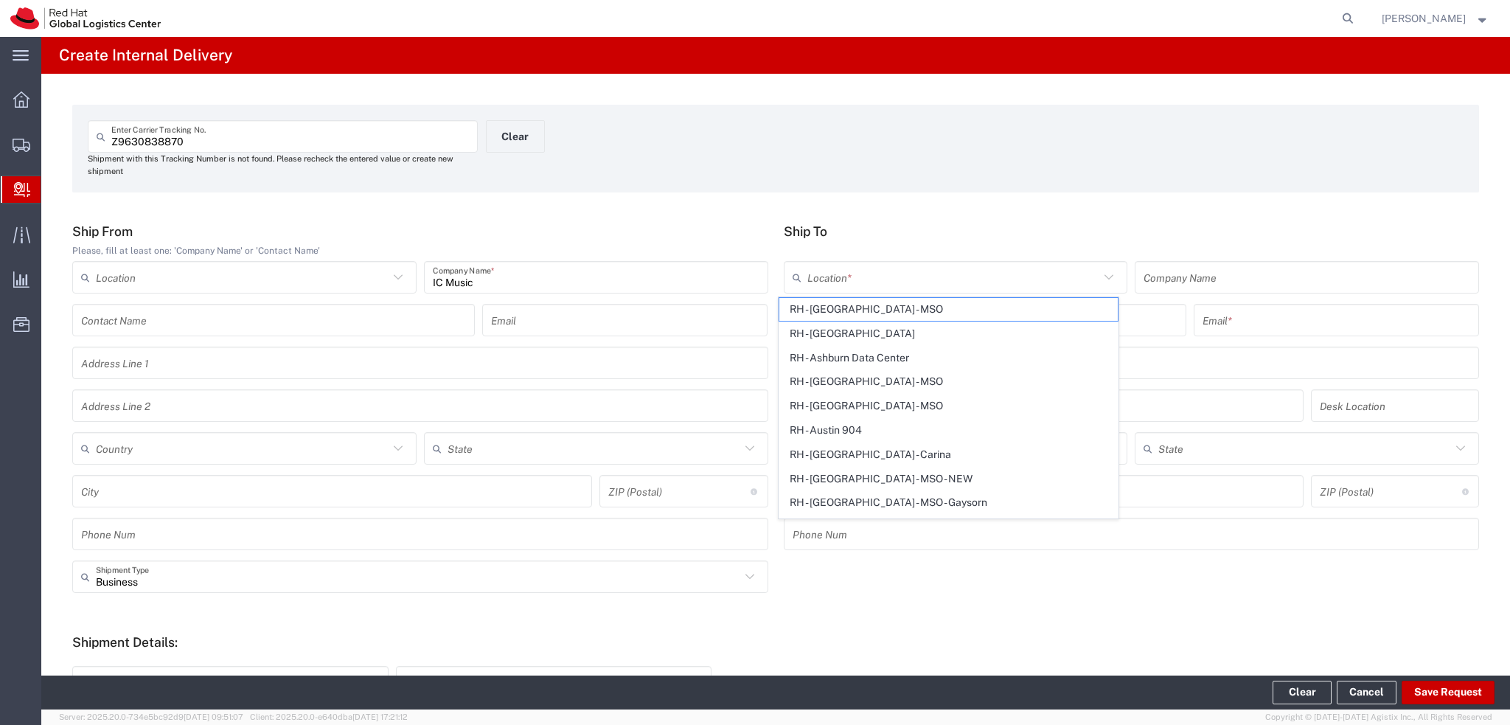
click at [855, 237] on h5 "Ship To" at bounding box center [1132, 230] width 696 height 15
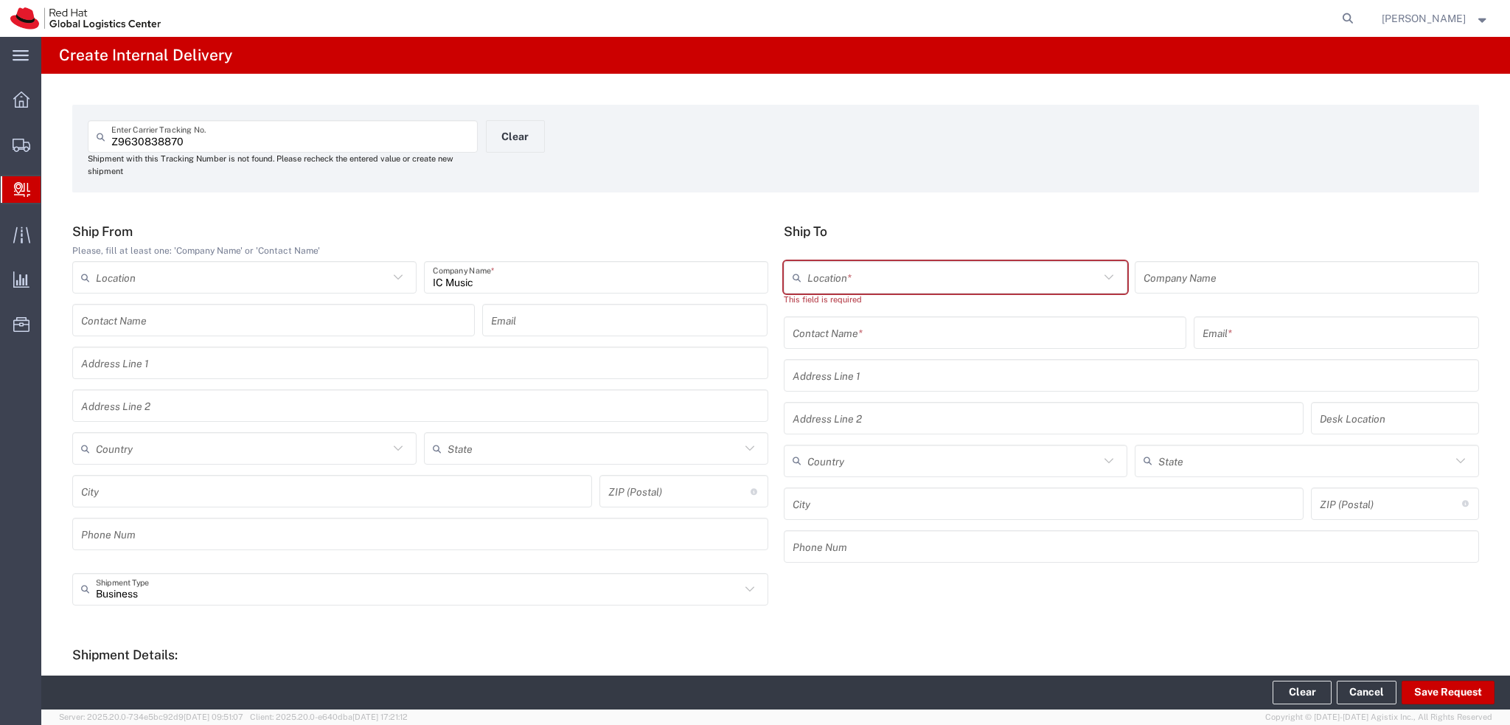
click at [872, 326] on input "text" at bounding box center [985, 332] width 385 height 26
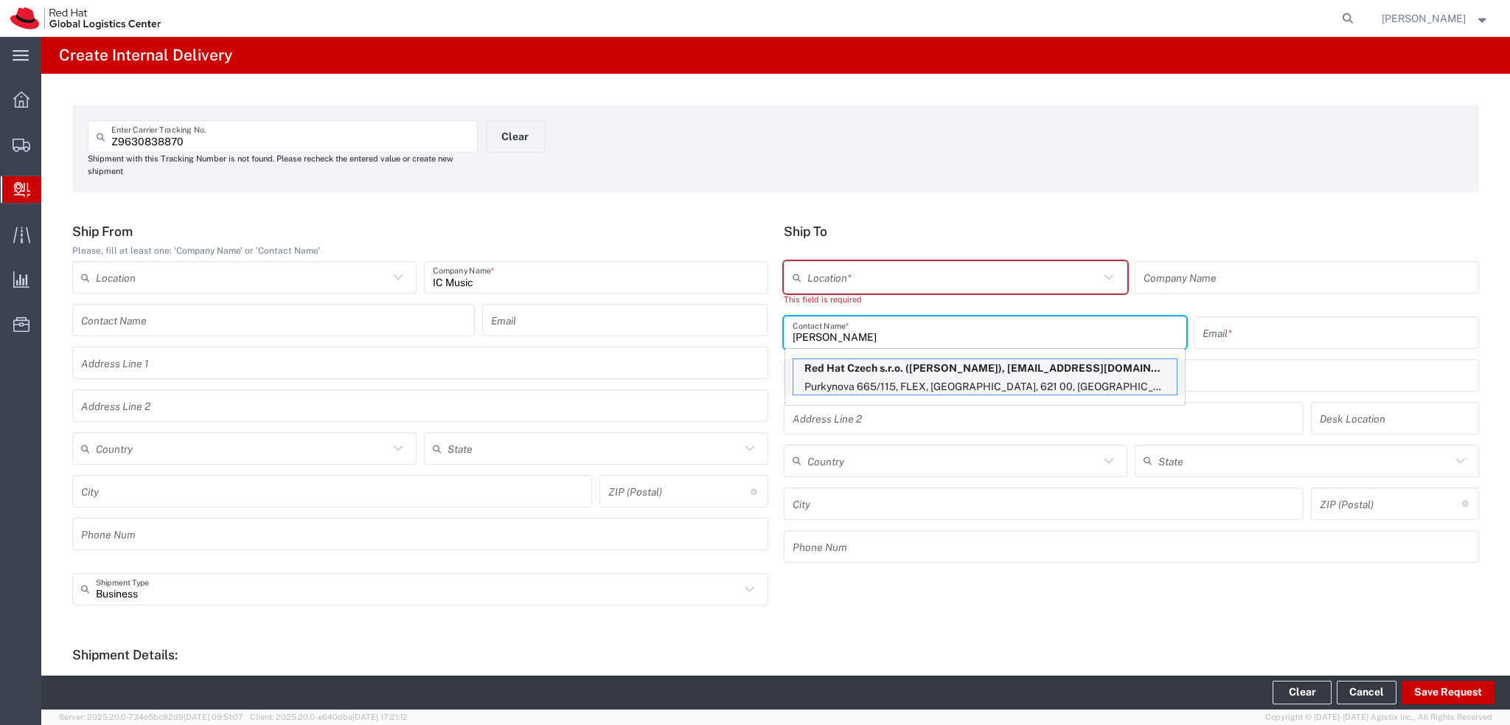
type input "marek Vacula"
click at [941, 374] on p "Red Hat Czech s.r.o. (Marek Vacula), mvacula@redhat.com" at bounding box center [984, 368] width 383 height 18
type input "RH - [GEOGRAPHIC_DATA] [GEOGRAPHIC_DATA] - C"
type input "Red Hat Czech s.r.o."
type input "Marek Vacula"
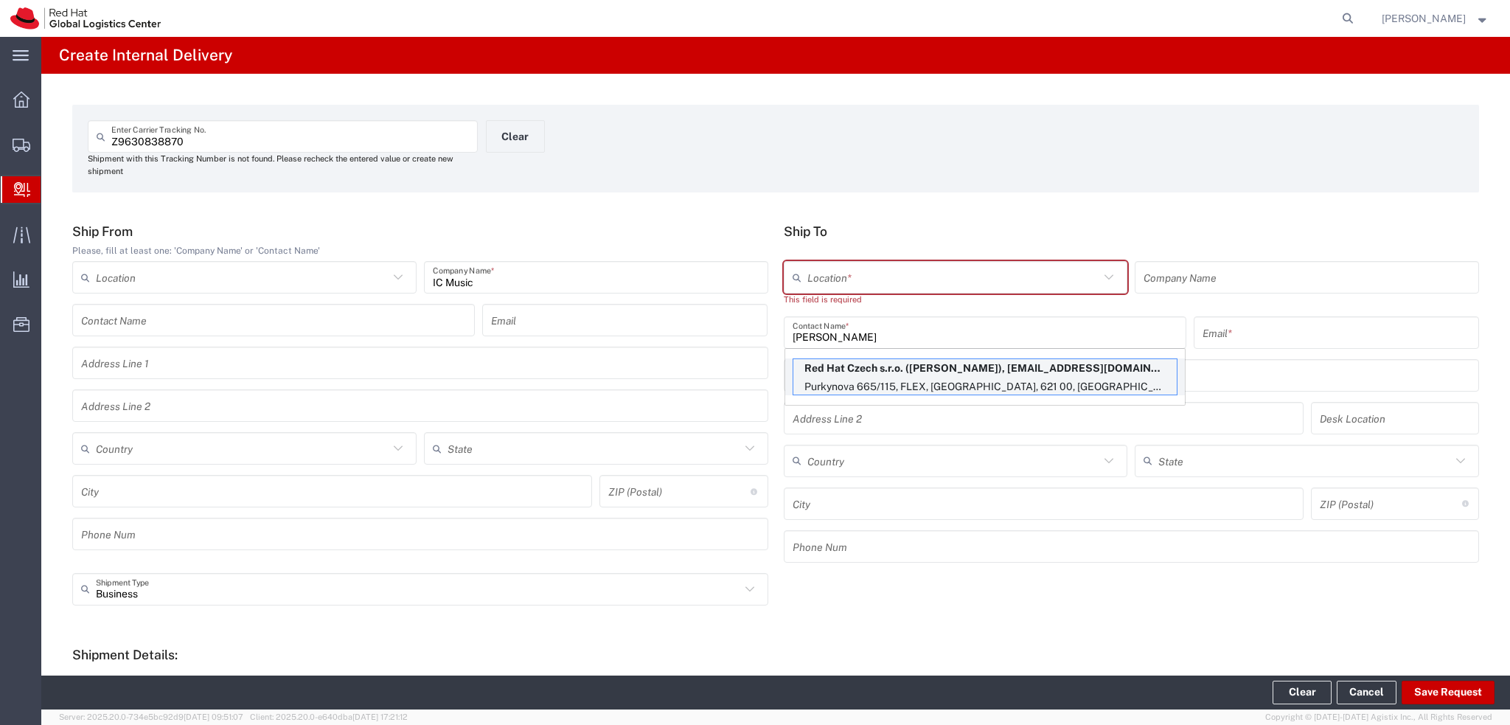
type input "mvacula@redhat.com"
type input "Purkynova 665/115"
type input "FLEX"
type input "Czechia"
type input "[GEOGRAPHIC_DATA]"
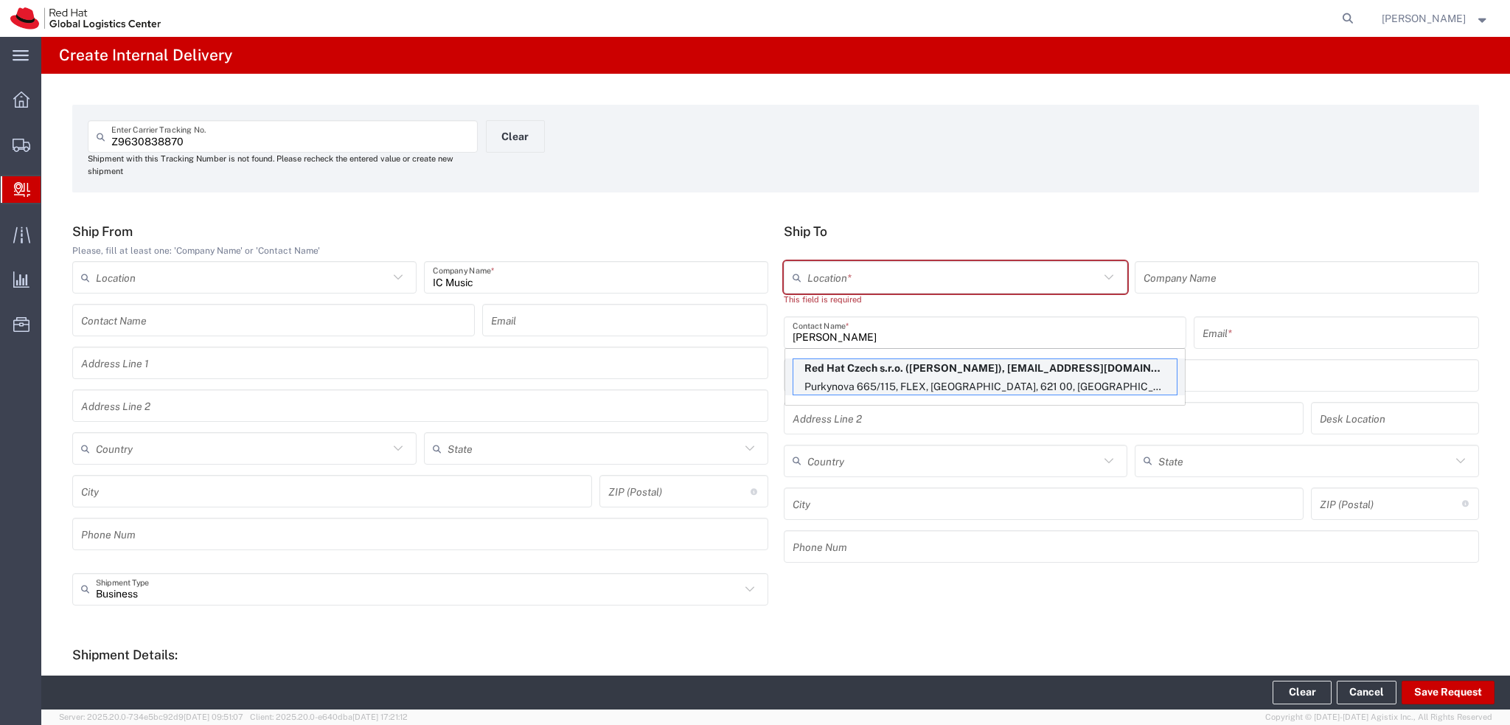
type input "621 00"
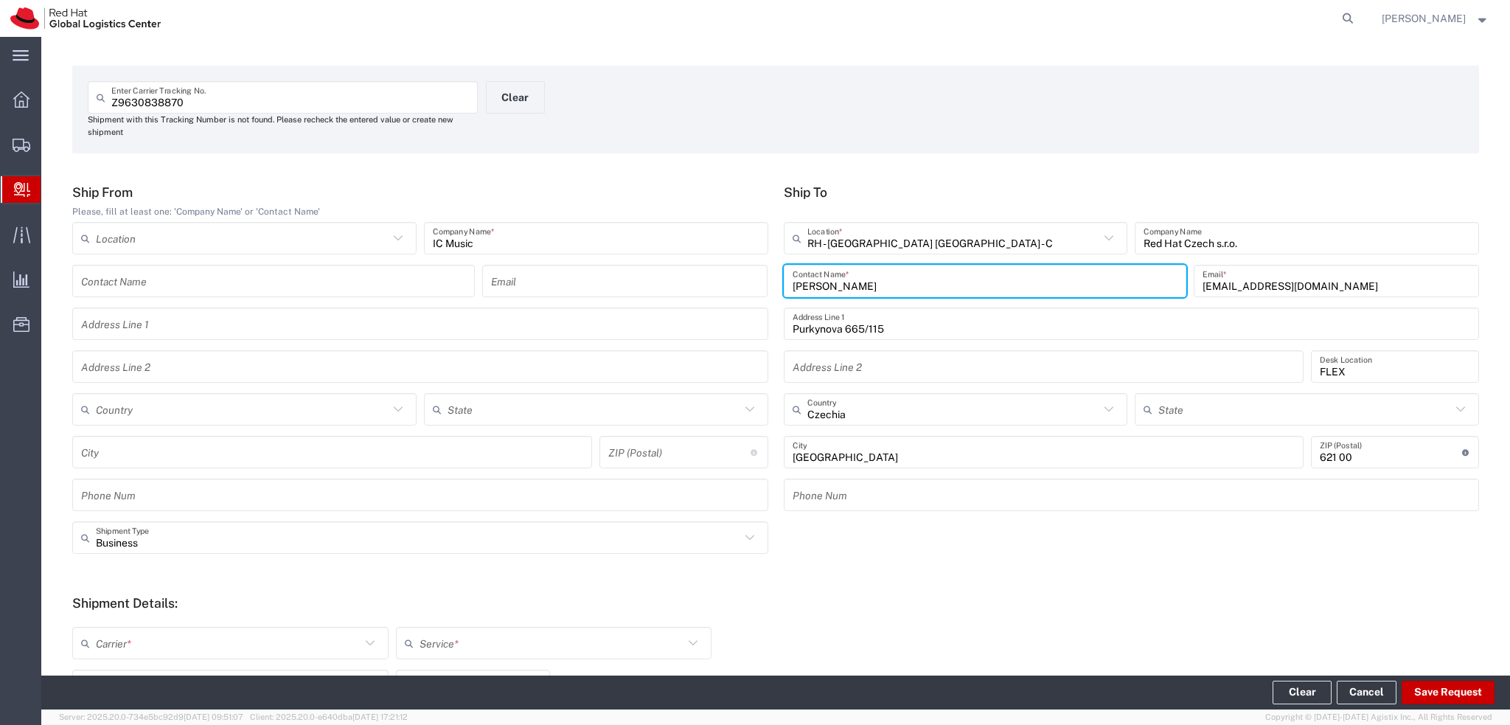
scroll to position [74, 0]
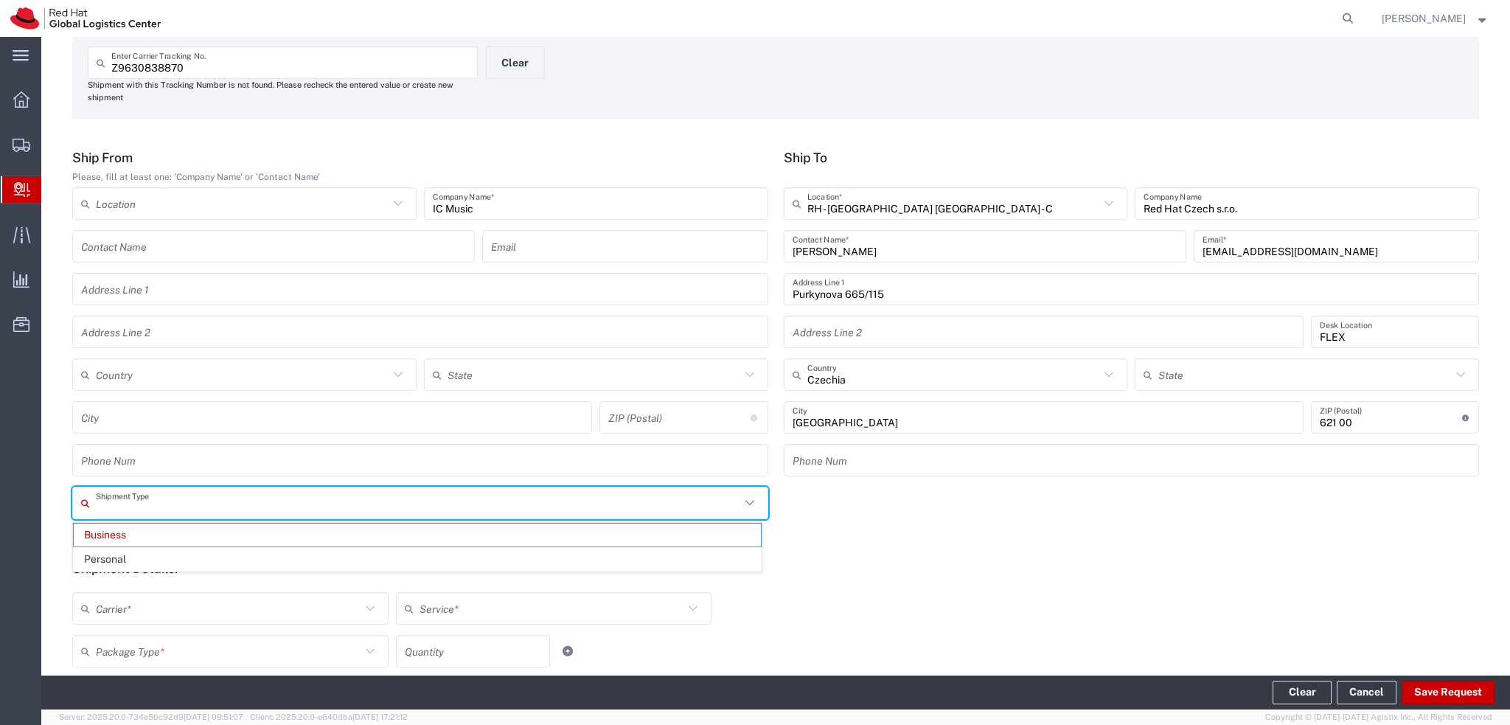
click at [230, 504] on input "text" at bounding box center [418, 503] width 644 height 26
click at [195, 561] on span "Personal" at bounding box center [417, 559] width 687 height 23
type input "Personal"
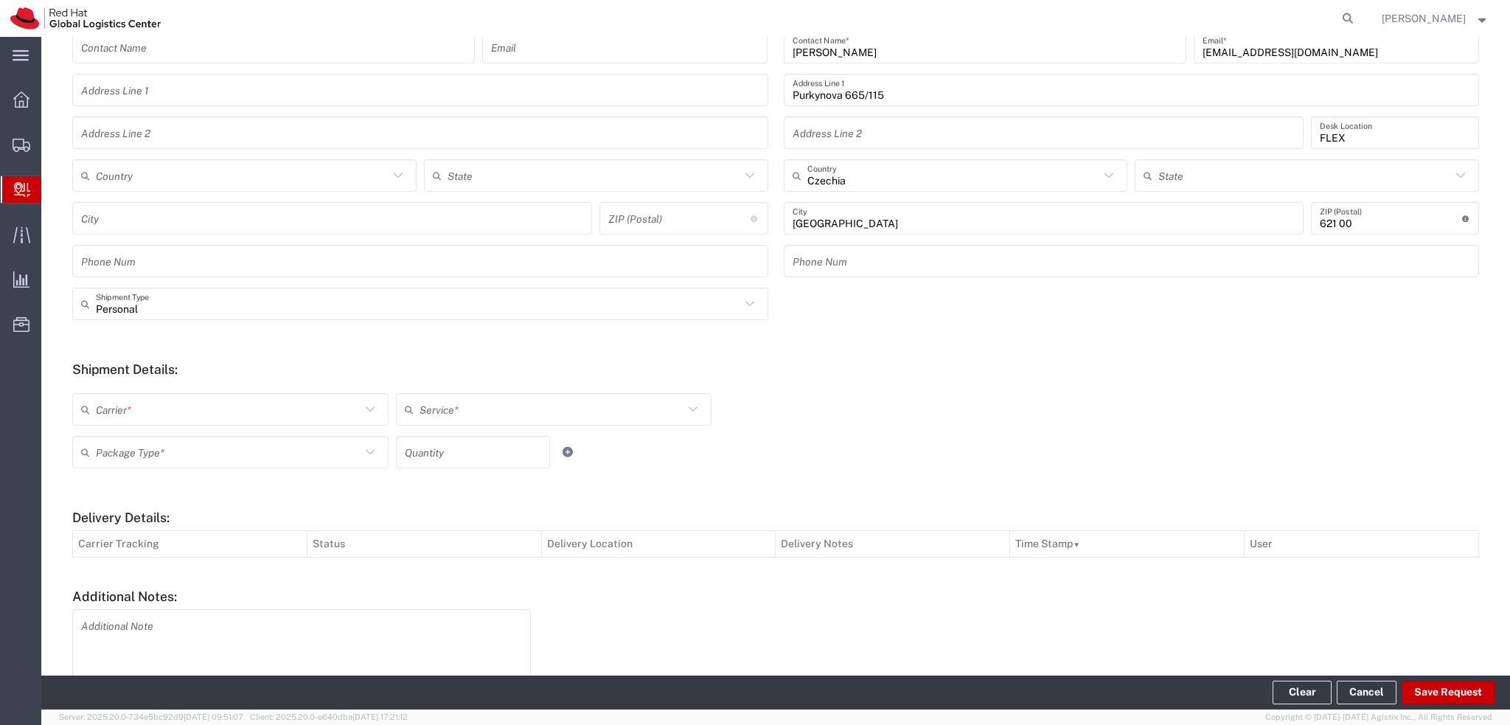
scroll to position [295, 0]
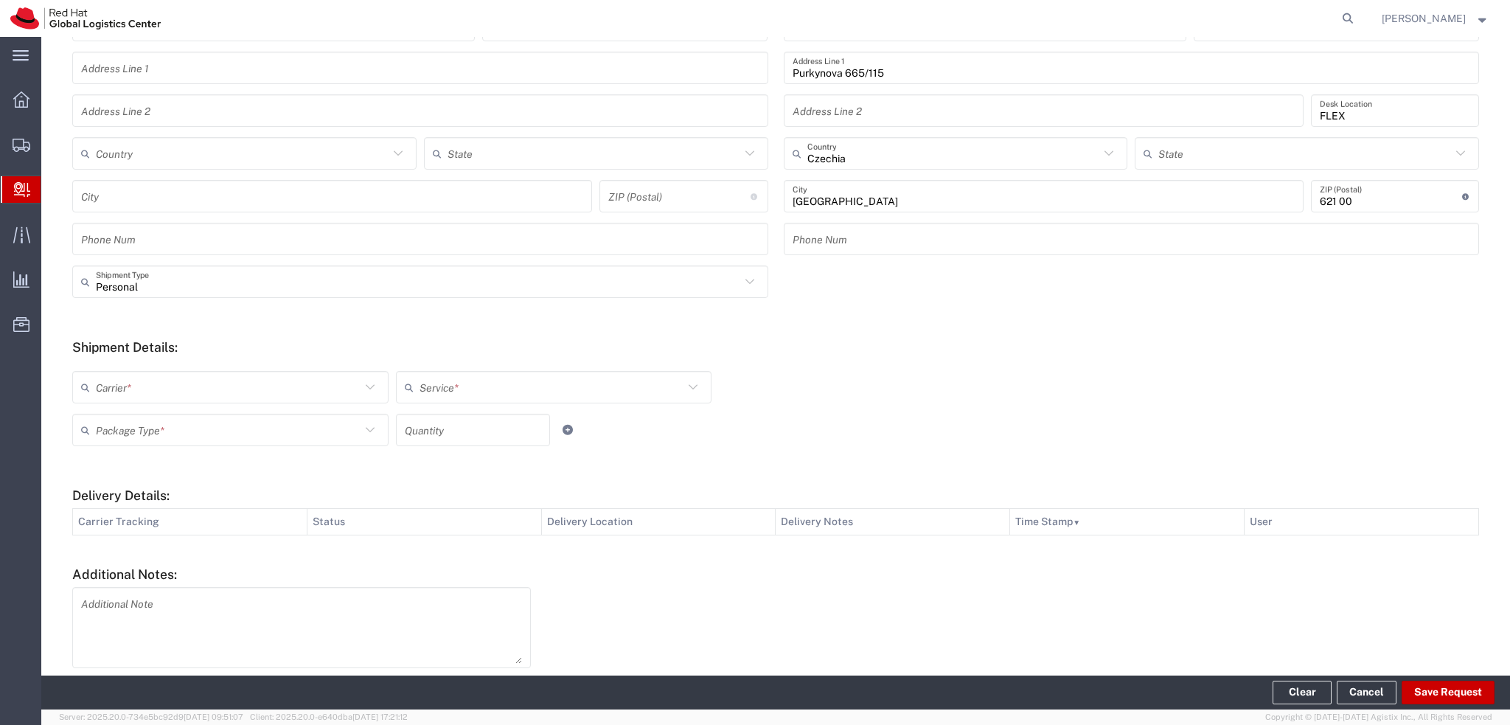
click at [225, 388] on input "text" at bounding box center [228, 388] width 265 height 26
click at [123, 562] on span "Local Carrier" at bounding box center [229, 564] width 310 height 23
type input "Local Carrier"
type input "Local_Ground"
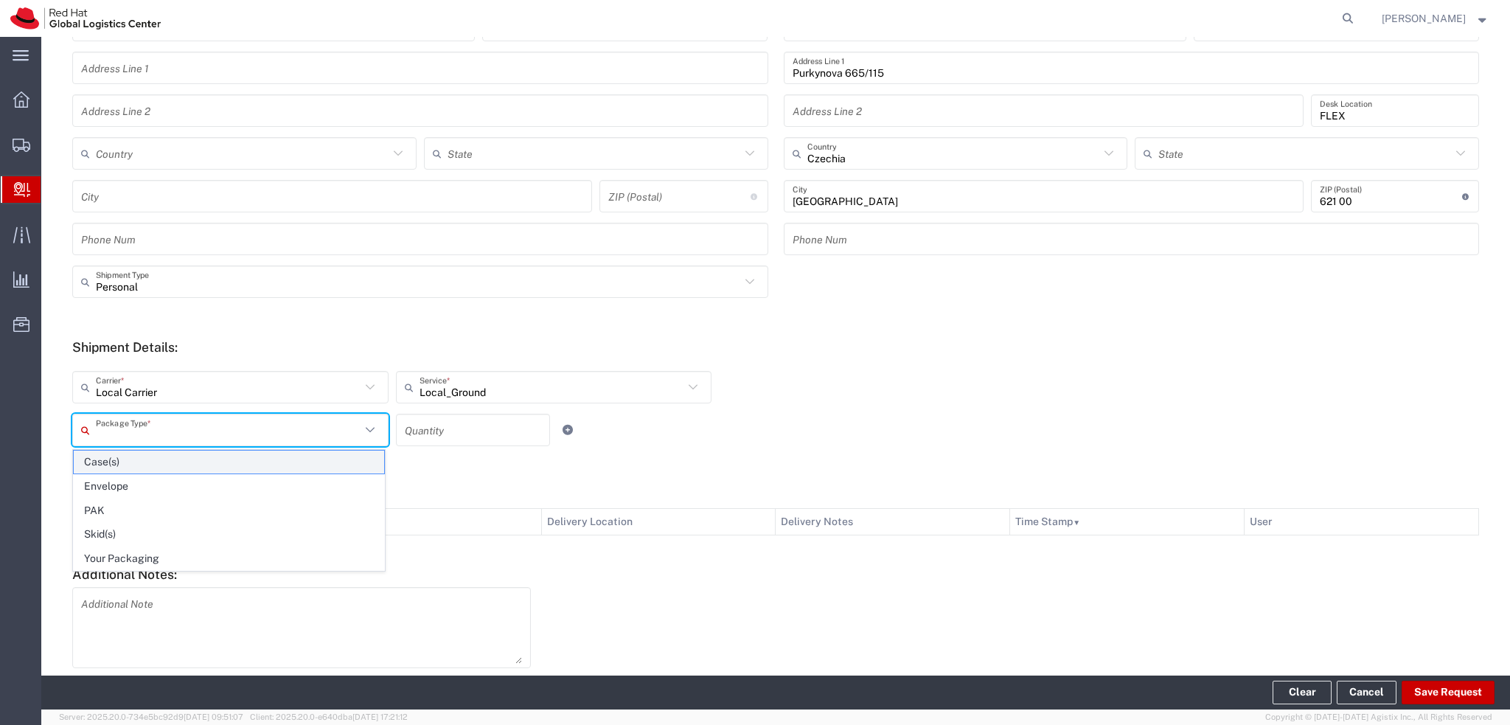
drag, startPoint x: 181, startPoint y: 439, endPoint x: 183, endPoint y: 450, distance: 11.2
click at [181, 439] on input "text" at bounding box center [228, 430] width 265 height 26
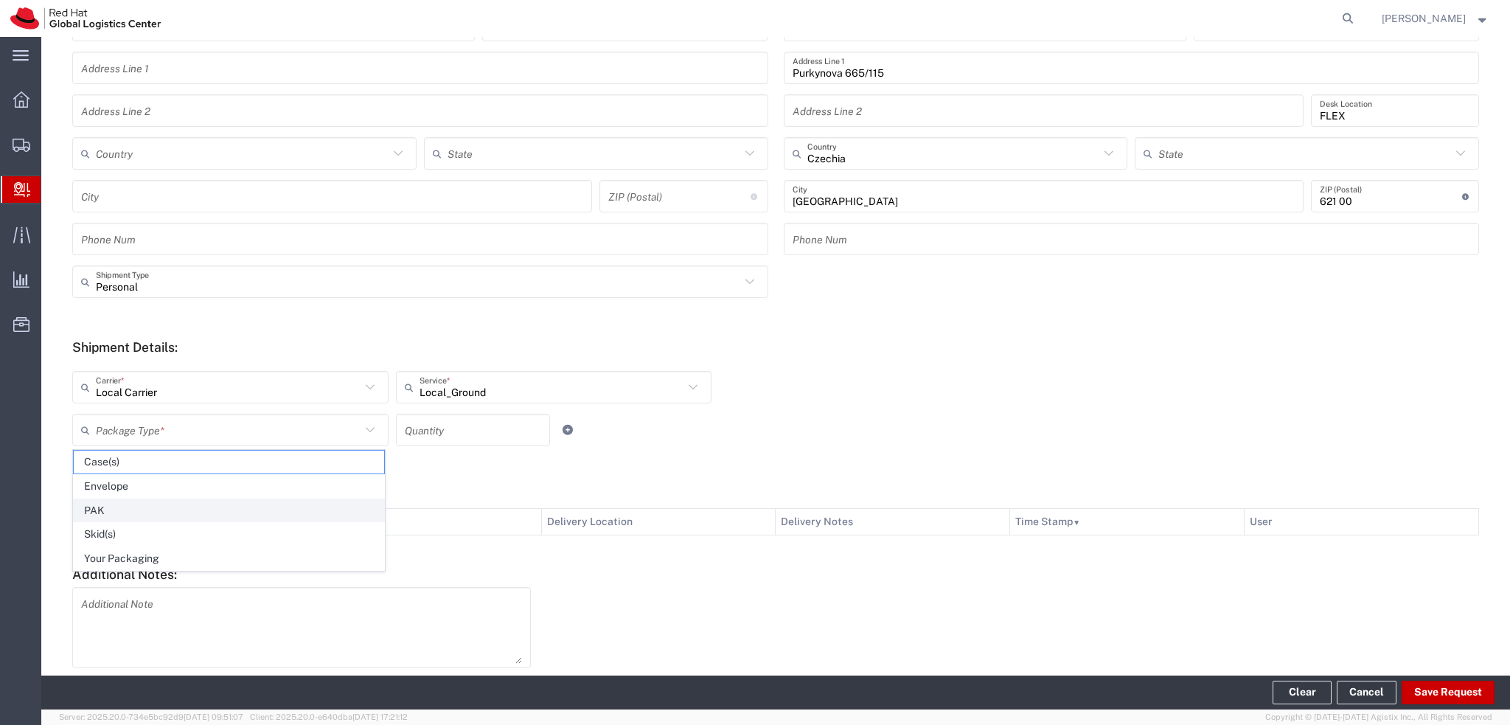
click at [145, 510] on span "PAK" at bounding box center [229, 510] width 310 height 23
type input "PAK"
click at [1446, 695] on button "Save Request" at bounding box center [1448, 693] width 93 height 24
type input "Personal"
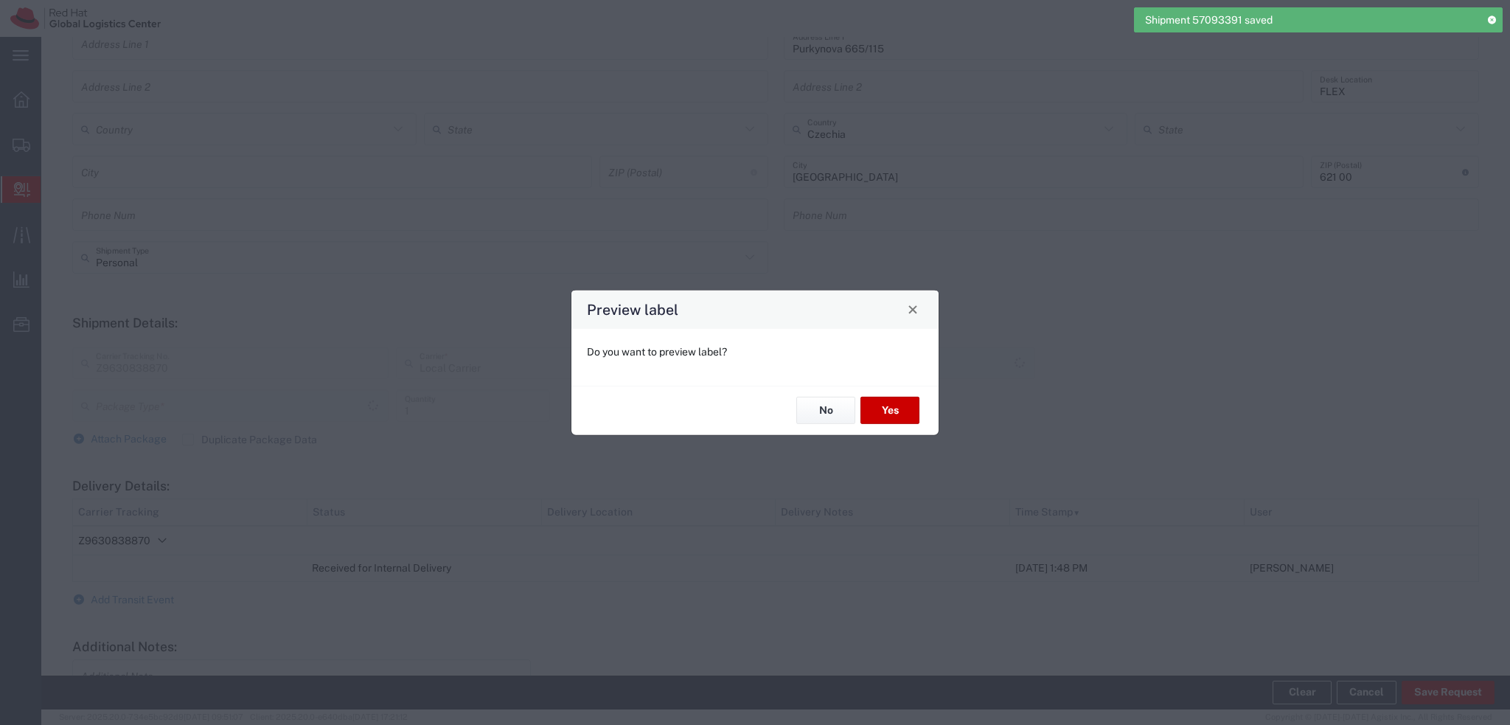
scroll to position [271, 0]
type input "PAK"
type input "Local_Ground"
click at [880, 408] on button "Yes" at bounding box center [890, 410] width 59 height 27
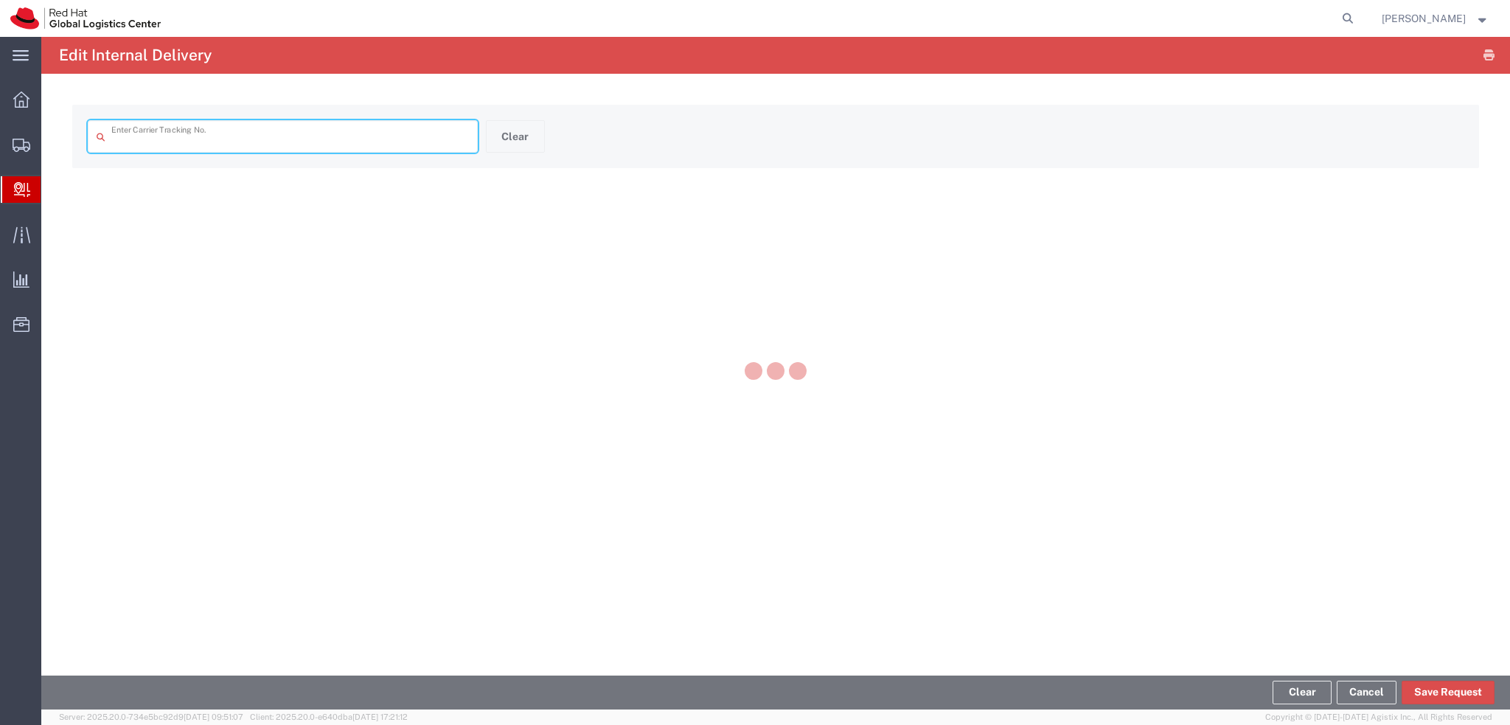
type input "Z9630838870"
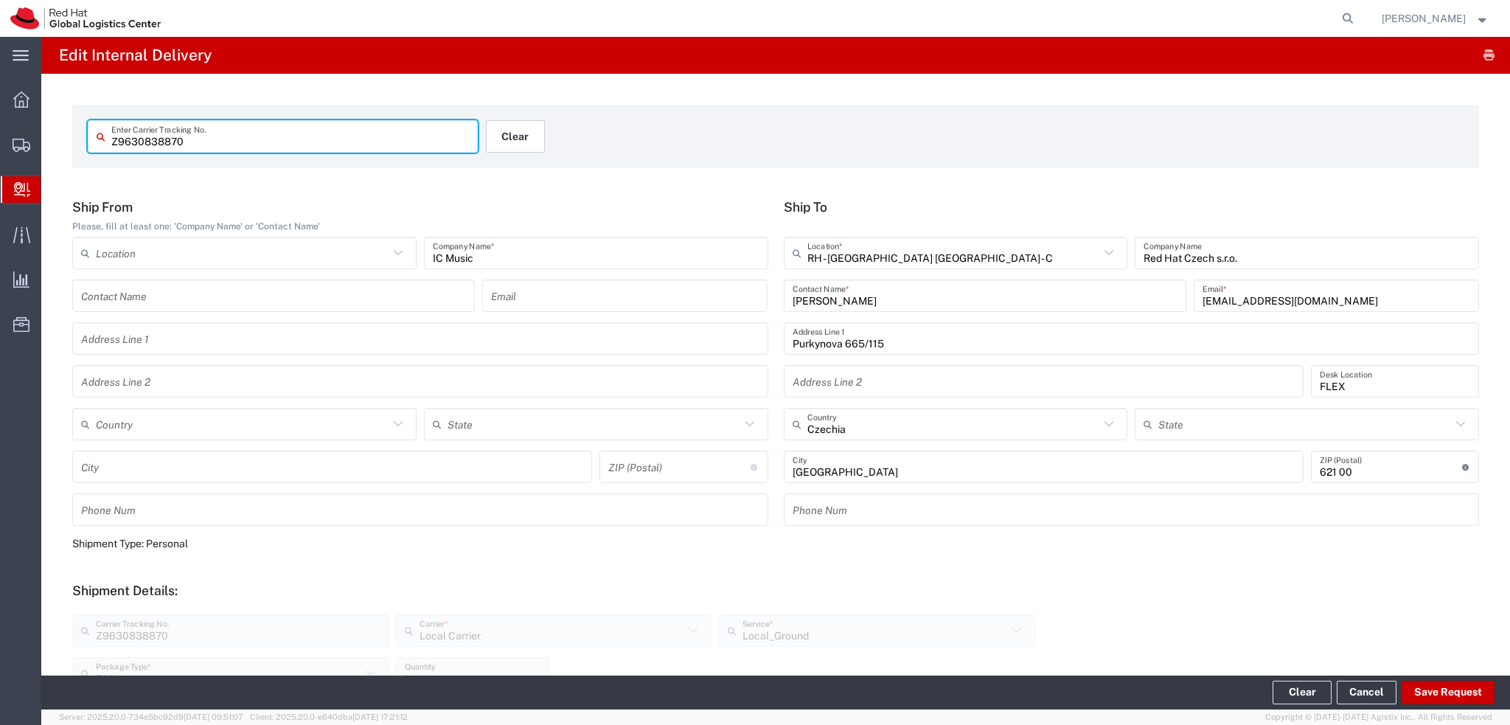
click at [504, 127] on button "Clear" at bounding box center [515, 136] width 59 height 32
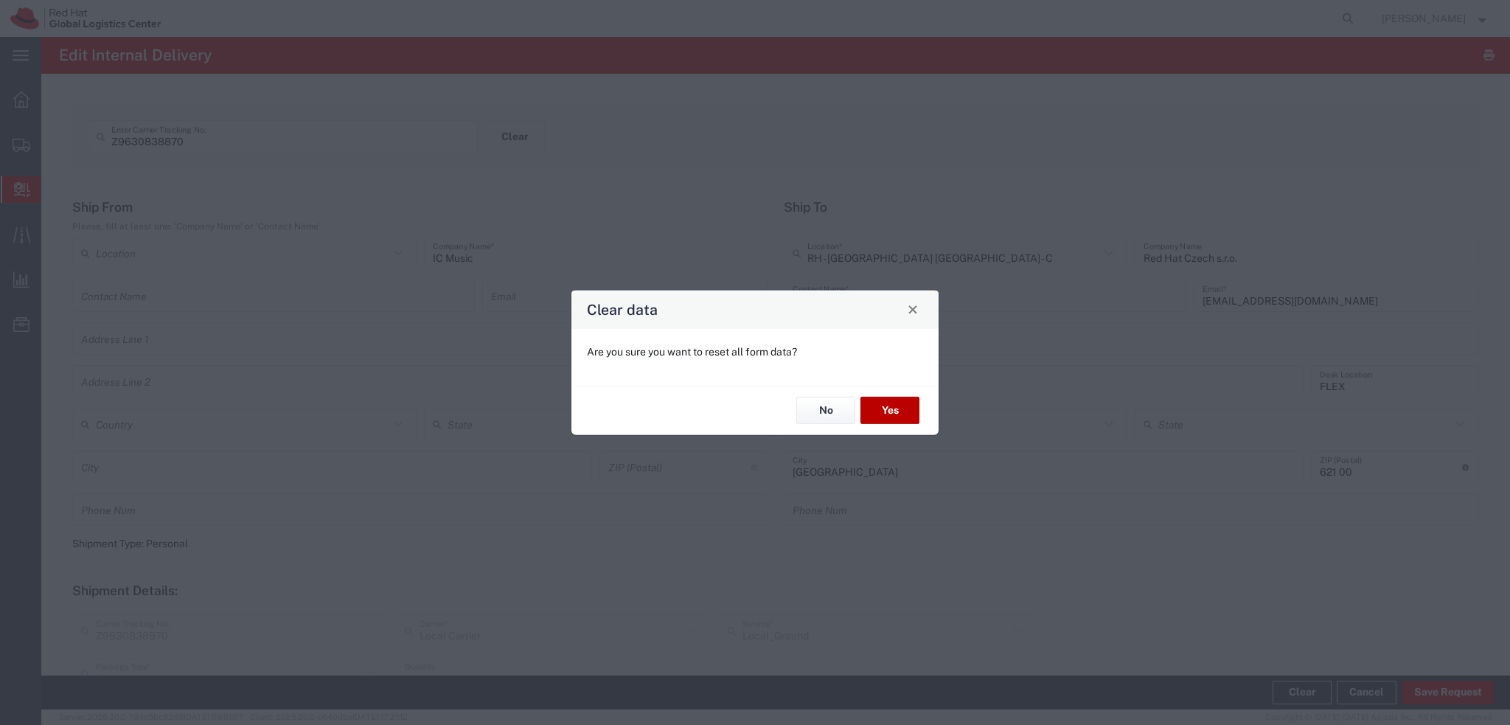
click at [902, 414] on button "Yes" at bounding box center [890, 410] width 59 height 27
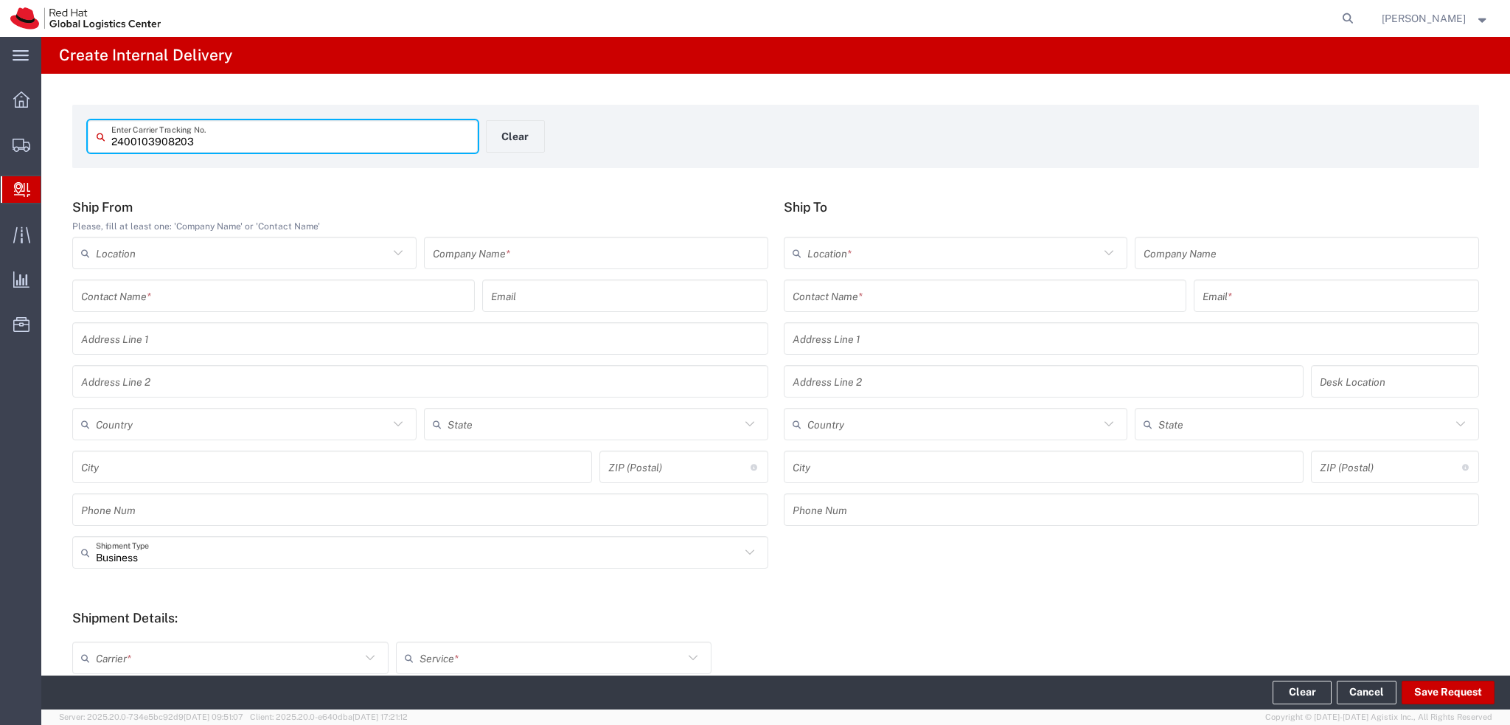
type input "2400103908203"
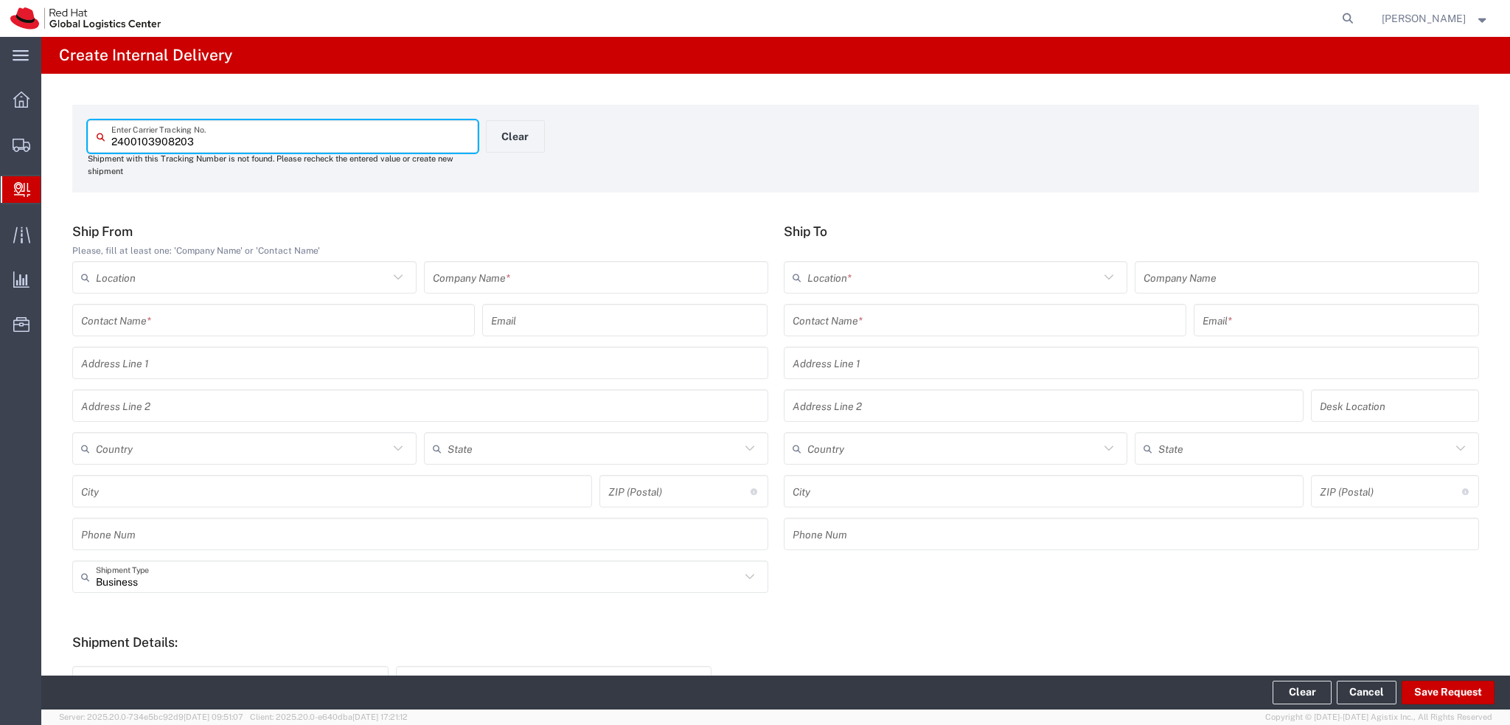
click at [474, 281] on input "text" at bounding box center [596, 278] width 327 height 26
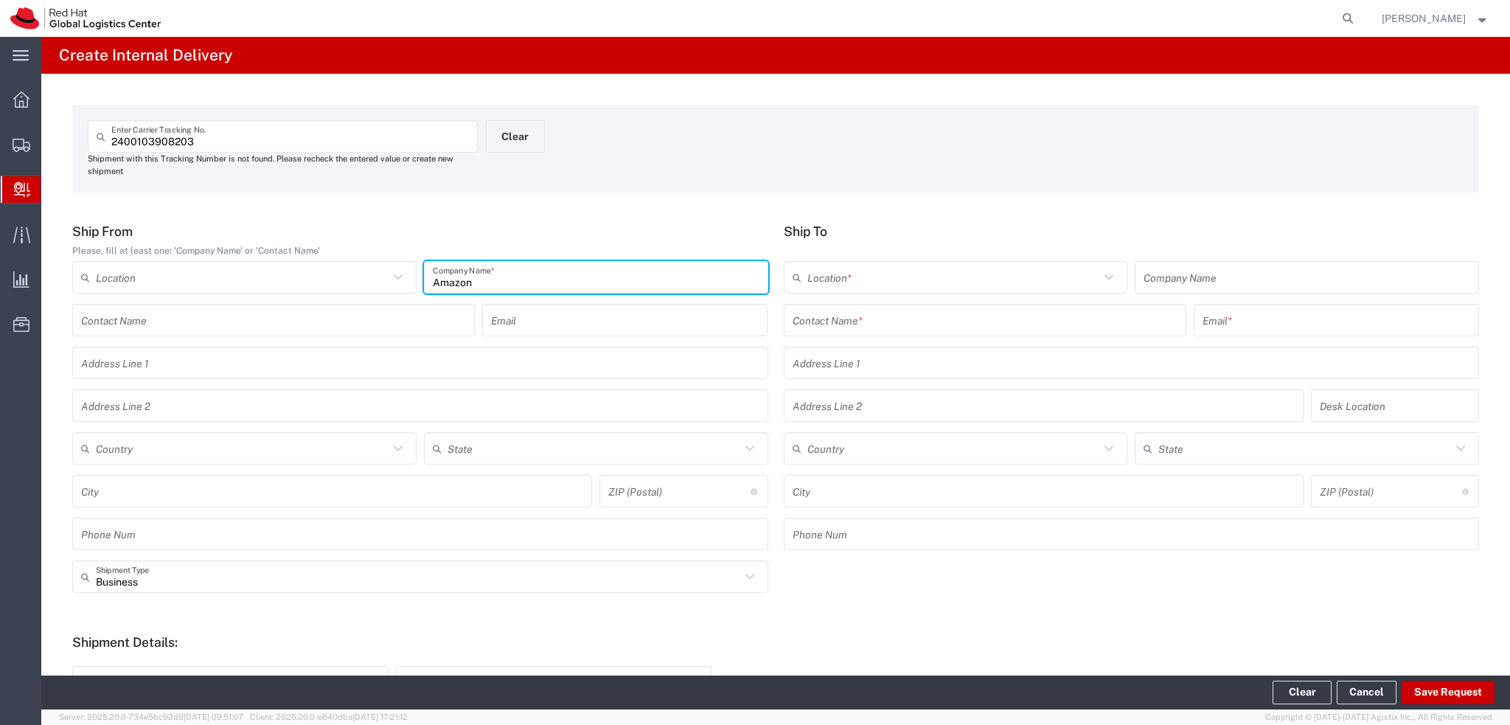
type input "Amazon"
click at [823, 316] on input "text" at bounding box center [985, 320] width 385 height 26
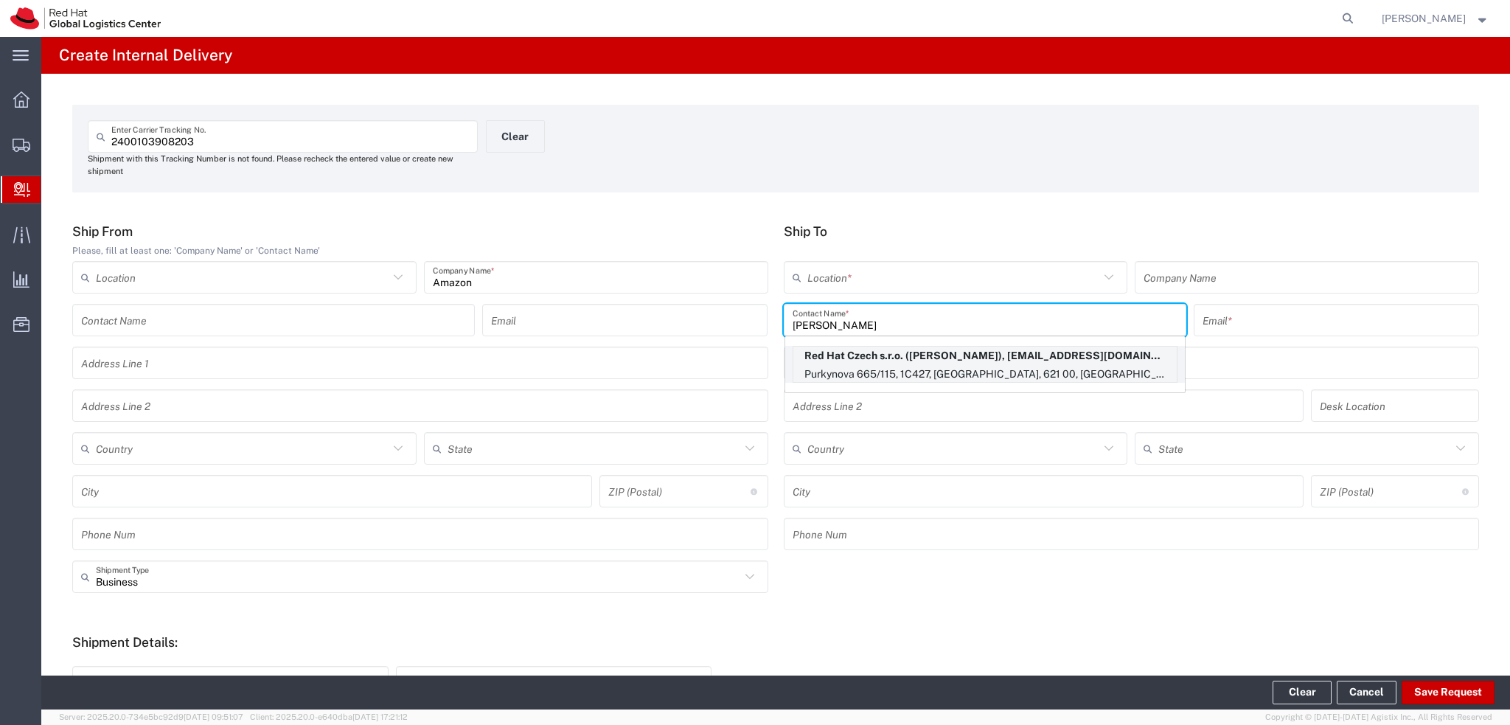
type input "Jiri koten"
click at [925, 365] on p "Purkynova 665/115, 1C427, BRNO, 621 00, CZ" at bounding box center [984, 374] width 383 height 18
type input "RH - [GEOGRAPHIC_DATA] [GEOGRAPHIC_DATA] - C"
type input "Red Hat Czech s.r.o."
type input "Jiri Koten"
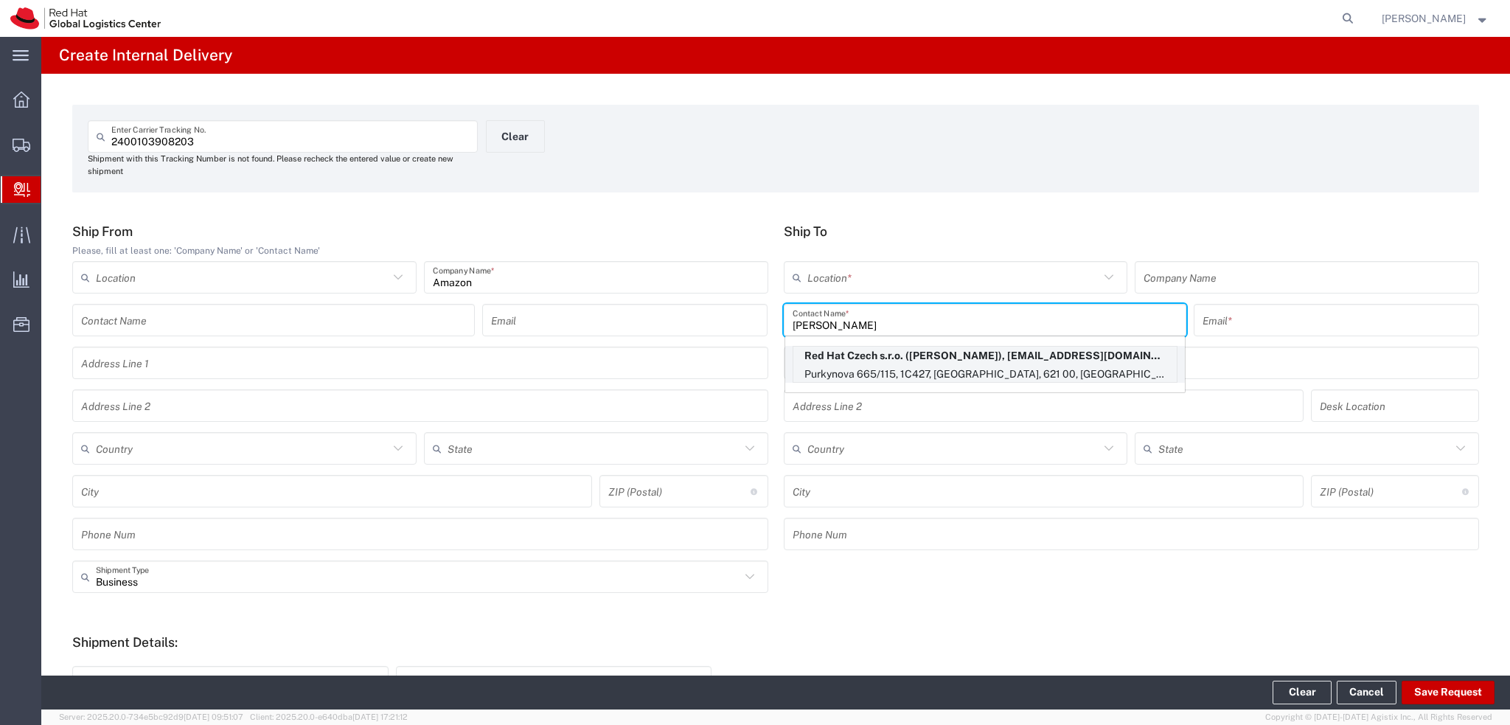
type input "jkoten@redhat.com"
type input "Purkynova 665/115"
type input "1C427"
type input "Czechia"
type input "[GEOGRAPHIC_DATA]"
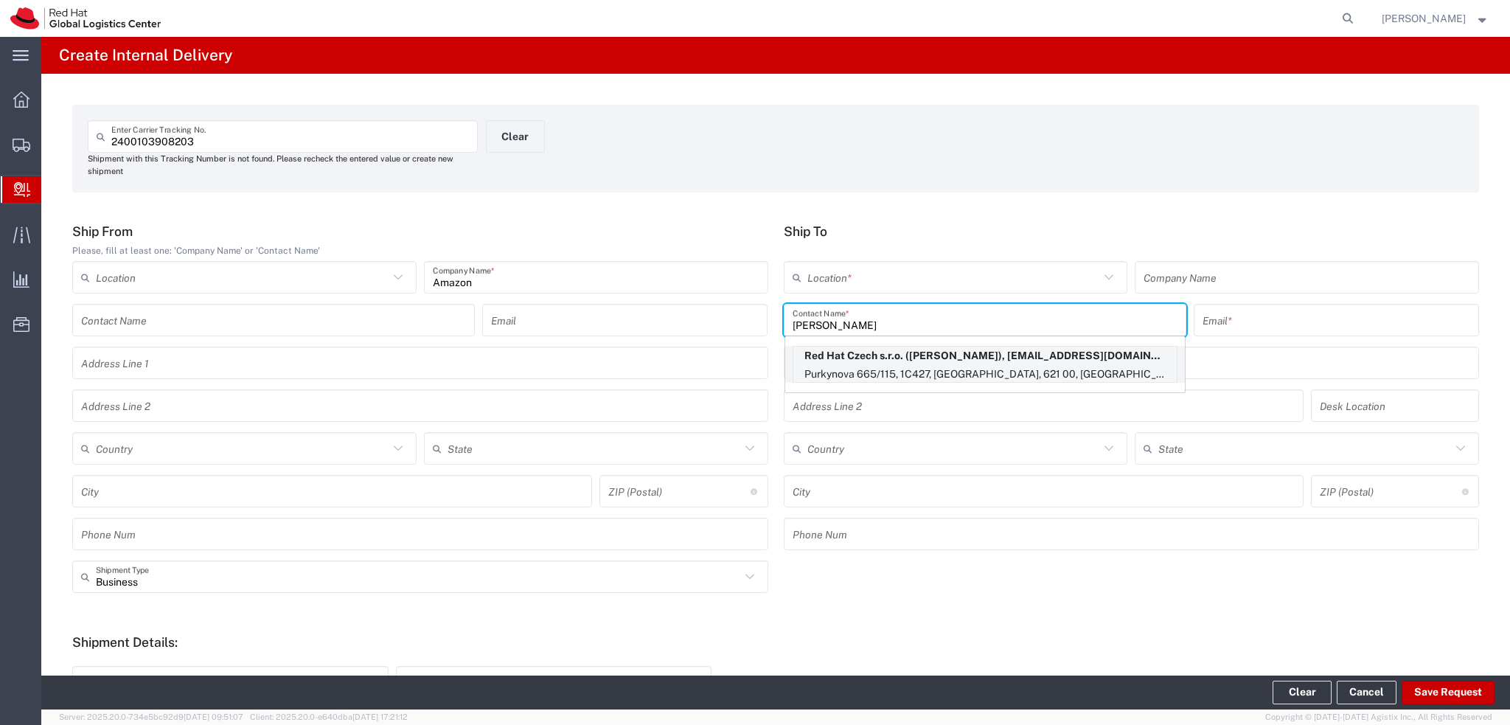
type input "621 00"
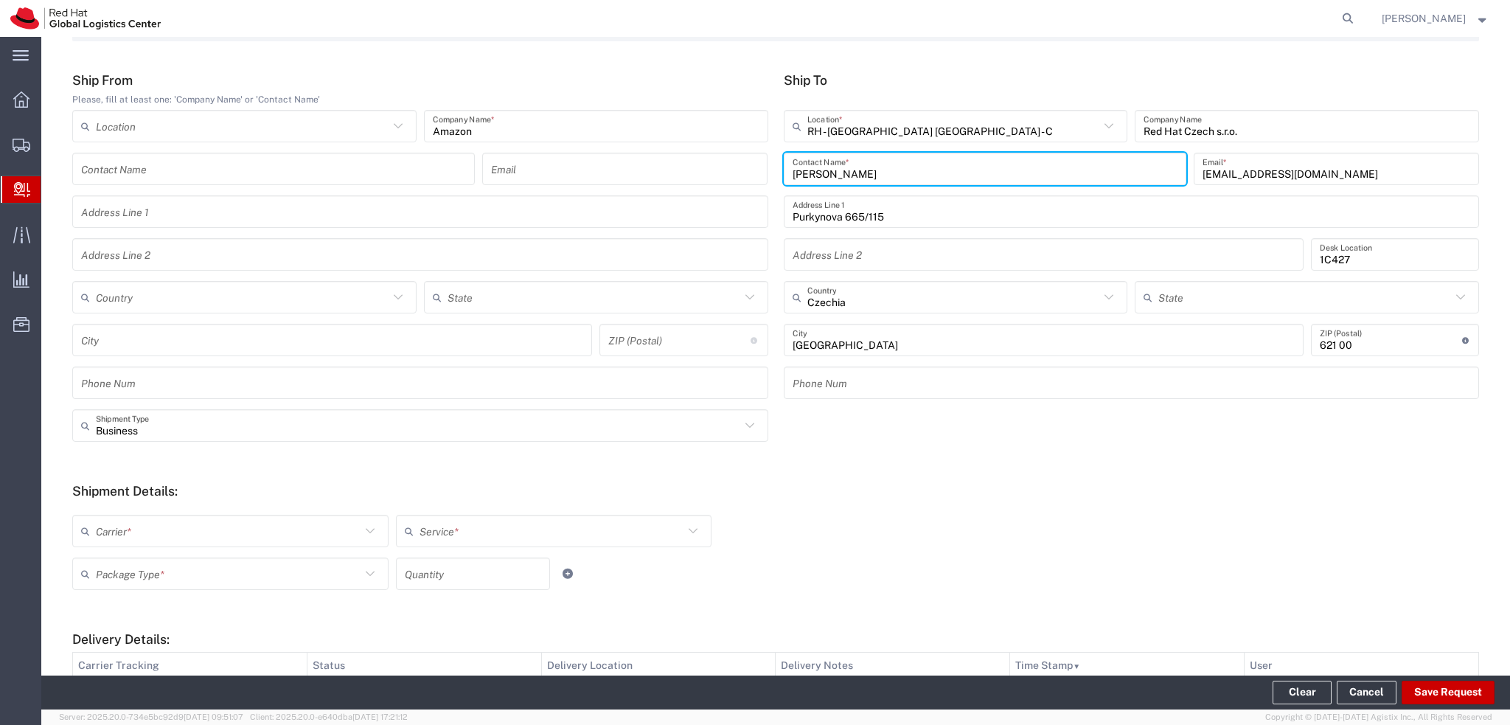
scroll to position [295, 0]
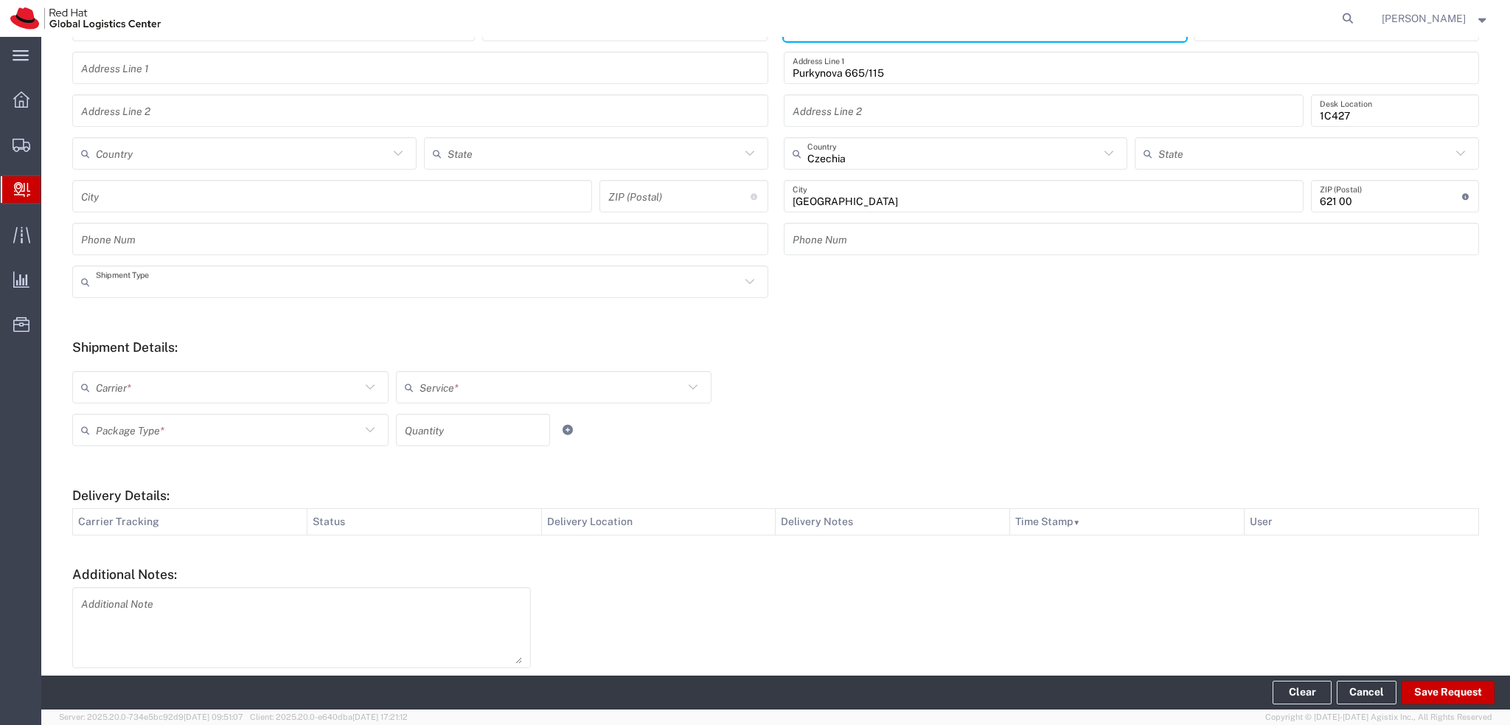
click at [145, 291] on input "text" at bounding box center [418, 282] width 644 height 26
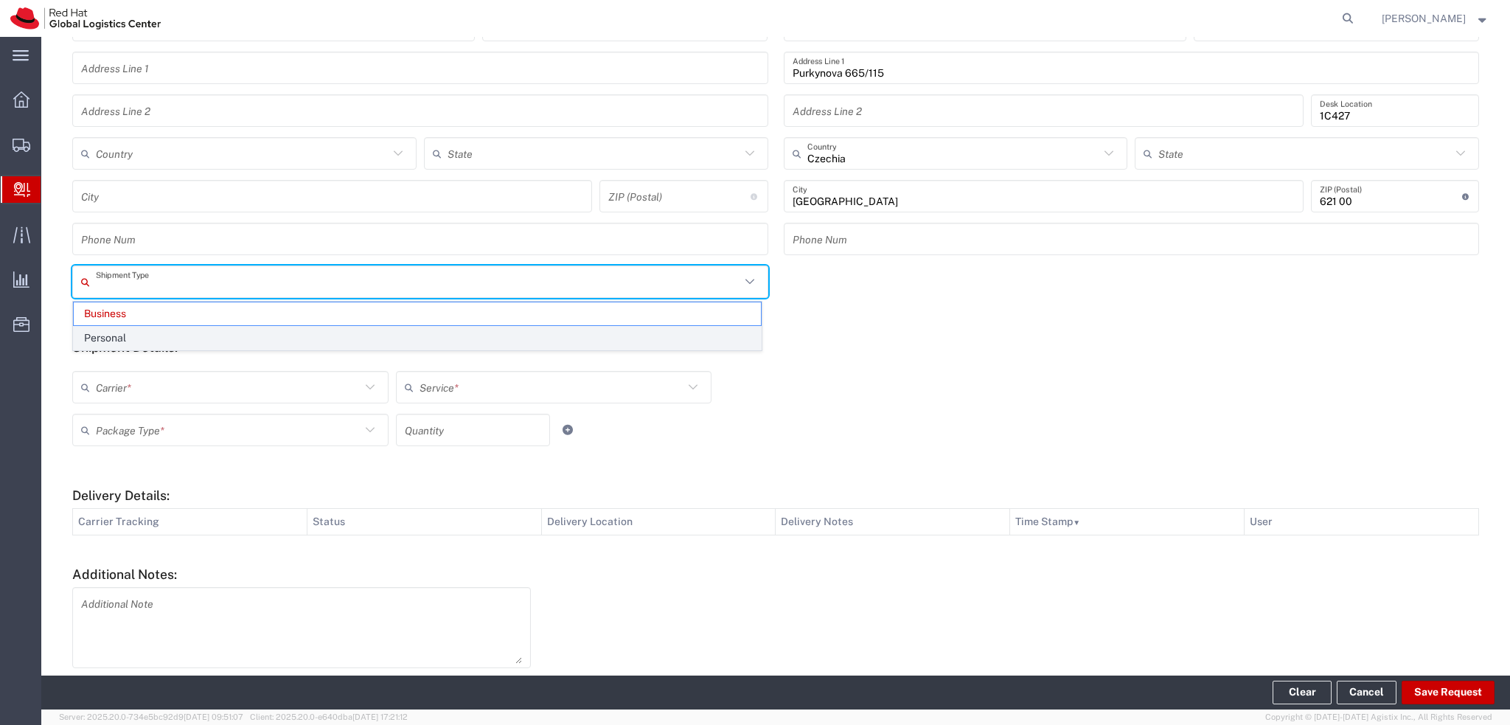
click at [164, 333] on span "Personal" at bounding box center [417, 338] width 687 height 23
type input "Personal"
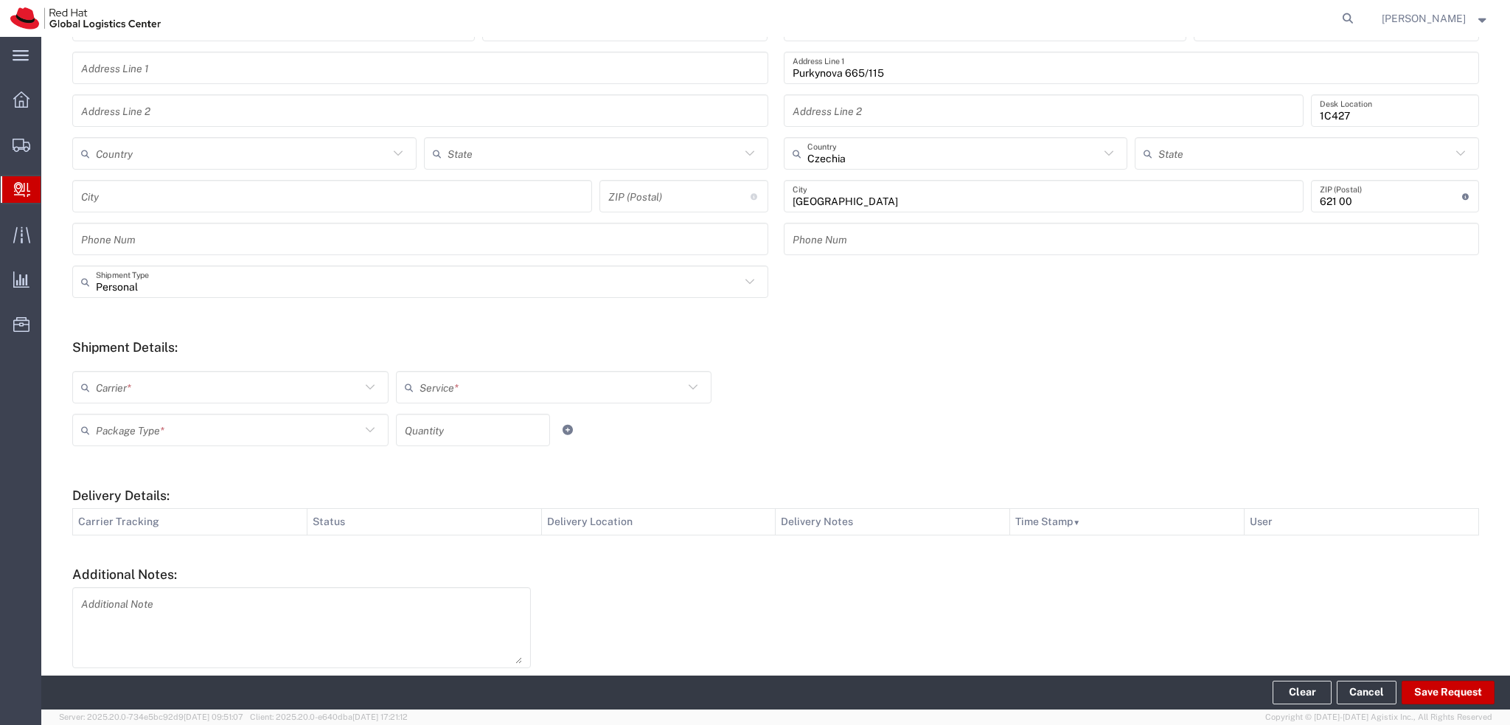
click at [192, 398] on input "text" at bounding box center [228, 388] width 265 height 26
click at [180, 560] on span "Local Carrier" at bounding box center [229, 564] width 310 height 23
type input "Local Carrier"
type input "Local_Ground"
click at [241, 431] on input "text" at bounding box center [228, 430] width 265 height 26
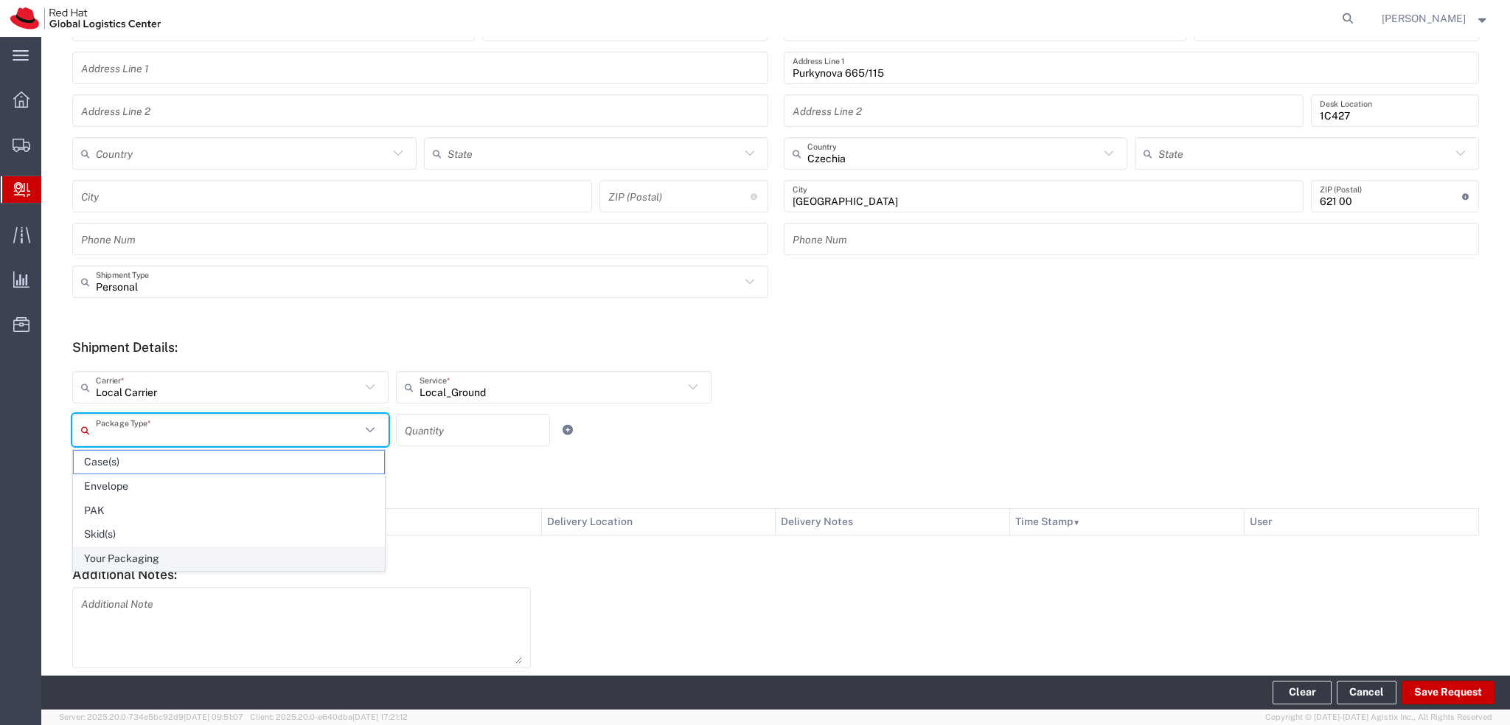
click at [150, 553] on span "Your Packaging" at bounding box center [229, 558] width 310 height 23
type input "Your Packaging"
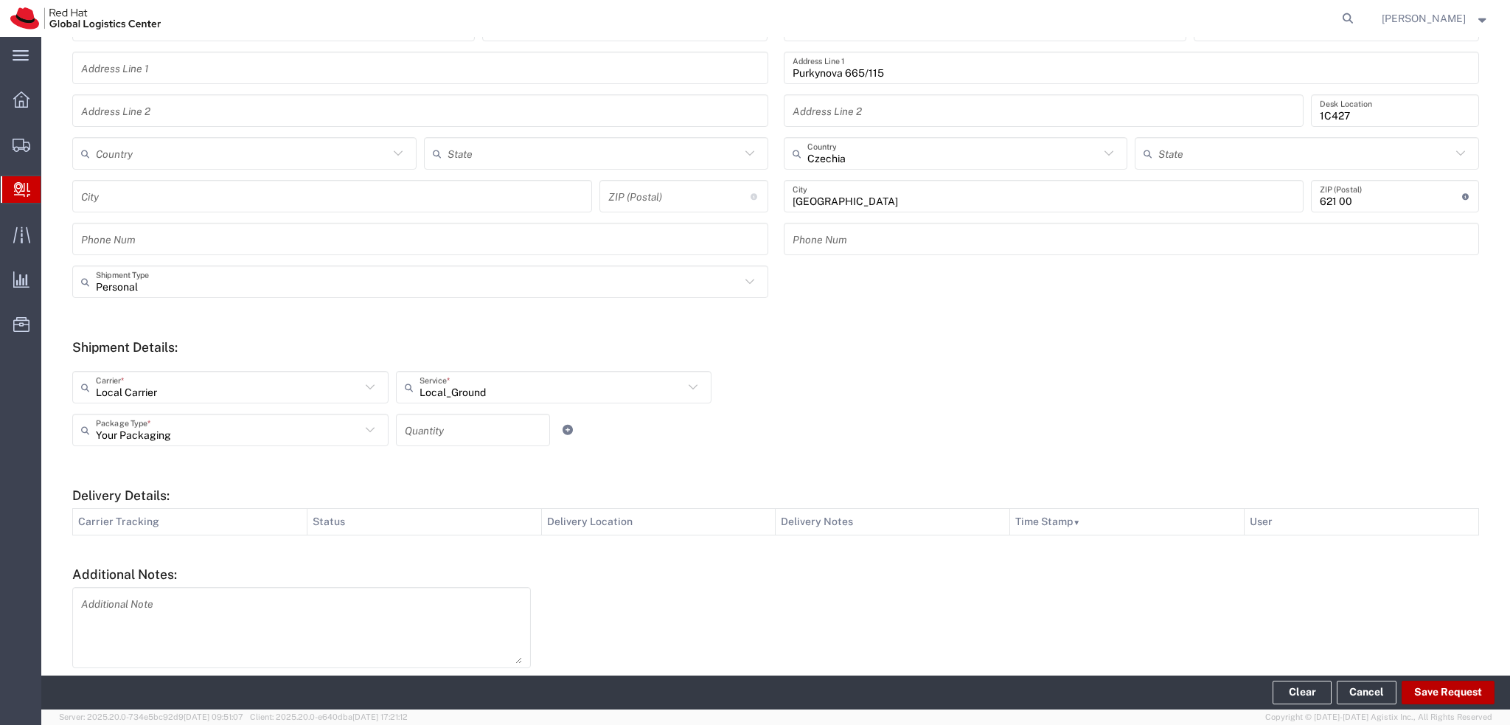
click at [1464, 689] on button "Save Request" at bounding box center [1448, 693] width 93 height 24
type input "Personal"
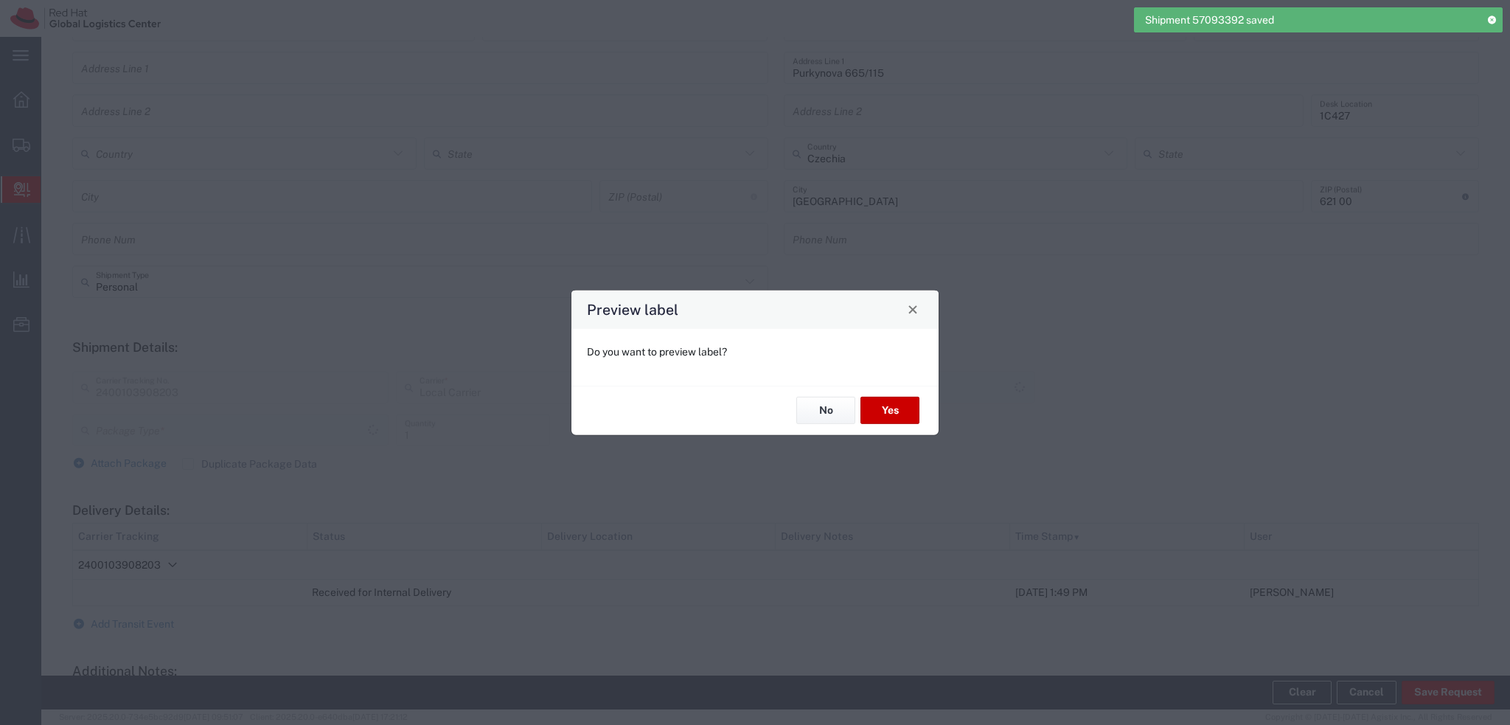
type input "Local_Ground"
type input "Your Packaging"
click at [865, 405] on button "Yes" at bounding box center [890, 410] width 59 height 27
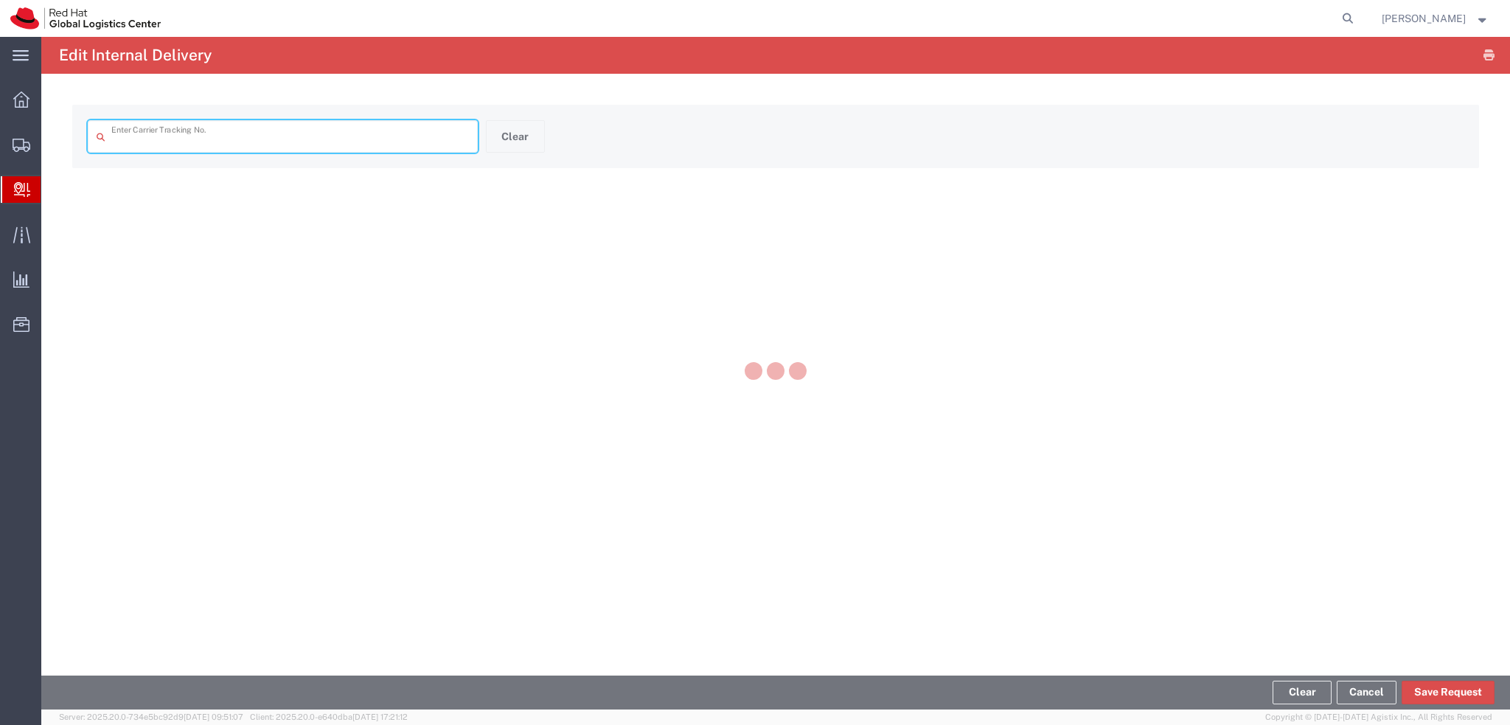
type input "2400103908203"
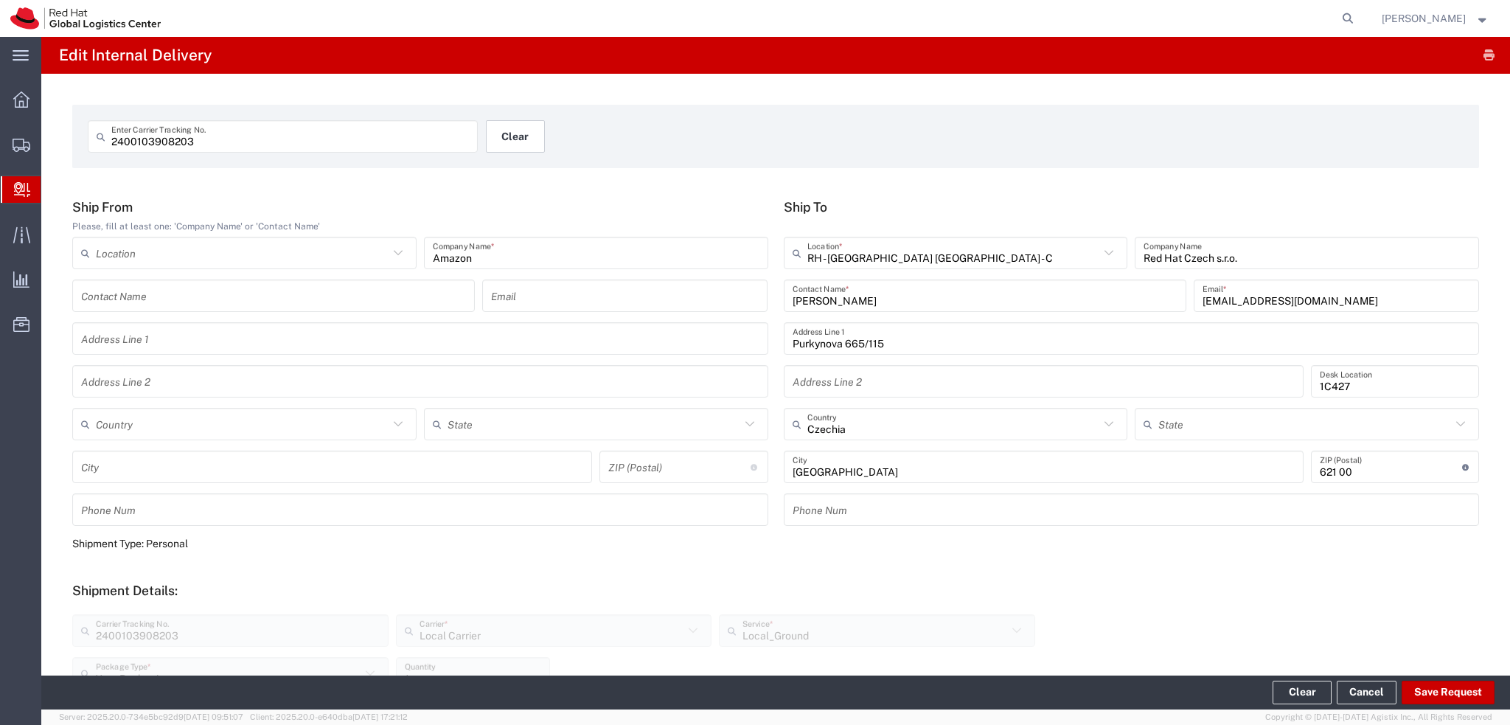
click at [540, 151] on button "Clear" at bounding box center [515, 136] width 59 height 32
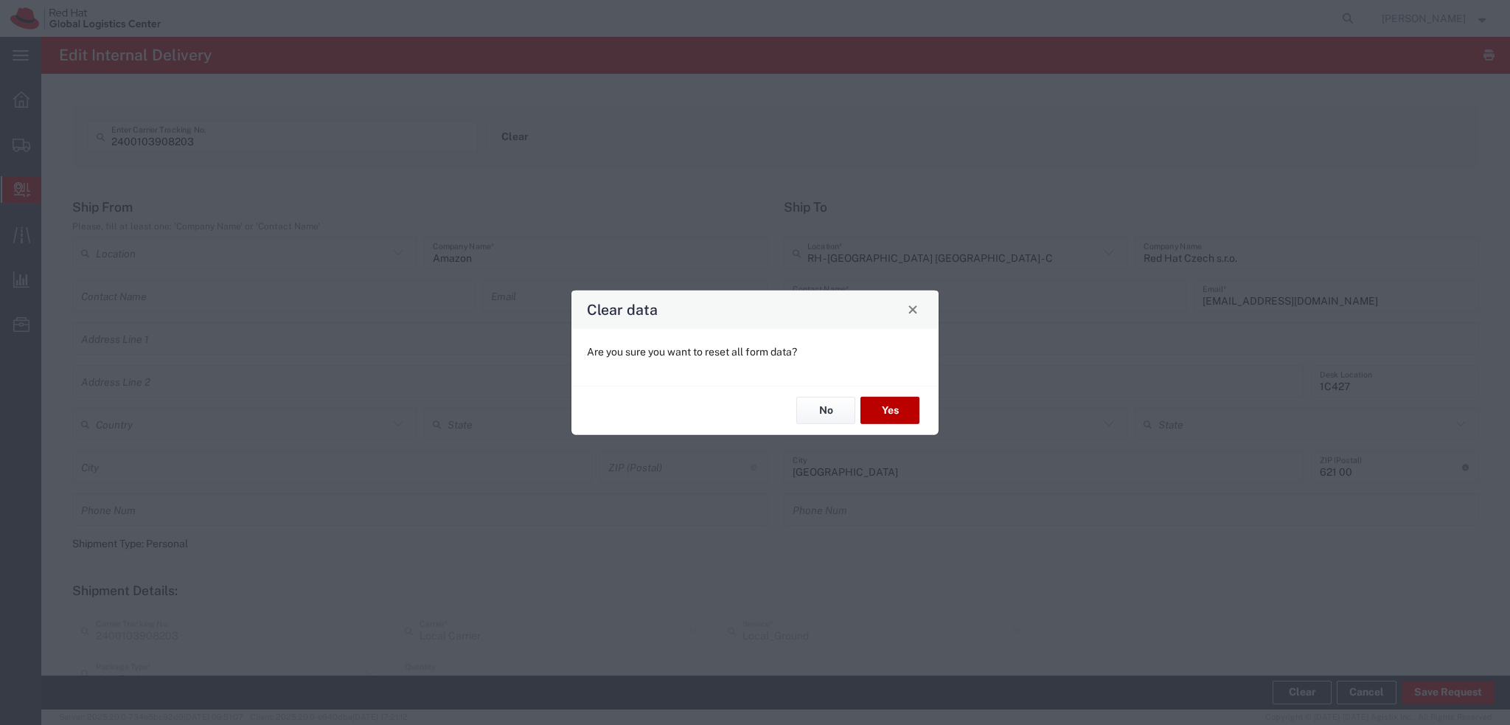
click at [897, 411] on button "Yes" at bounding box center [890, 410] width 59 height 27
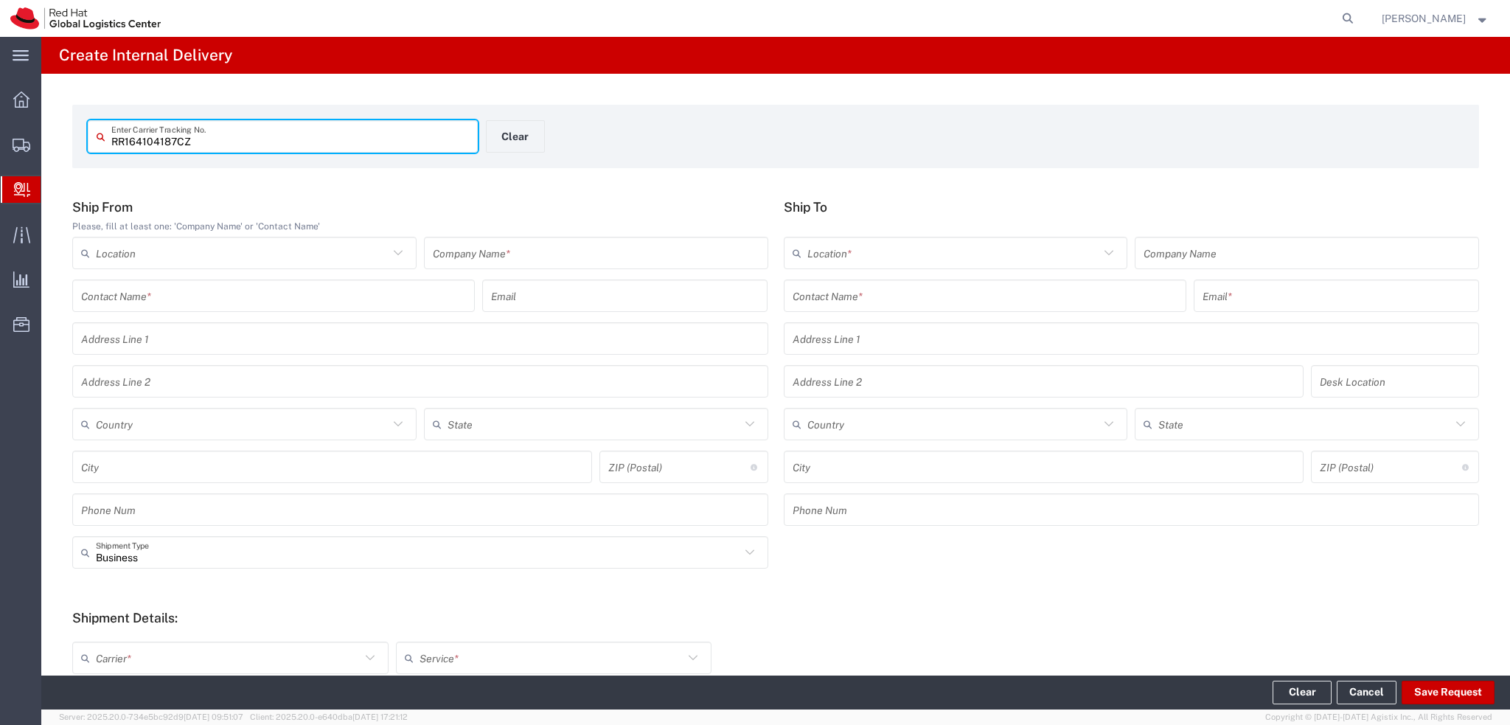
type input "RR164104187CZ"
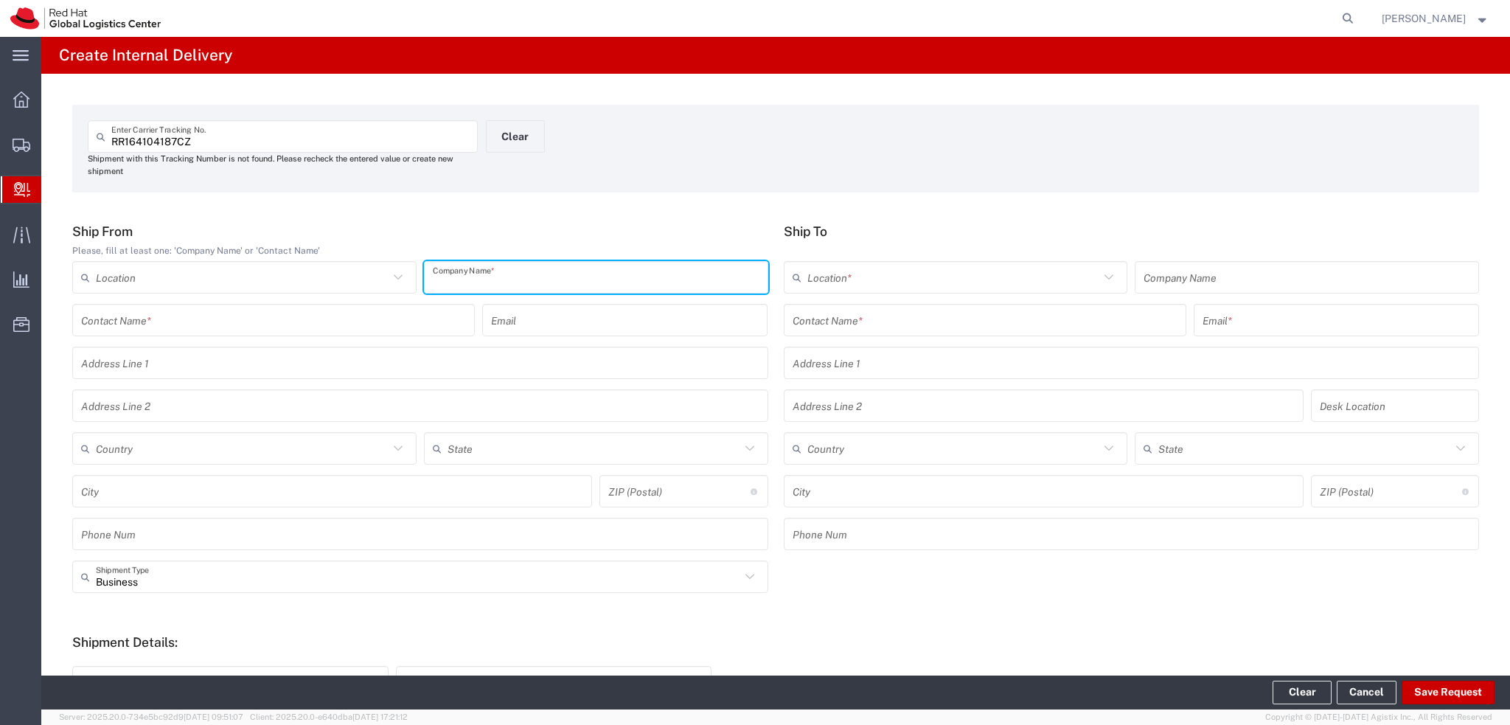
click at [577, 277] on input "text" at bounding box center [596, 278] width 327 height 26
type input "ADP Employer"
click at [866, 330] on input "text" at bounding box center [985, 320] width 385 height 26
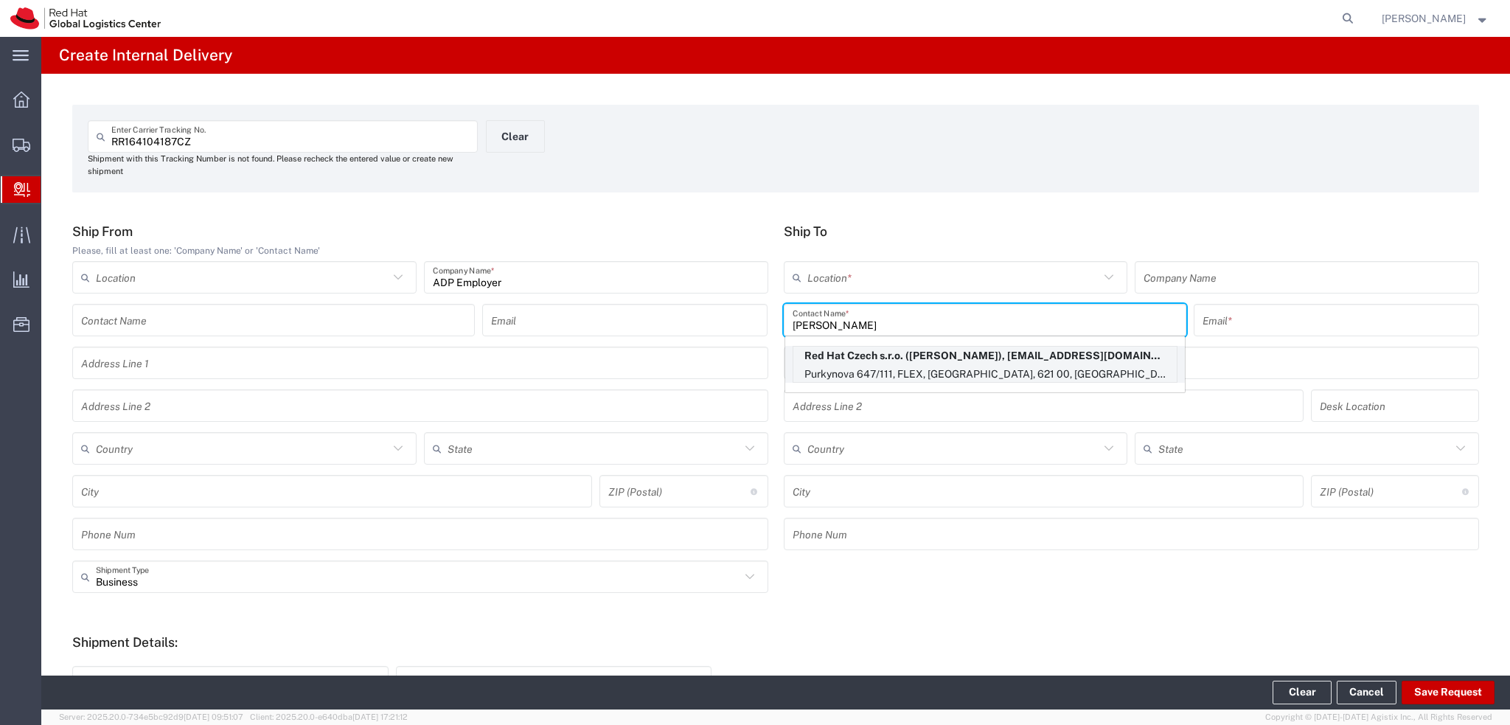
type input "Artur Sul"
click at [918, 359] on p "Red Hat Czech s.r.o. (Artur Sultanov), asultano@redhat.com" at bounding box center [984, 356] width 383 height 18
type input "RH - [GEOGRAPHIC_DATA] [GEOGRAPHIC_DATA] - B"
type input "Red Hat Czech s.r.o."
type input "Artur Sultanov"
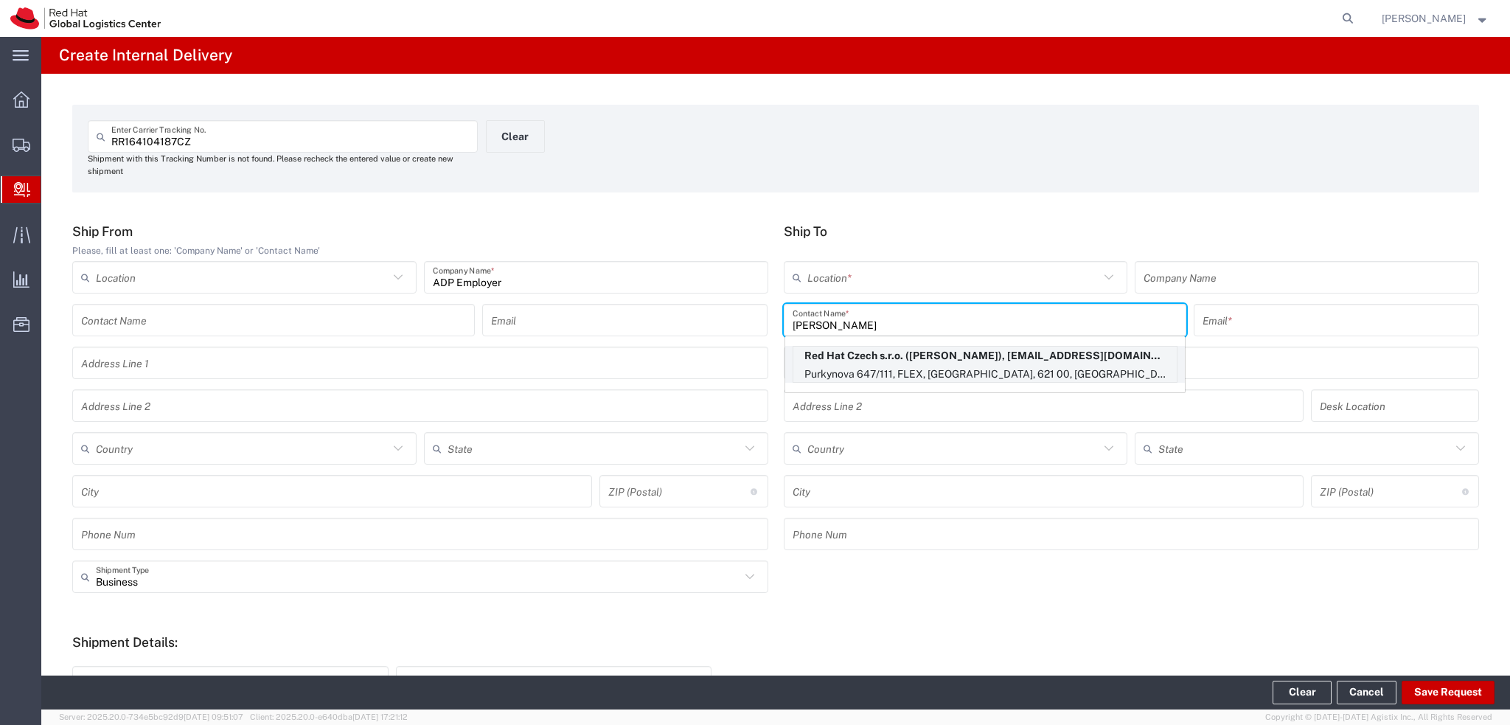
type input "asultano@redhat.com"
type input "Purkynova 647/111"
type input "FLEX"
type input "Czechia"
type input "[GEOGRAPHIC_DATA]"
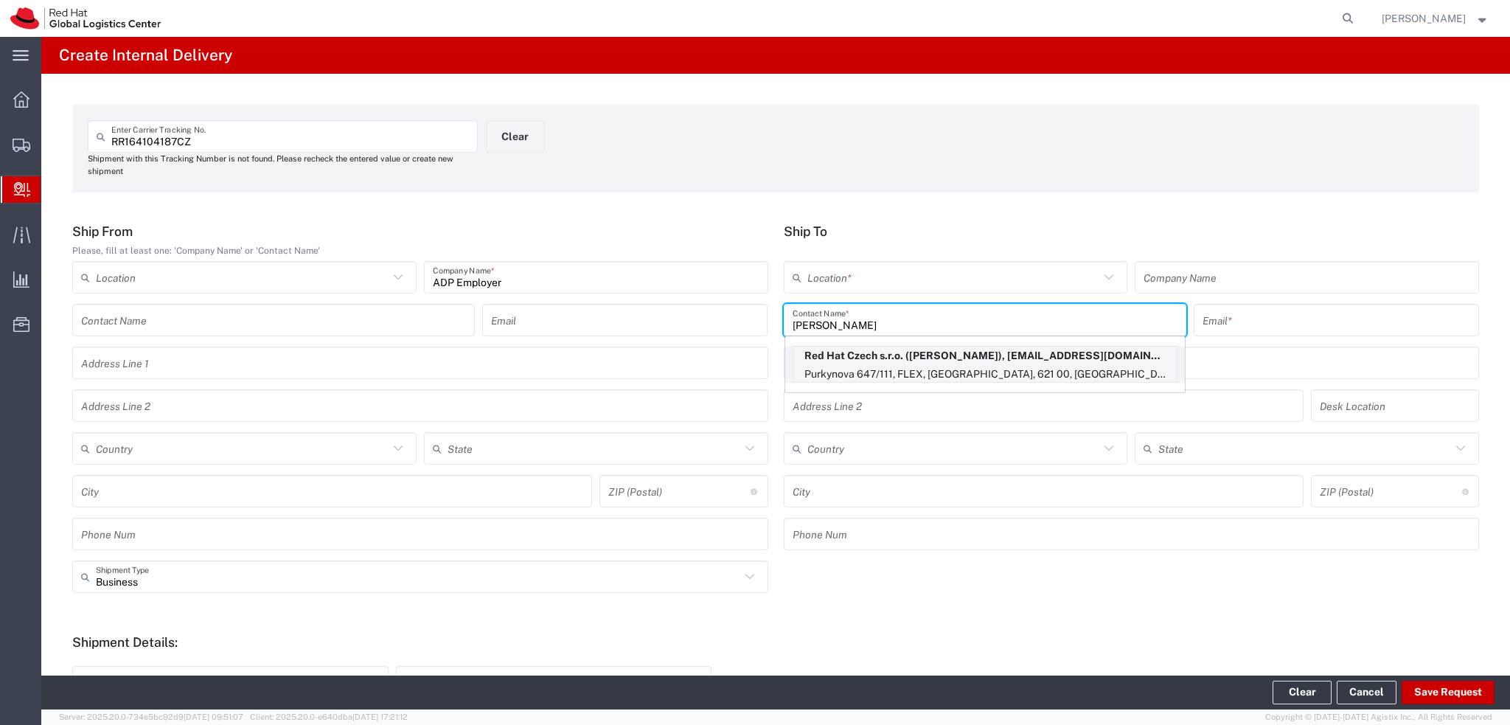
type input "621 00"
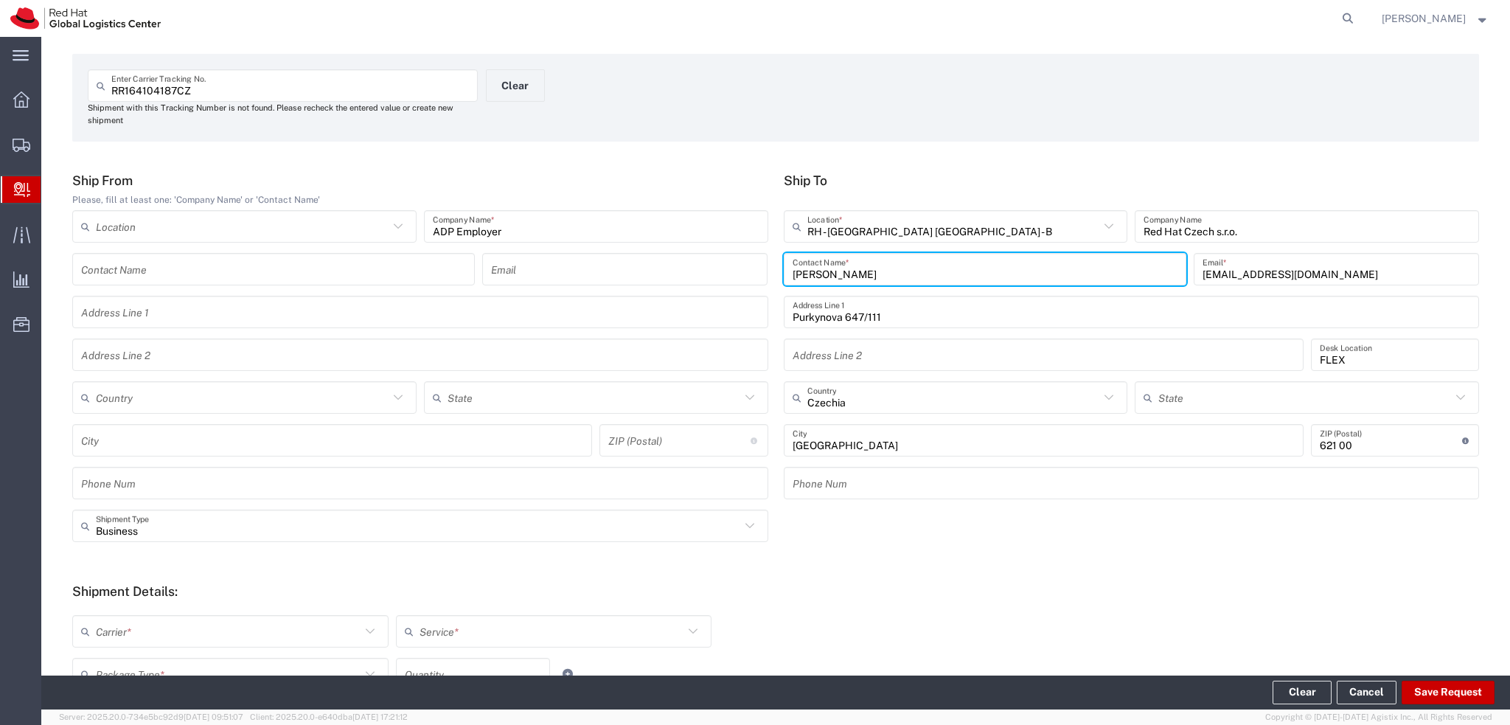
scroll to position [74, 0]
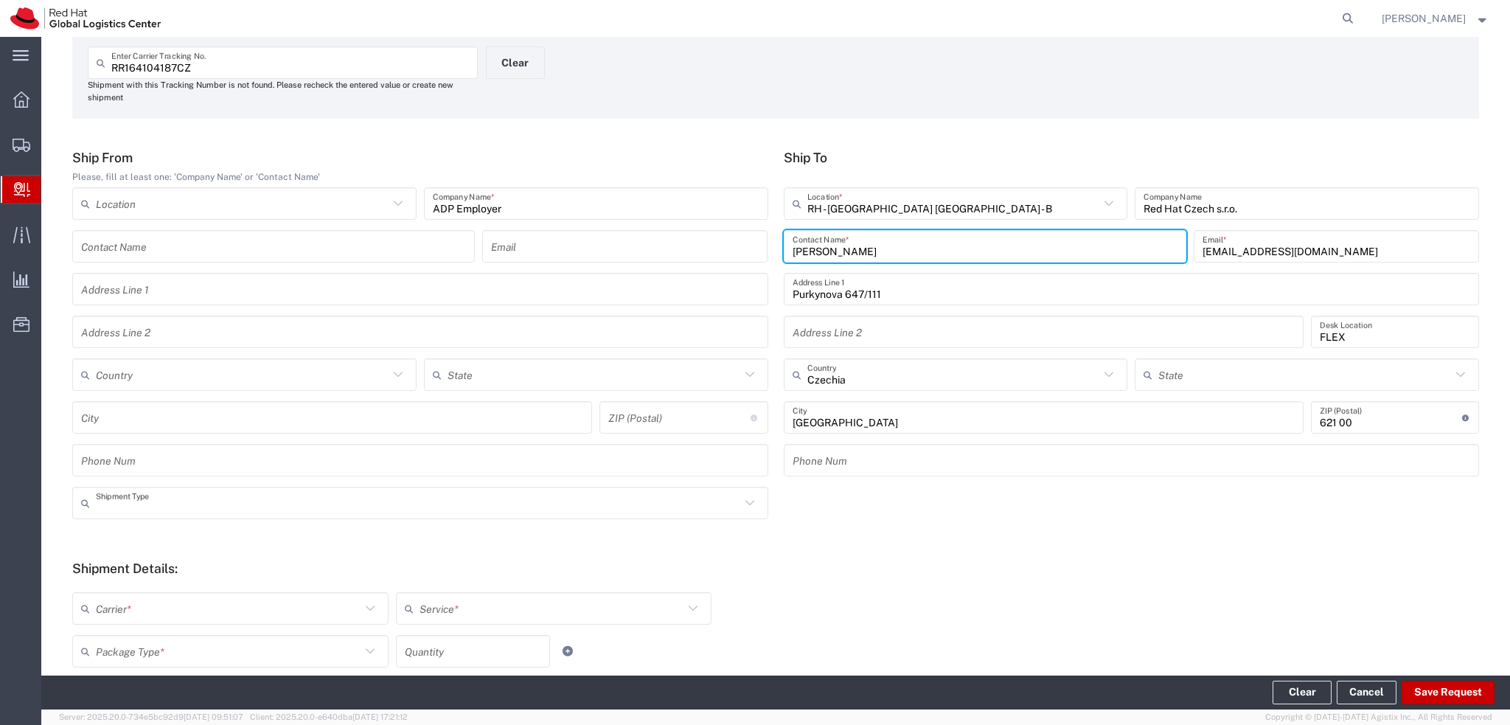
click at [415, 495] on input "text" at bounding box center [418, 503] width 644 height 26
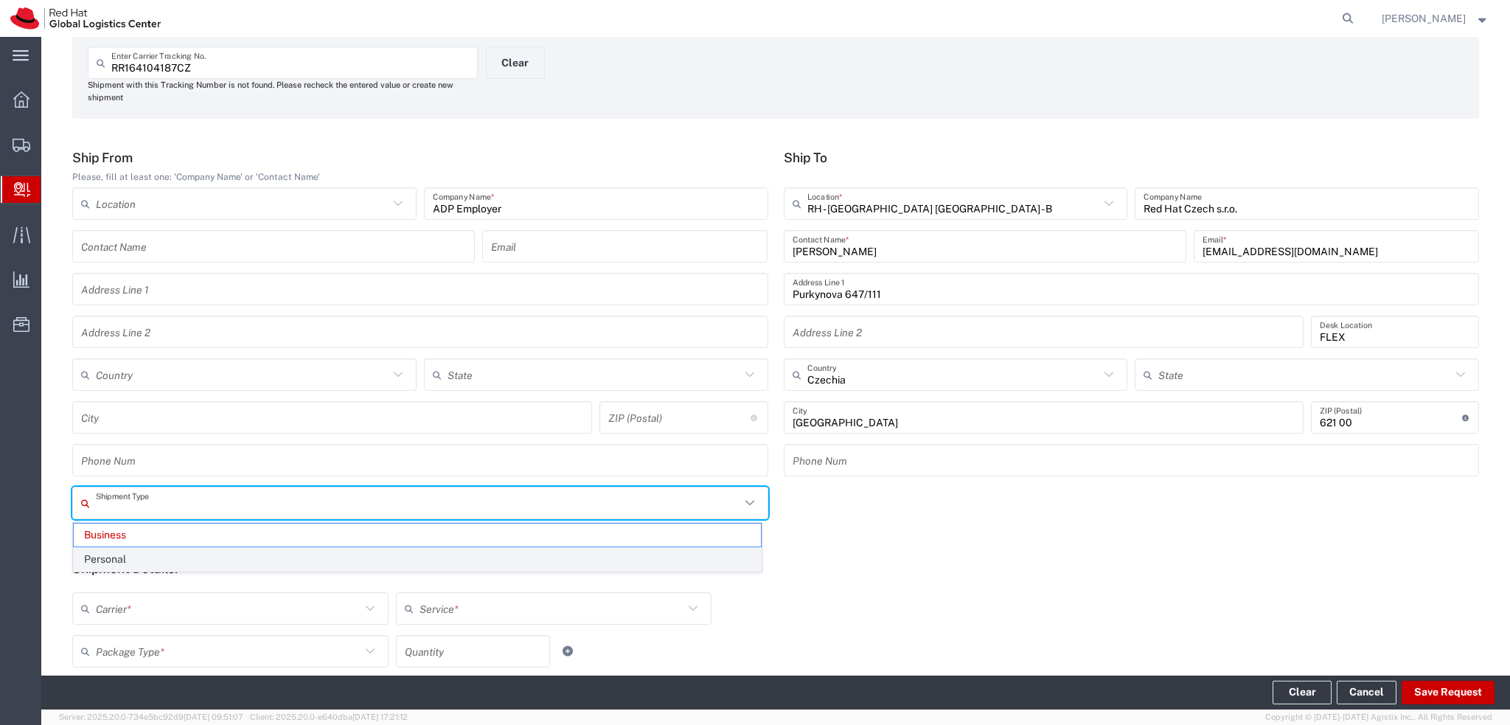
click at [106, 562] on span "Personal" at bounding box center [417, 559] width 687 height 23
type input "Personal"
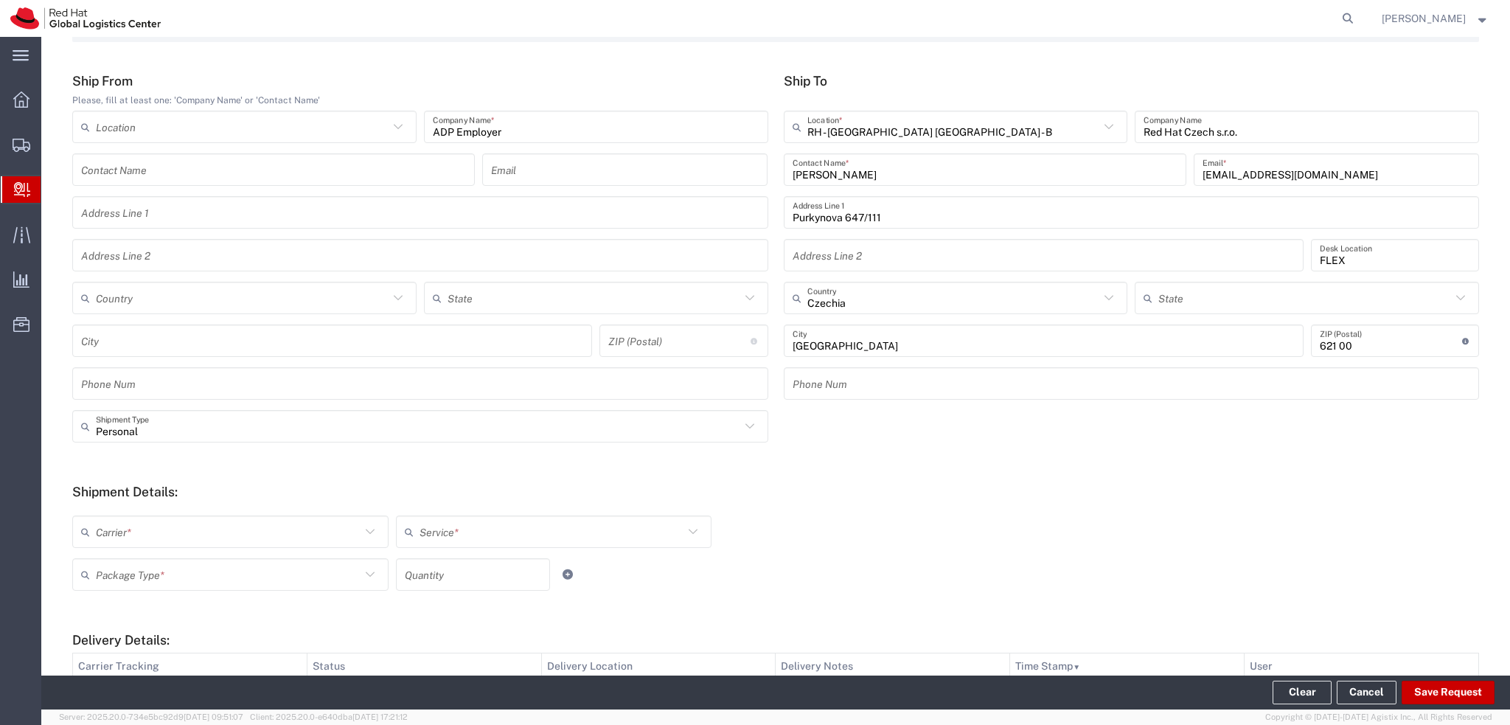
scroll to position [221, 0]
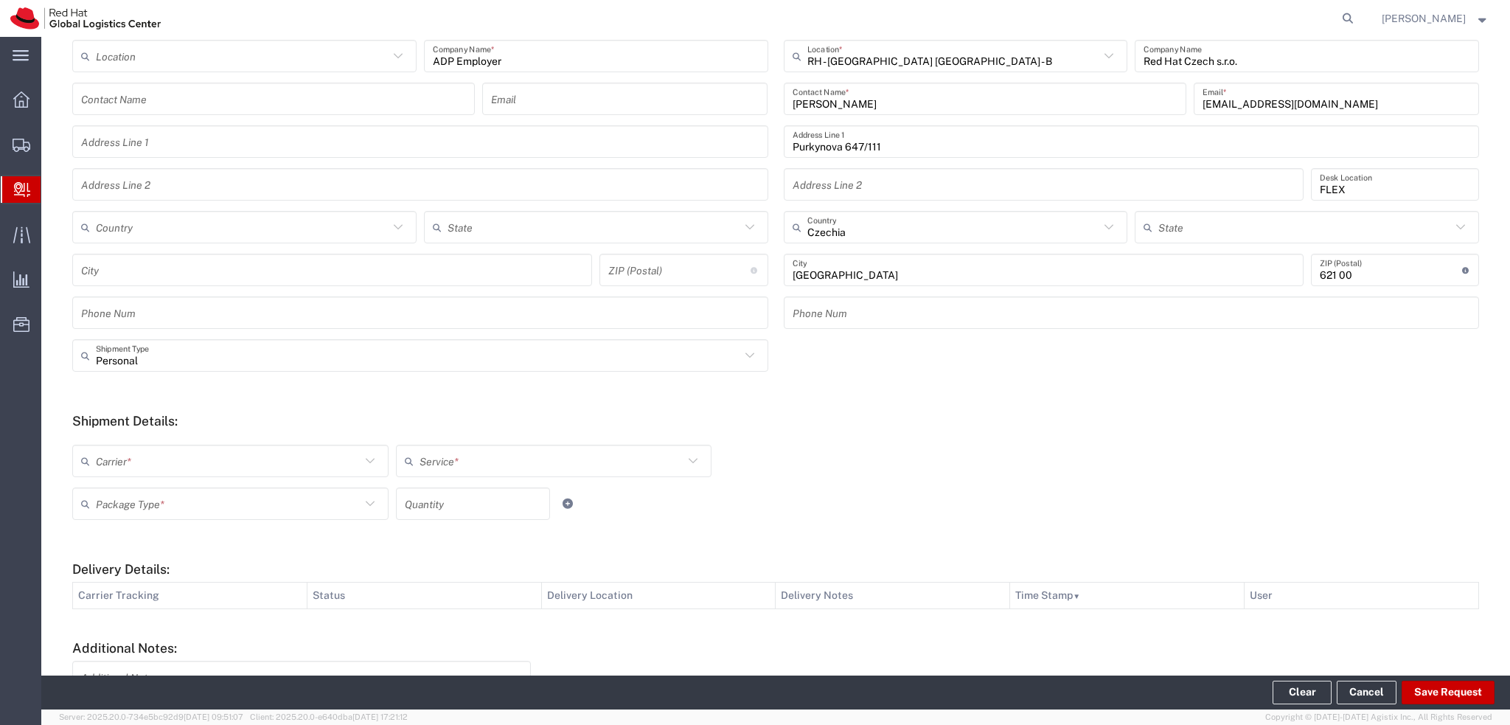
click at [183, 464] on input "text" at bounding box center [228, 461] width 265 height 26
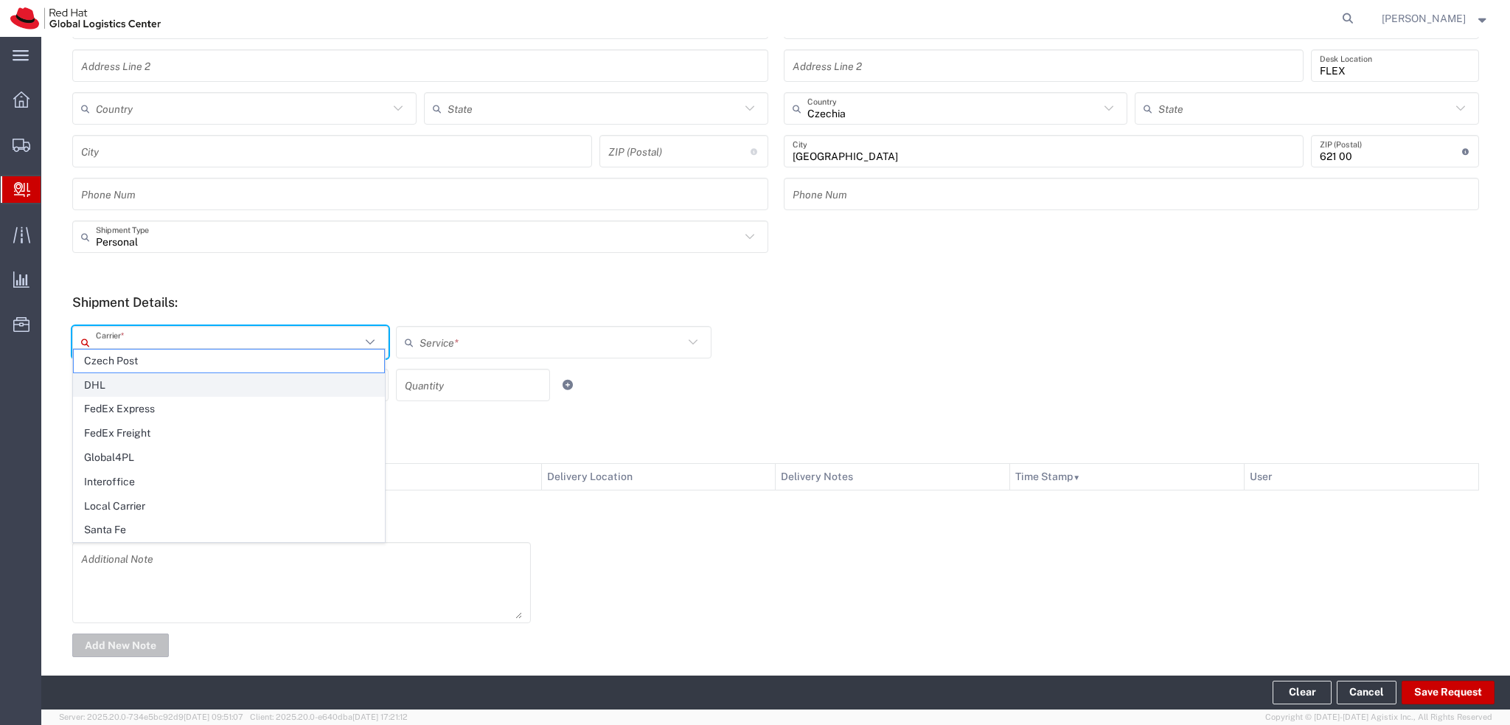
scroll to position [353, 0]
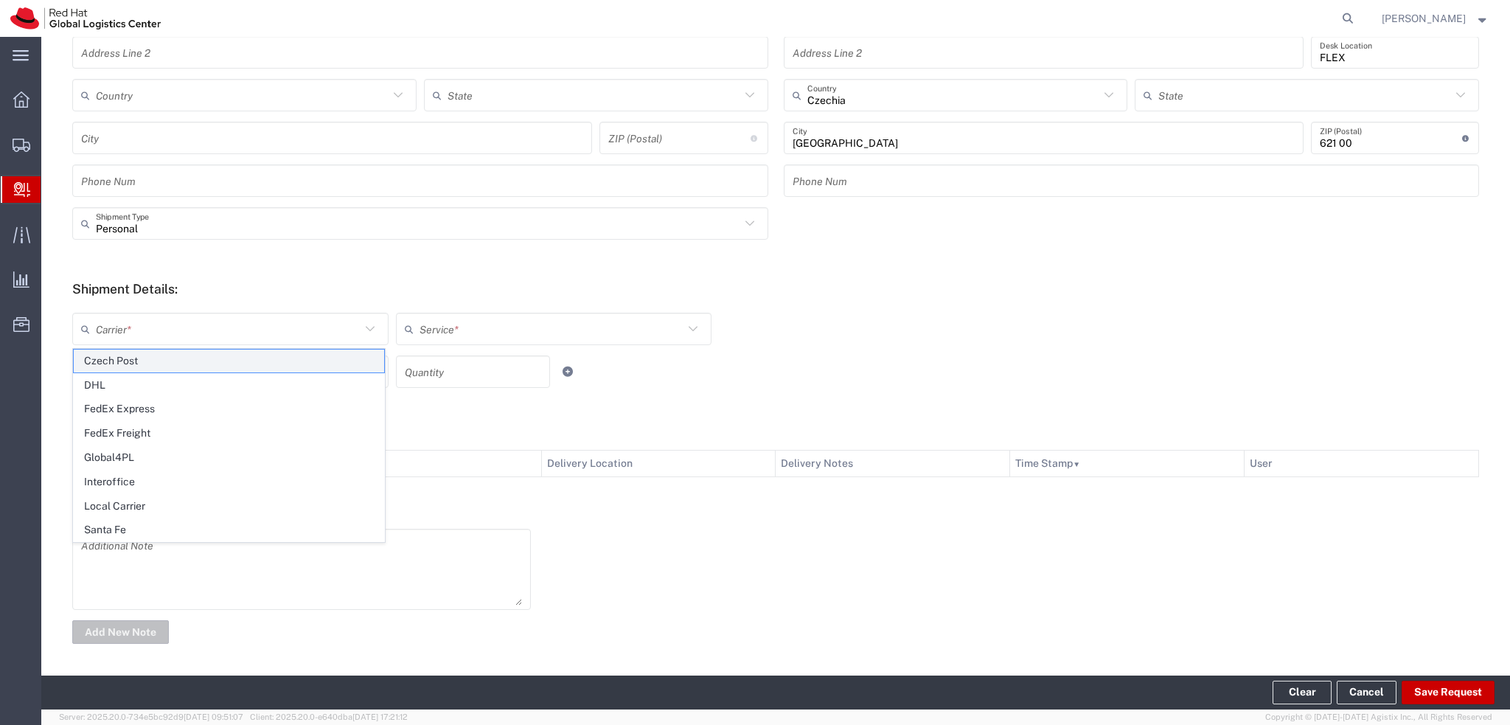
click at [131, 364] on span "Czech Post" at bounding box center [229, 361] width 310 height 23
type input "Czech Post"
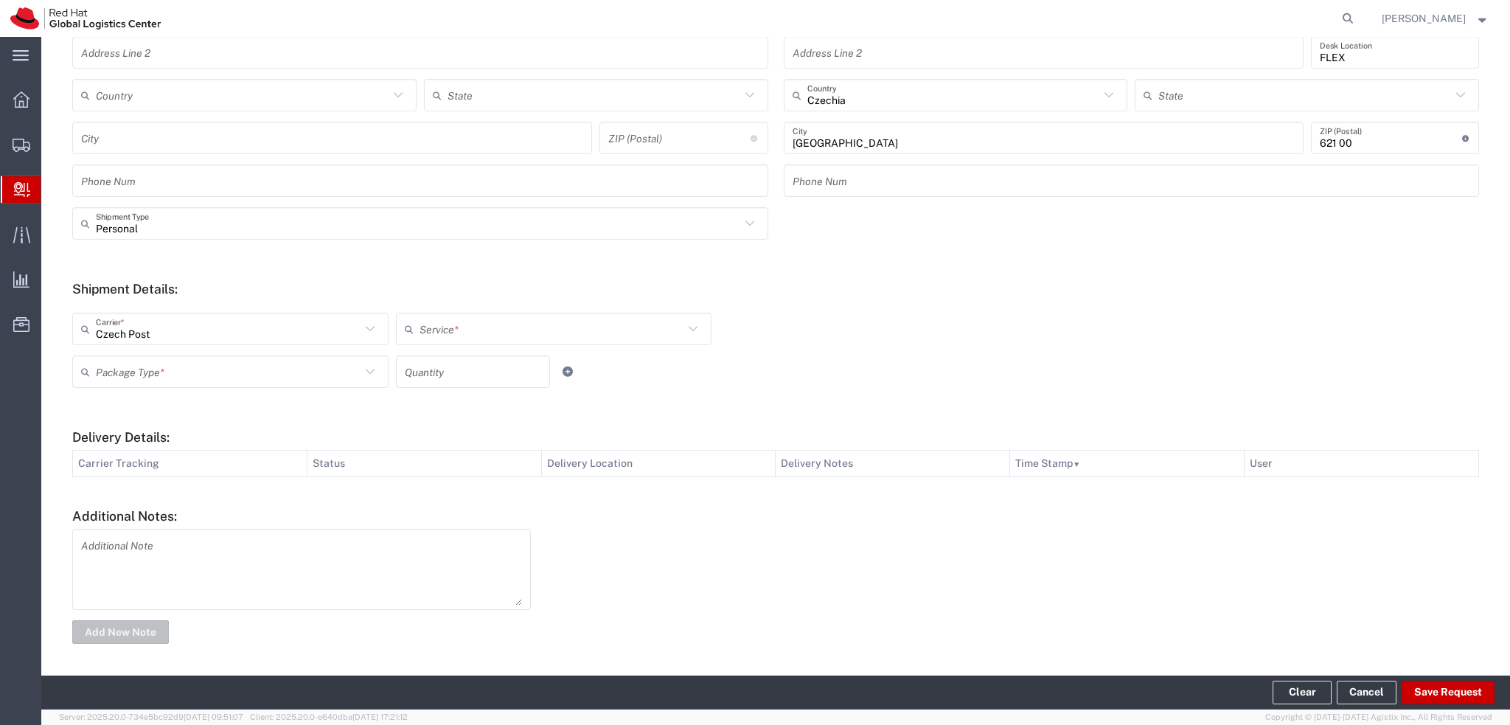
click at [431, 324] on input "text" at bounding box center [552, 329] width 265 height 26
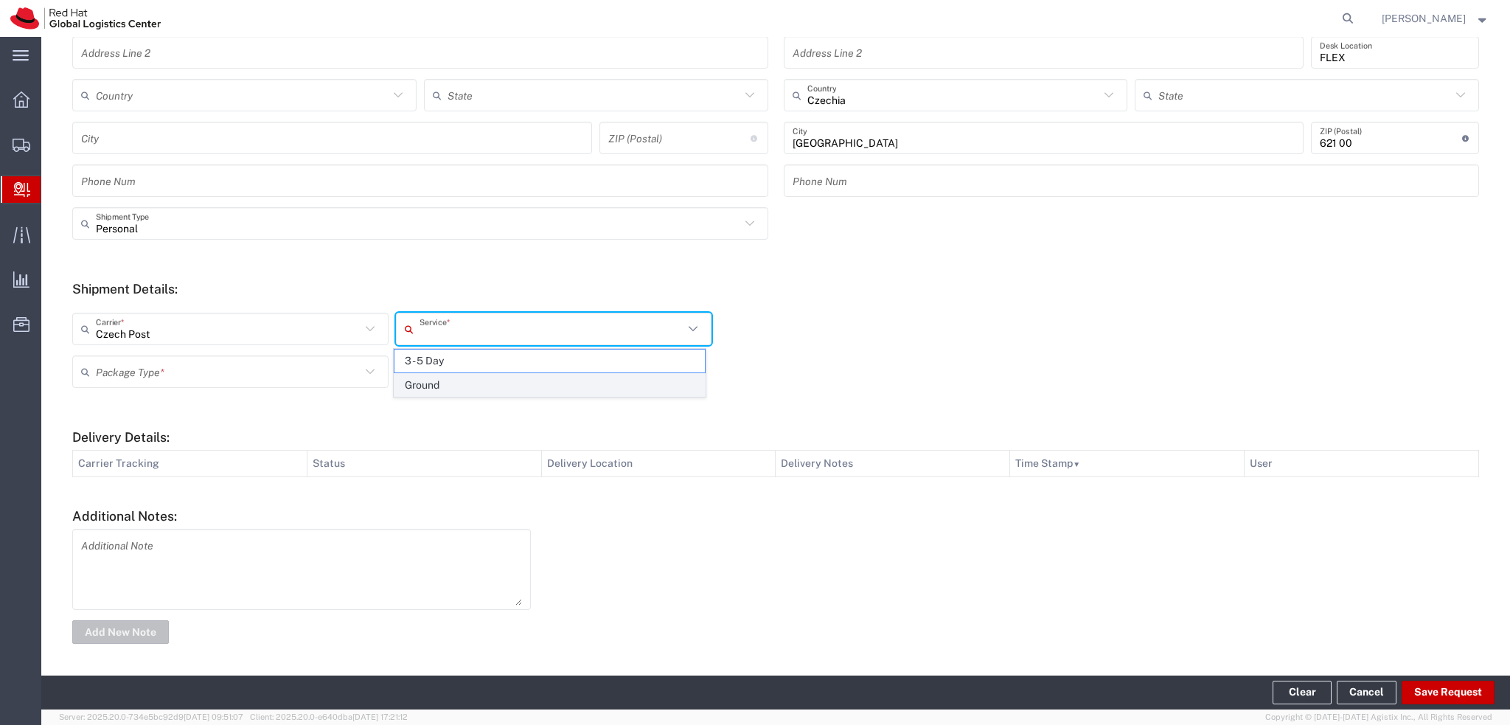
click at [469, 394] on span "Ground" at bounding box center [550, 385] width 310 height 23
type input "Ground"
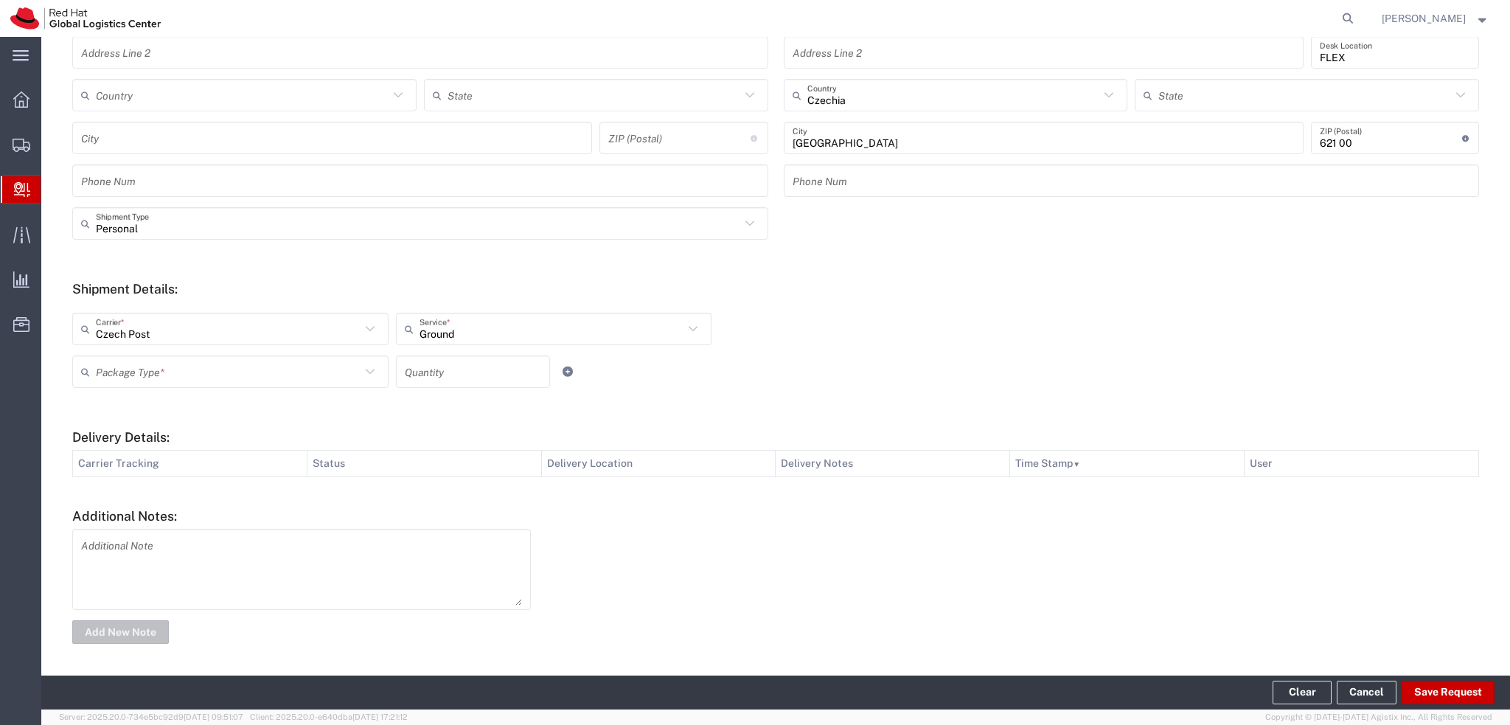
click at [151, 371] on input "text" at bounding box center [228, 372] width 265 height 26
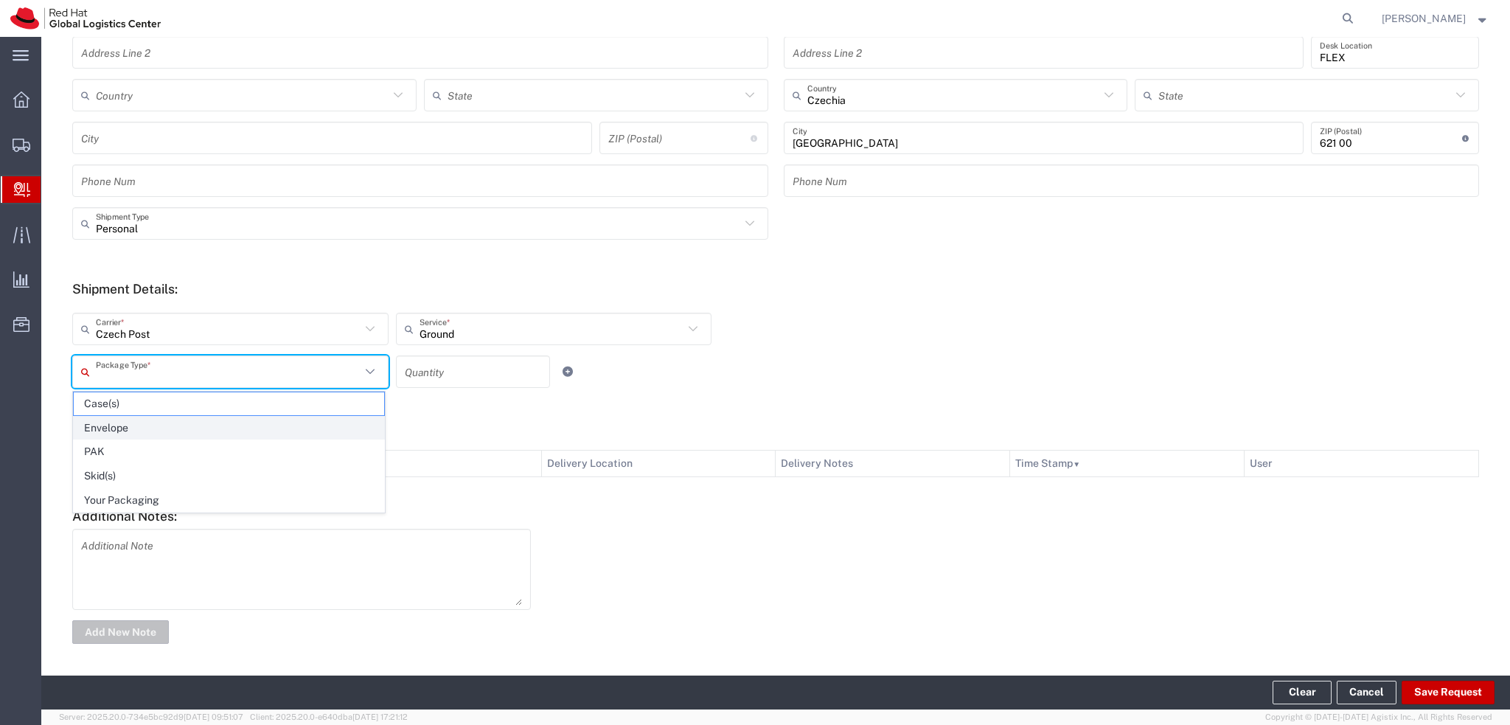
click at [156, 428] on span "Envelope" at bounding box center [229, 428] width 310 height 23
type input "Envelope"
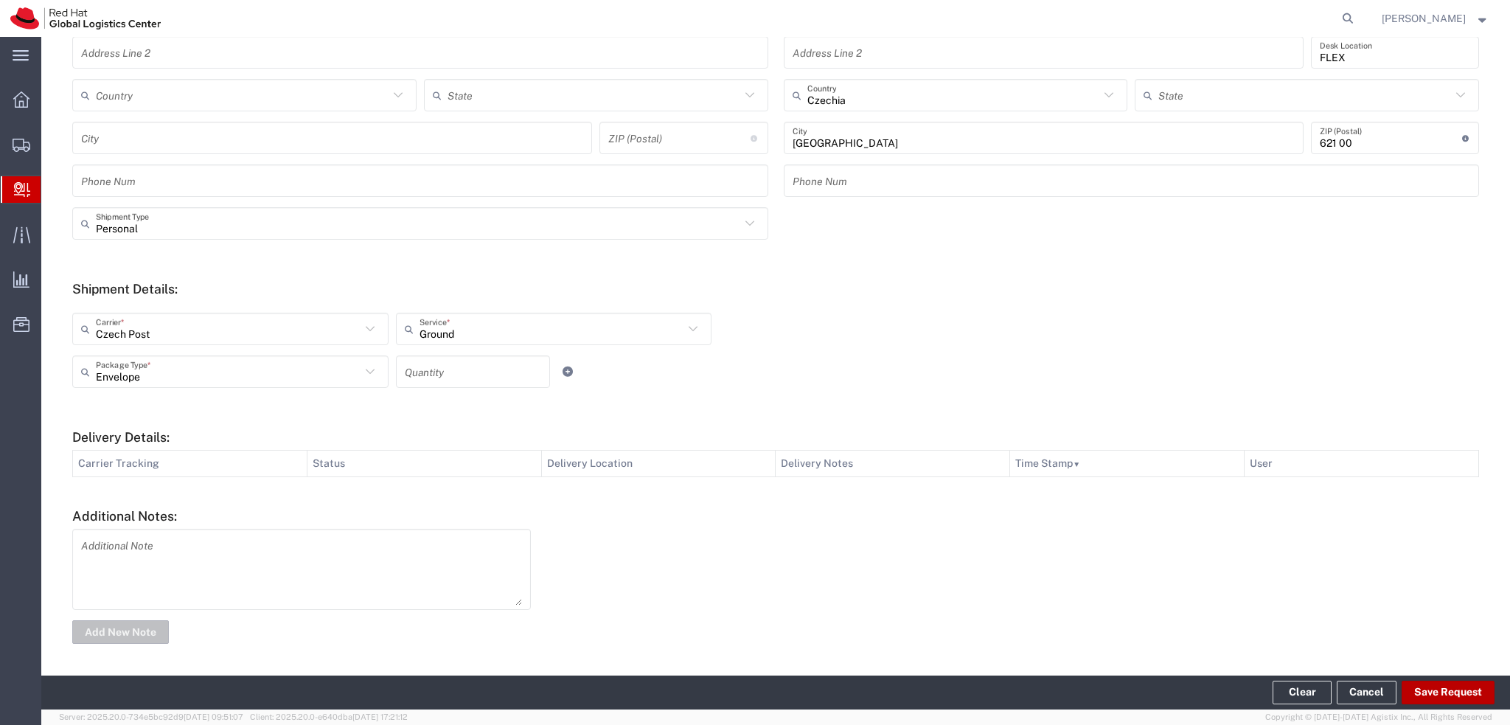
click at [1434, 689] on button "Save Request" at bounding box center [1448, 693] width 93 height 24
type input "Personal"
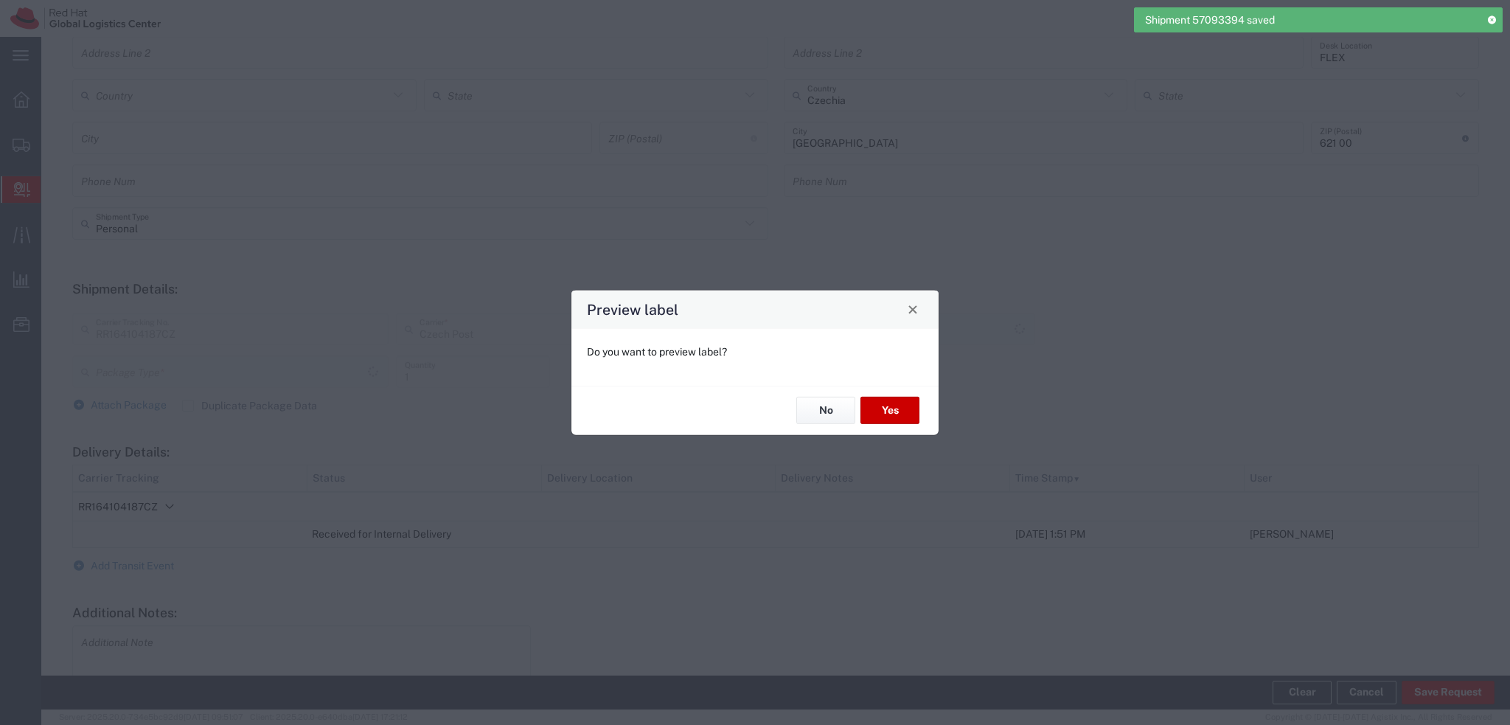
type input "Envelope"
type input "Ground"
click at [902, 415] on button "Yes" at bounding box center [890, 410] width 59 height 27
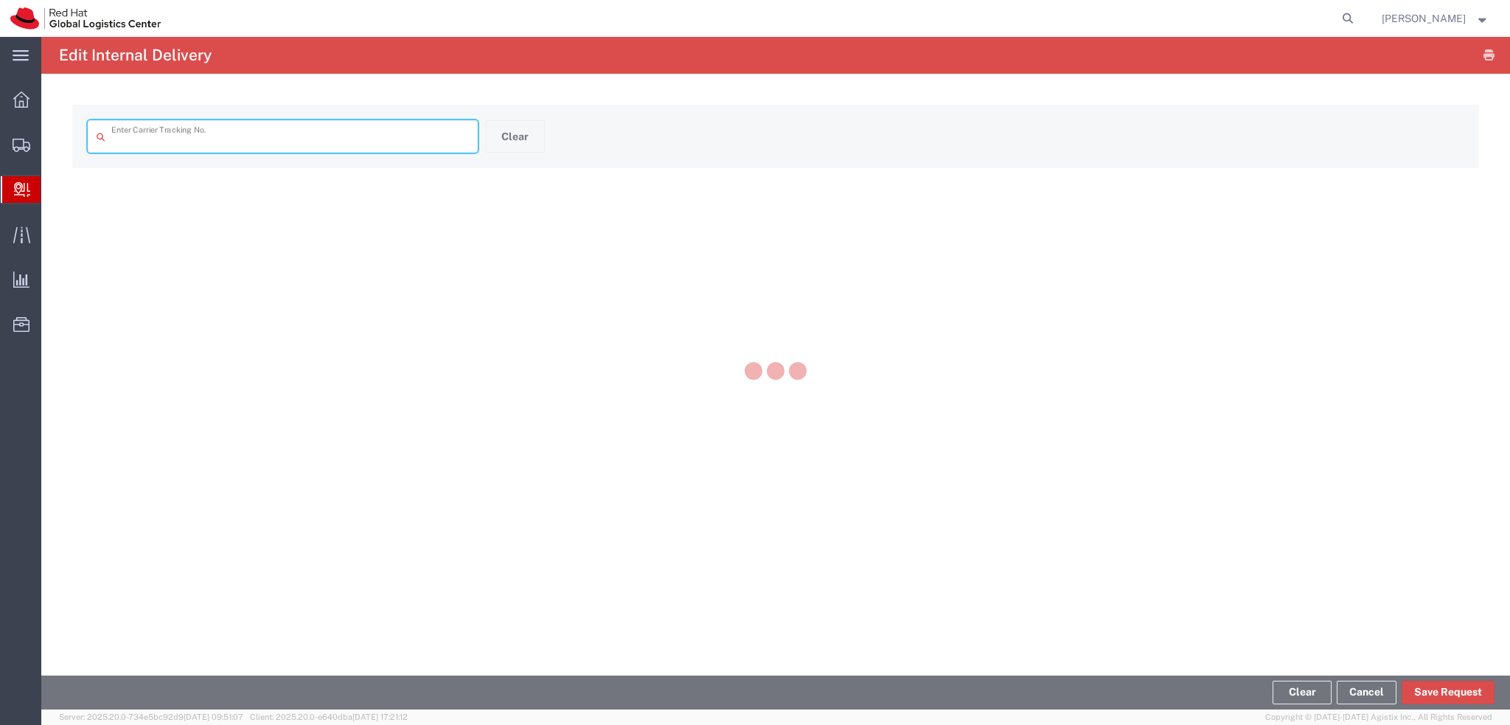
type input "RR164104187CZ"
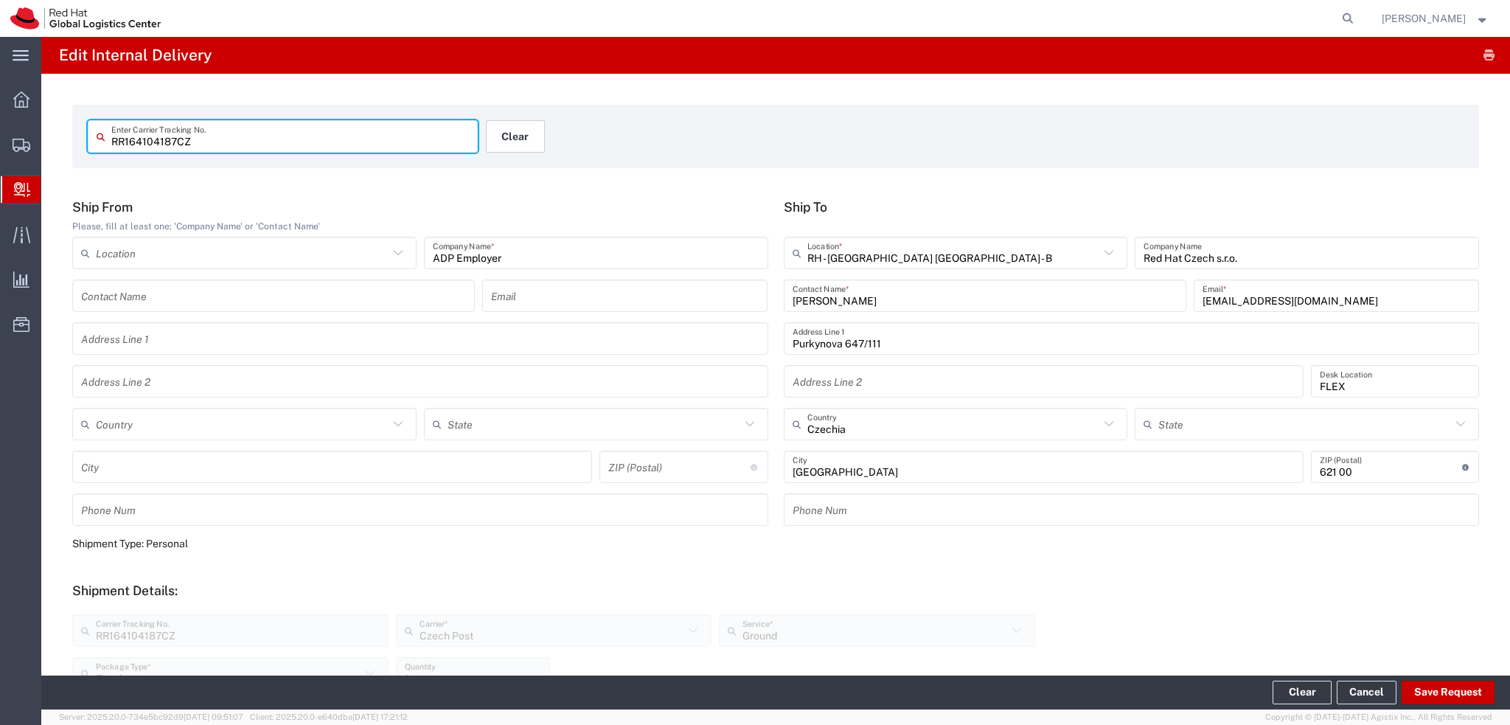
click at [505, 135] on button "Clear" at bounding box center [515, 136] width 59 height 32
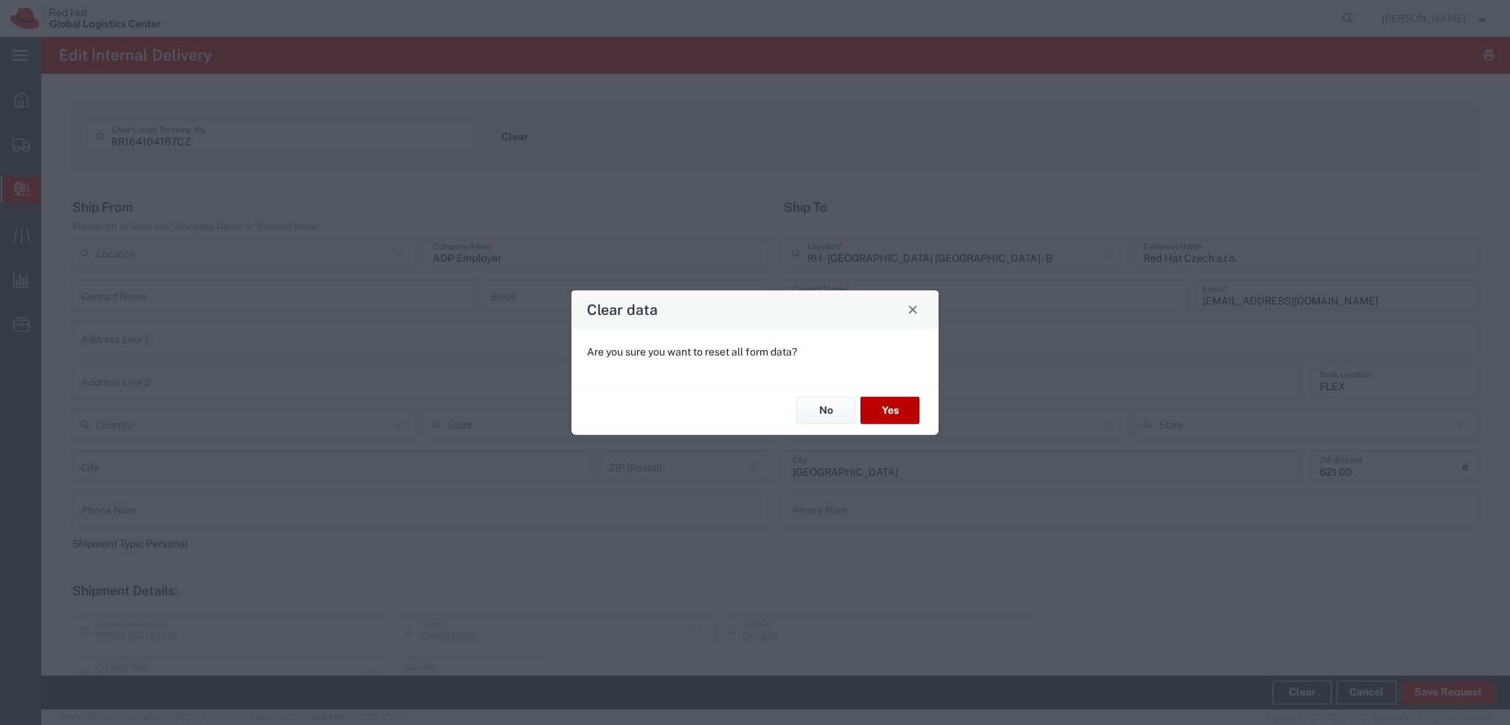
click at [911, 409] on button "Yes" at bounding box center [890, 410] width 59 height 27
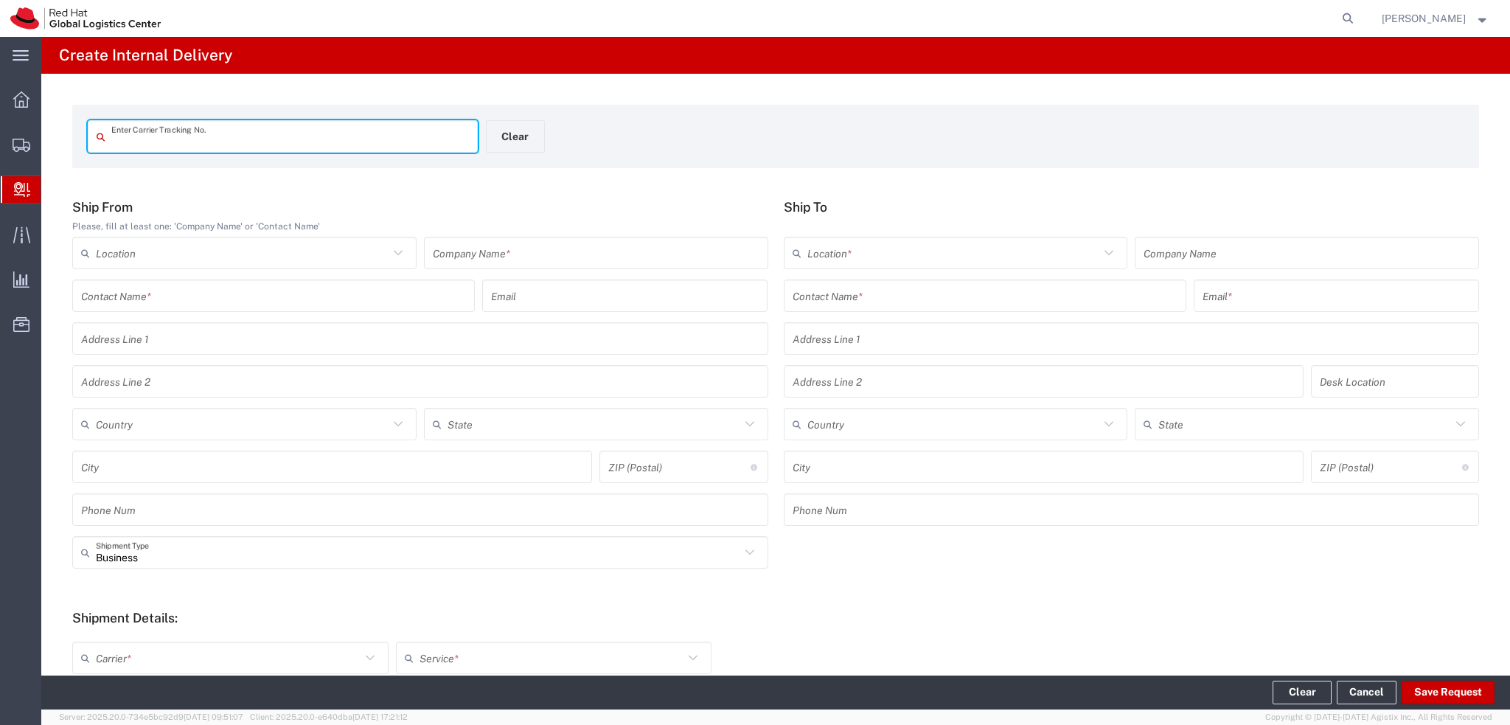
click at [279, 144] on input "text" at bounding box center [290, 137] width 358 height 26
click at [519, 264] on input "text" at bounding box center [596, 253] width 327 height 26
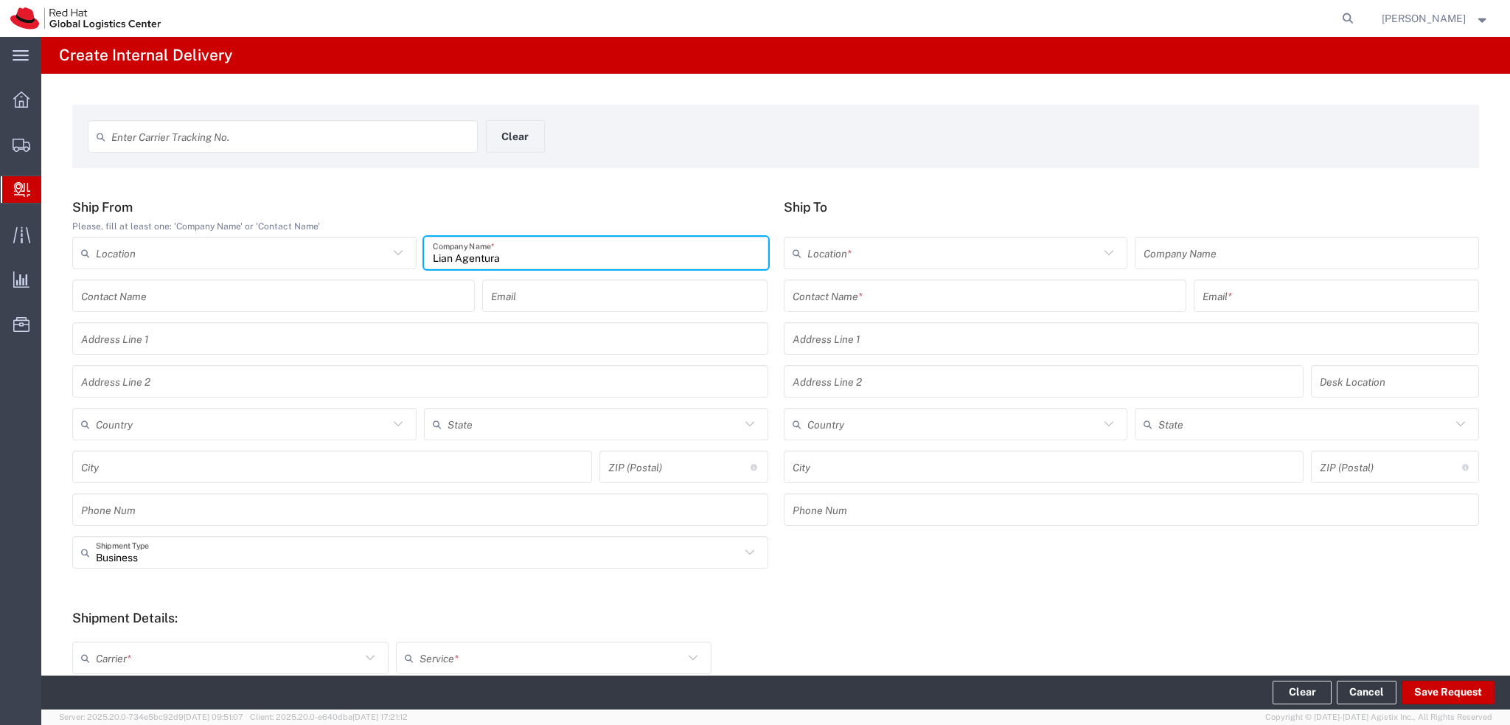
type input "Lian Agentura"
click at [201, 294] on input "text" at bounding box center [273, 296] width 385 height 26
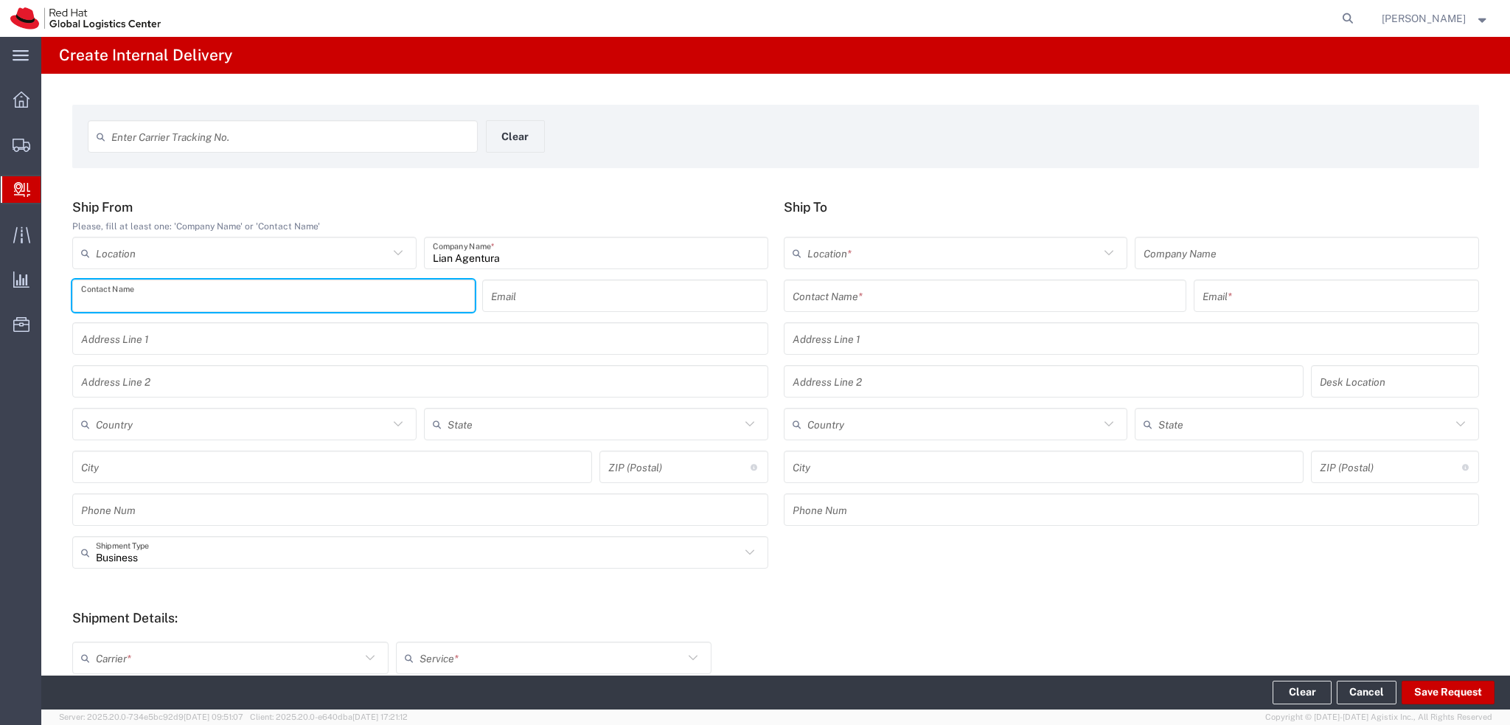
paste input "Lian Agentura"
type input "Lian Agentura"
click at [838, 299] on input "text" at bounding box center [985, 296] width 385 height 26
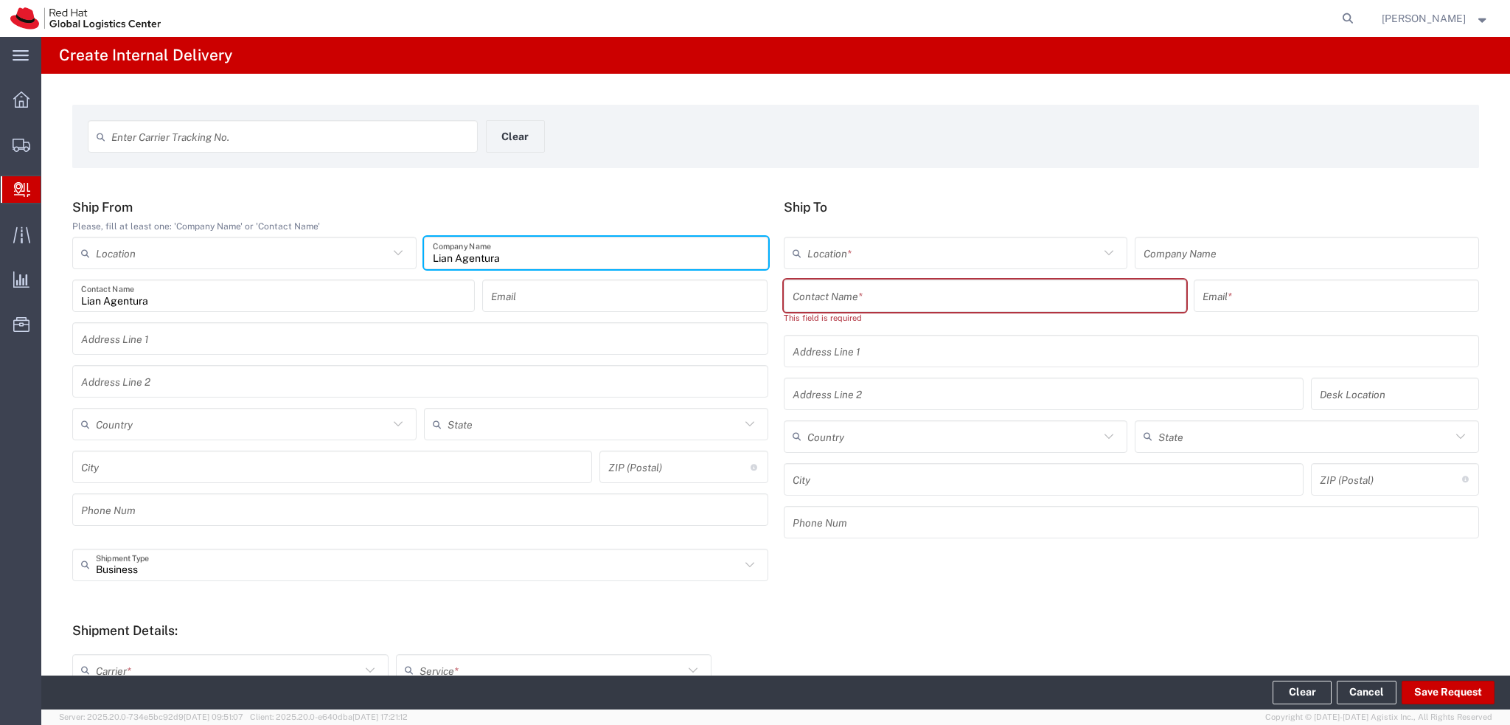
drag, startPoint x: 525, startPoint y: 256, endPoint x: 315, endPoint y: 265, distance: 210.3
click at [315, 265] on div "Location RH - Amsterdam - MSO RH - Amsterdam Data Center RH - Ashburn Data Cent…" at bounding box center [420, 258] width 703 height 43
type input "FedEx"
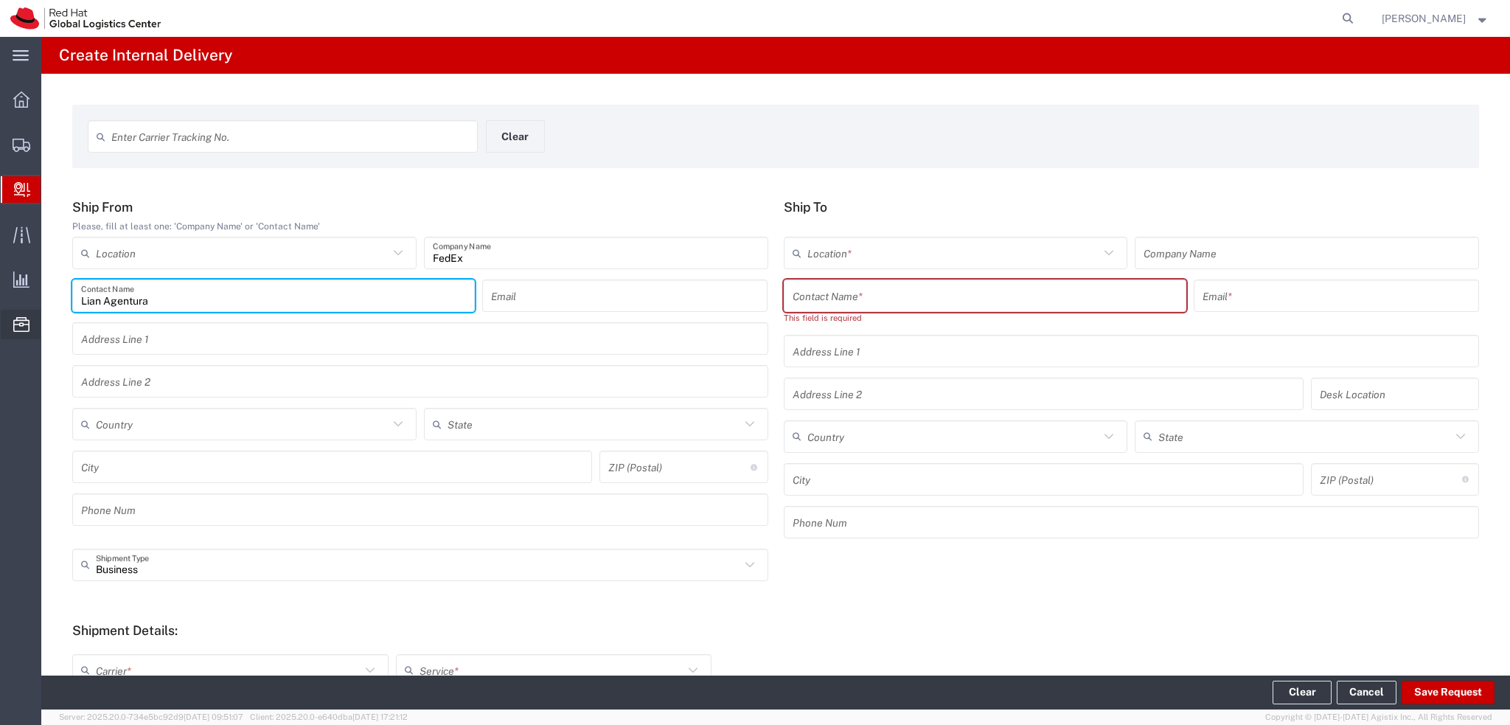
drag, startPoint x: 215, startPoint y: 306, endPoint x: 12, endPoint y: 319, distance: 203.2
click at [12, 319] on div "main_menu Created with Sketch. Collapse Menu Overview Shipments Shipment Manage…" at bounding box center [755, 381] width 1510 height 688
paste input "FedEx"
type input "FedEx"
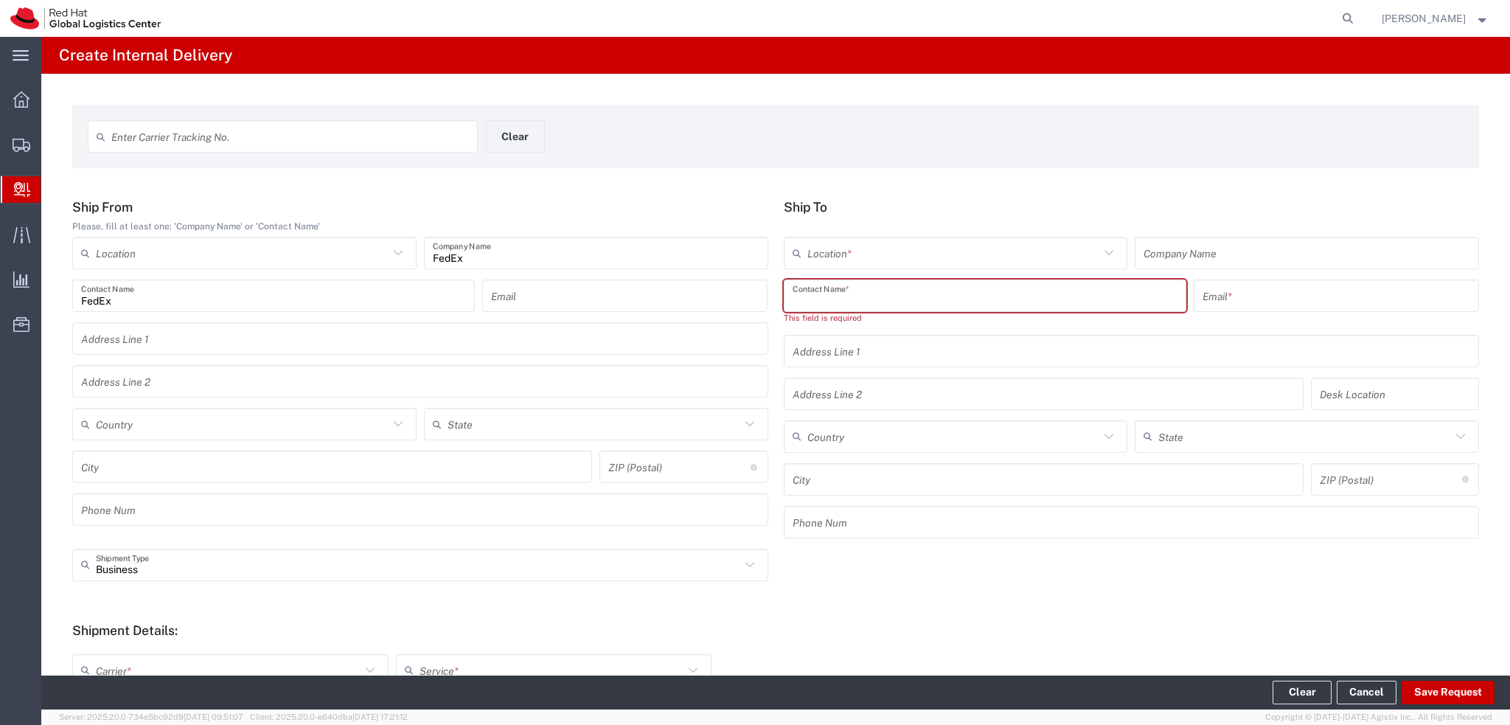
click at [898, 300] on input "text" at bounding box center [985, 296] width 385 height 26
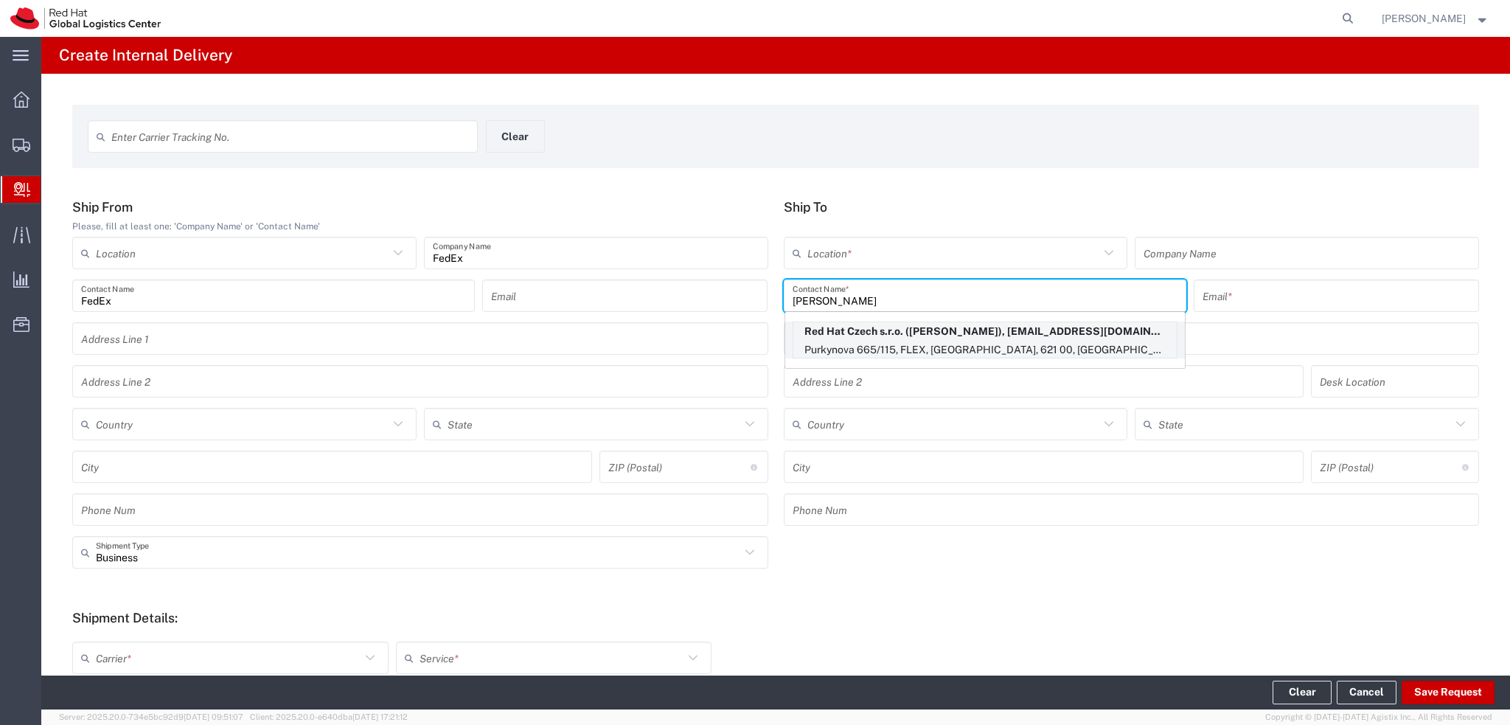
type input "Michal Soltis"
click at [935, 347] on p "Purkynova 665/115, FLEX, BRNO, 621 00, CZ" at bounding box center [984, 350] width 383 height 18
type input "RH - [GEOGRAPHIC_DATA] [GEOGRAPHIC_DATA] - C"
type input "Red Hat Czech s.r.o."
type input "msoltis@redhat.com"
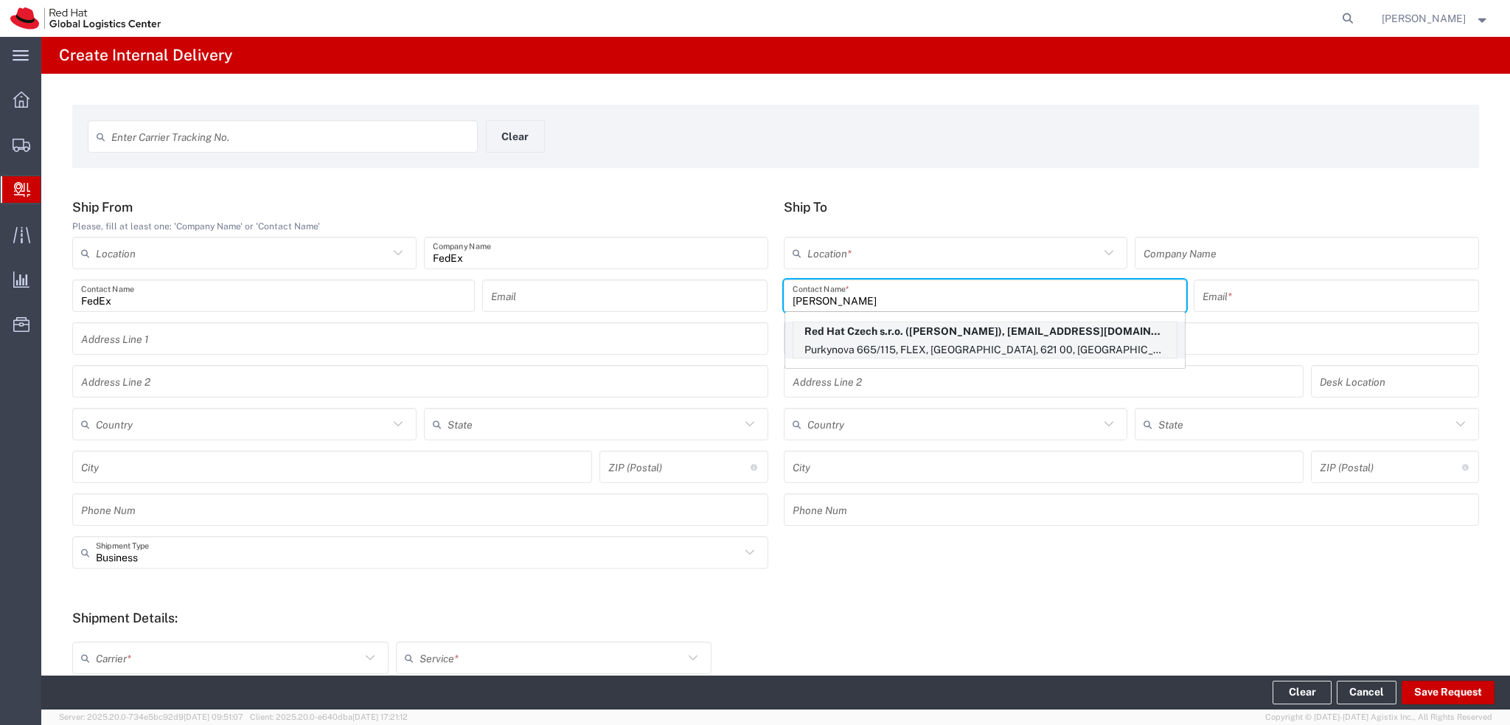
type input "Purkynova 665/115"
type input "FLEX"
type input "Czechia"
type input "[GEOGRAPHIC_DATA]"
type input "621 00"
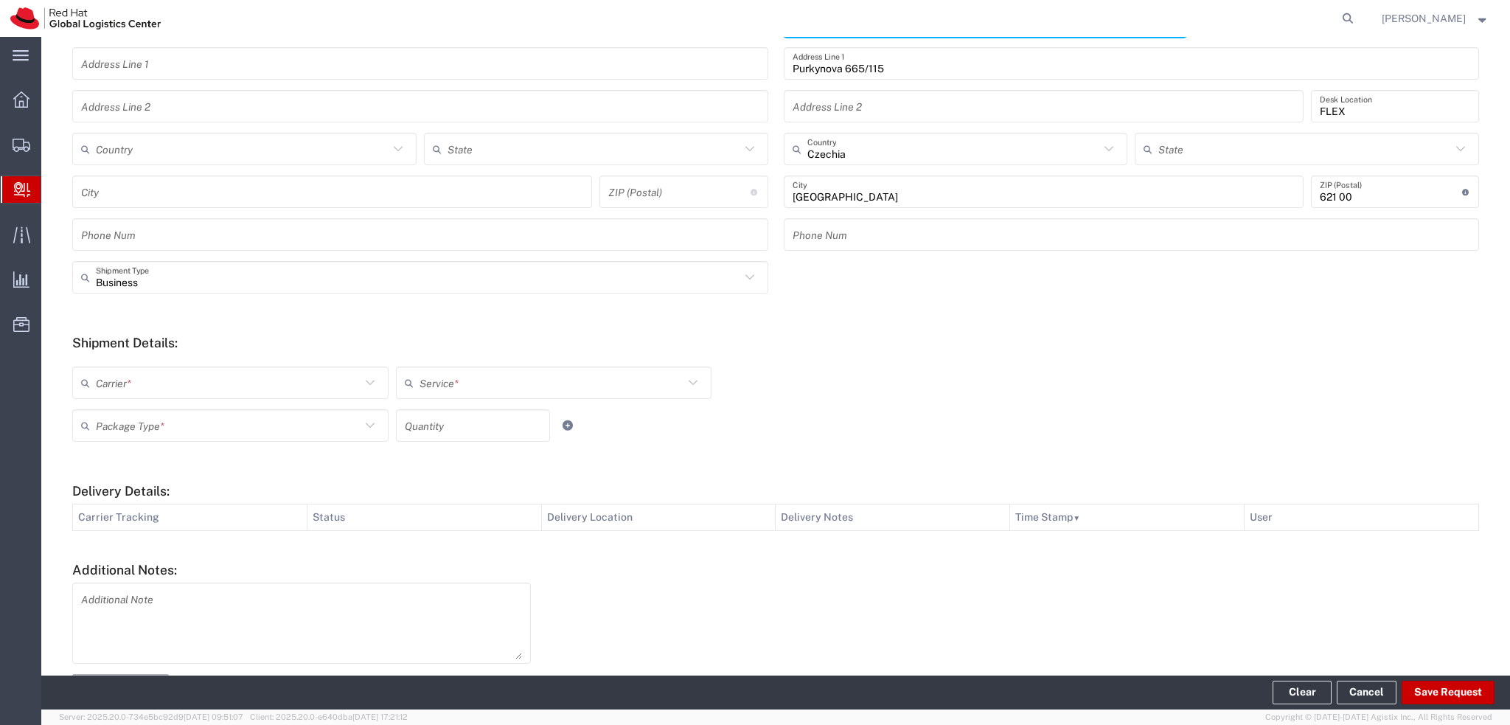
scroll to position [295, 0]
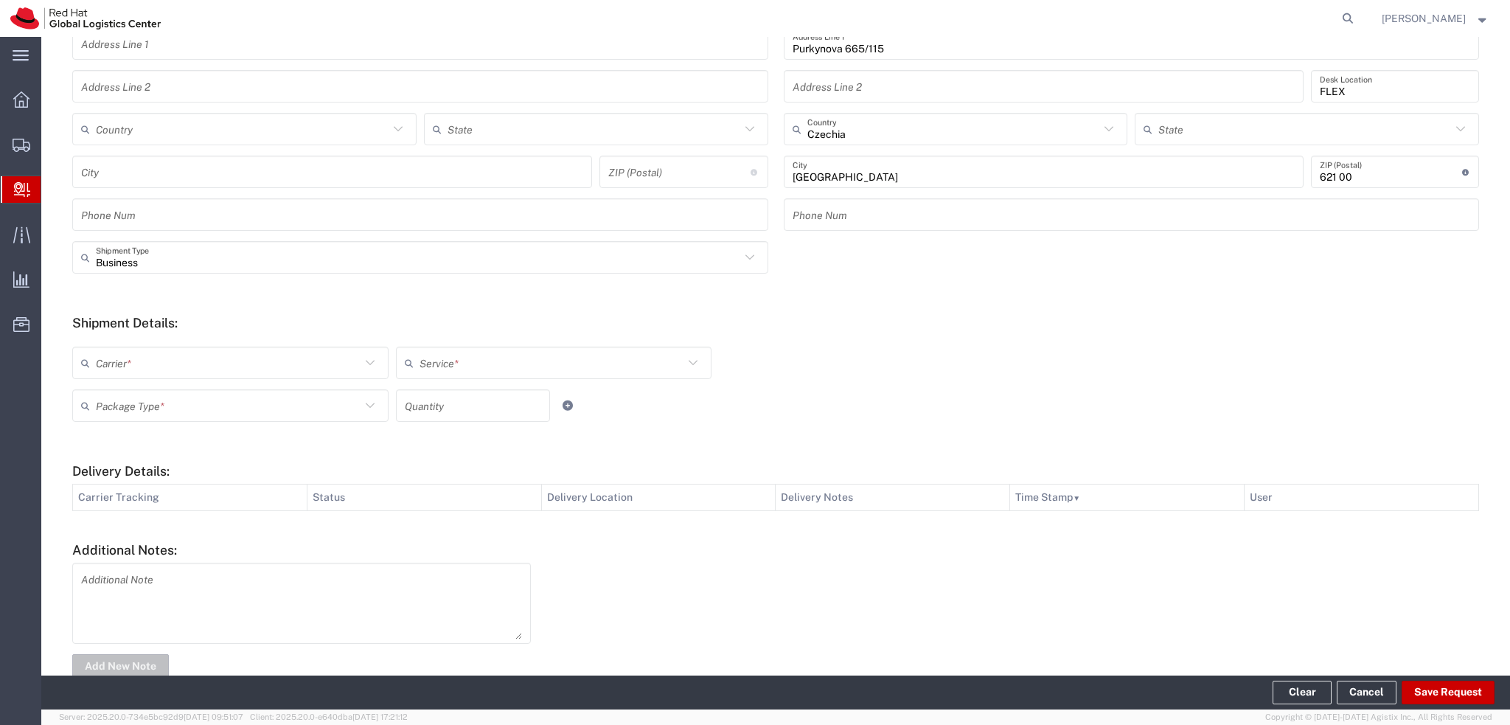
click at [154, 365] on input "text" at bounding box center [228, 363] width 265 height 26
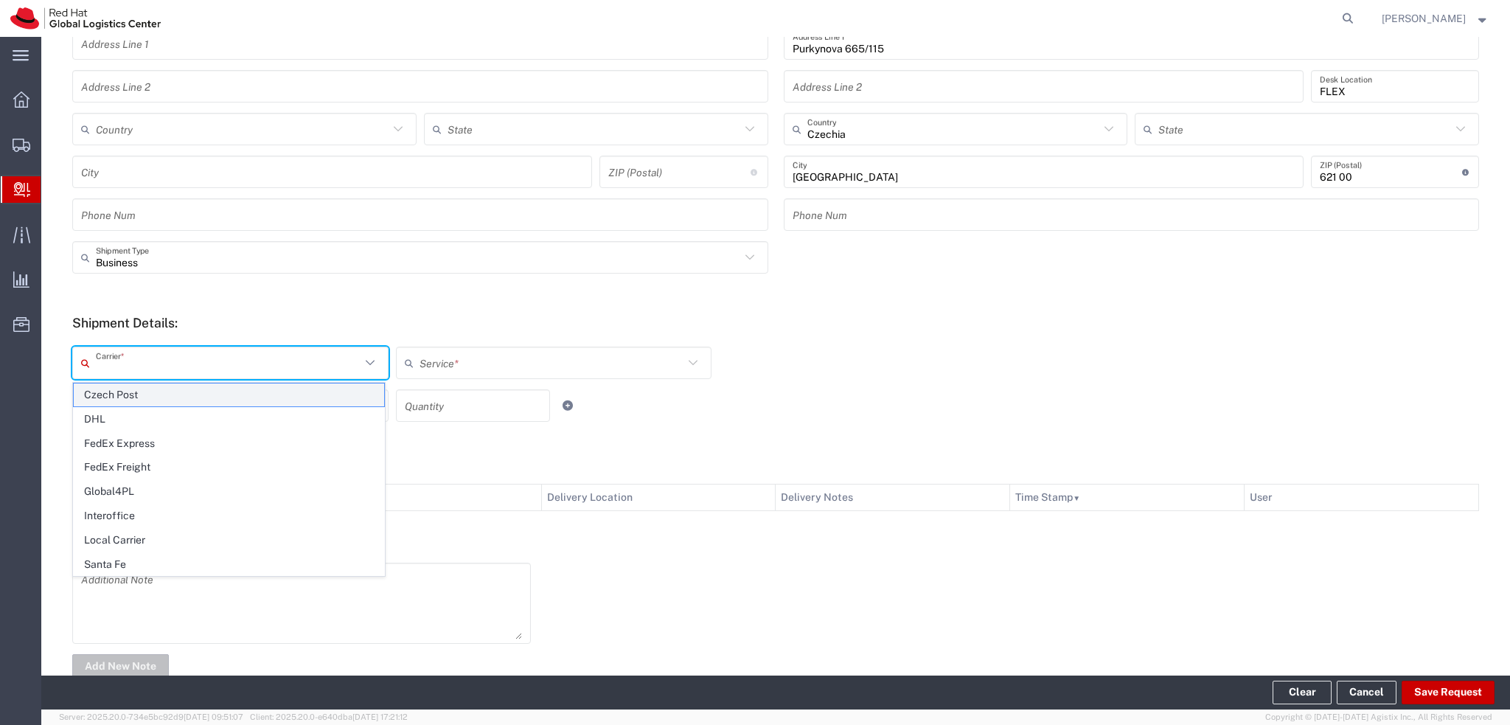
click at [154, 396] on span "Czech Post" at bounding box center [229, 394] width 310 height 23
type input "Czech Post"
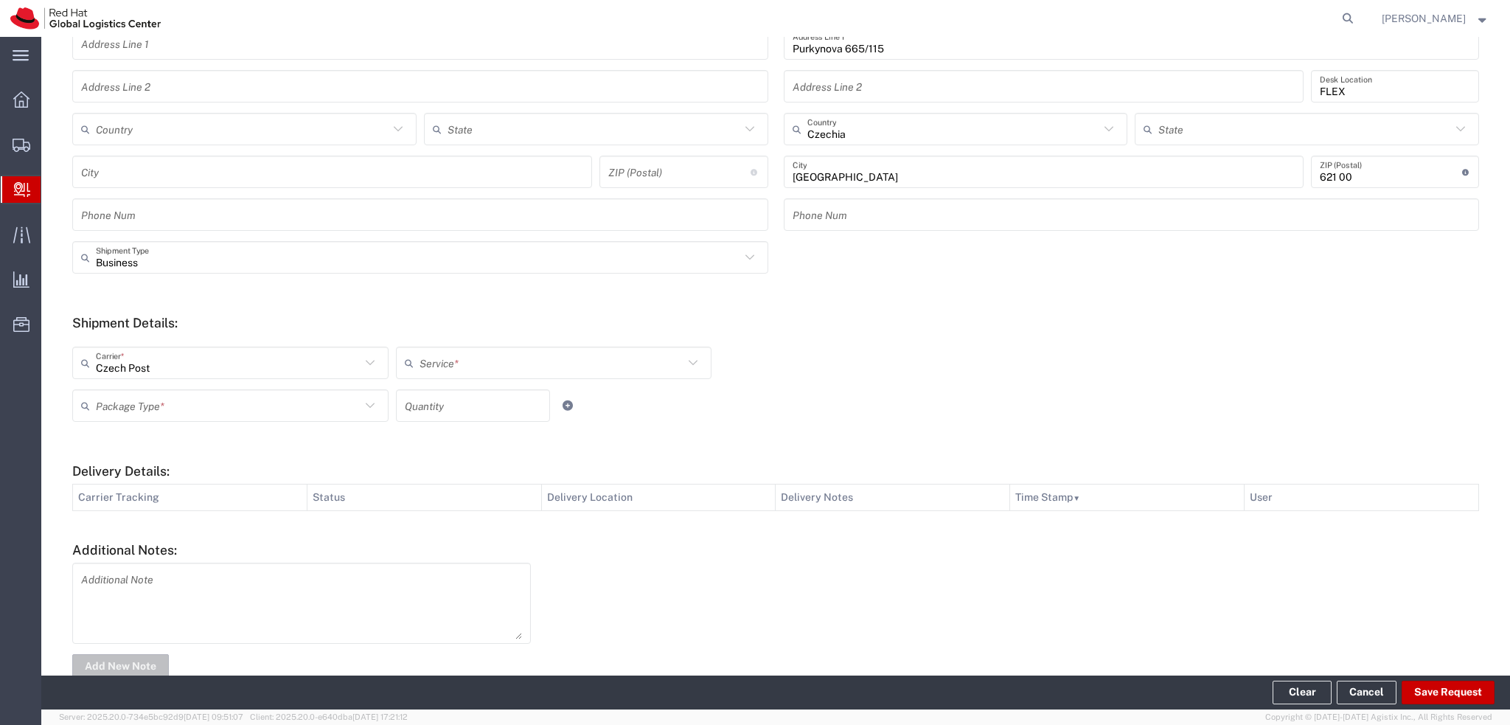
click at [462, 366] on input "text" at bounding box center [552, 363] width 265 height 26
click at [457, 417] on span "Ground" at bounding box center [550, 419] width 310 height 23
type input "Ground"
click at [223, 411] on input "text" at bounding box center [228, 406] width 265 height 26
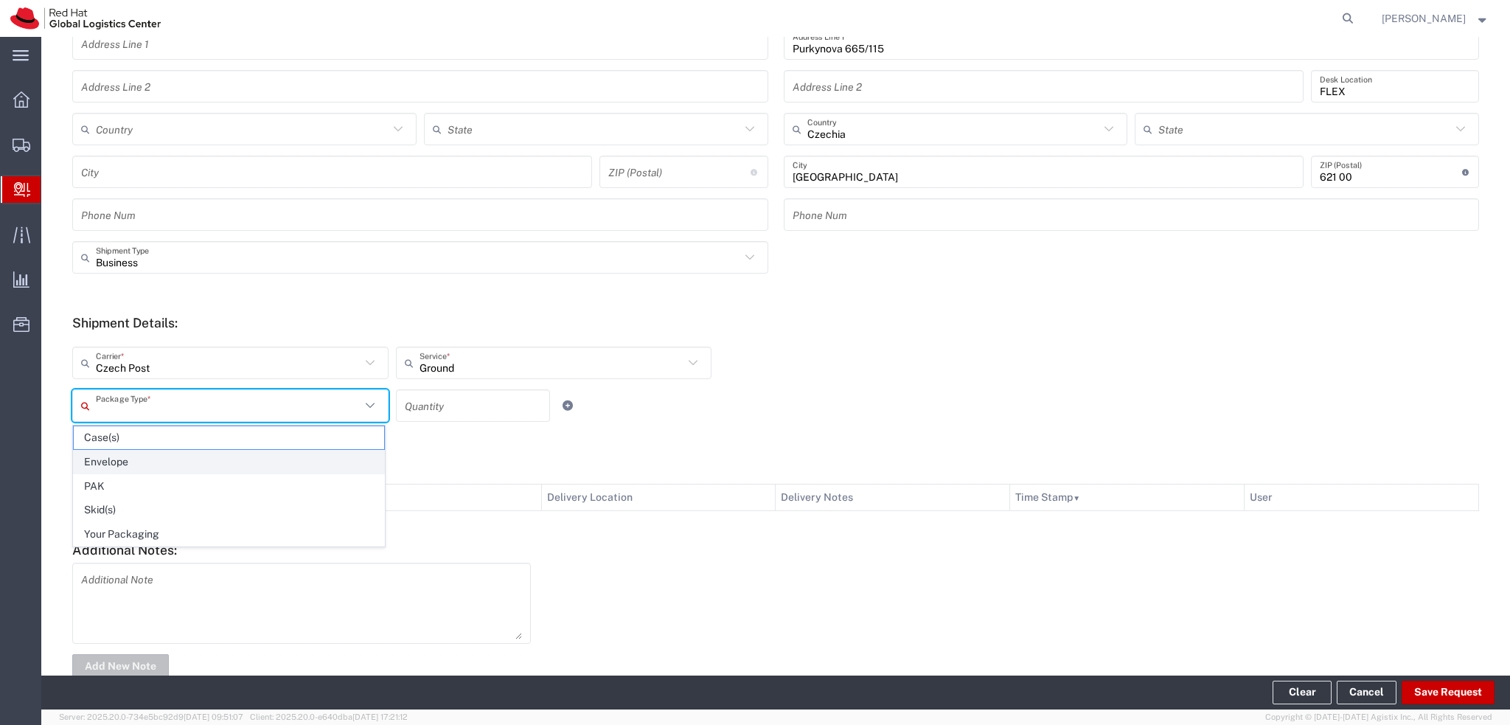
click at [142, 456] on span "Envelope" at bounding box center [229, 462] width 310 height 23
type input "Envelope"
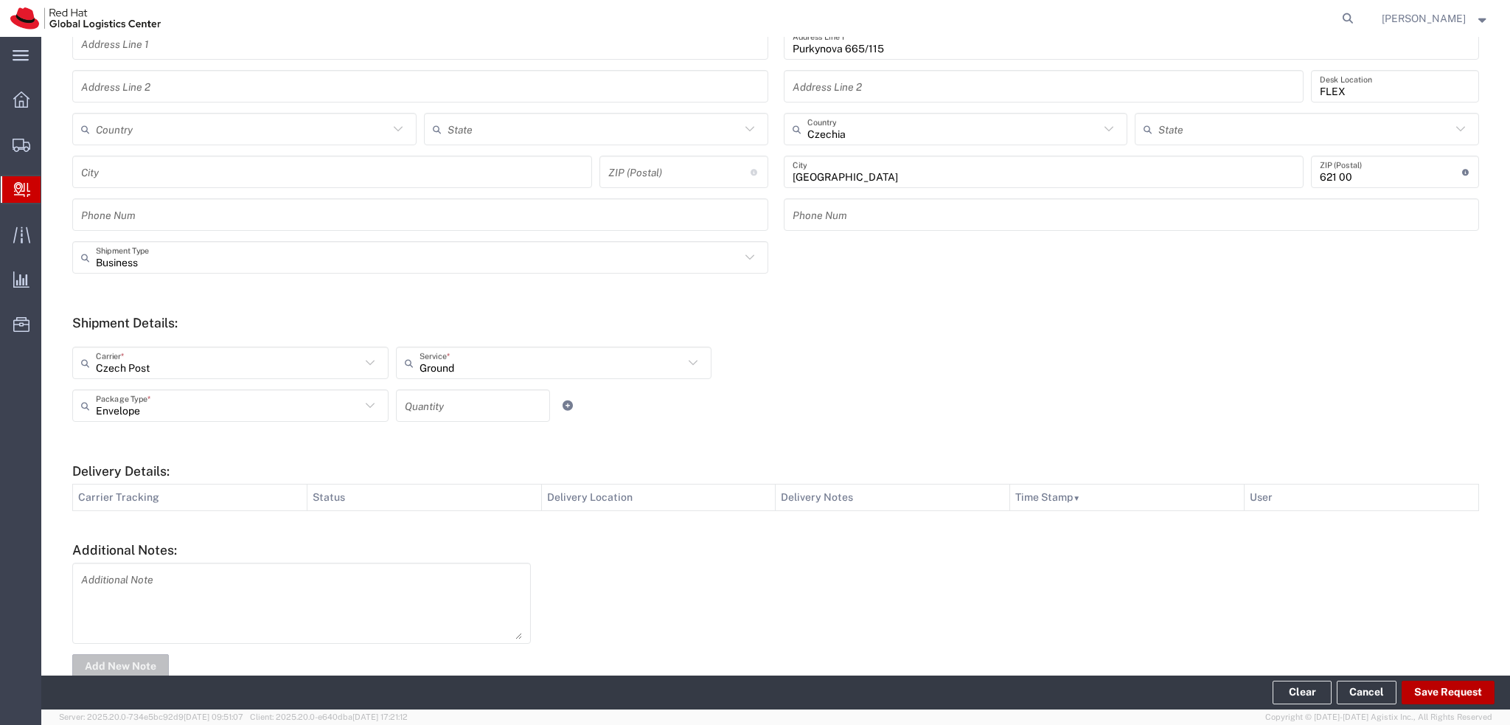
click at [1450, 698] on button "Save Request" at bounding box center [1448, 693] width 93 height 24
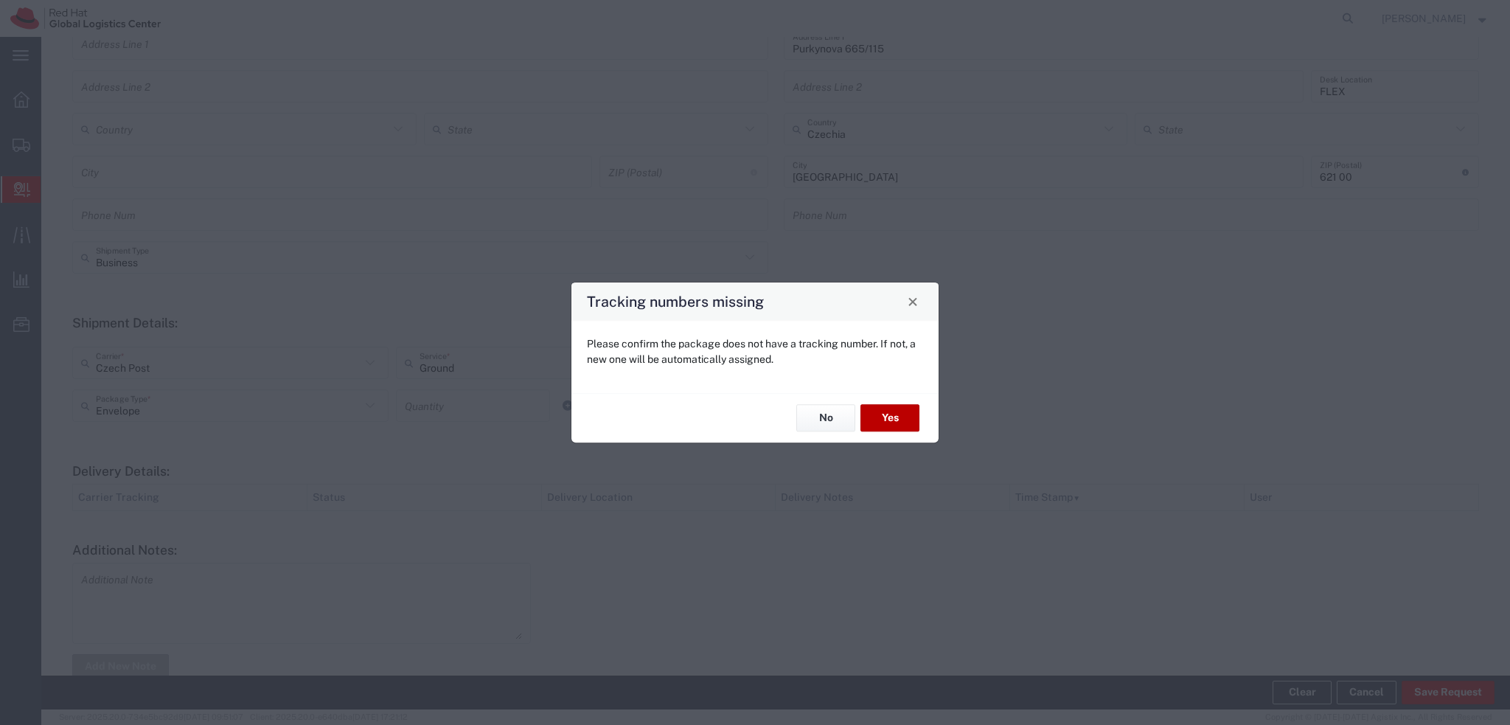
click at [894, 424] on button "Yes" at bounding box center [890, 418] width 59 height 27
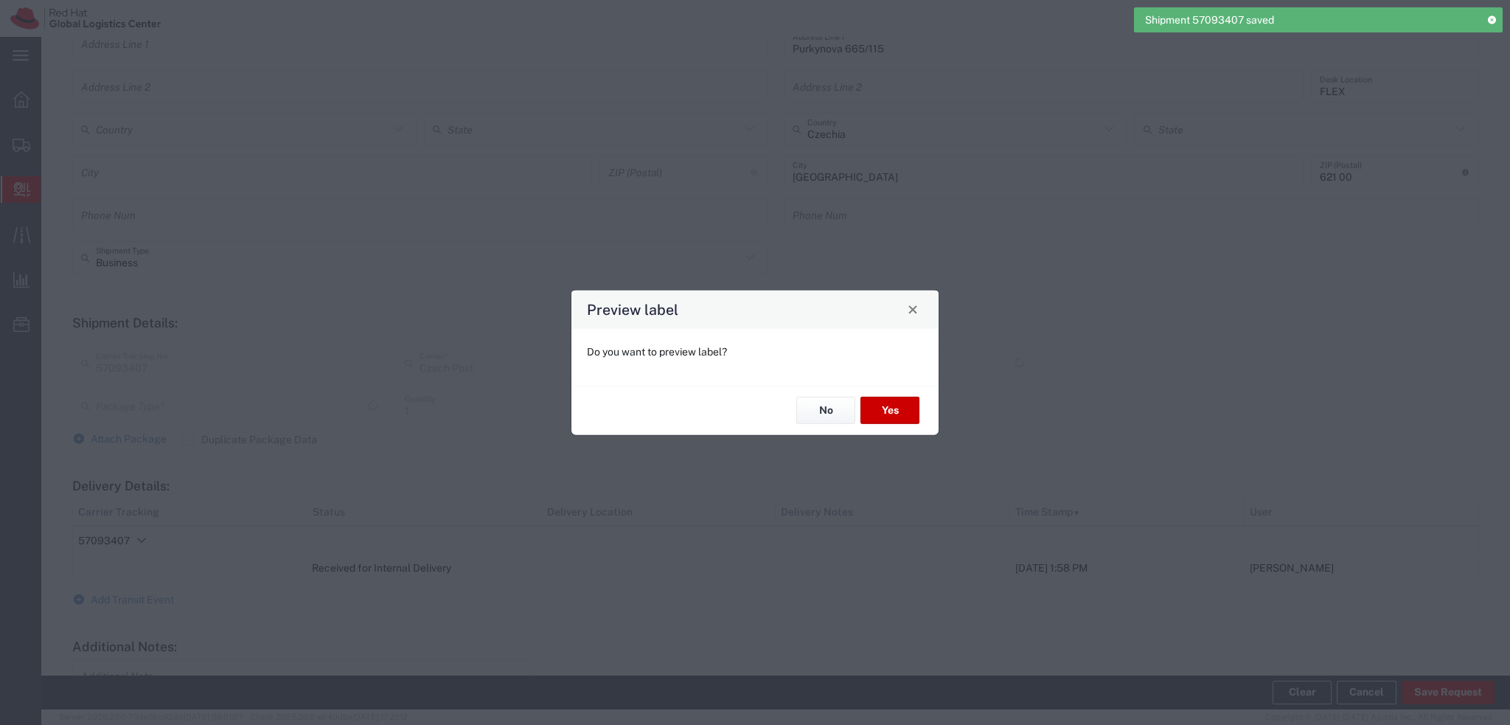
type input "Envelope"
type input "Ground"
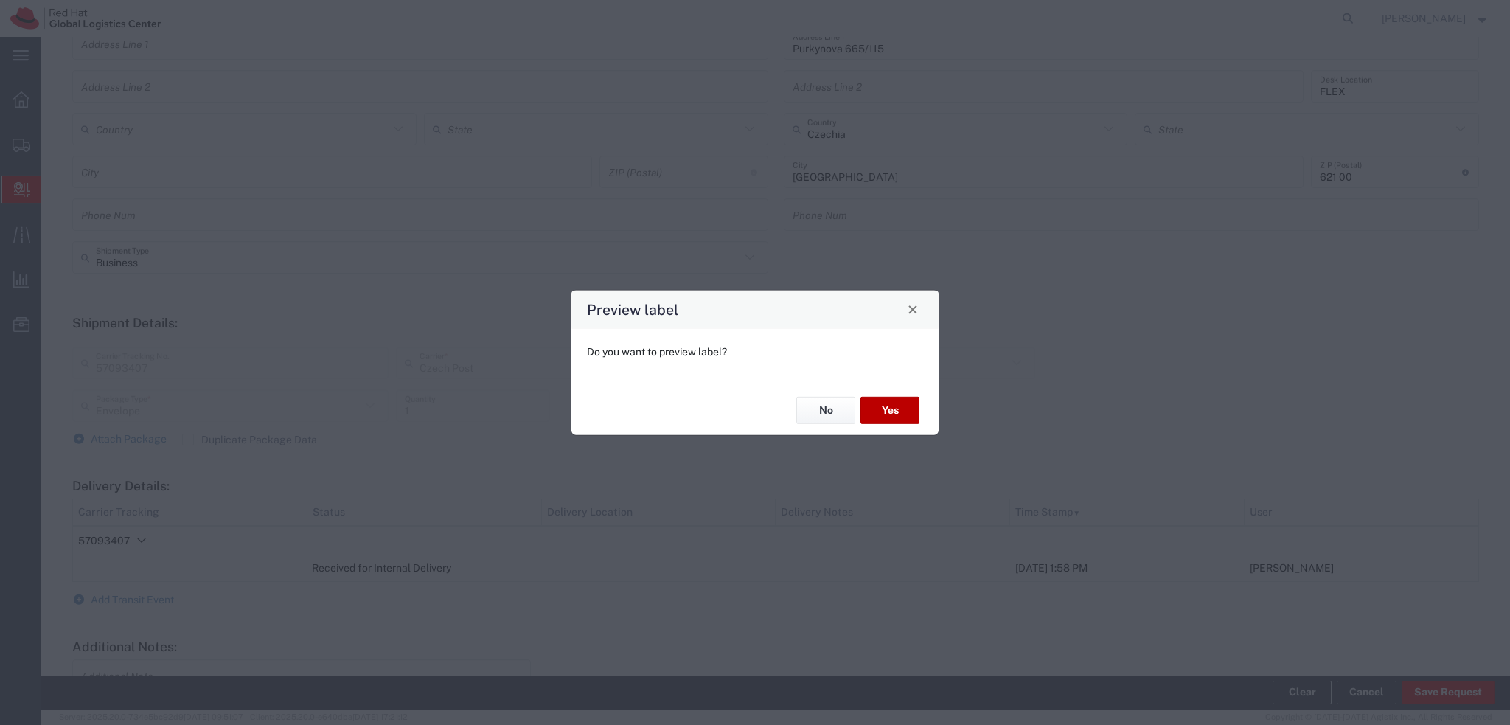
click at [907, 419] on button "Yes" at bounding box center [890, 410] width 59 height 27
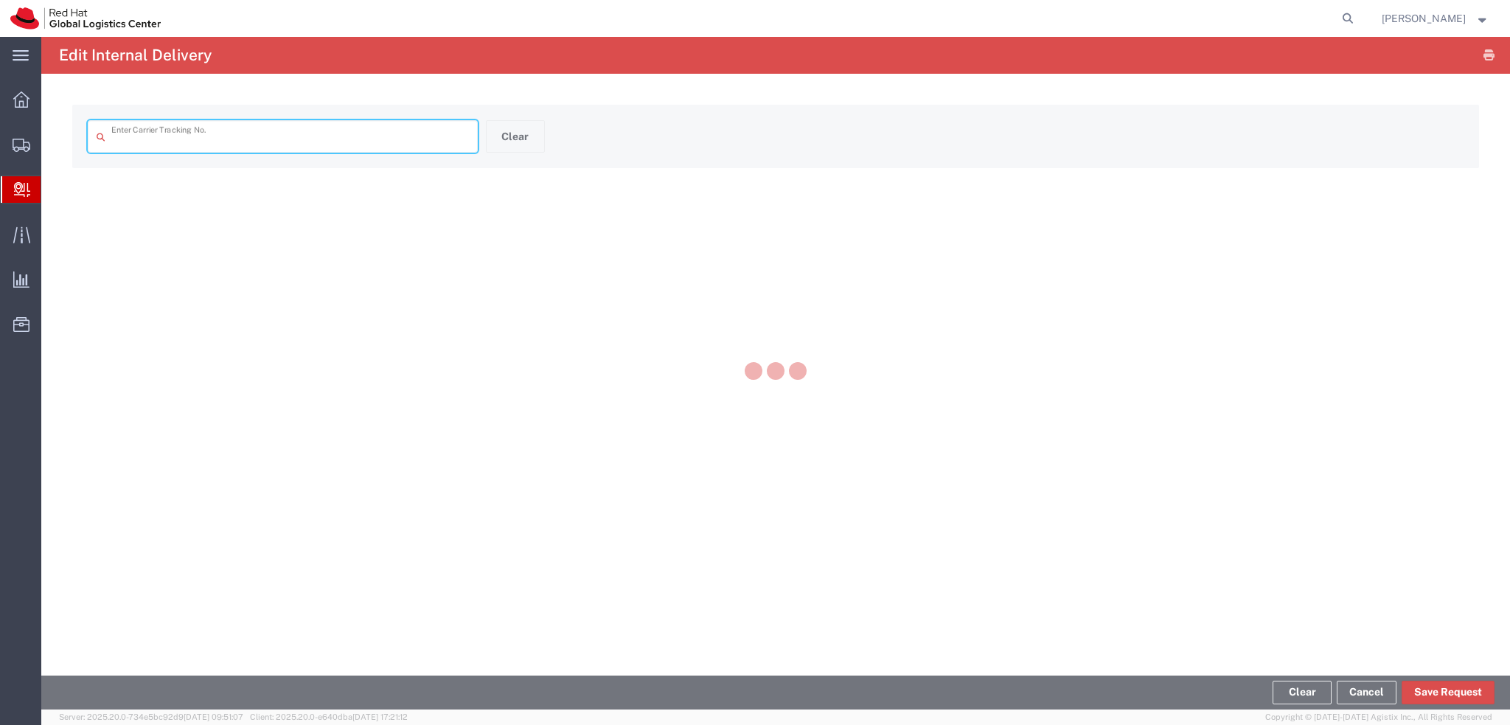
type input "57093407"
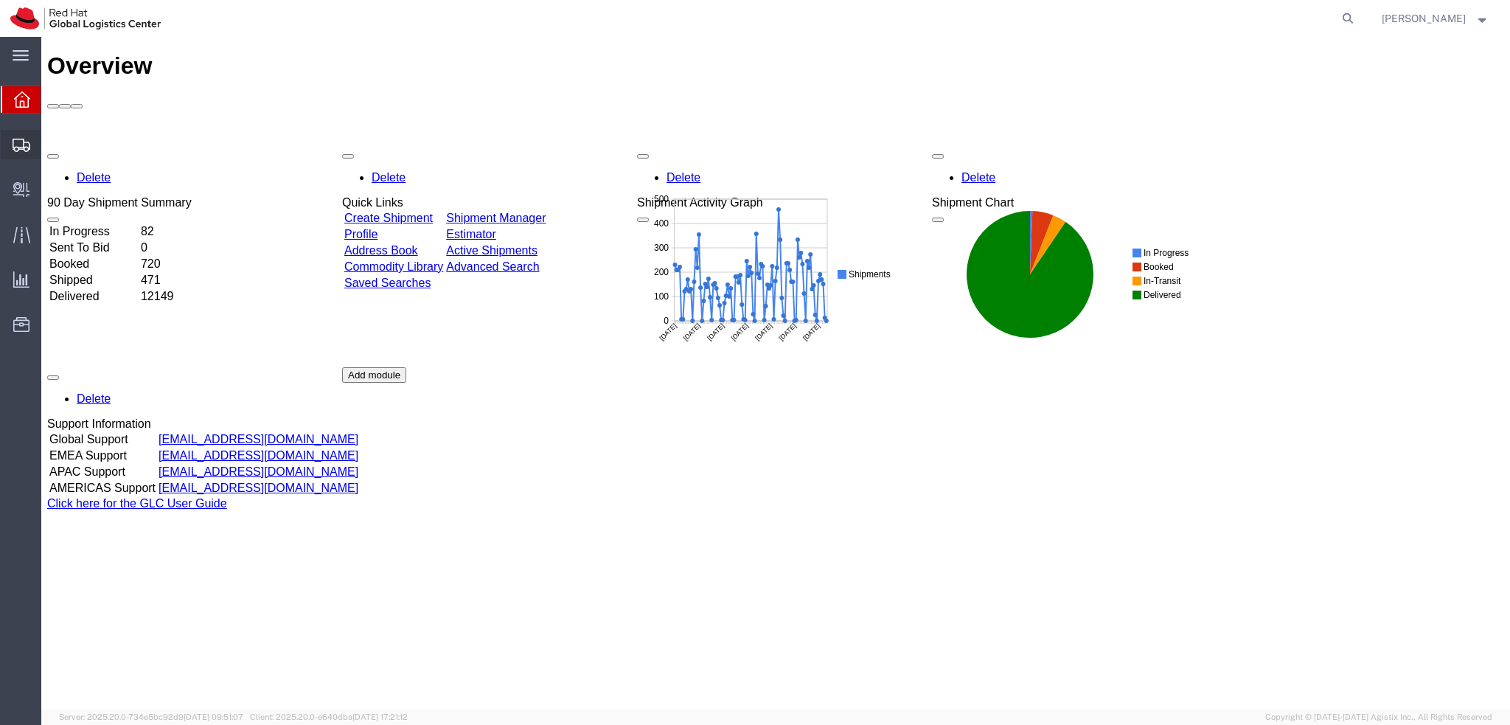
click at [15, 147] on icon at bounding box center [22, 145] width 18 height 13
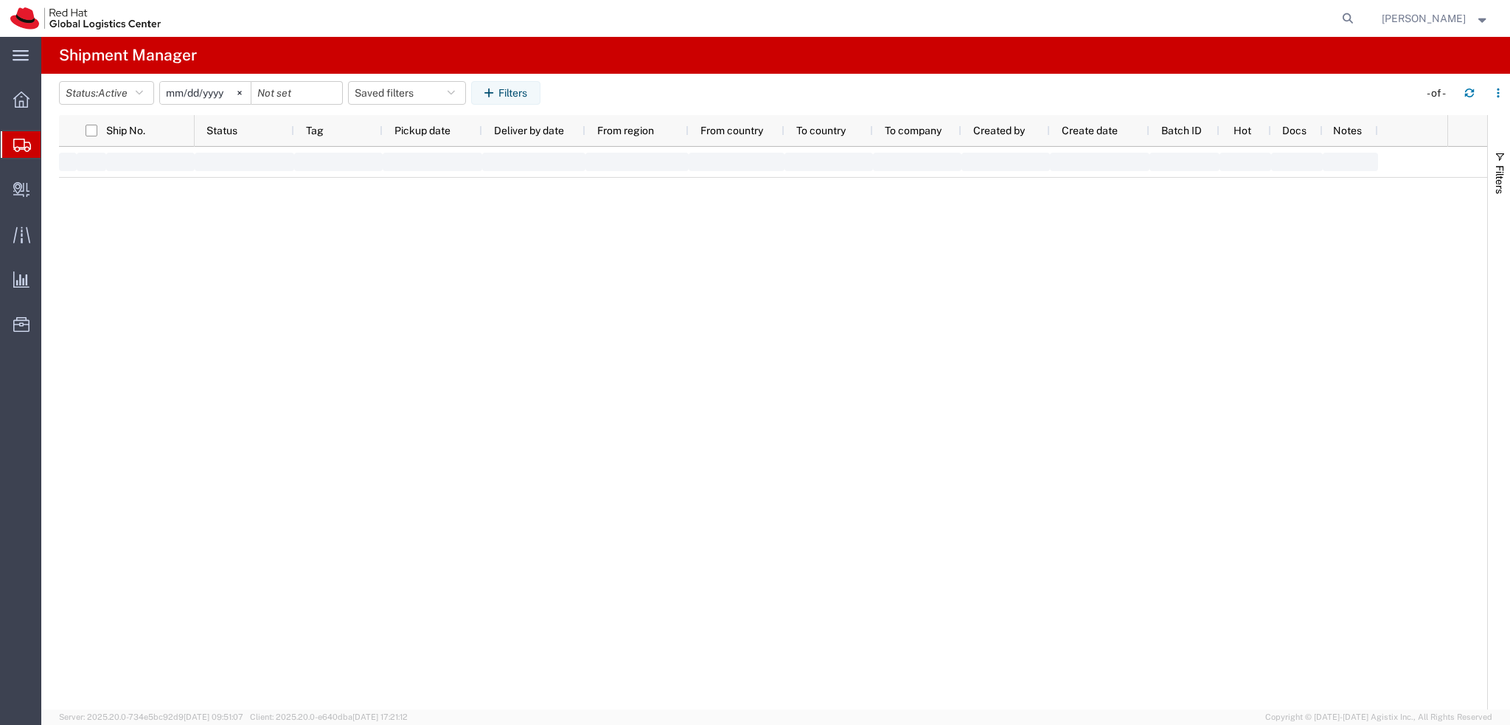
type input "[DATE]"
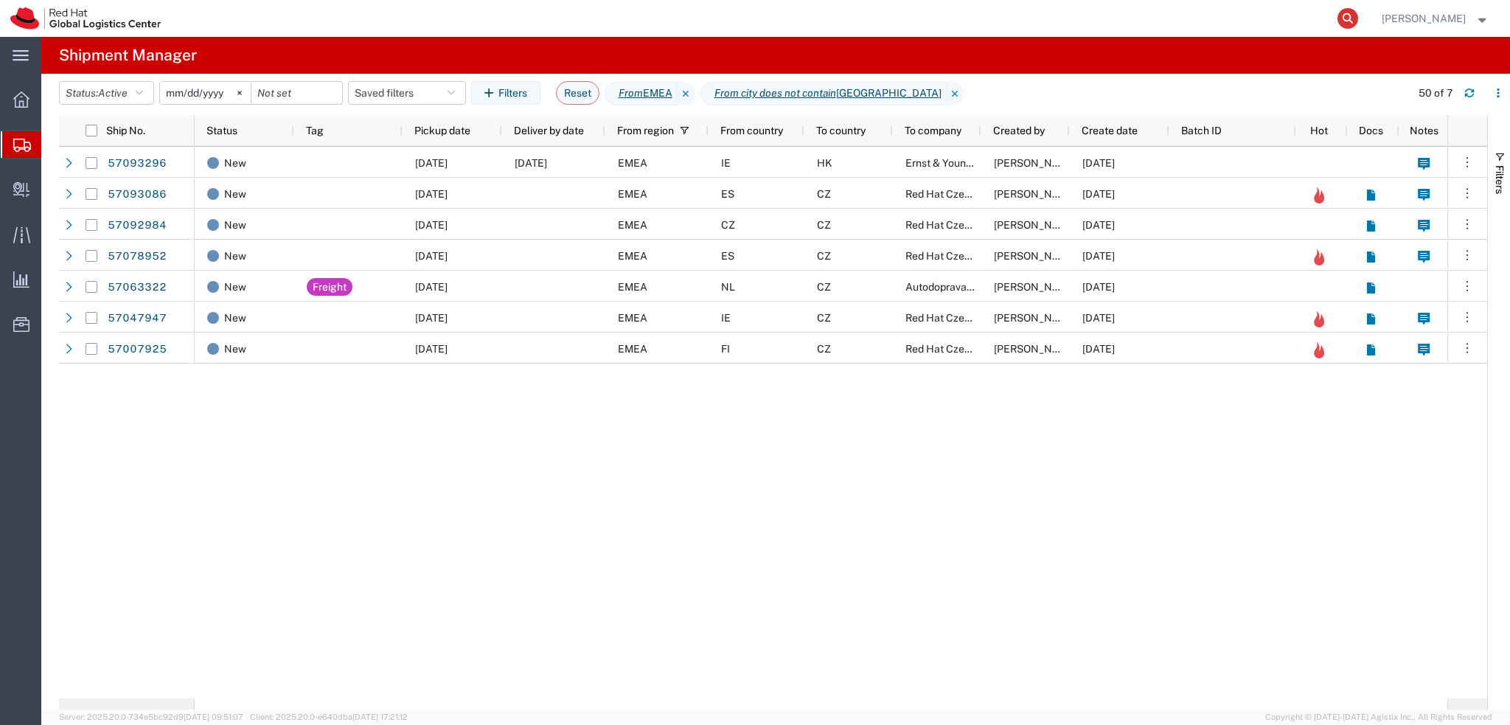
click at [1358, 20] on icon at bounding box center [1348, 18] width 21 height 21
click at [1244, 24] on input "search" at bounding box center [1113, 18] width 448 height 35
click at [993, 26] on input "search" at bounding box center [1113, 18] width 448 height 35
paste input "5786088803"
type input "5786088803"
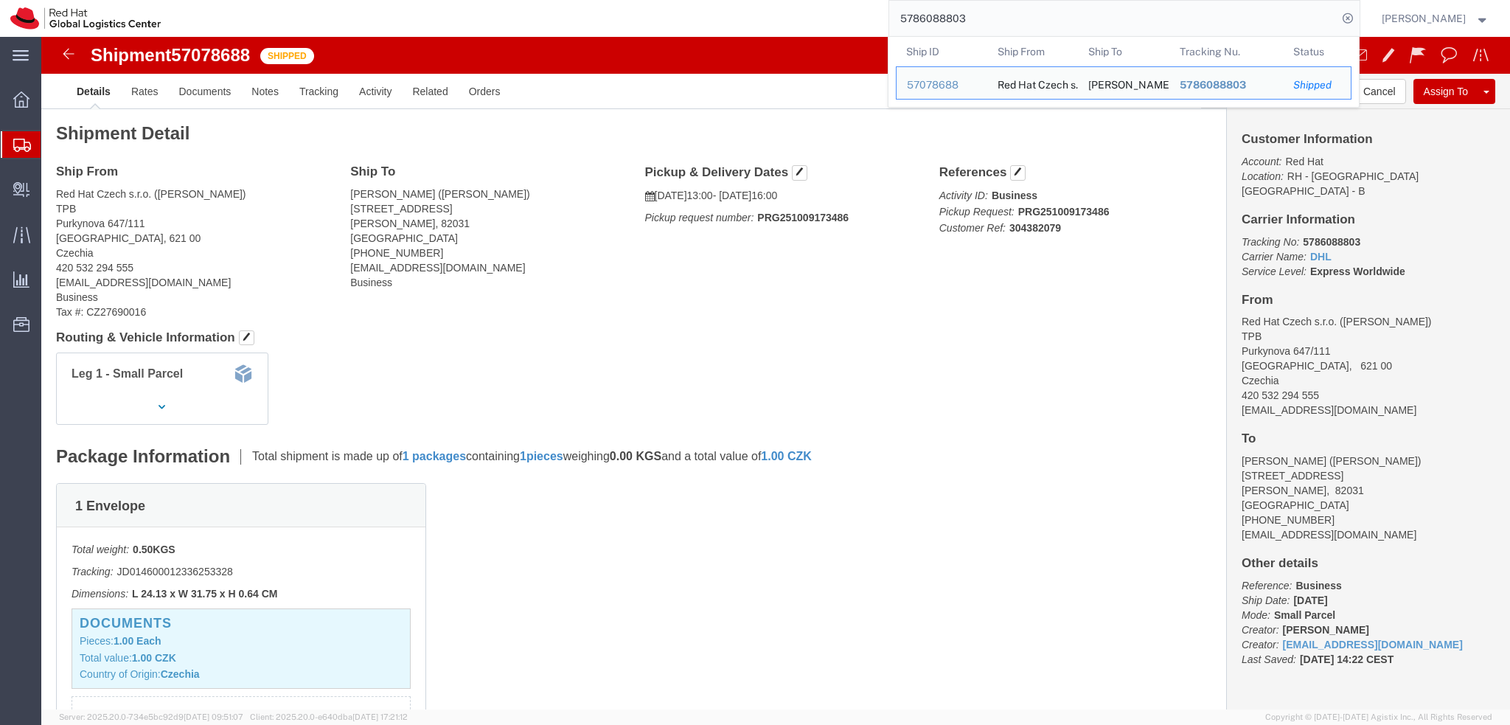
click div "Ship From Red Hat Czech s.r.o. ([PERSON_NAME]) TPB Purkynova 647/111 [GEOGRAPHI…"
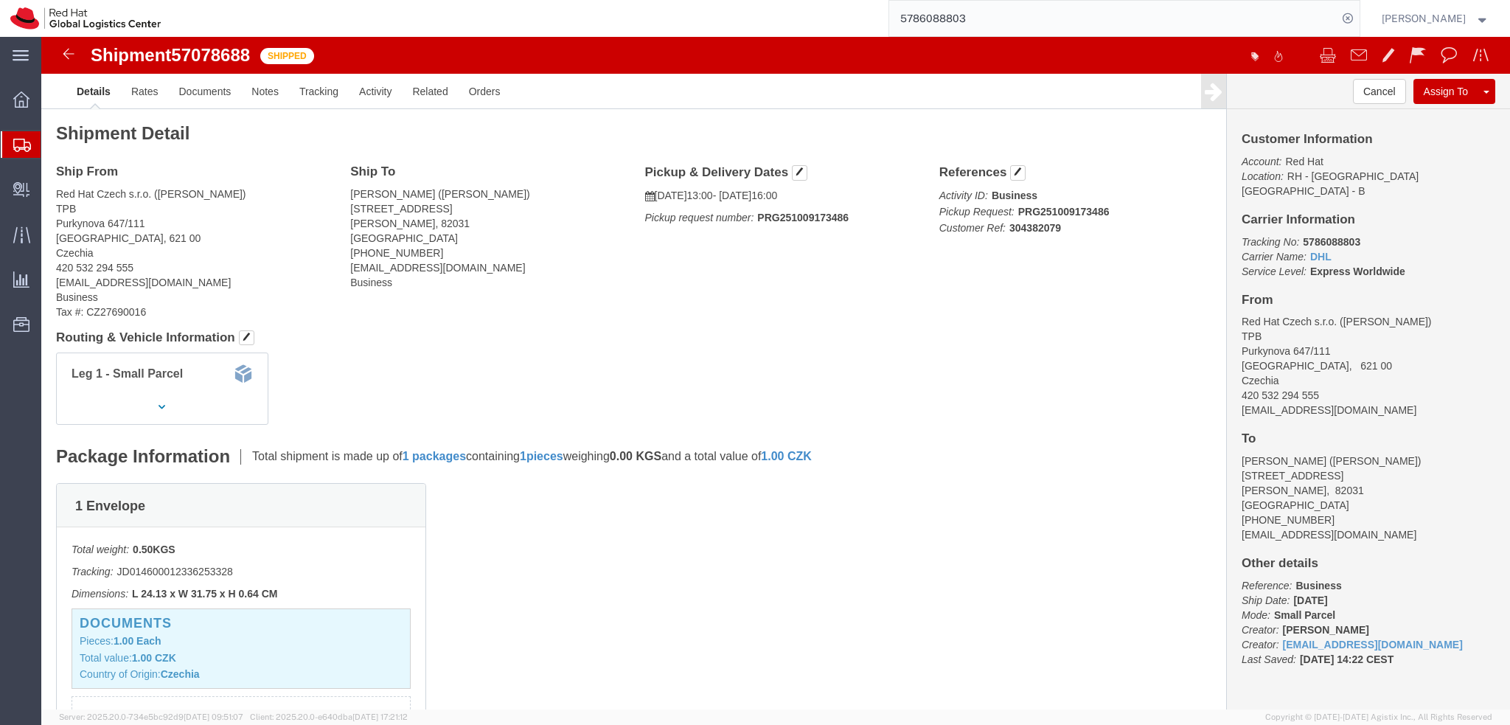
click div "Ship From Red Hat Czech s.r.o. ([PERSON_NAME]) TPB Purkynova 647/111 [GEOGRAPHI…"
drag, startPoint x: 303, startPoint y: 217, endPoint x: 402, endPoint y: 217, distance: 98.8
click div "Ship To [PERSON_NAME] ([PERSON_NAME]) [STREET_ADDRESS][PERSON_NAME] [PHONE_NUMB…"
copy address "[PHONE_NUMBER]"
click img
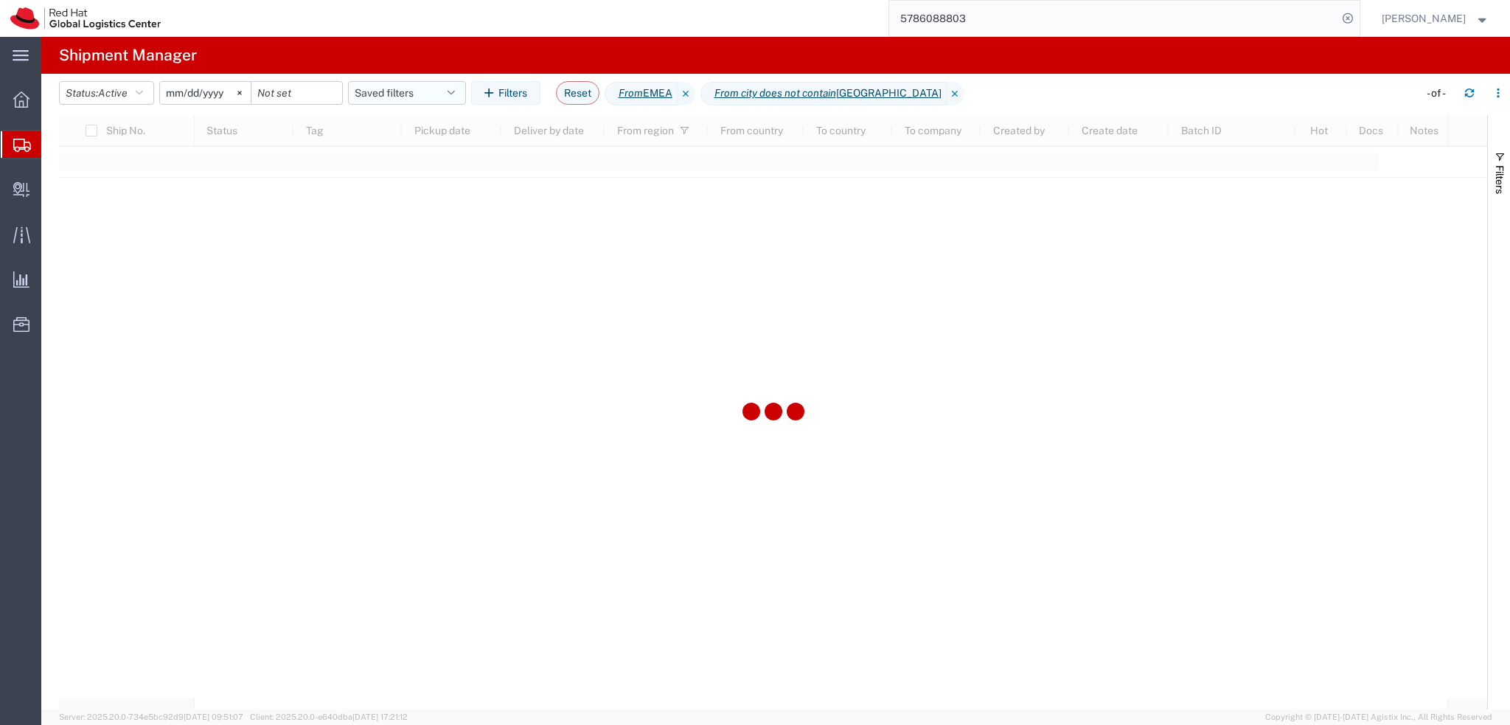
click at [398, 97] on button "Saved filters" at bounding box center [407, 93] width 118 height 24
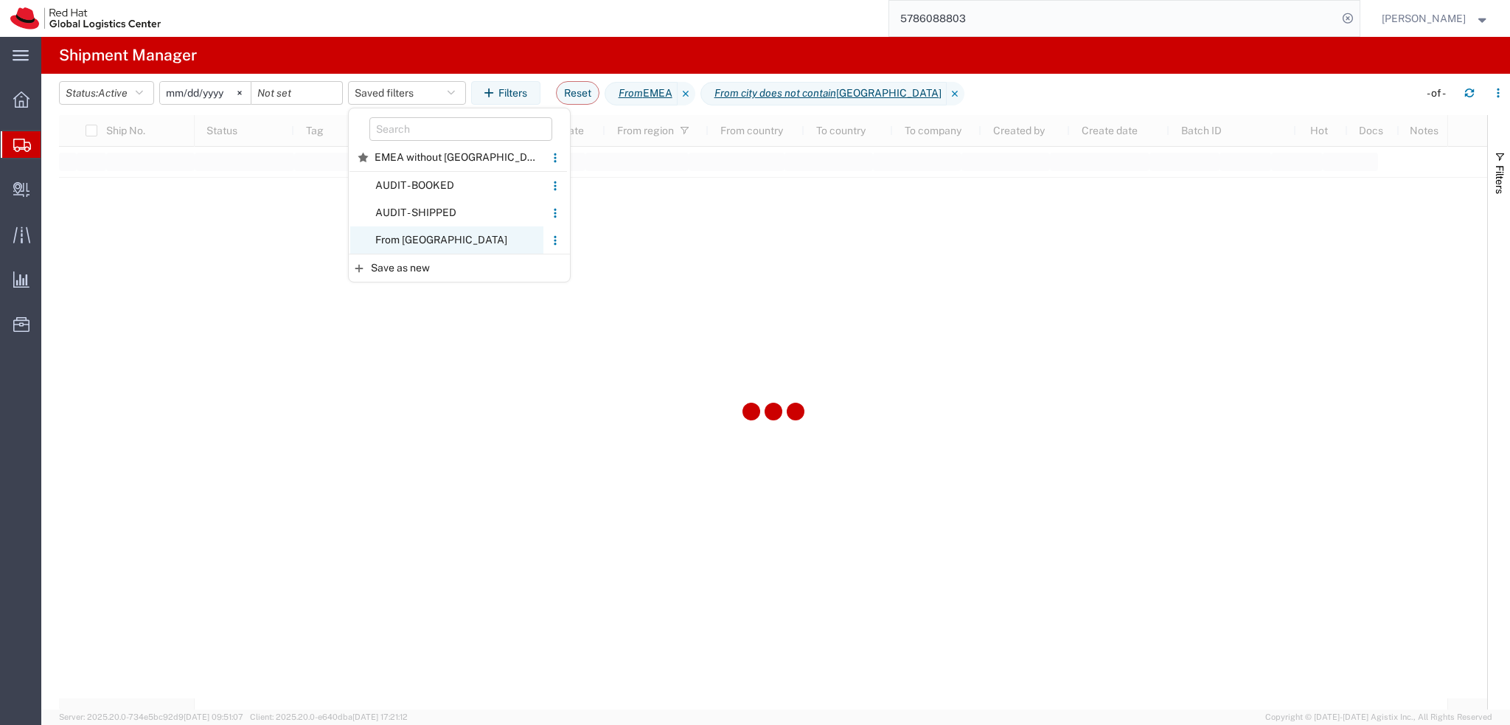
click at [439, 238] on span "From CZ" at bounding box center [446, 239] width 193 height 27
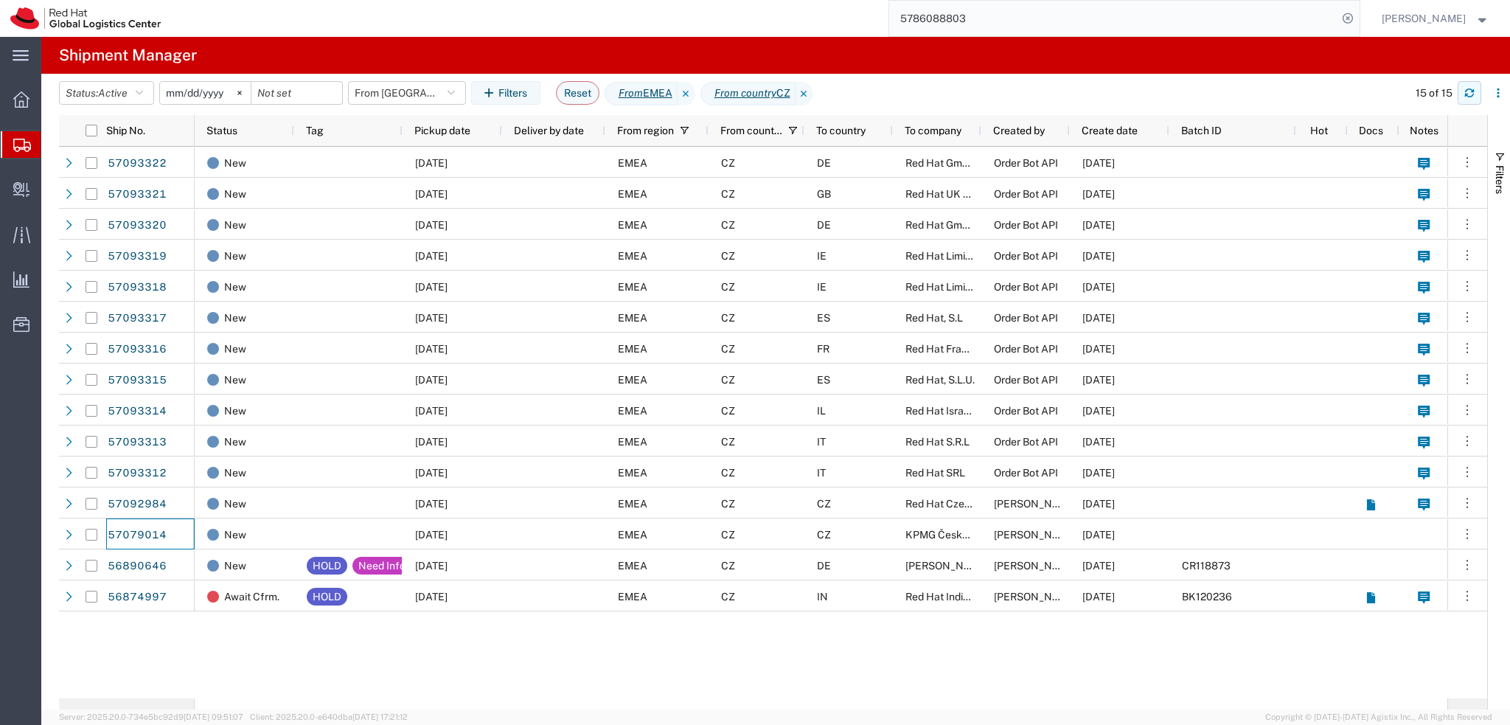
click at [1469, 94] on icon "button" at bounding box center [1469, 93] width 10 height 10
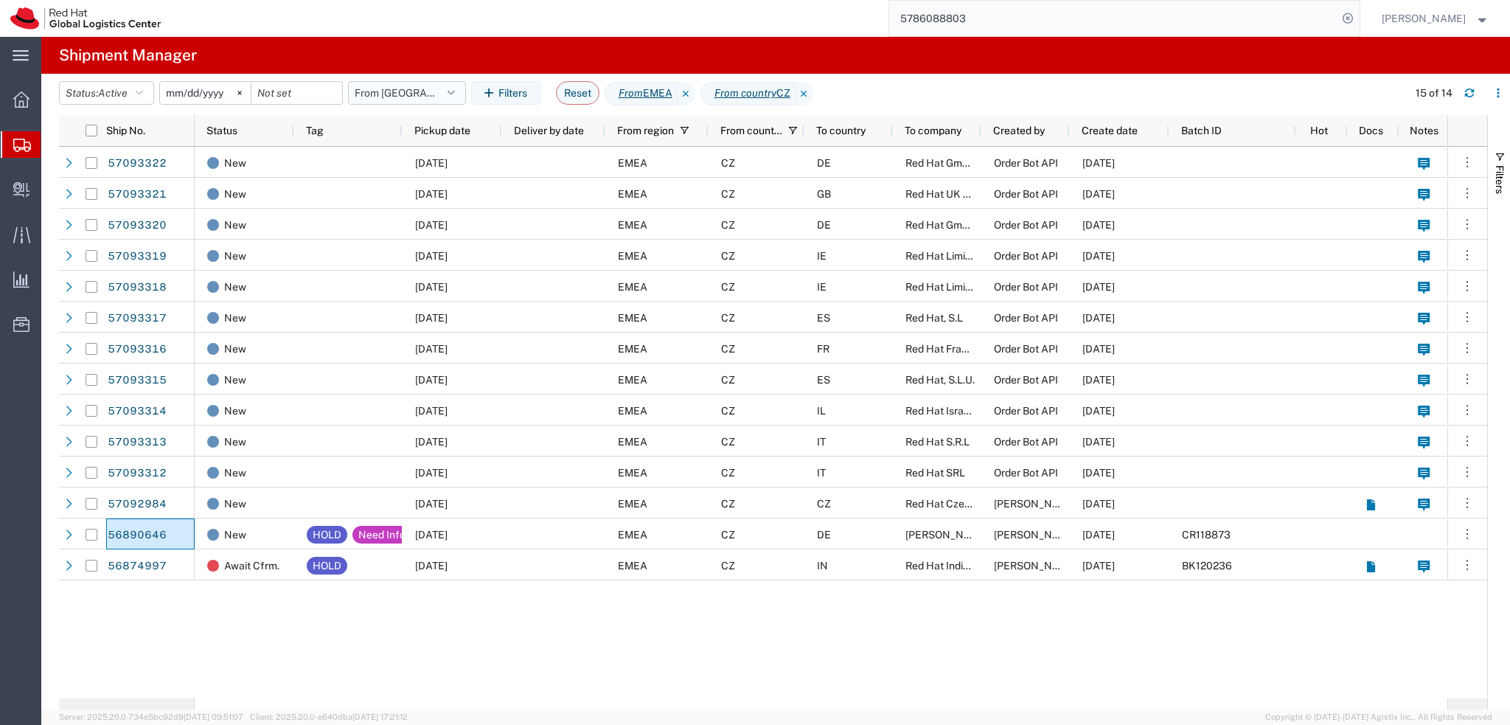
click at [386, 91] on button "From CZ" at bounding box center [407, 93] width 118 height 24
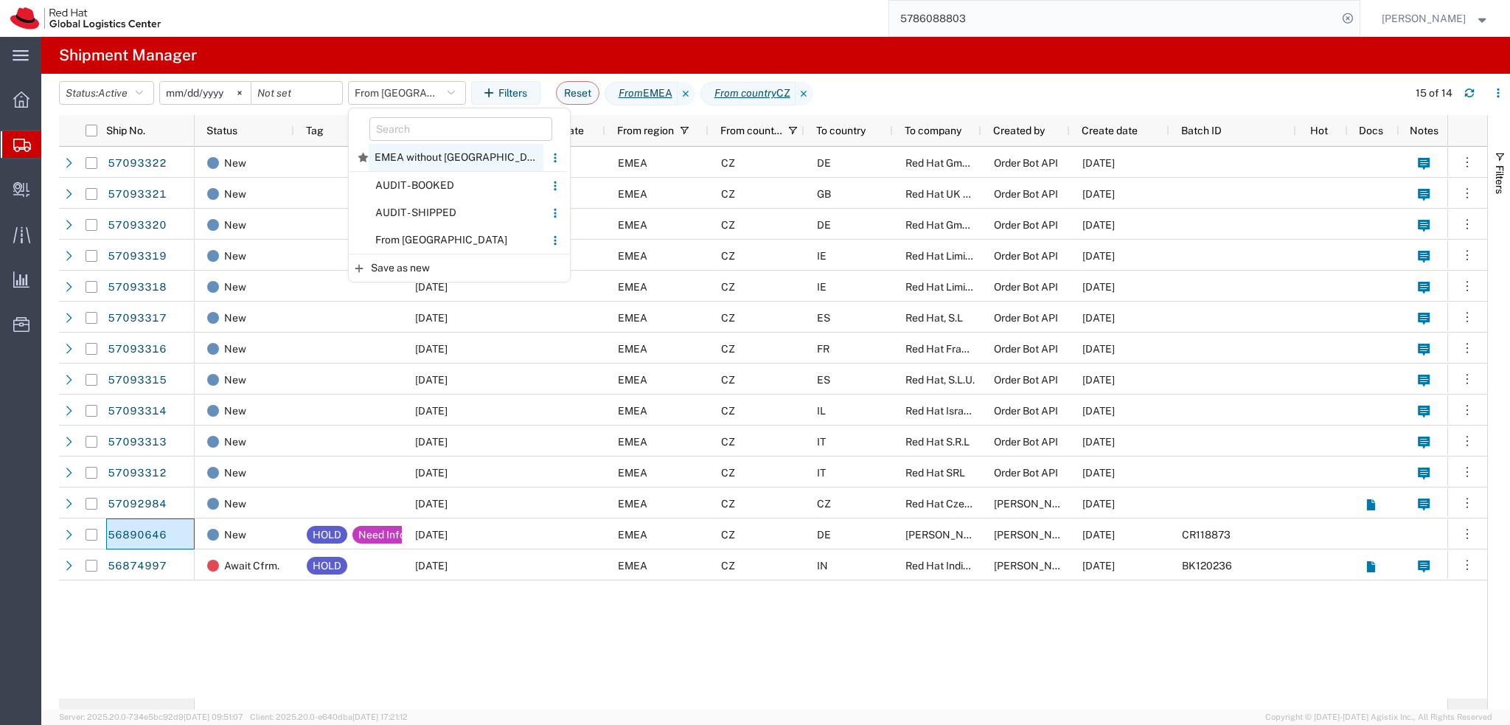
click at [427, 150] on span "EMEA without Brno" at bounding box center [456, 157] width 175 height 27
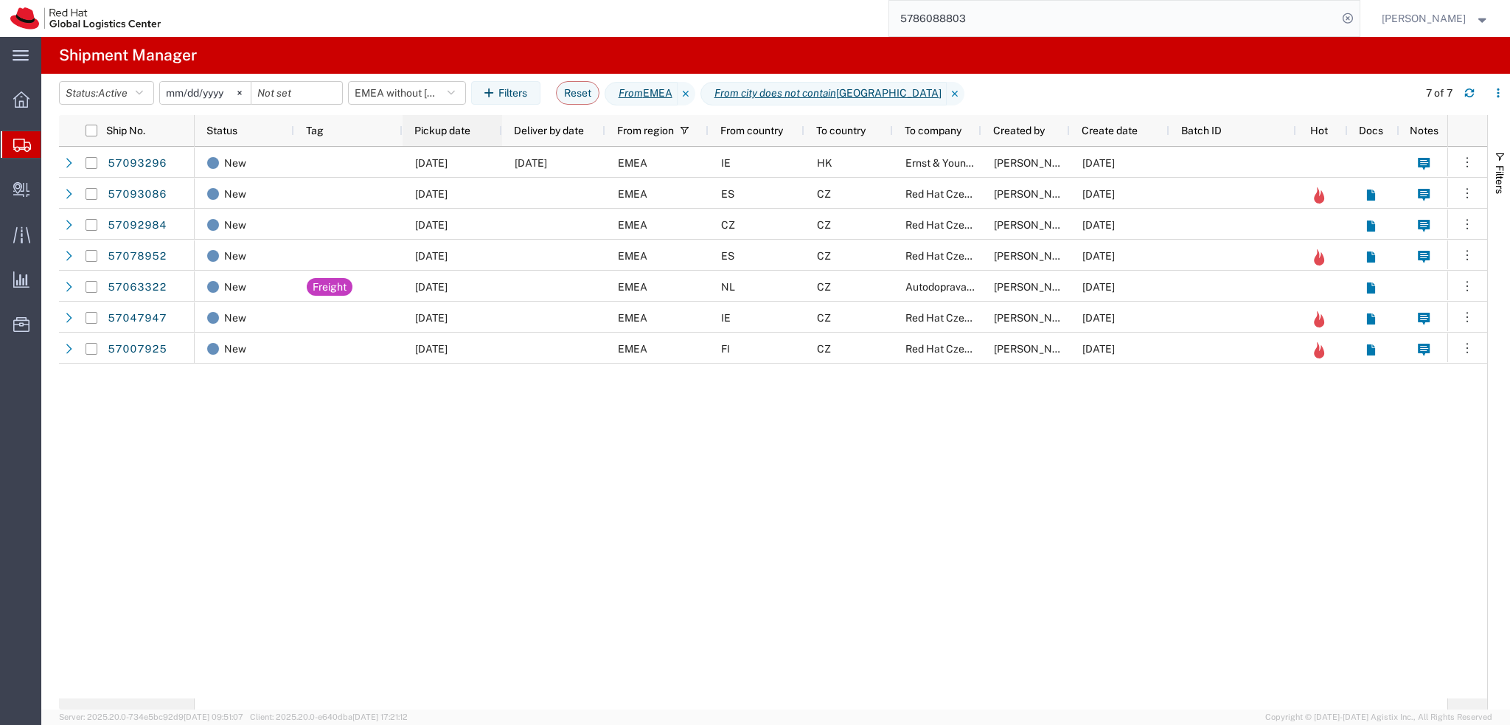
click at [475, 125] on div "Pickup date" at bounding box center [455, 131] width 82 height 24
click at [1074, 21] on input "5786088803" at bounding box center [1113, 18] width 448 height 35
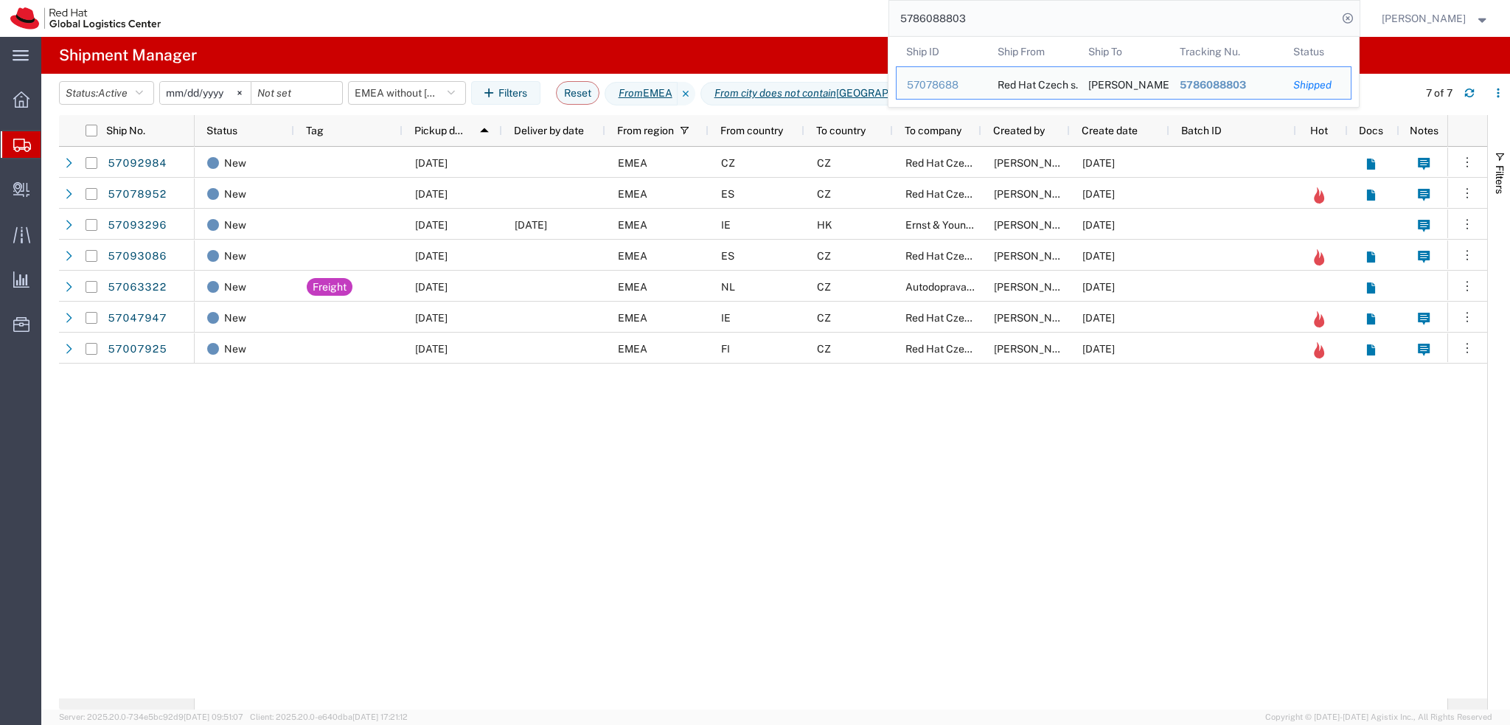
paste input "093690"
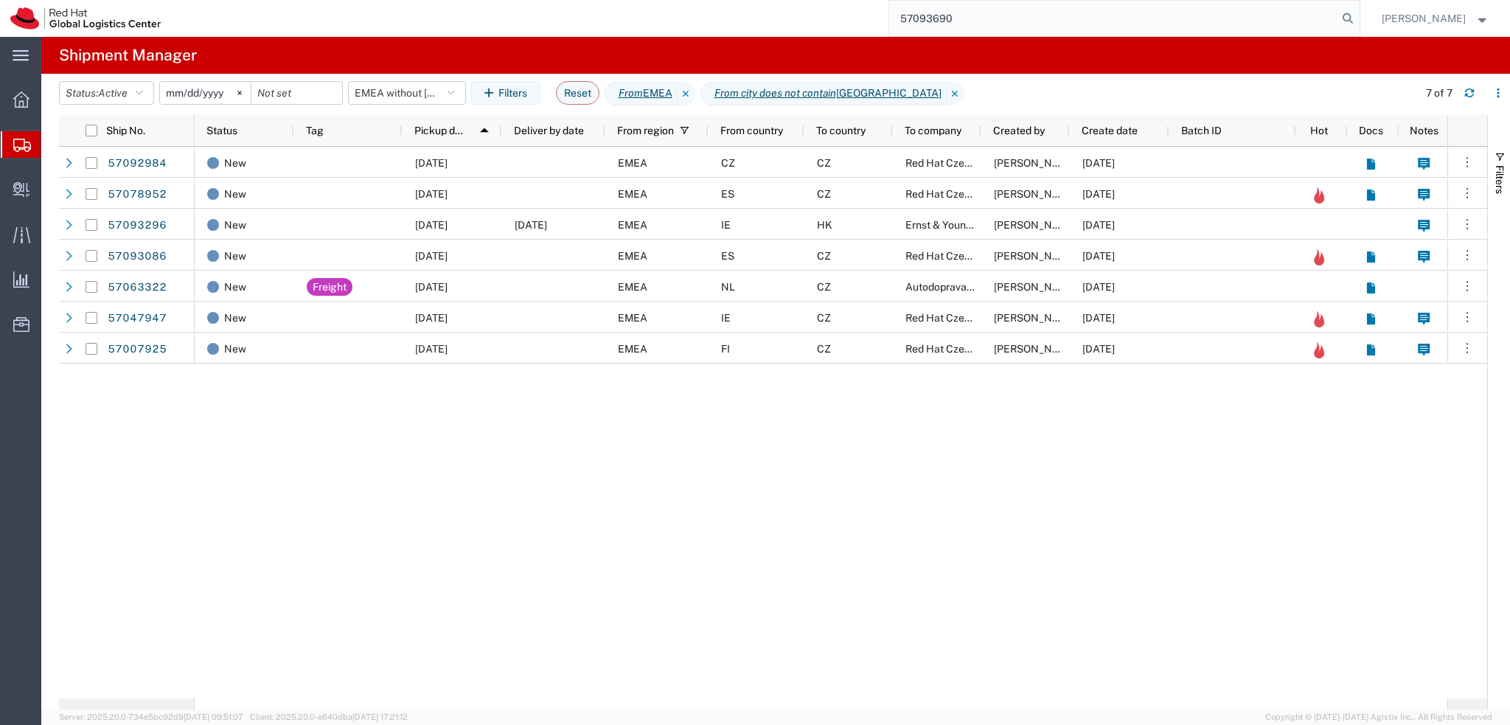
type input "57093690"
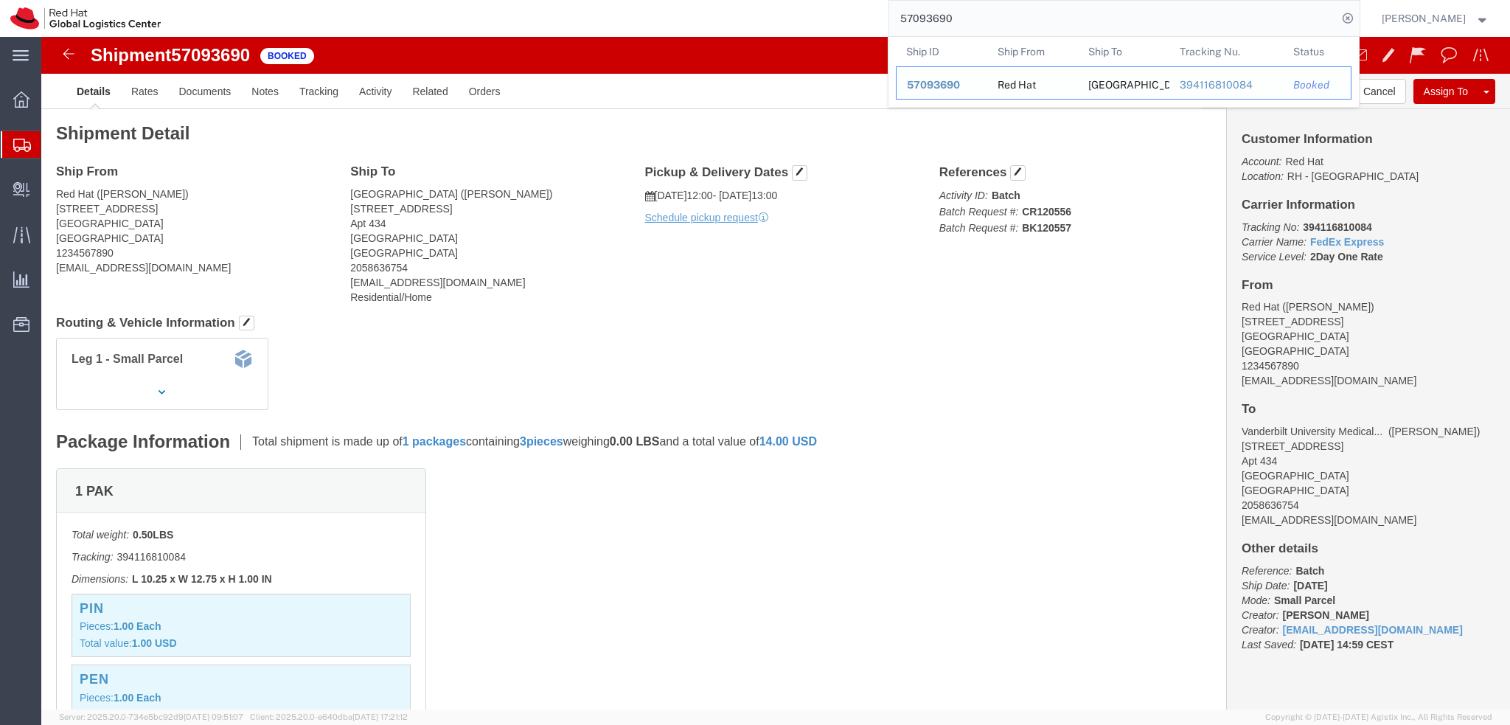
click at [960, 86] on span "57093690" at bounding box center [933, 85] width 53 height 12
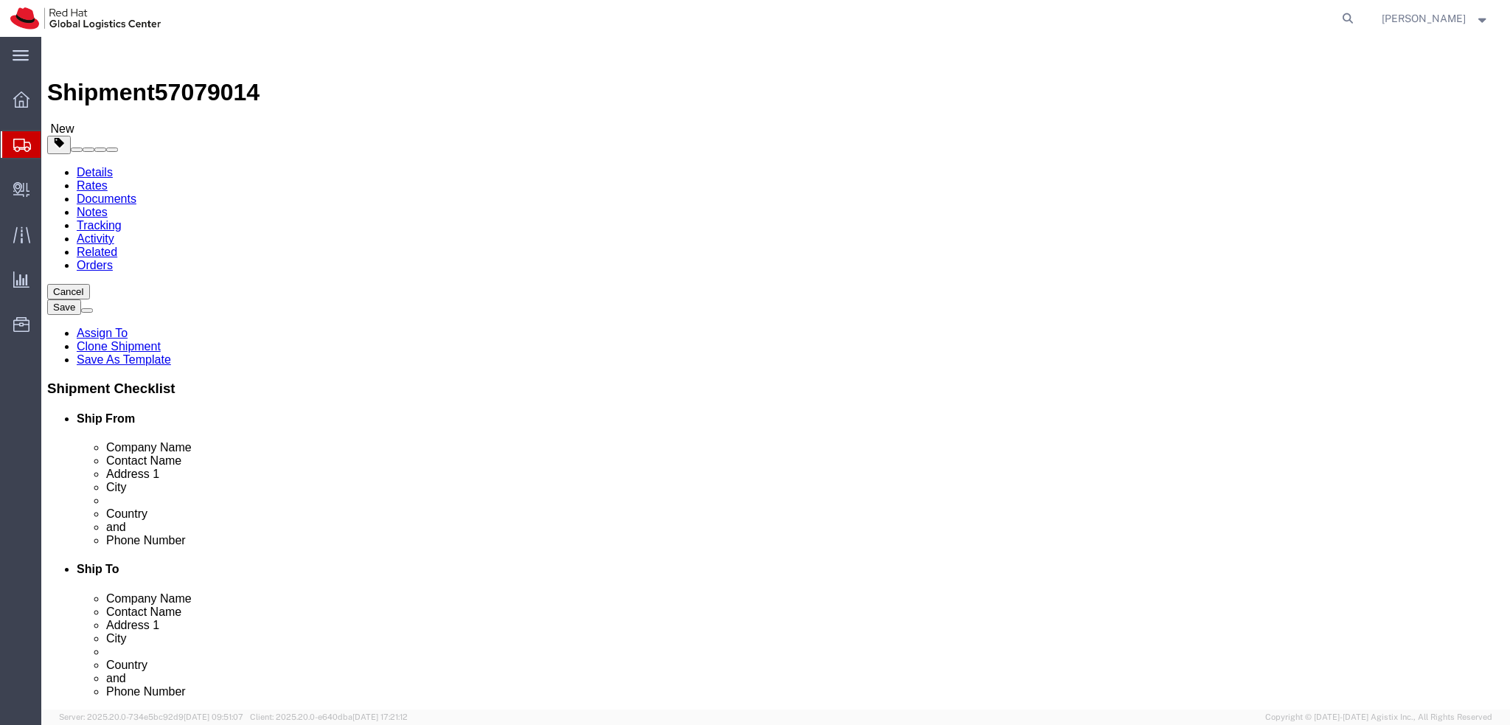
select select "38036"
select select
drag, startPoint x: 829, startPoint y: 305, endPoint x: 739, endPoint y: 306, distance: 90.0
click div "Contact Name Attn. [PERSON_NAME]"
type input "[PERSON_NAME]"
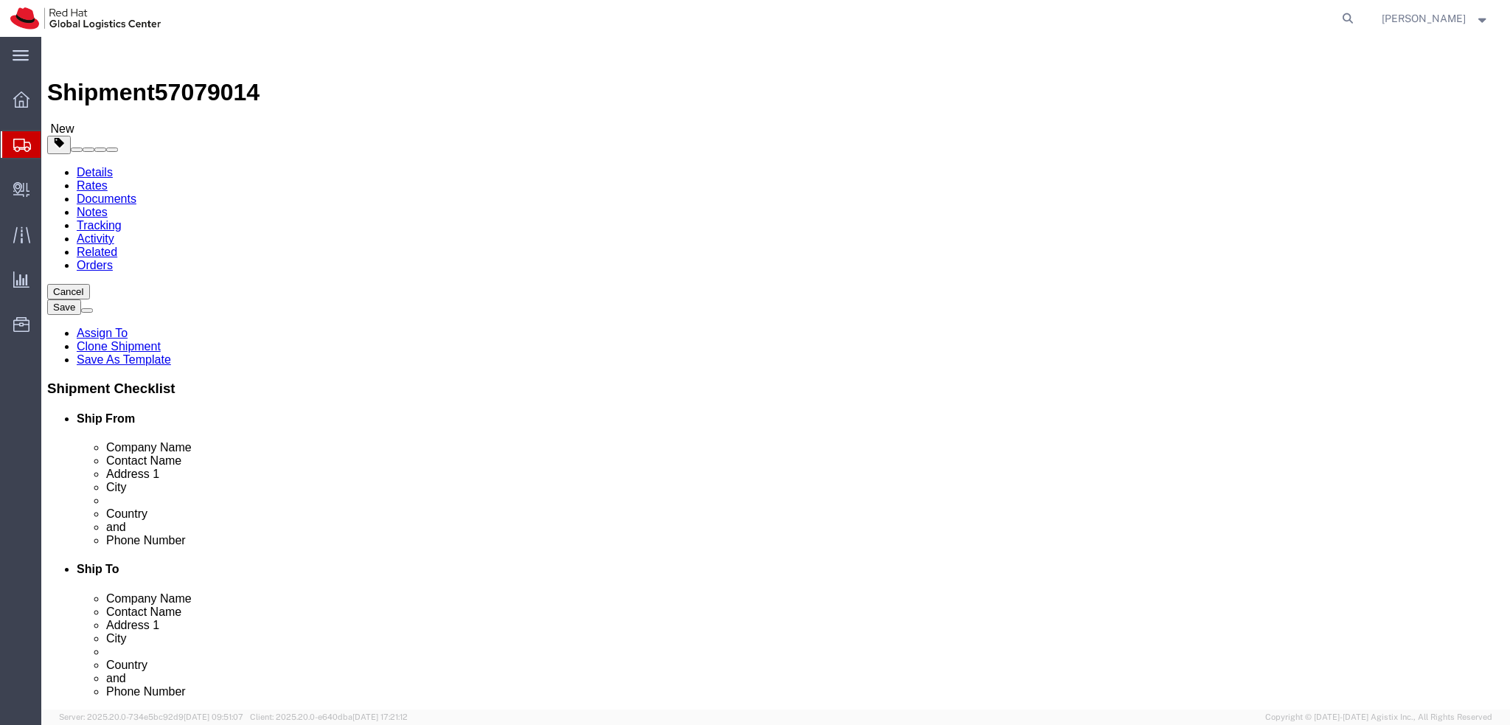
click div "Ship To Location Location My Profile Location [GEOGRAPHIC_DATA] - [GEOGRAPHIC_D…"
click icon
click dd "1.00 Each"
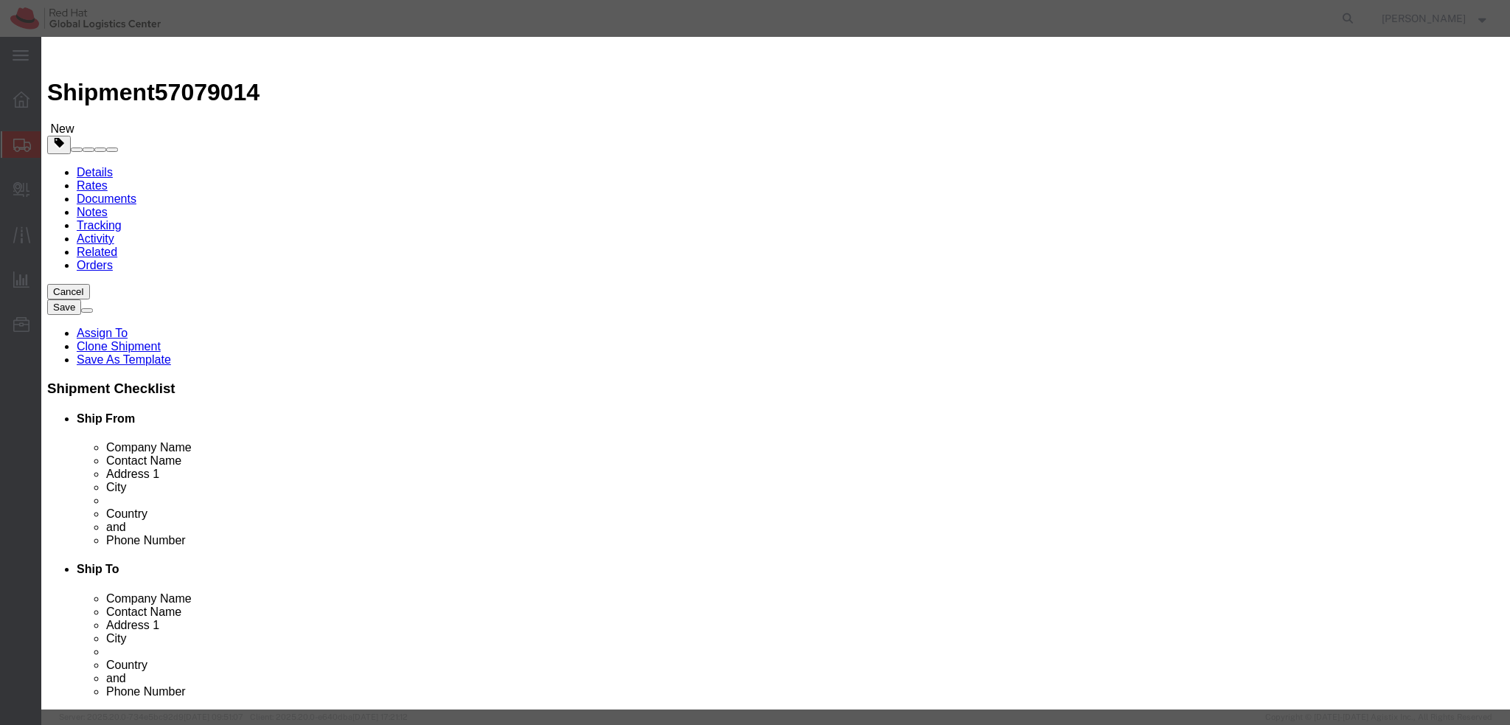
click input "Documents"
click textarea
paste textarea "Documents"
type textarea "Documents"
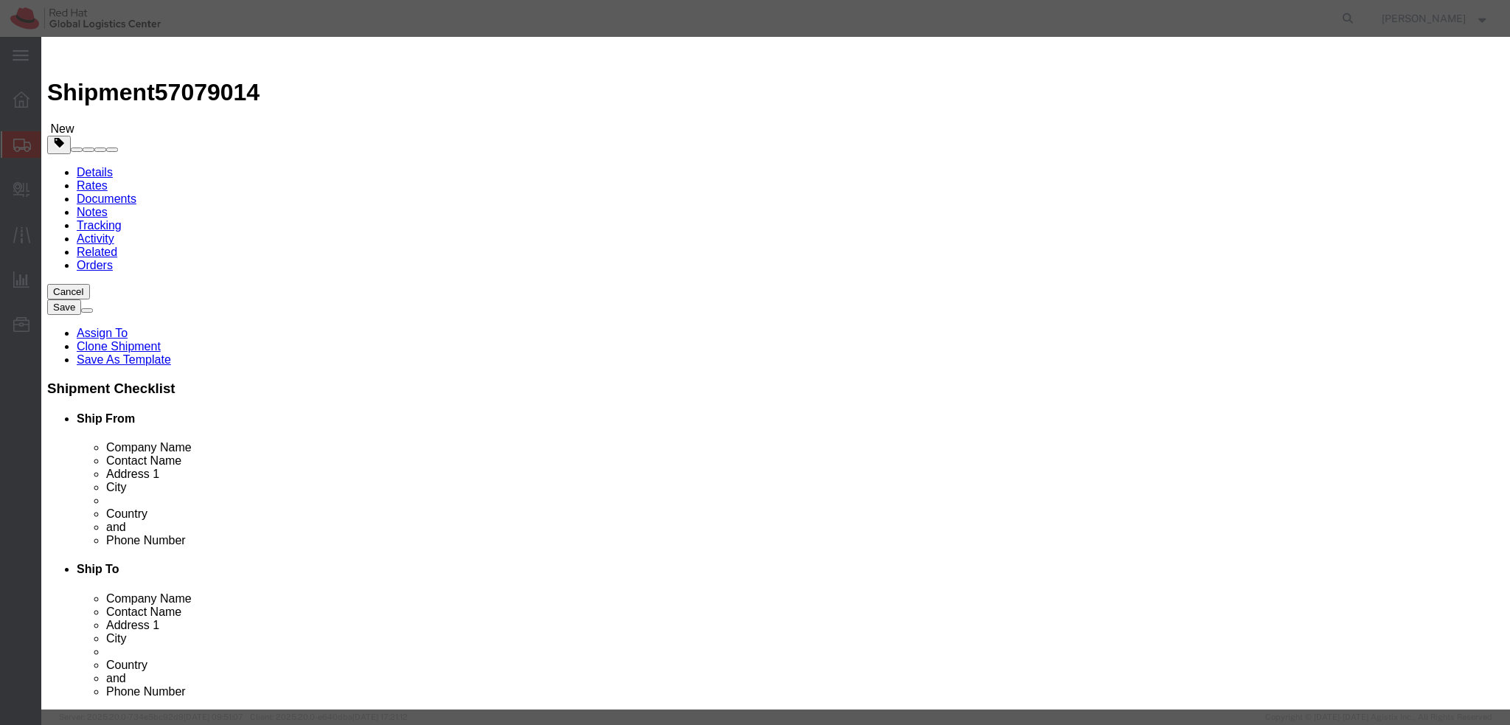
click button "Save & Close"
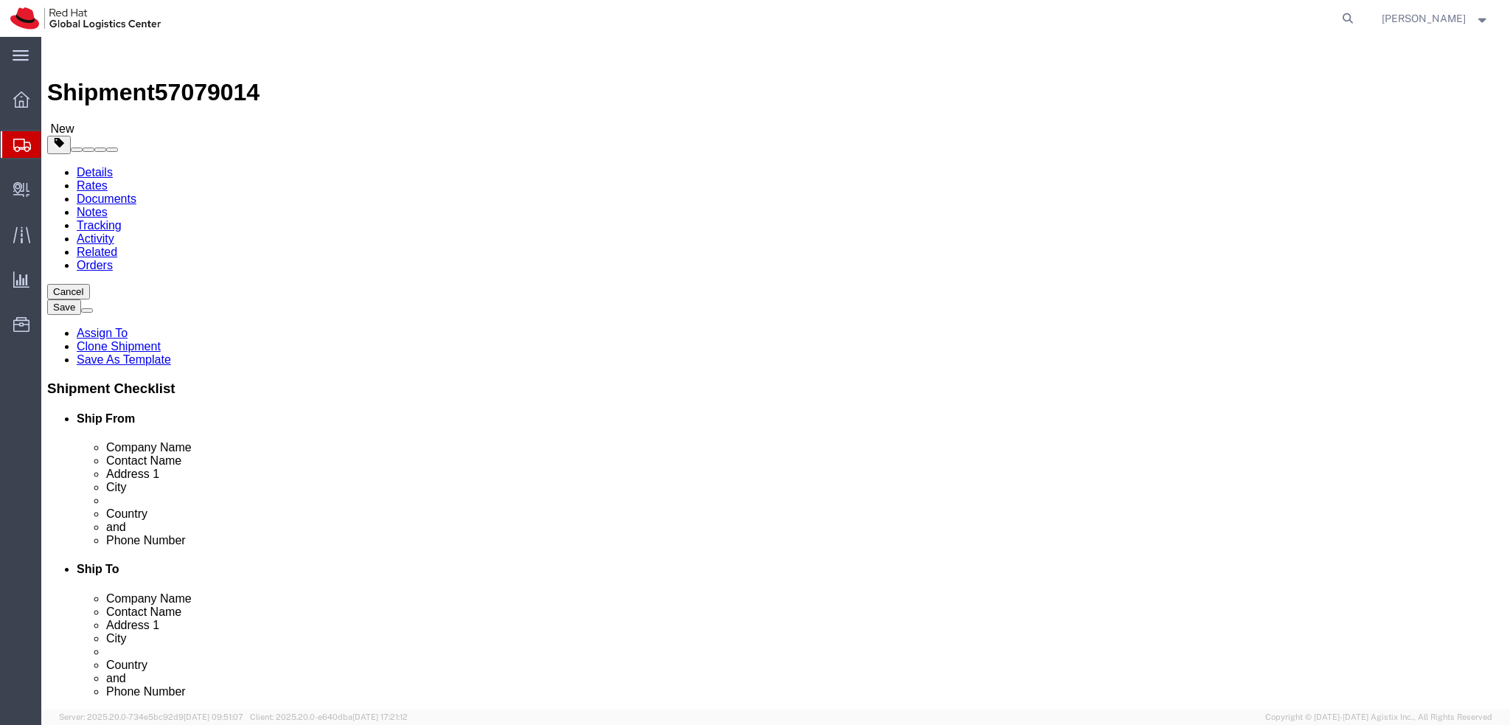
click icon
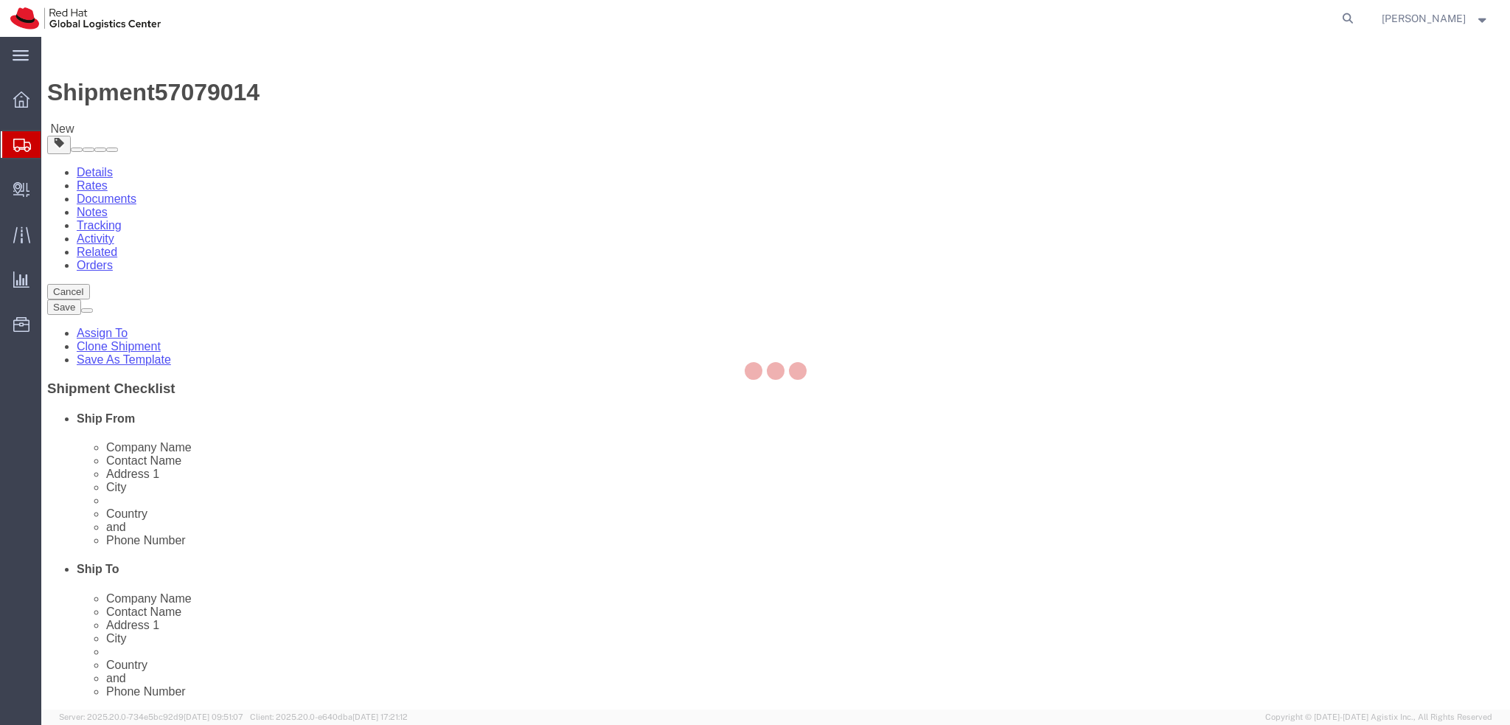
select select "COSTCENTER"
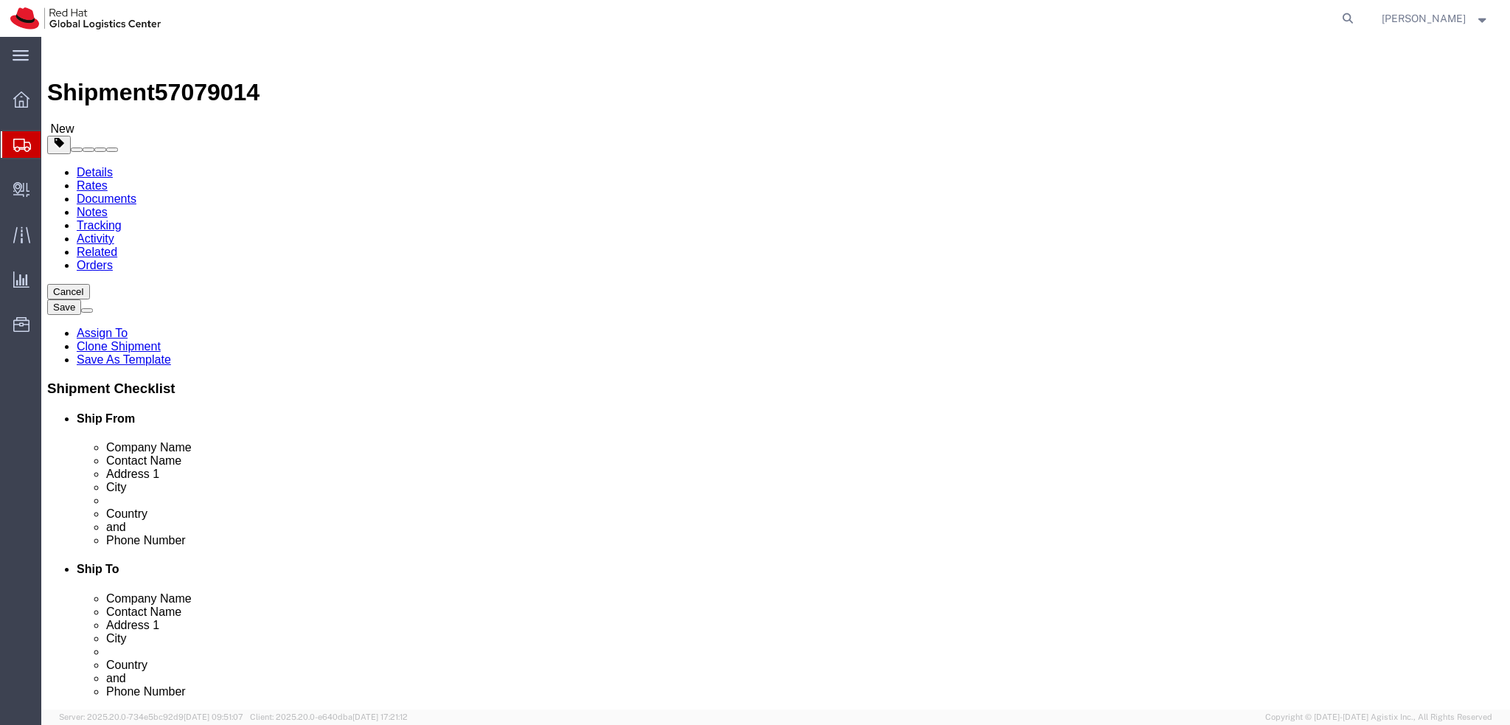
click button "Rate Shipment"
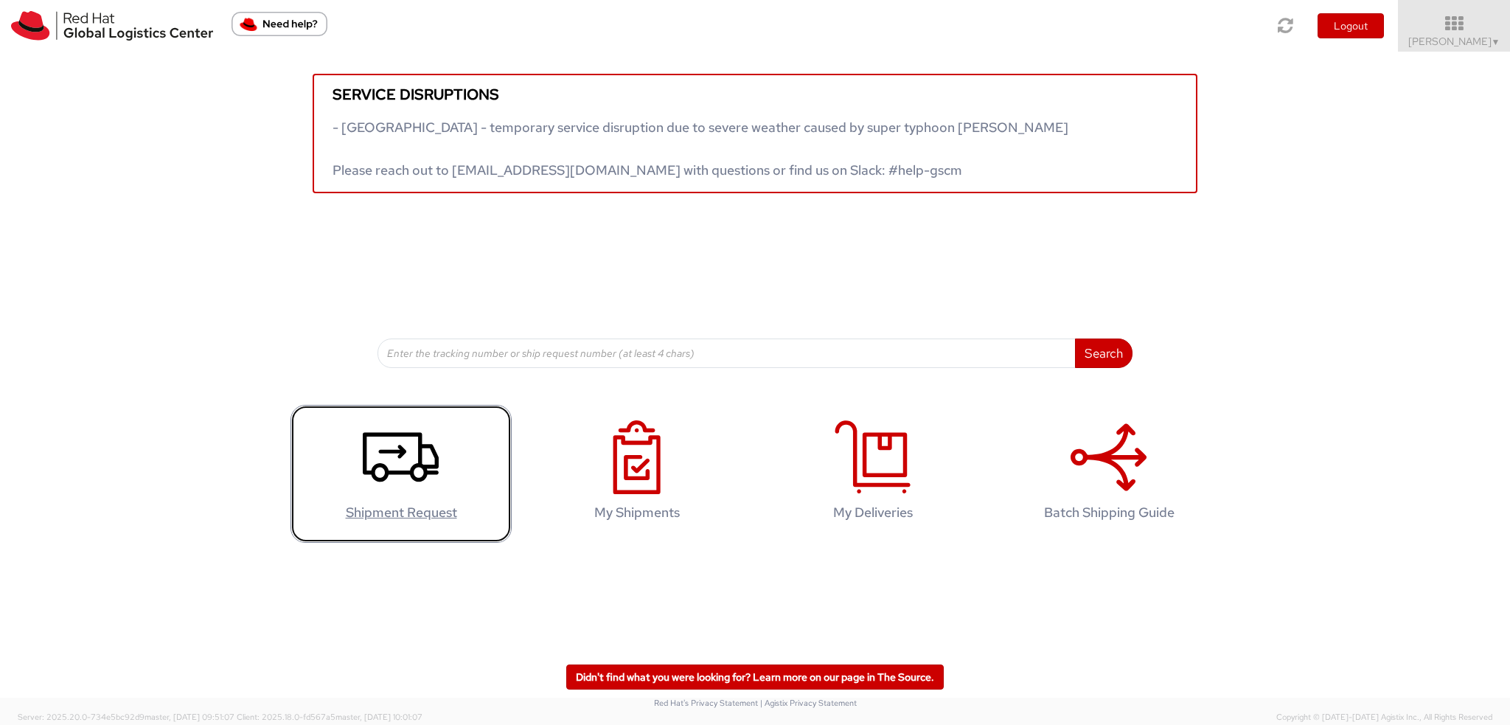
click at [376, 454] on icon at bounding box center [401, 457] width 76 height 74
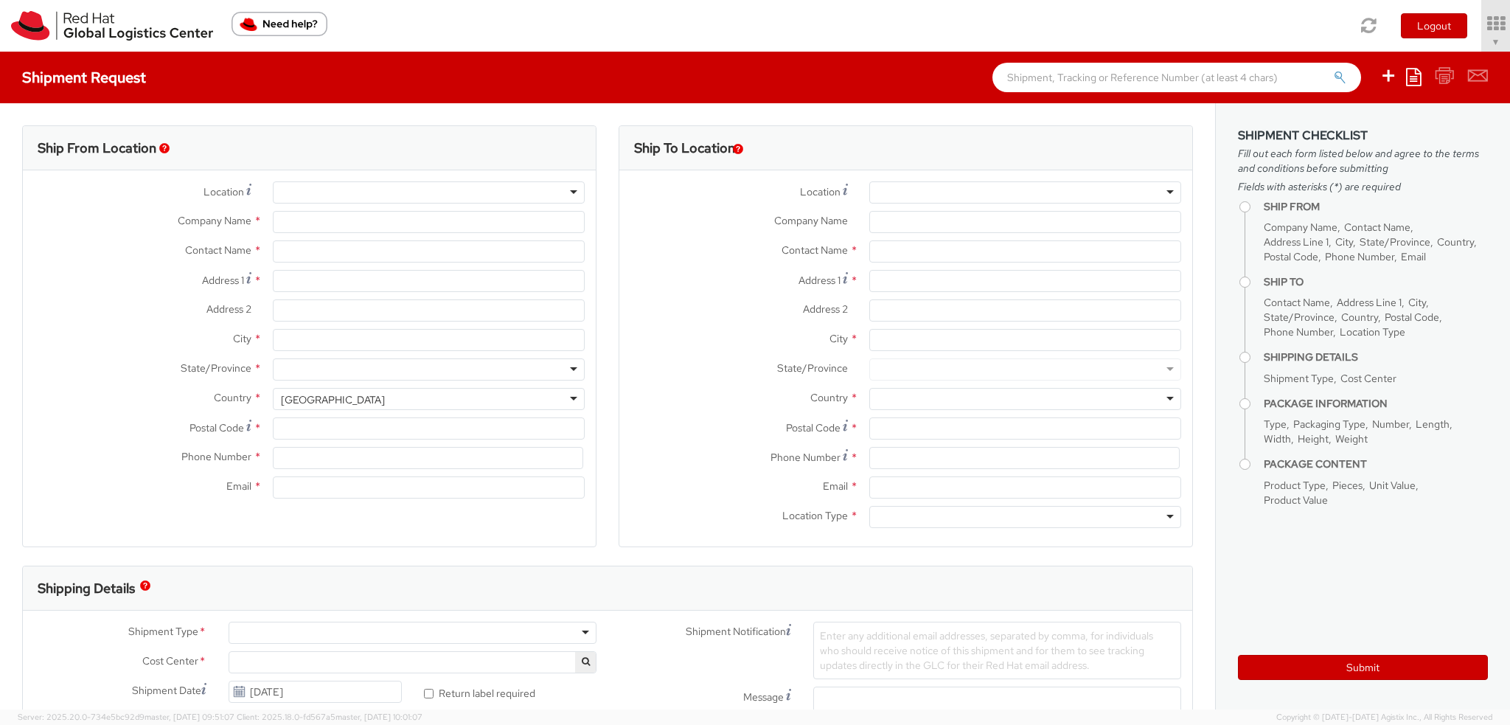
select select "901"
select select
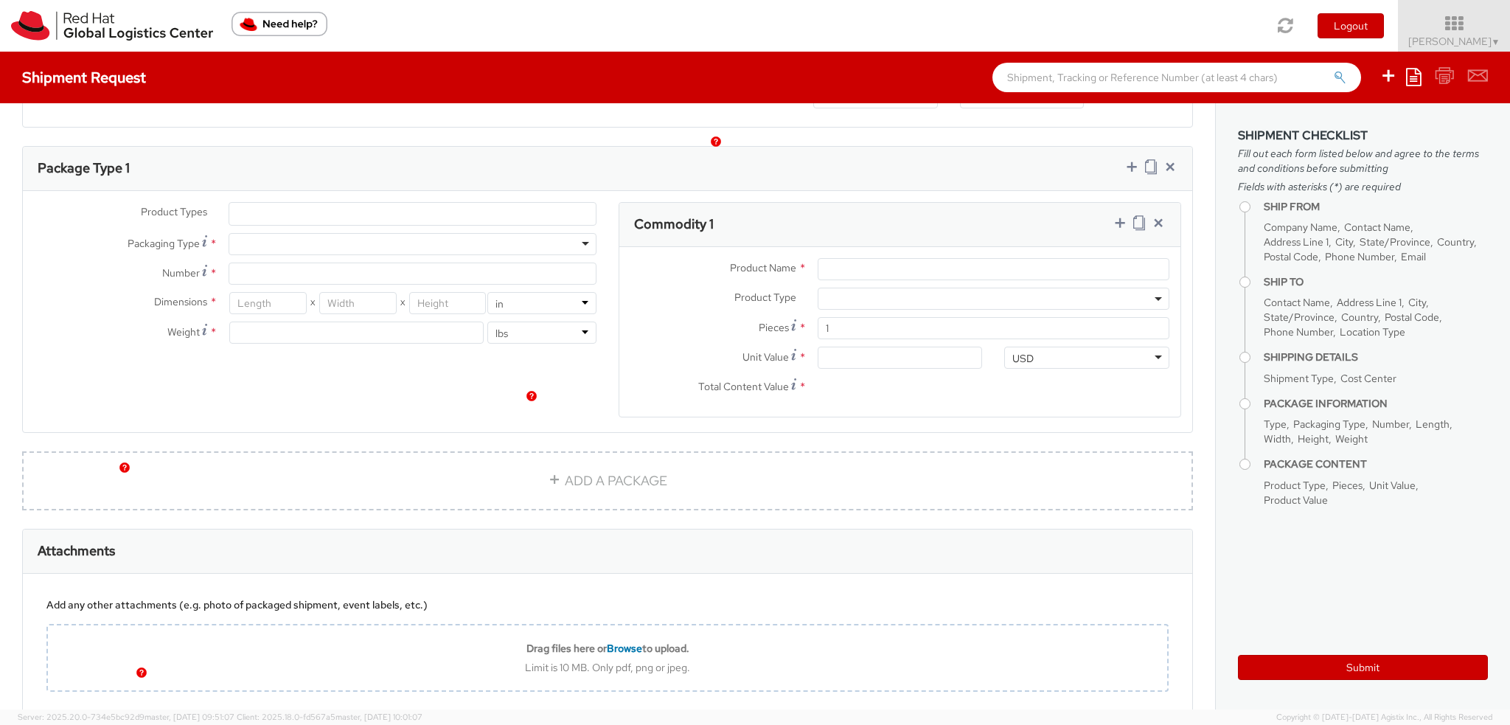
scroll to position [743, 0]
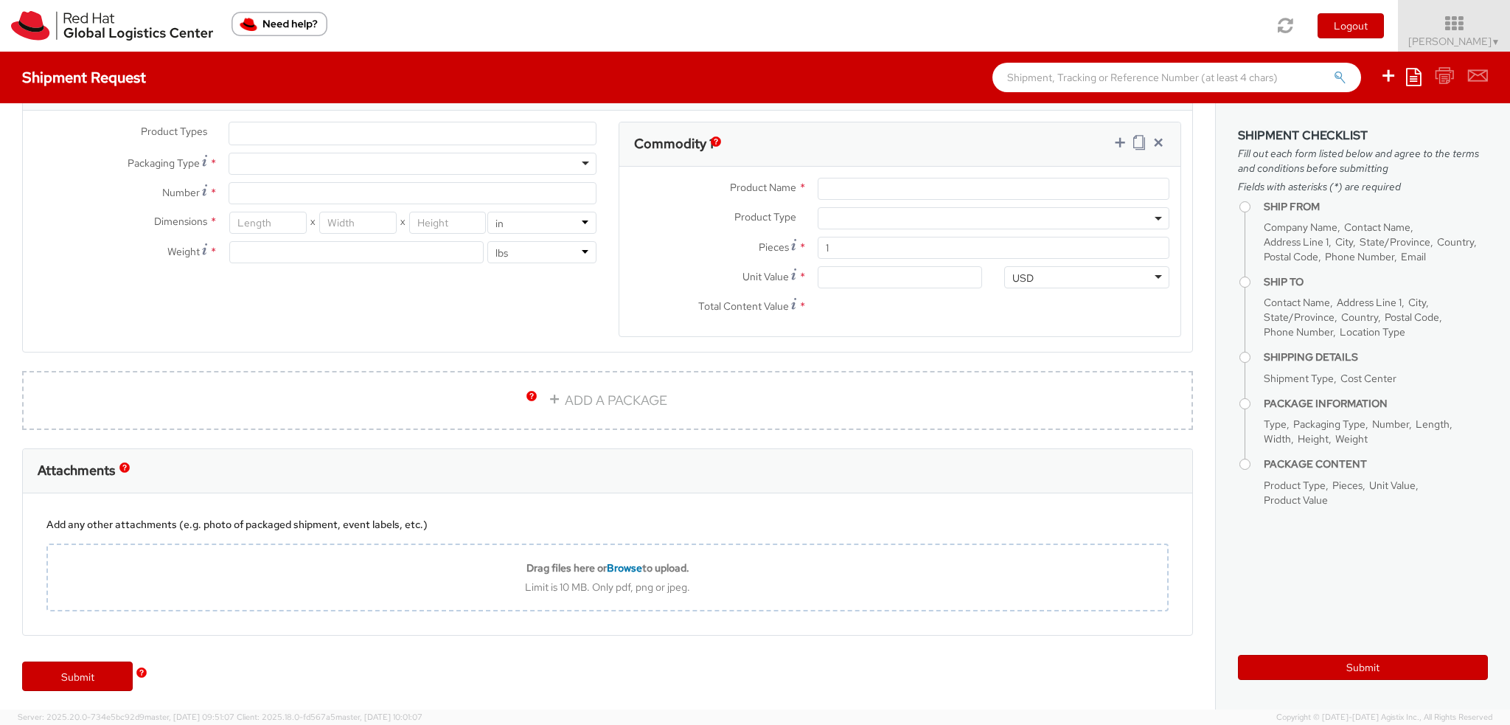
type input "Red Hat Czech s.r.o."
type input "[PERSON_NAME]"
type input "Purkynova 665/115"
type input "[GEOGRAPHIC_DATA]"
type input "621 00"
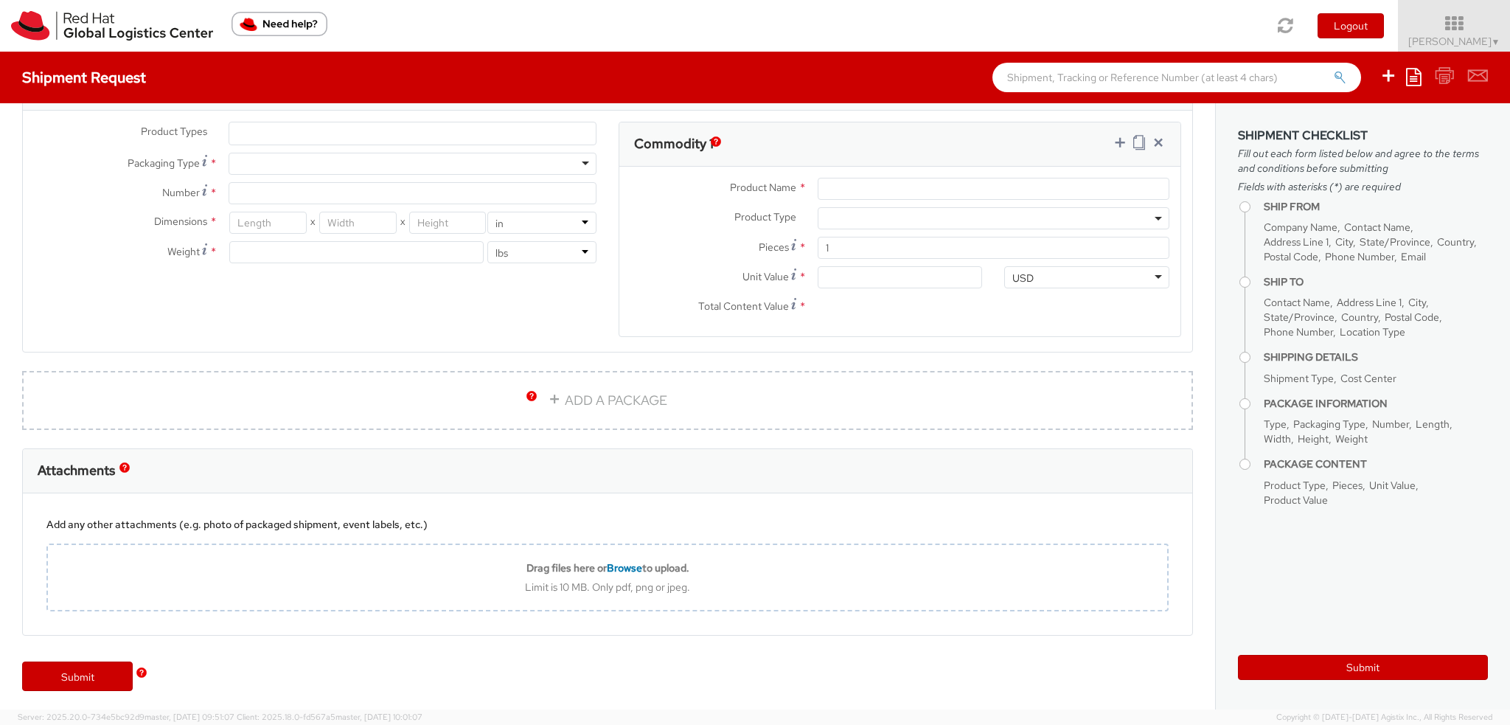
type input "420 532 294 555"
type input "[EMAIL_ADDRESS][DOMAIN_NAME]"
select select "CM"
select select "KGS"
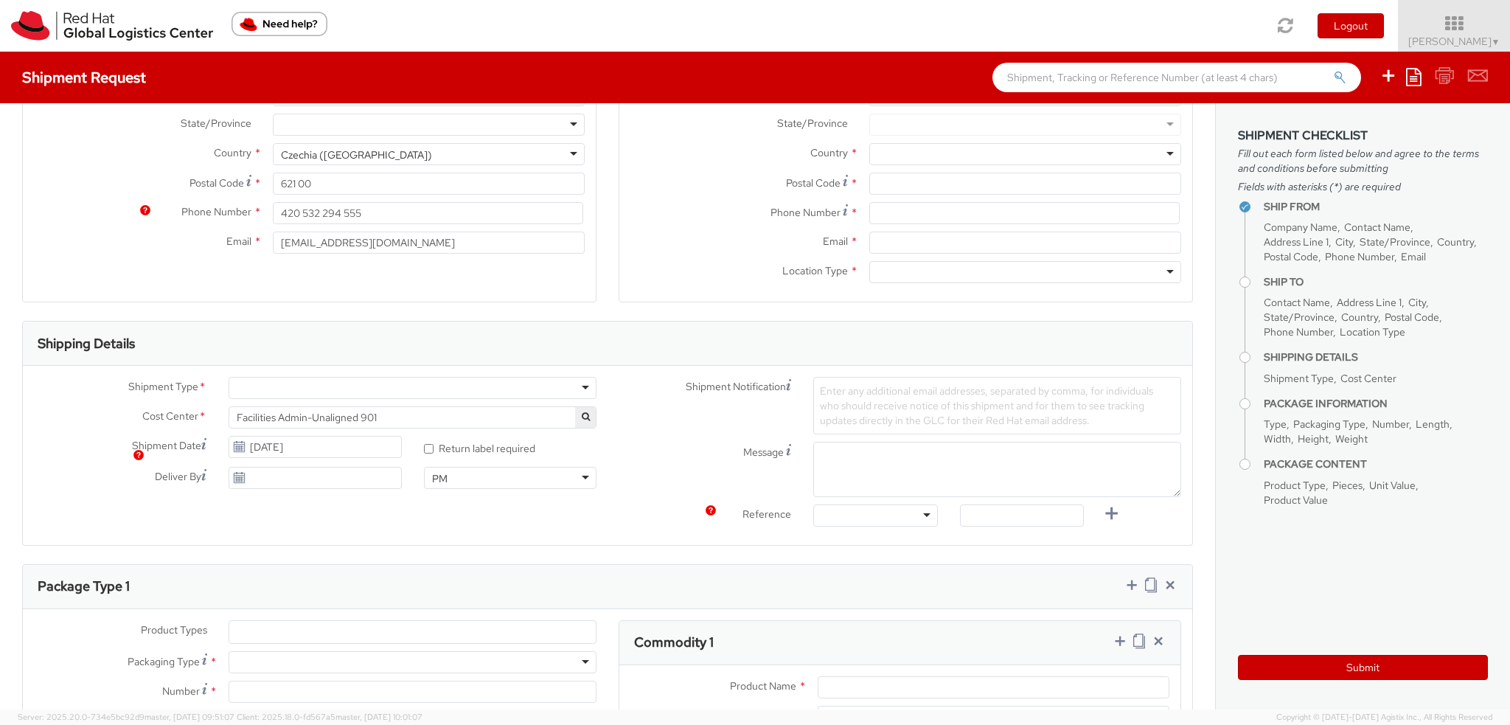
scroll to position [153, 0]
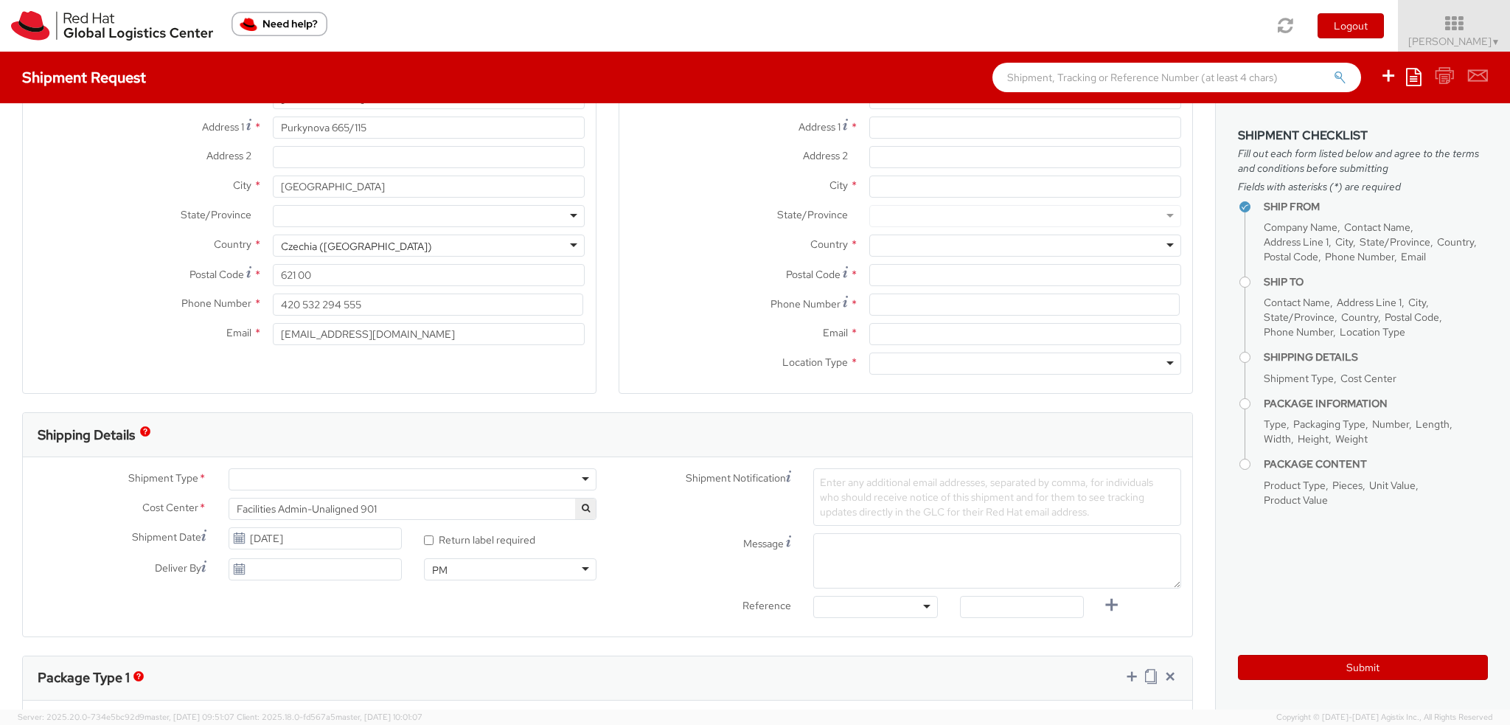
click at [337, 481] on div at bounding box center [413, 479] width 368 height 22
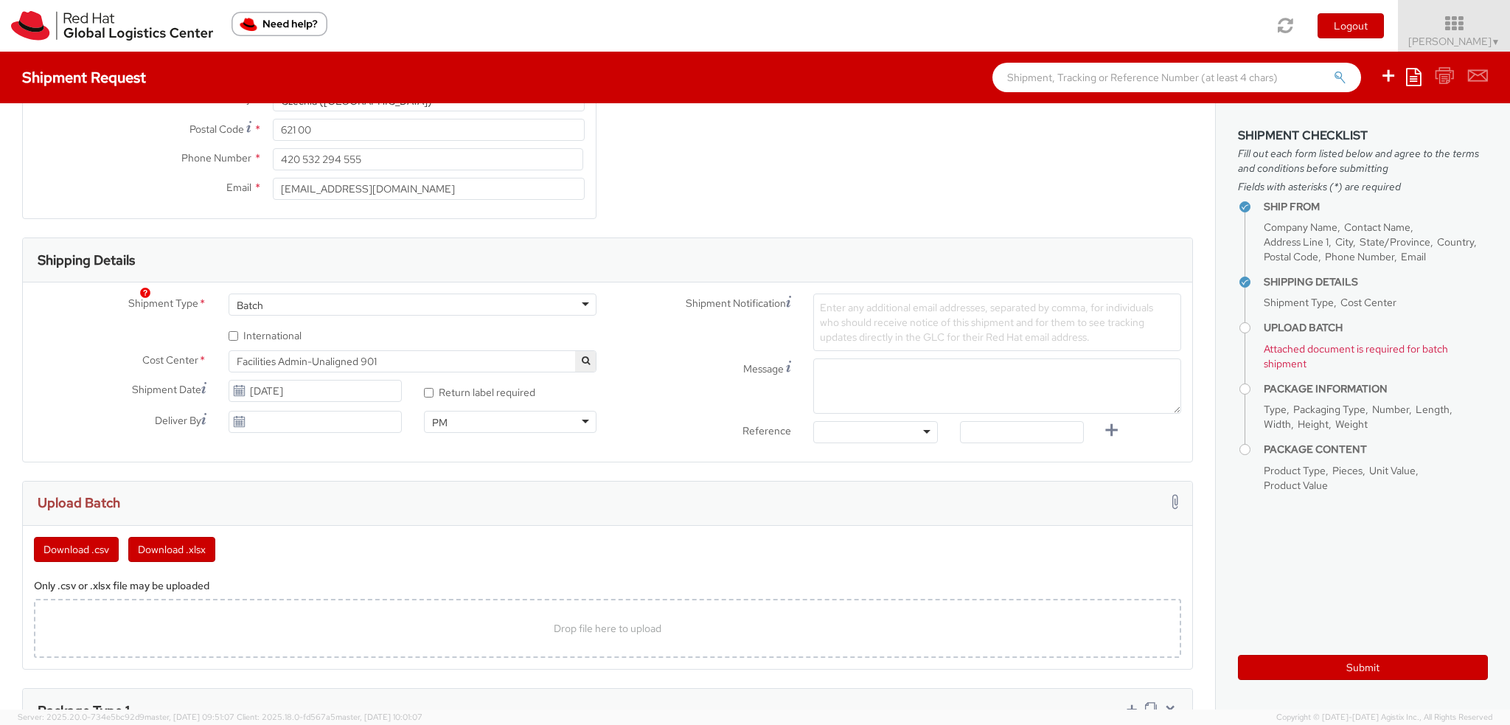
scroll to position [301, 0]
click at [88, 553] on button "Download .csv" at bounding box center [76, 547] width 85 height 25
click at [0, 352] on html "annexa Batch Shipping Guide Created with Sketch. calendar Created with Sketch." at bounding box center [755, 362] width 1510 height 725
